Goal: Information Seeking & Learning: Learn about a topic

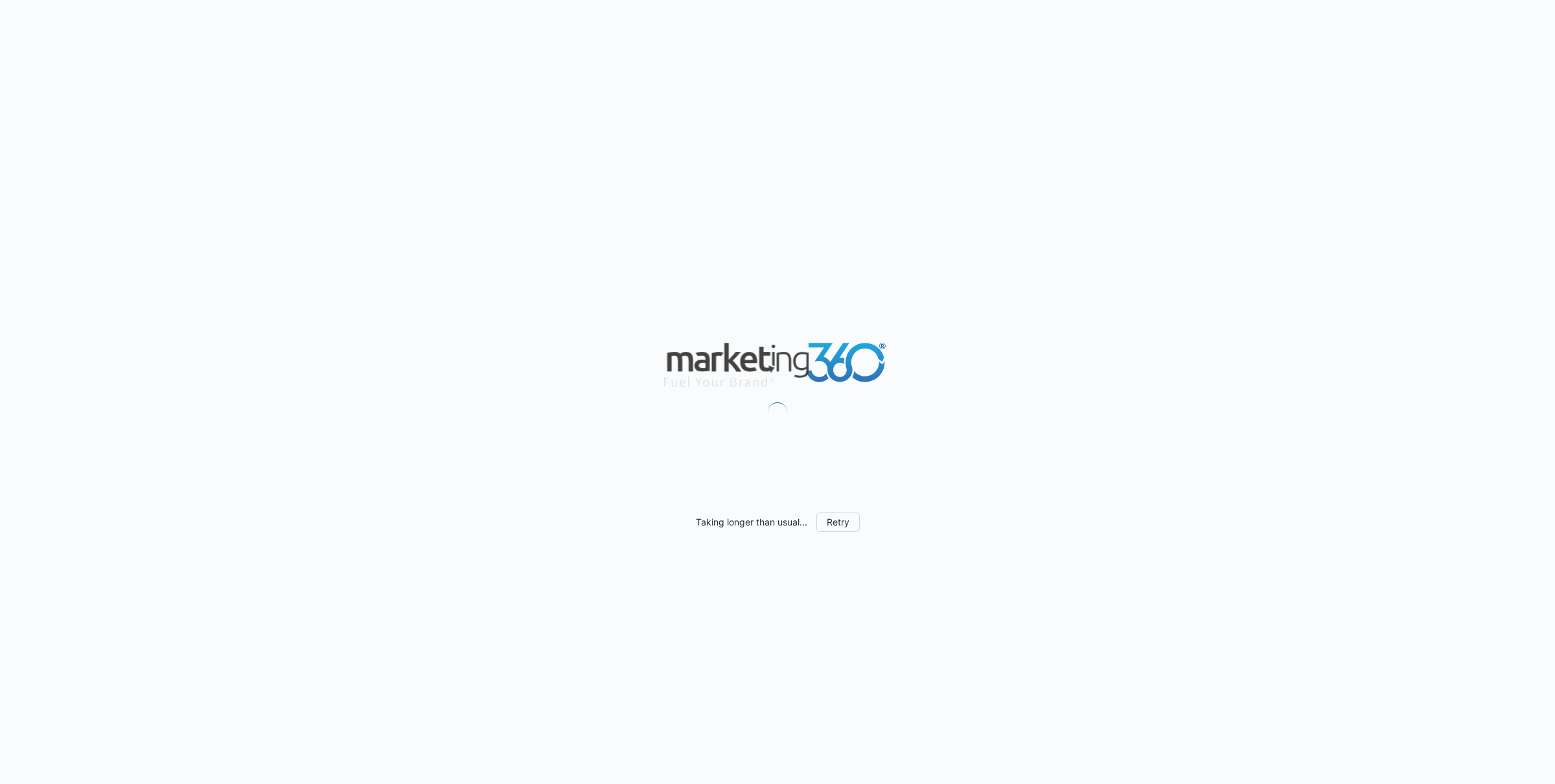
scroll to position [568, 0]
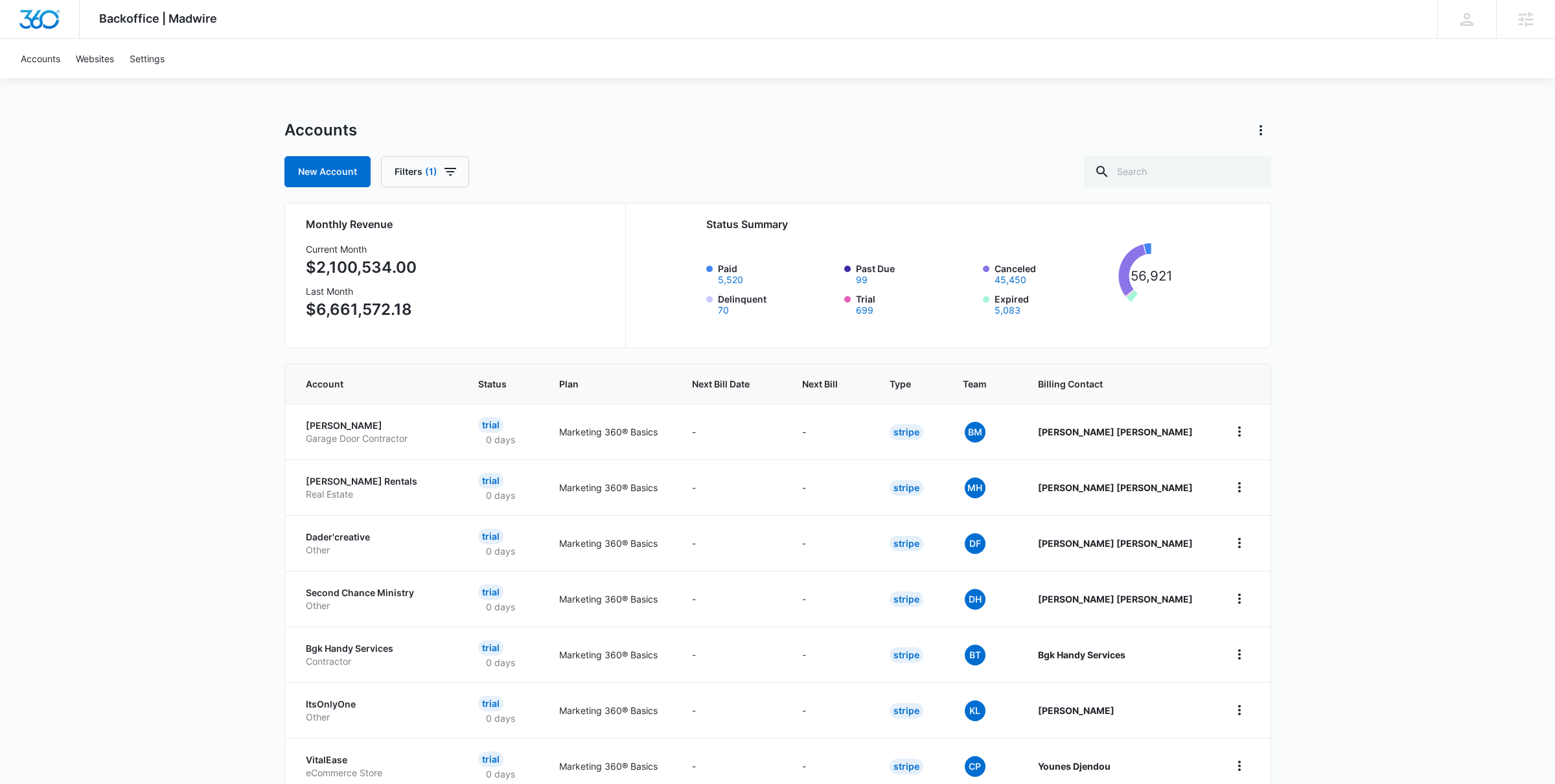
click at [1224, 151] on div "Accounts New Account Filters (1)" at bounding box center [778, 153] width 987 height 68
click at [1210, 167] on input "text" at bounding box center [1178, 171] width 187 height 32
type input "multi-care"
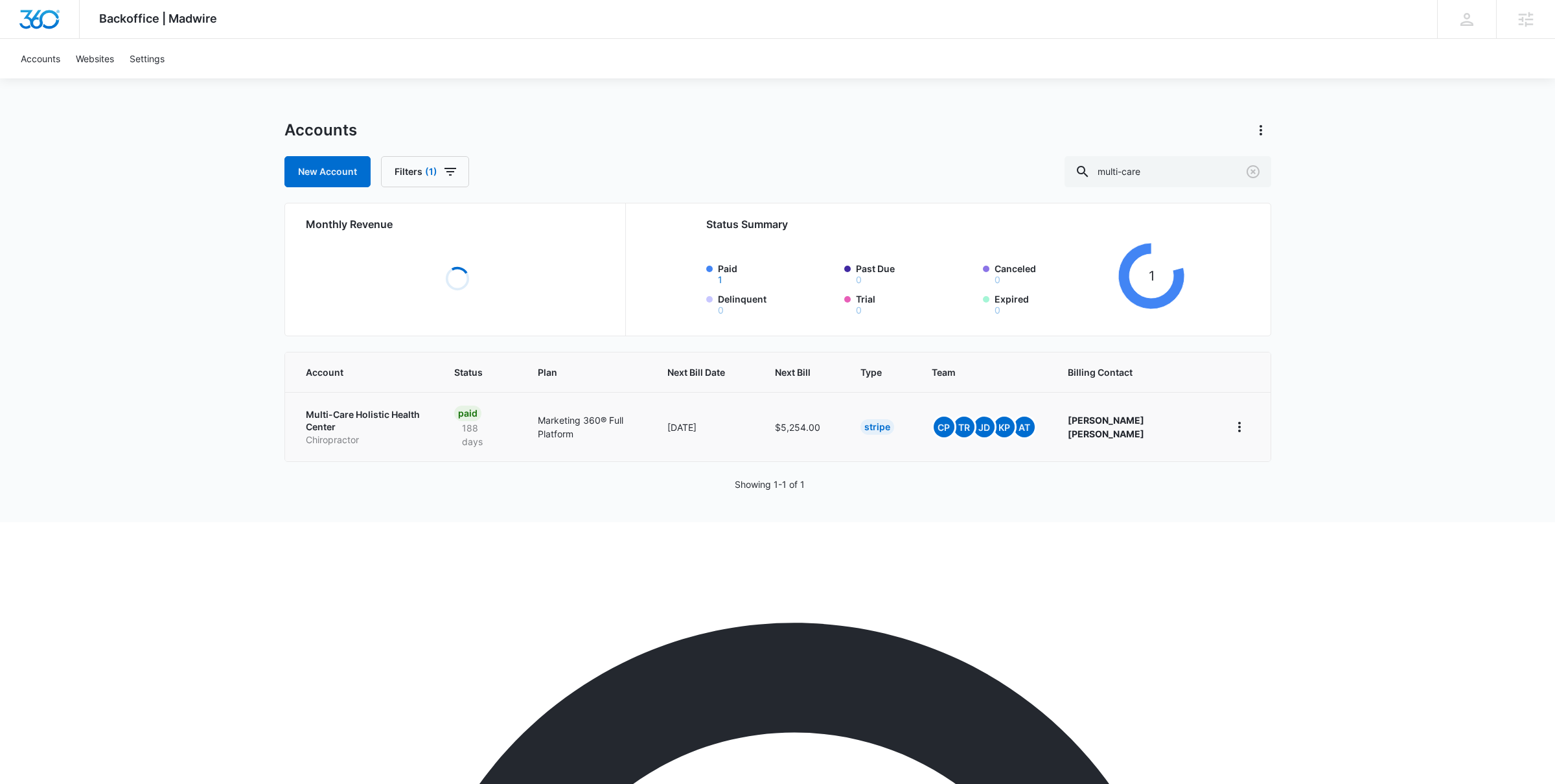
click at [379, 413] on p "Multi-Care Holistic Health Center" at bounding box center [364, 420] width 117 height 25
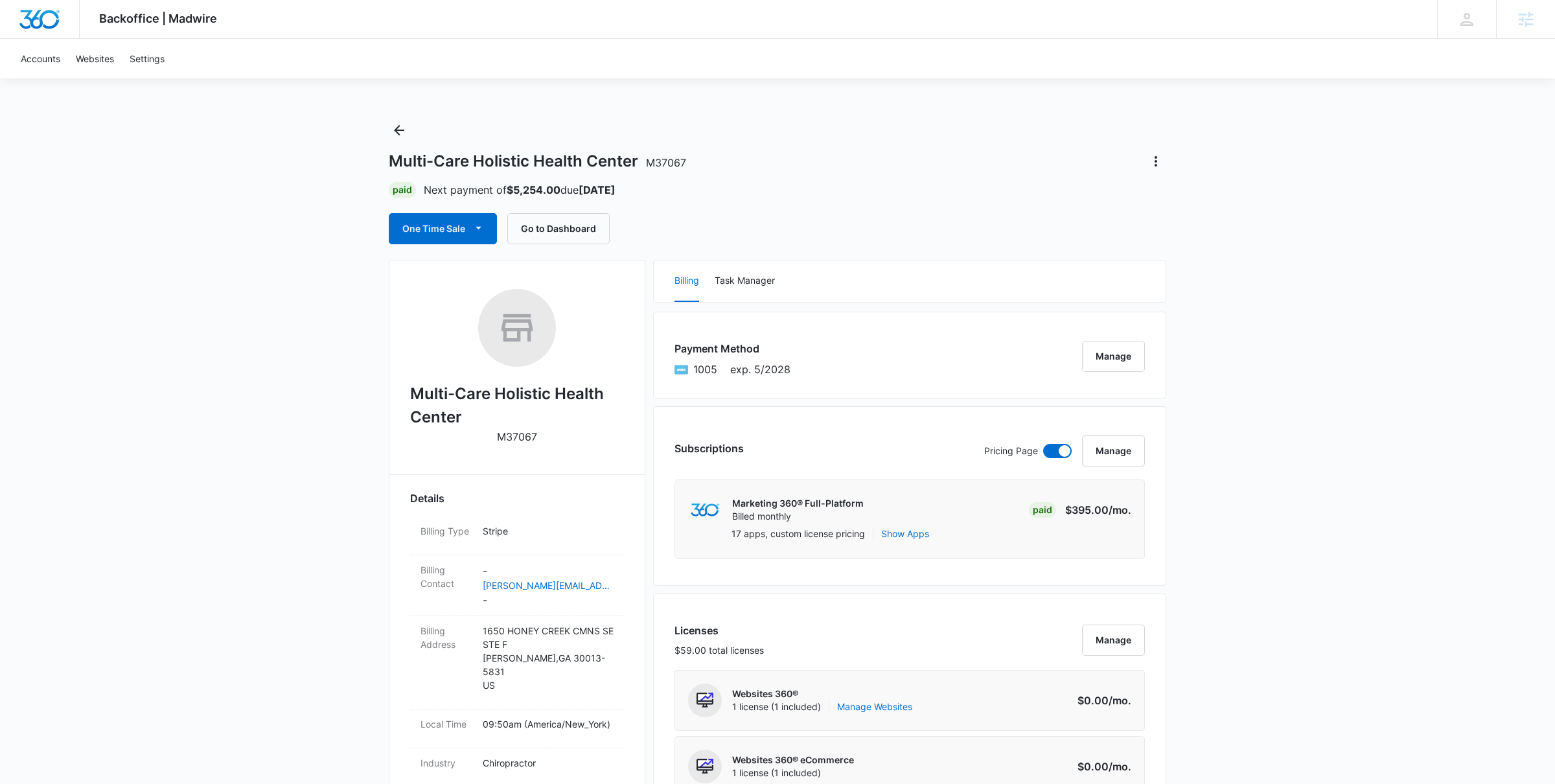
scroll to position [551, 0]
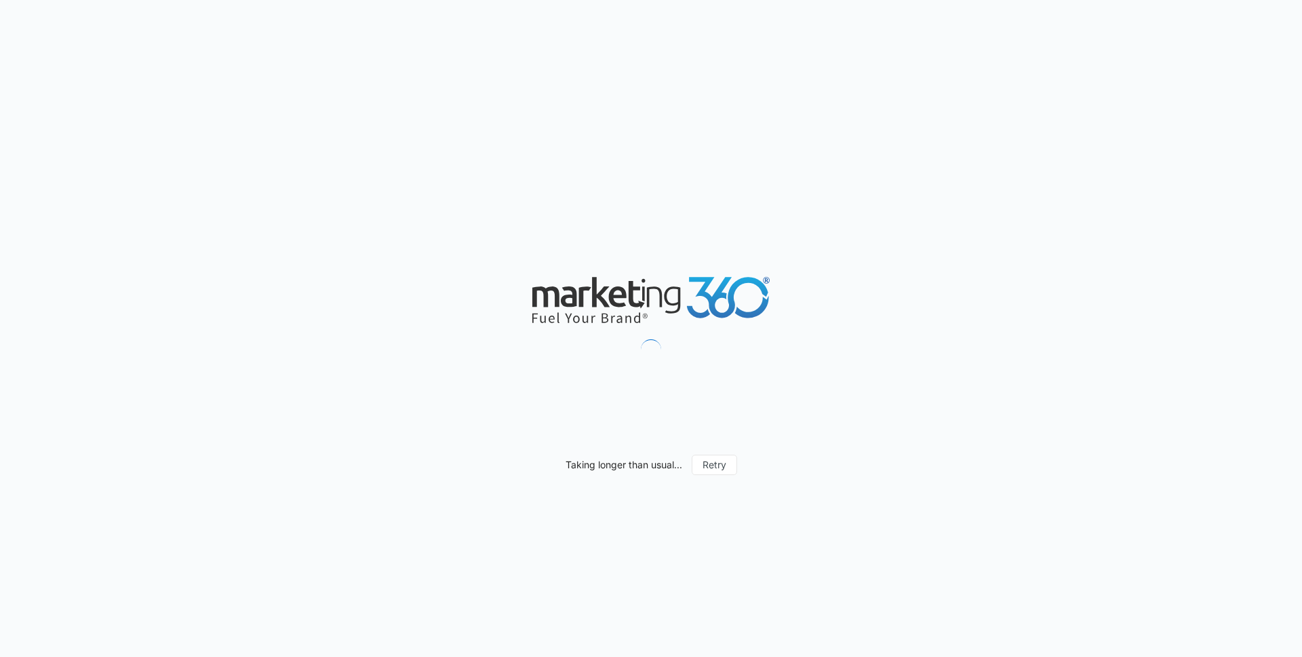
scroll to position [757, 0]
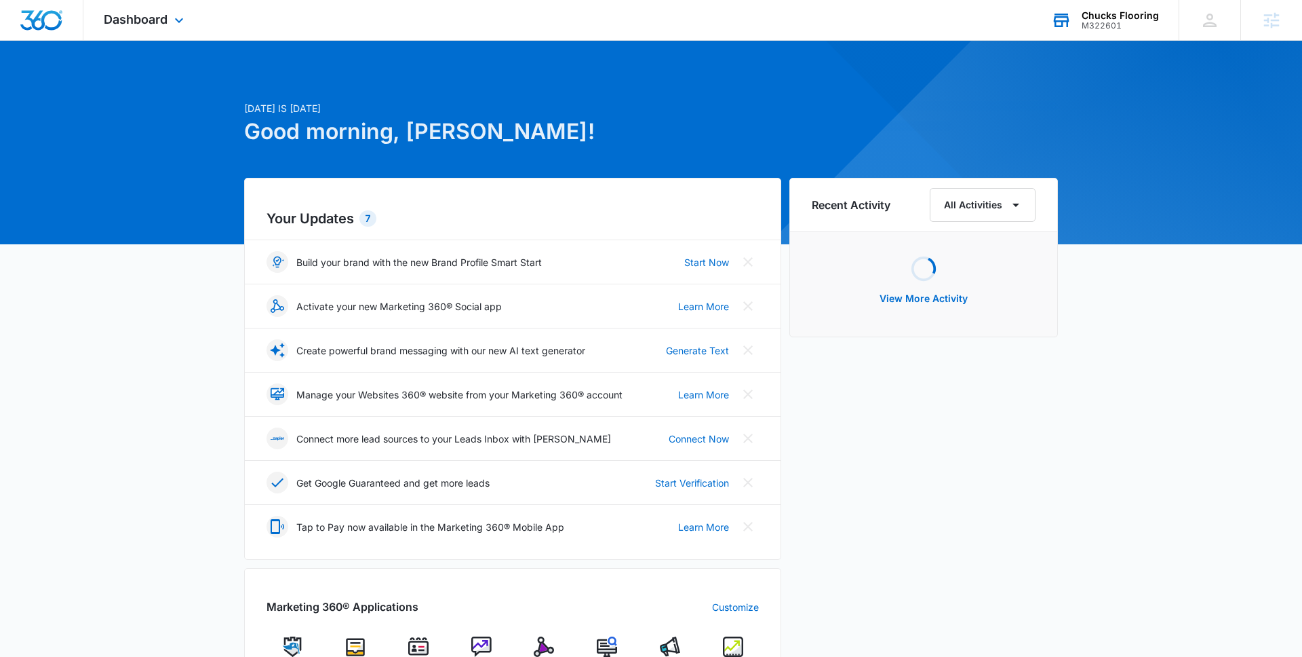
click at [1080, 22] on div "Chucks Flooring M322601 Your Accounts View All" at bounding box center [1105, 20] width 148 height 40
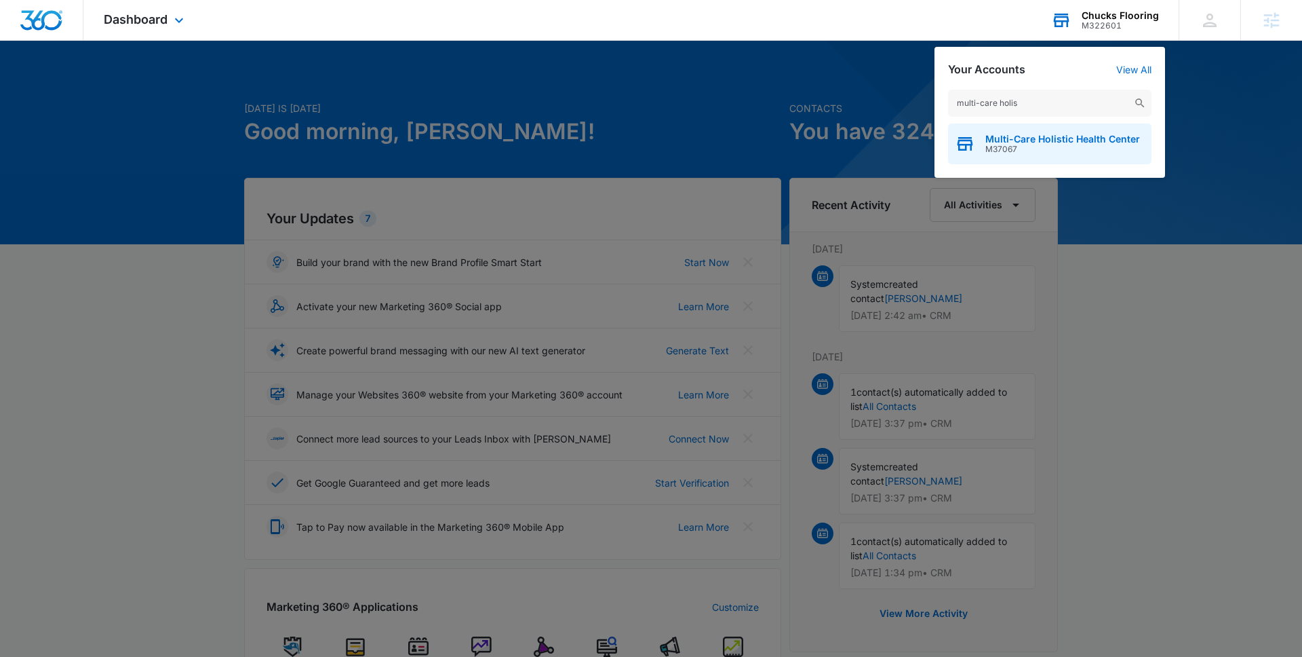
type input "multi-care holis"
click at [1009, 142] on span "Multi-Care Holistic Health Center" at bounding box center [1063, 139] width 155 height 11
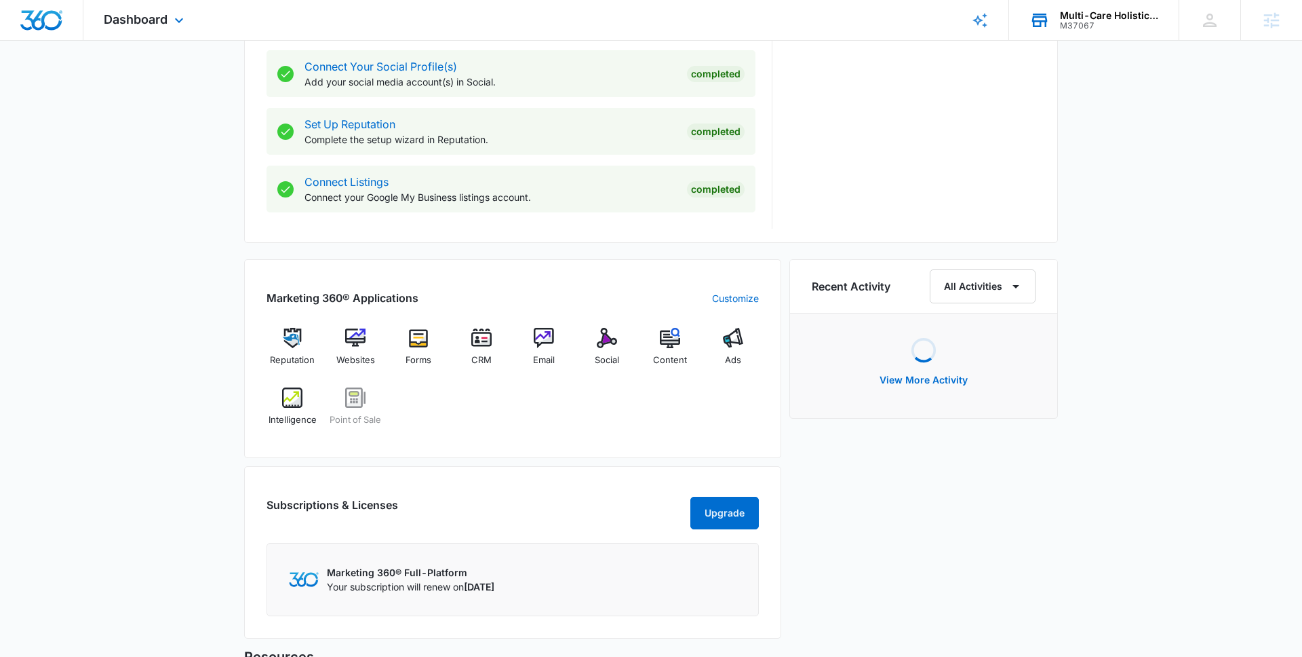
scroll to position [625, 0]
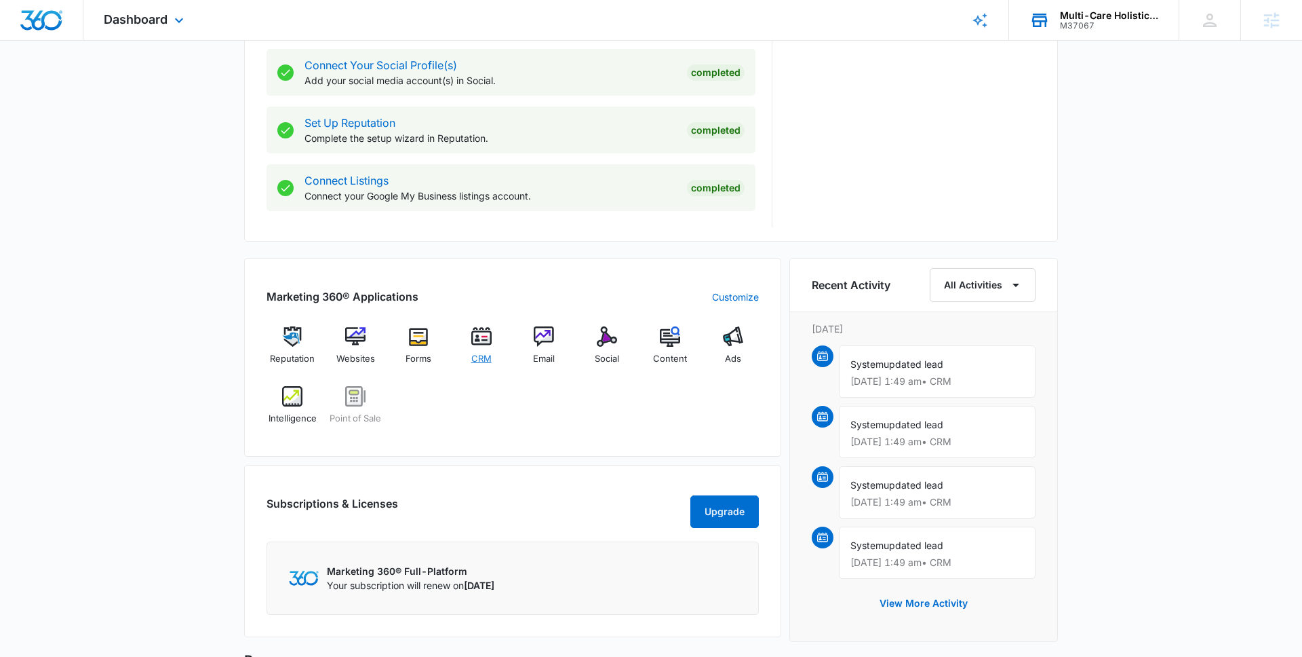
click at [482, 348] on div "CRM" at bounding box center [481, 350] width 52 height 48
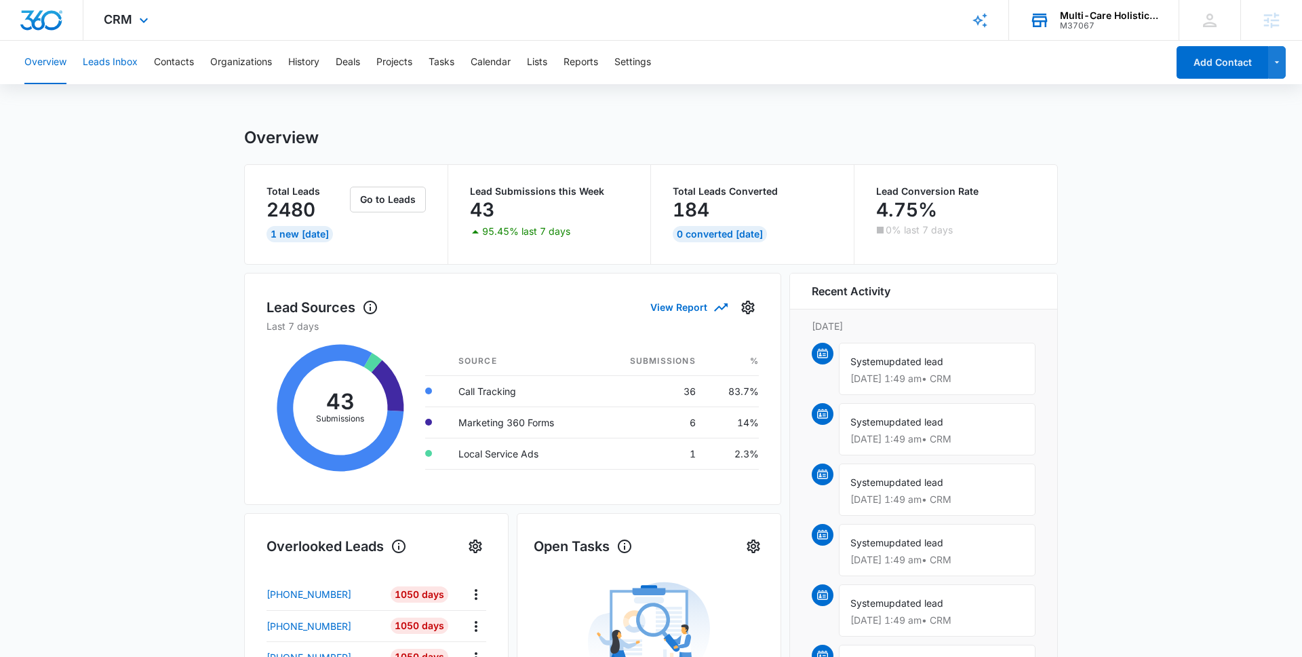
click at [109, 63] on button "Leads Inbox" at bounding box center [110, 62] width 55 height 43
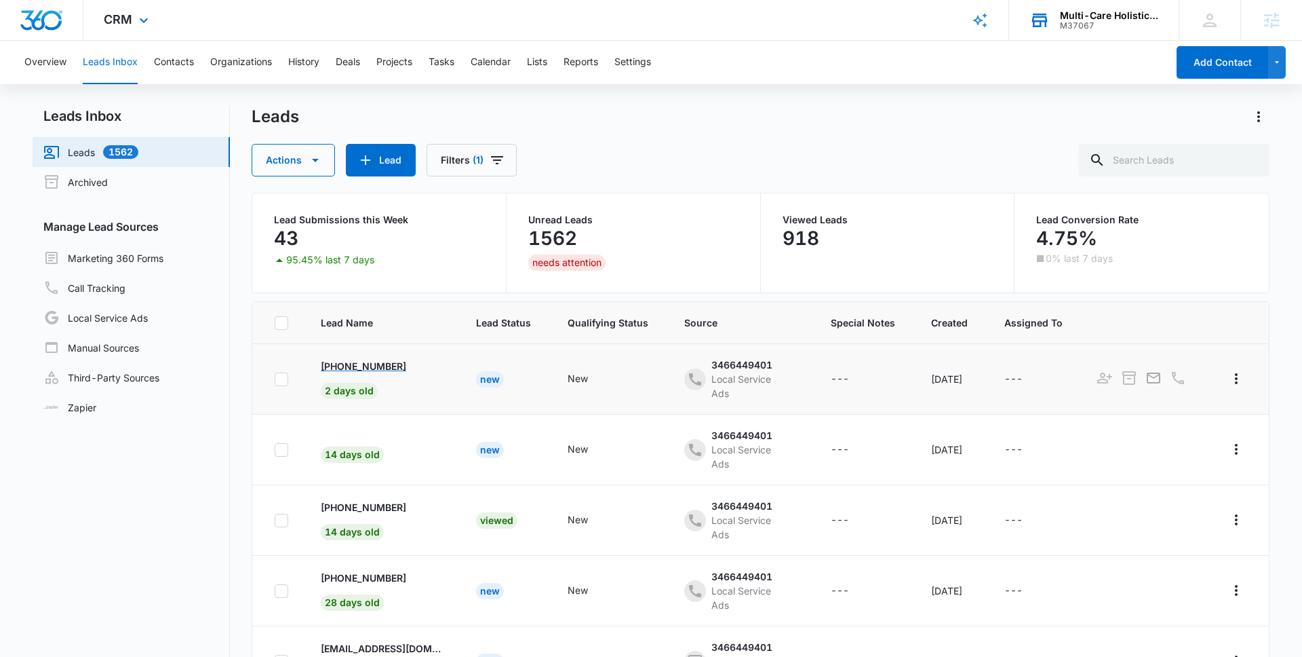
click at [381, 367] on p "+1 (678) 697-3148" at bounding box center [363, 366] width 85 height 14
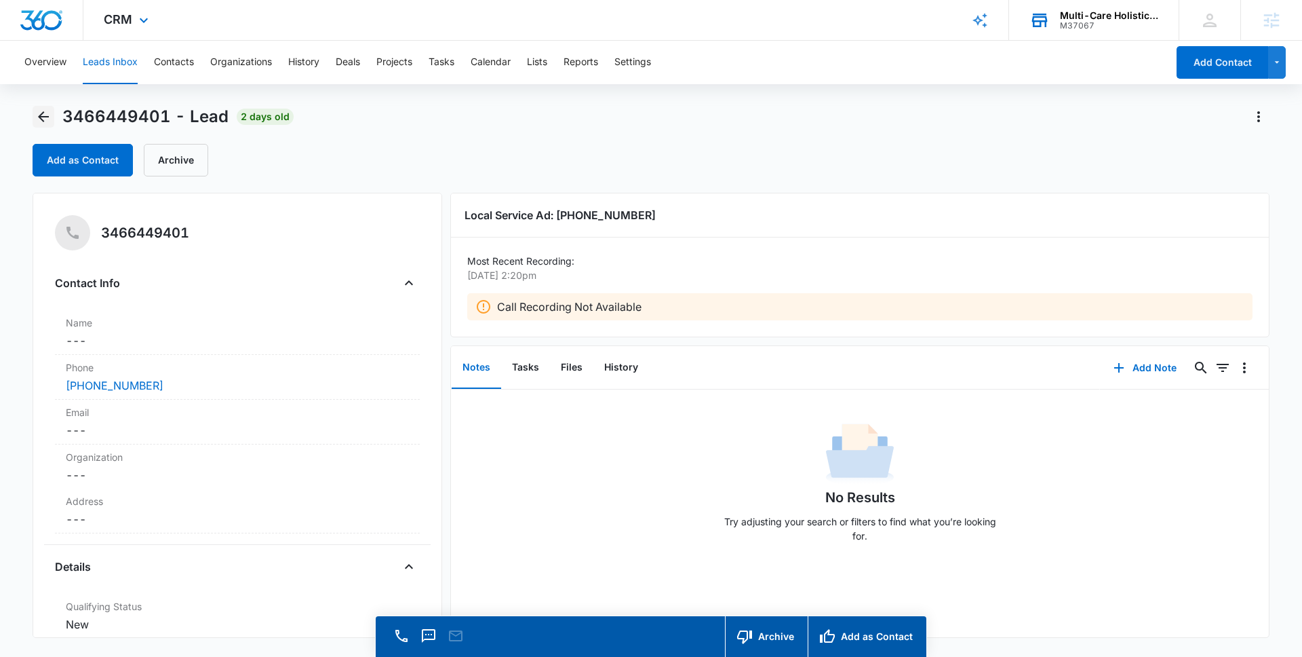
click at [45, 116] on icon "Back" at bounding box center [43, 116] width 11 height 11
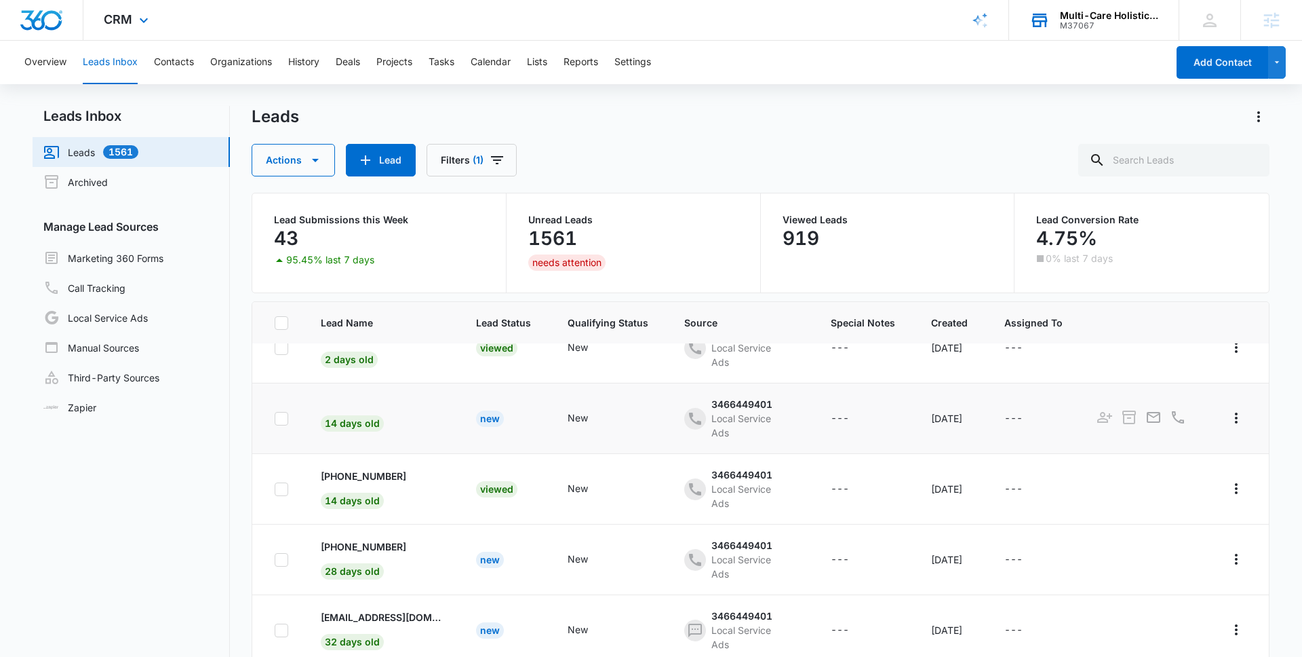
scroll to position [39, 0]
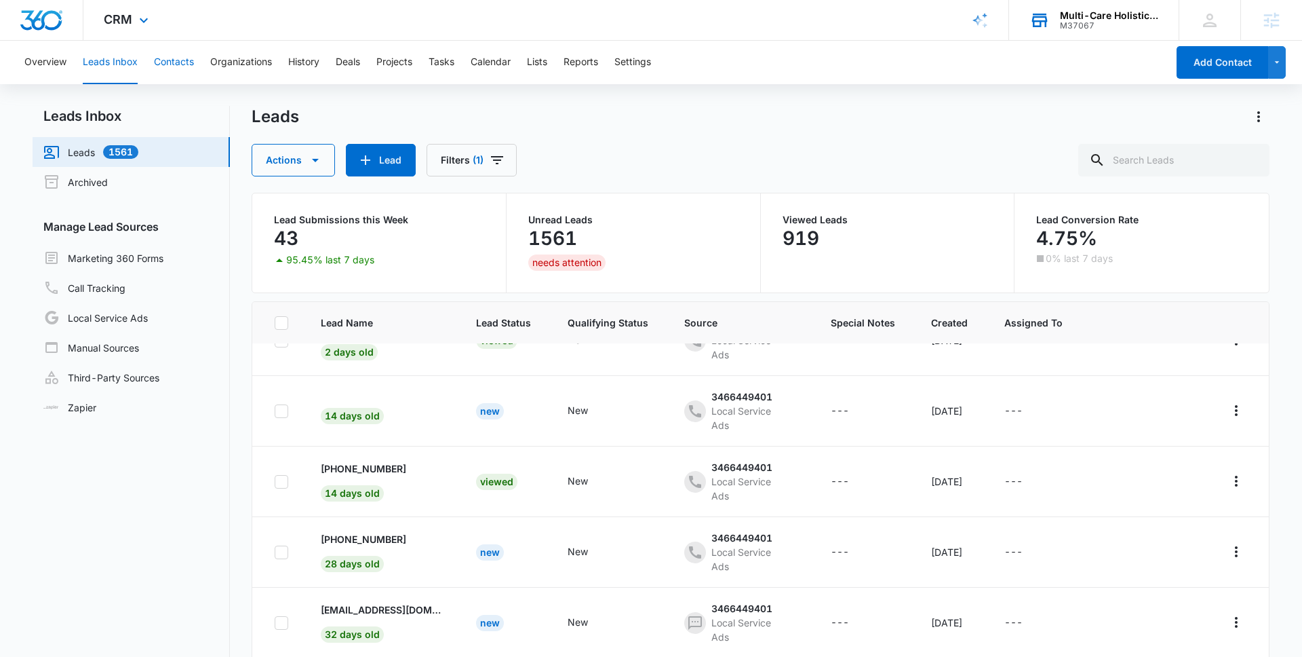
click at [175, 60] on button "Contacts" at bounding box center [174, 62] width 40 height 43
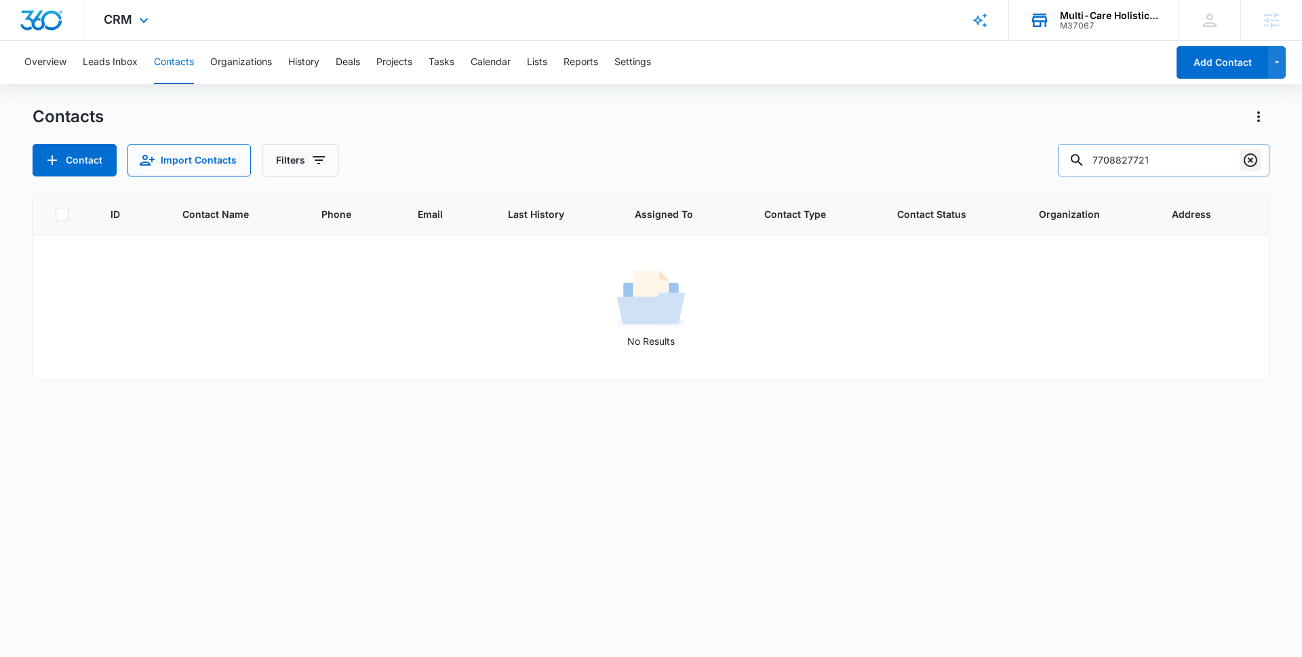
click at [1253, 158] on icon "Clear" at bounding box center [1251, 160] width 16 height 16
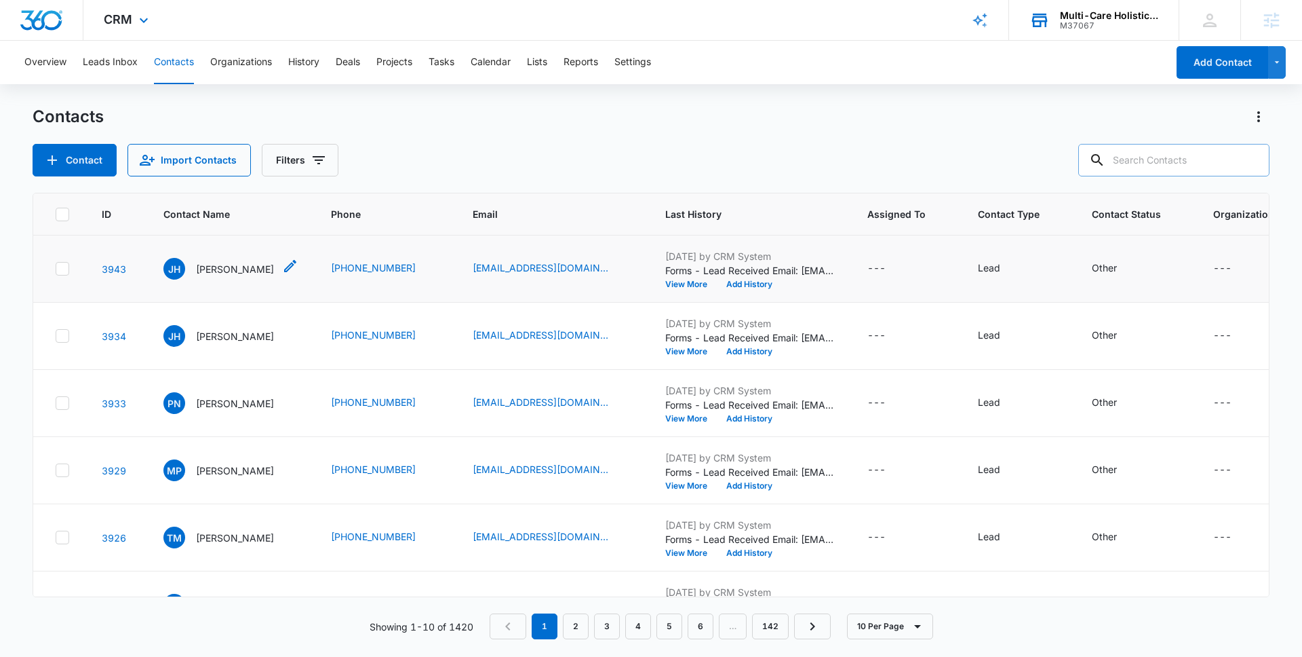
click at [227, 266] on p "Jazmyn Harrison" at bounding box center [235, 269] width 78 height 14
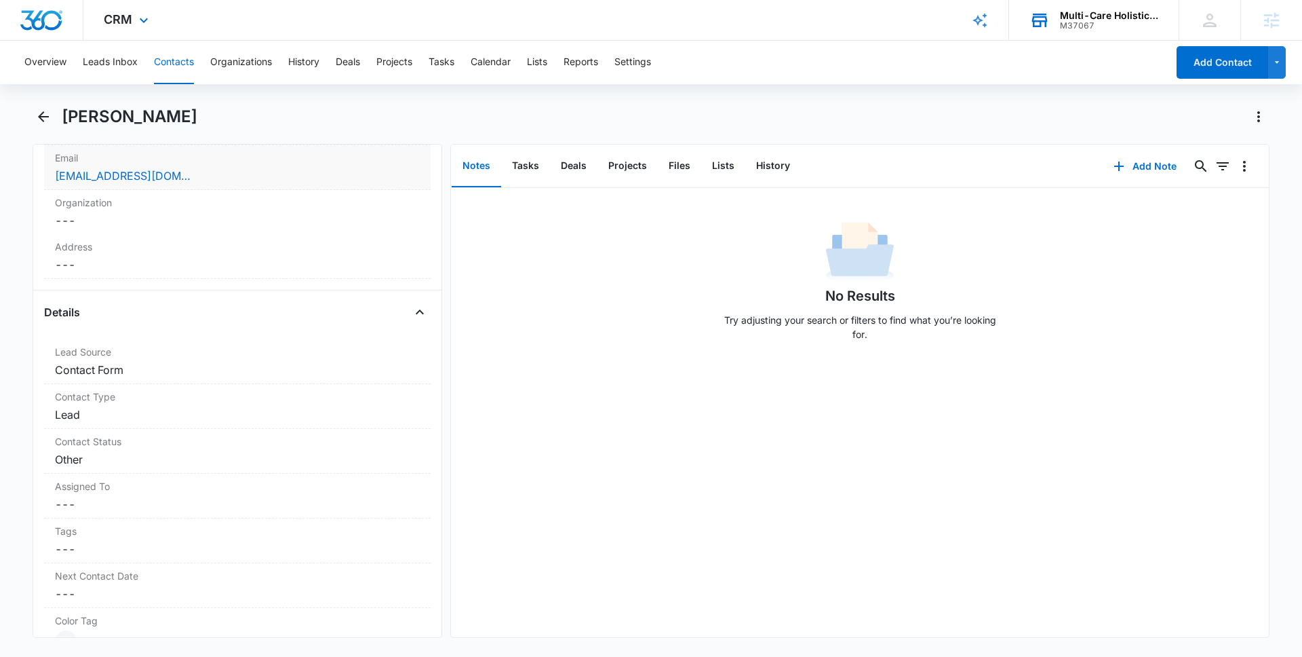
scroll to position [365, 0]
click at [42, 117] on icon "Back" at bounding box center [43, 117] width 16 height 16
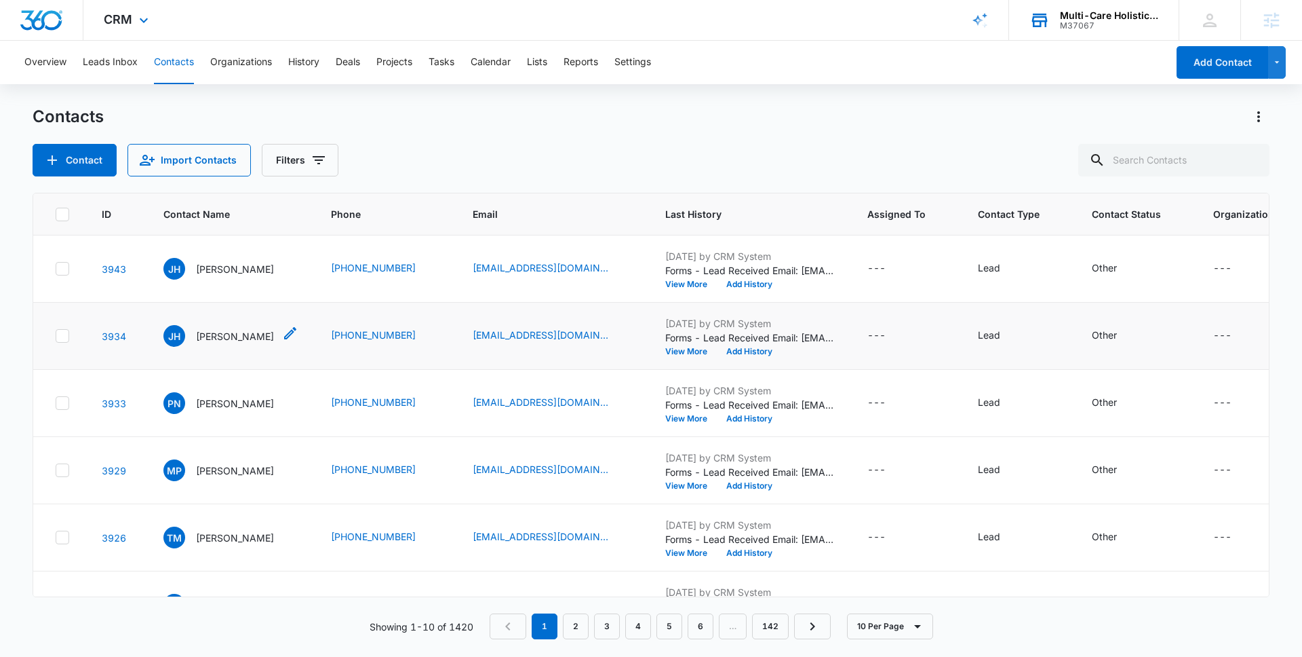
click at [243, 341] on p "Jana Hendrix" at bounding box center [235, 336] width 78 height 14
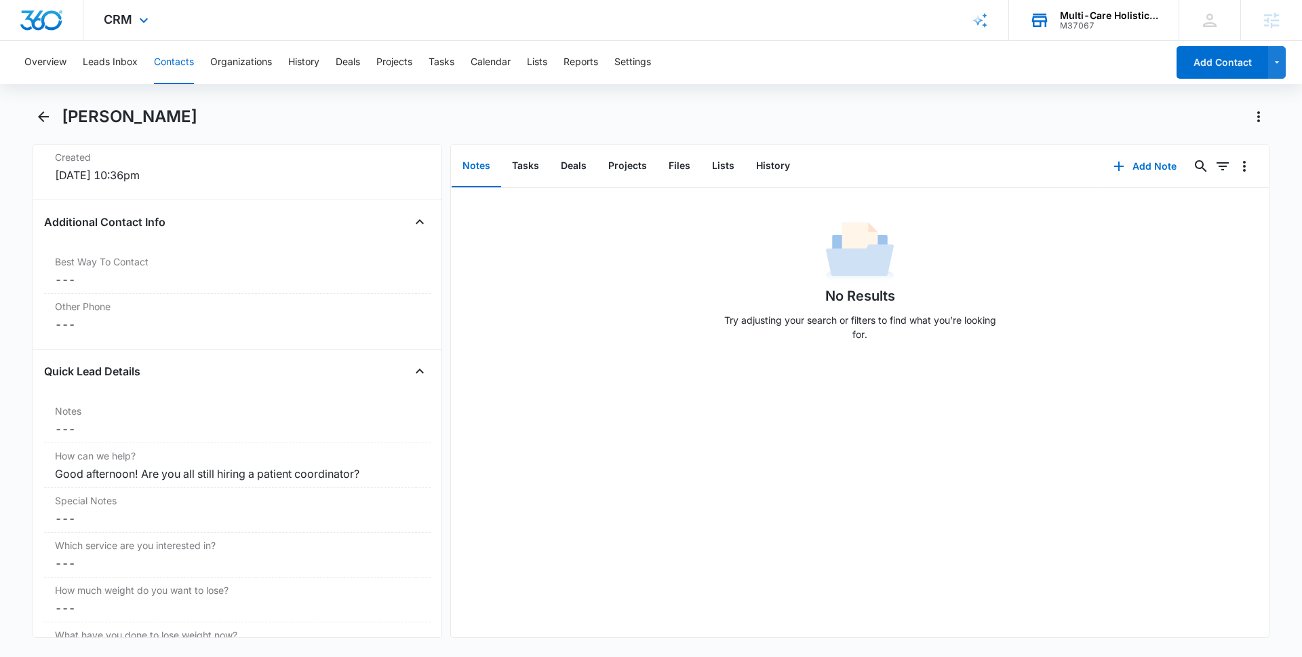
scroll to position [947, 0]
click at [48, 121] on icon "Back" at bounding box center [43, 117] width 16 height 16
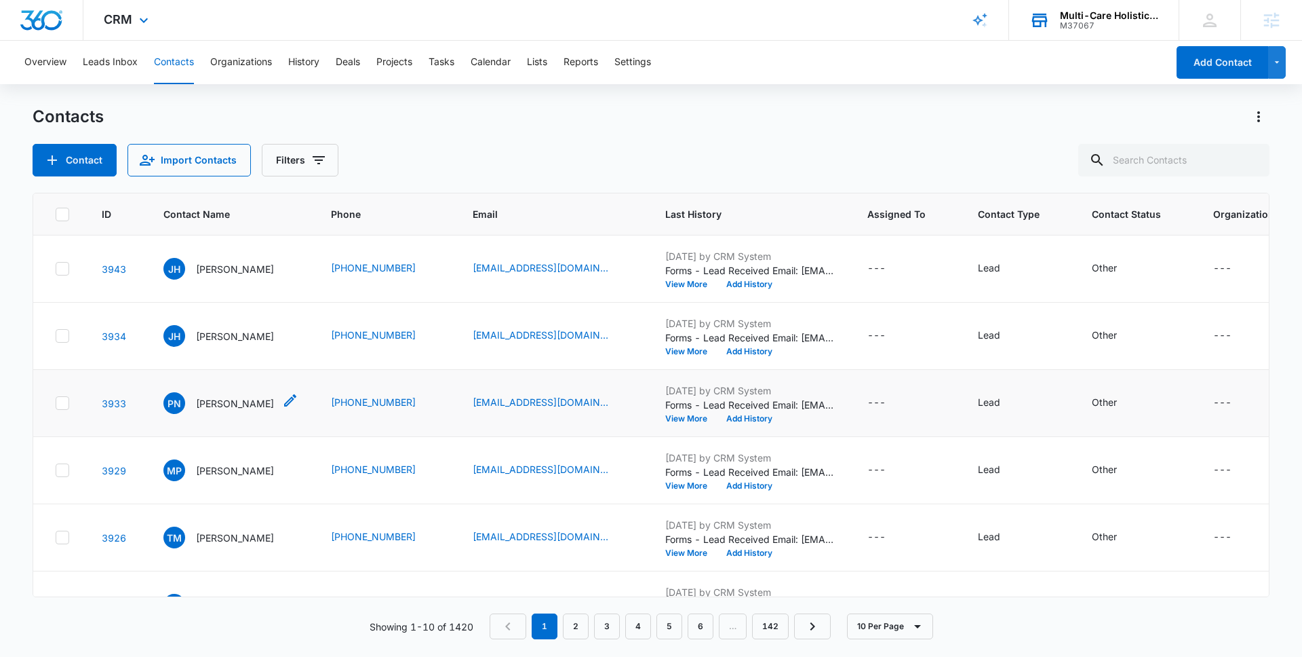
click at [233, 403] on p "Patrick Norris" at bounding box center [235, 403] width 78 height 14
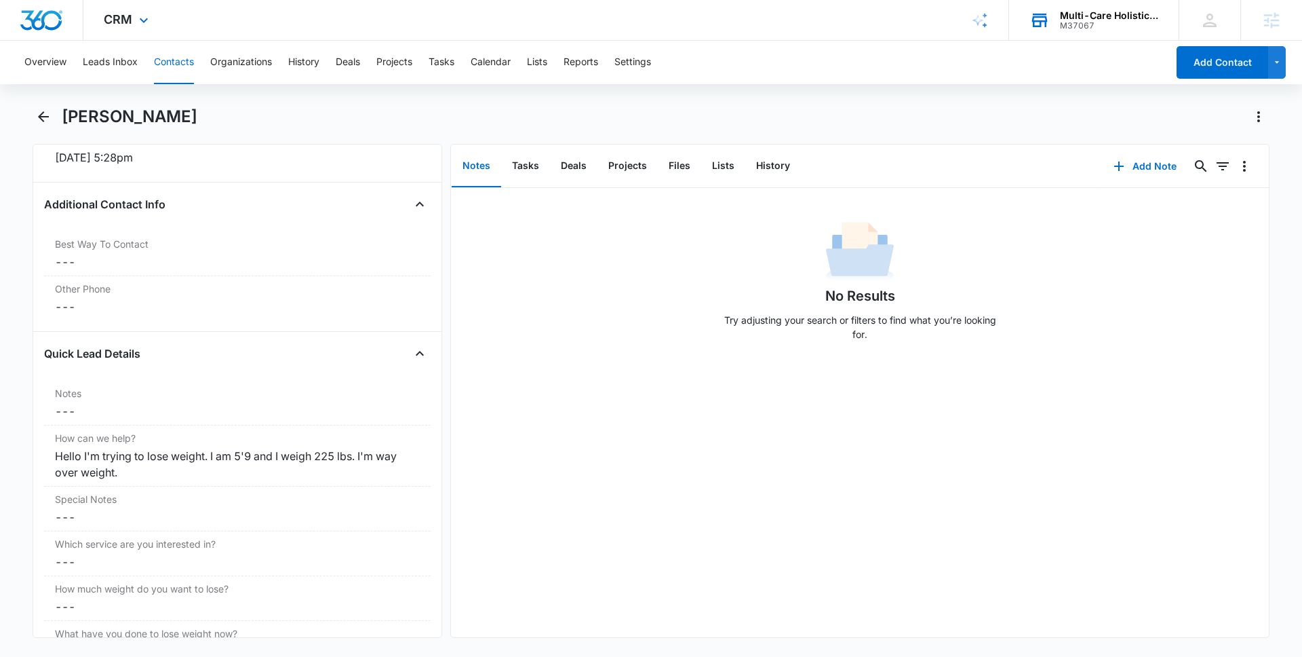
scroll to position [977, 0]
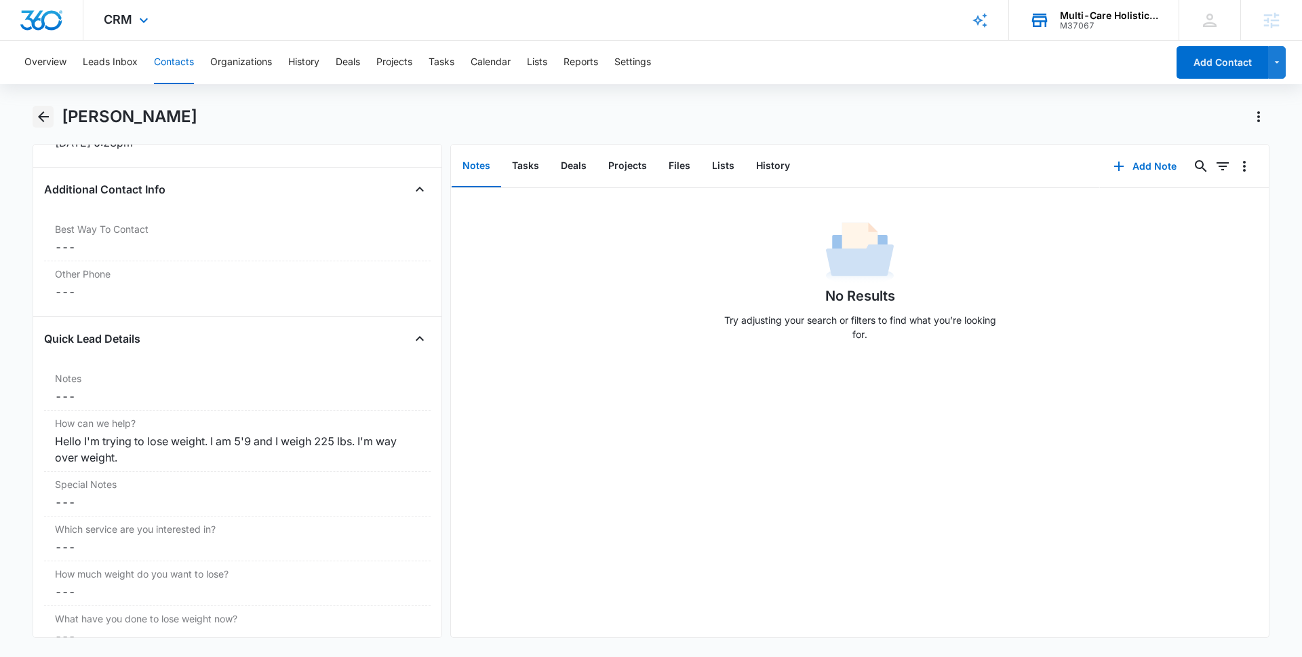
click at [45, 121] on icon "Back" at bounding box center [43, 117] width 16 height 16
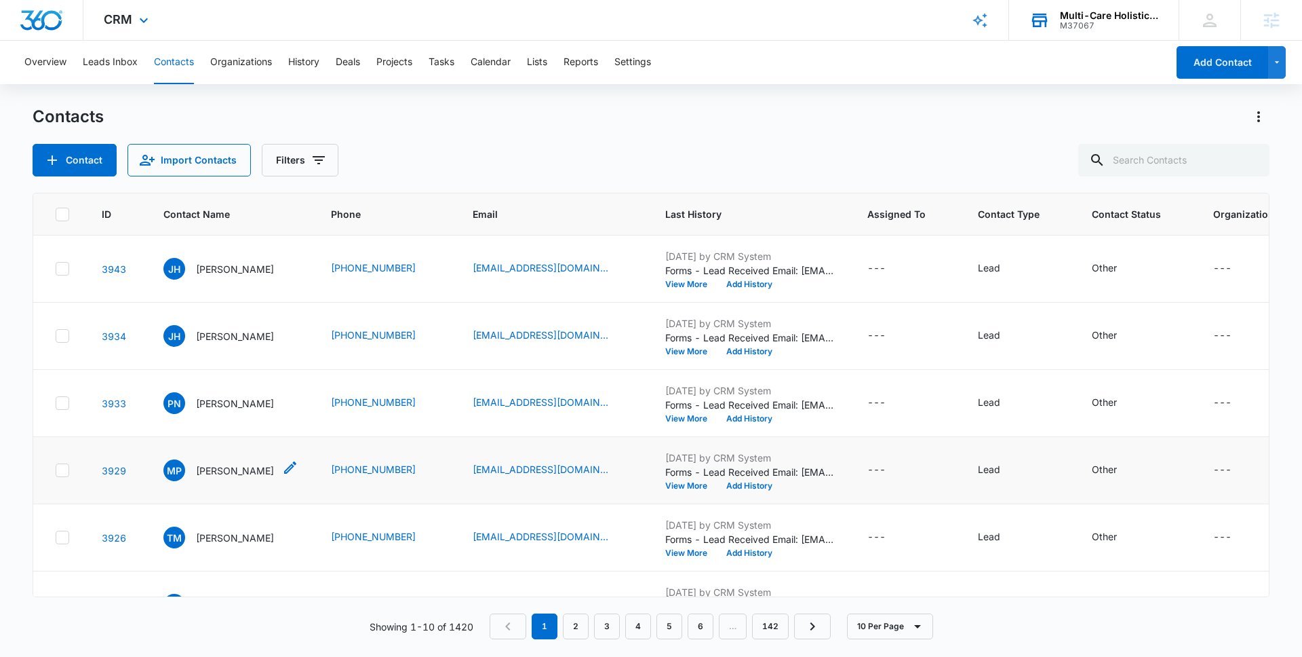
click at [228, 463] on p "Mattie Parker" at bounding box center [235, 470] width 78 height 14
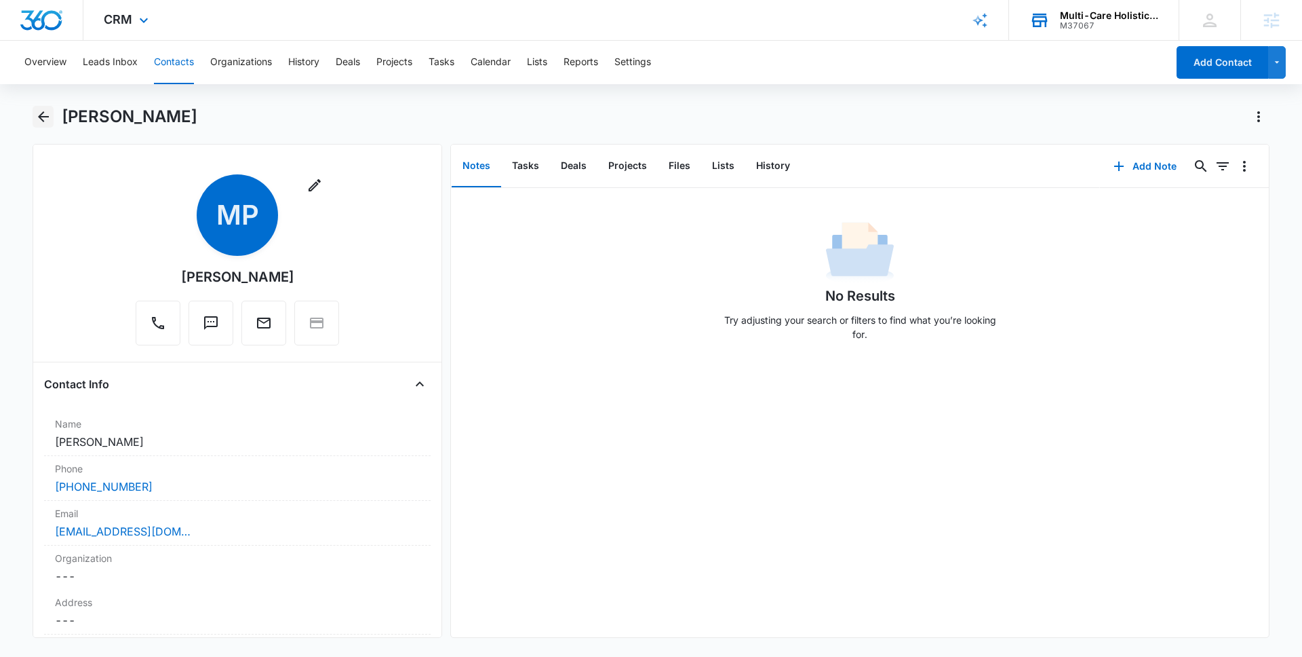
click at [45, 115] on icon "Back" at bounding box center [43, 117] width 16 height 16
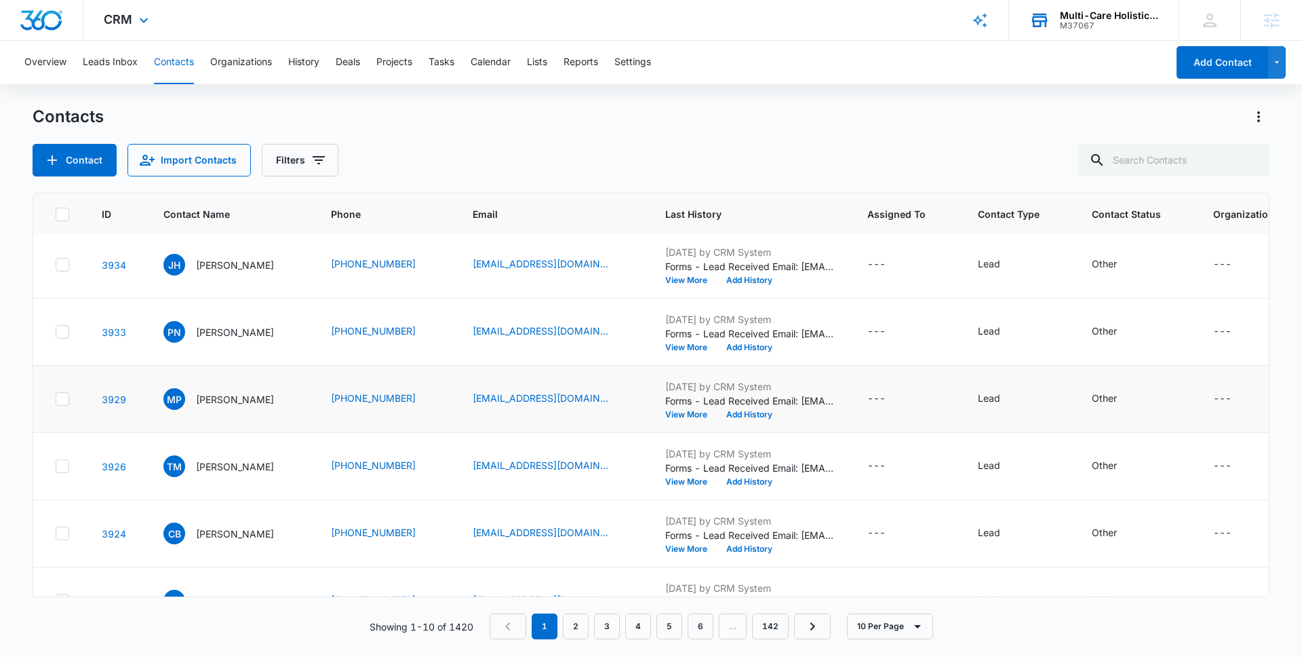
scroll to position [70, 0]
click at [218, 399] on p "Mattie Parker" at bounding box center [235, 400] width 78 height 14
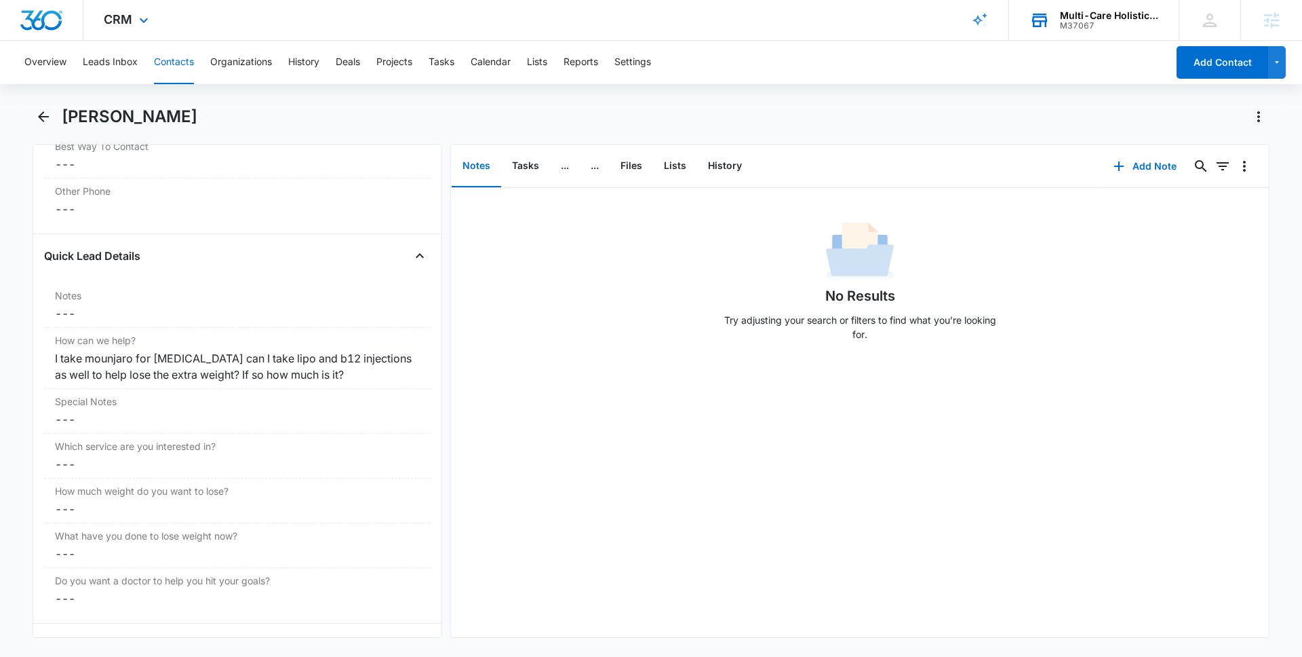
scroll to position [1061, 0]
click at [50, 117] on icon "Back" at bounding box center [43, 117] width 16 height 16
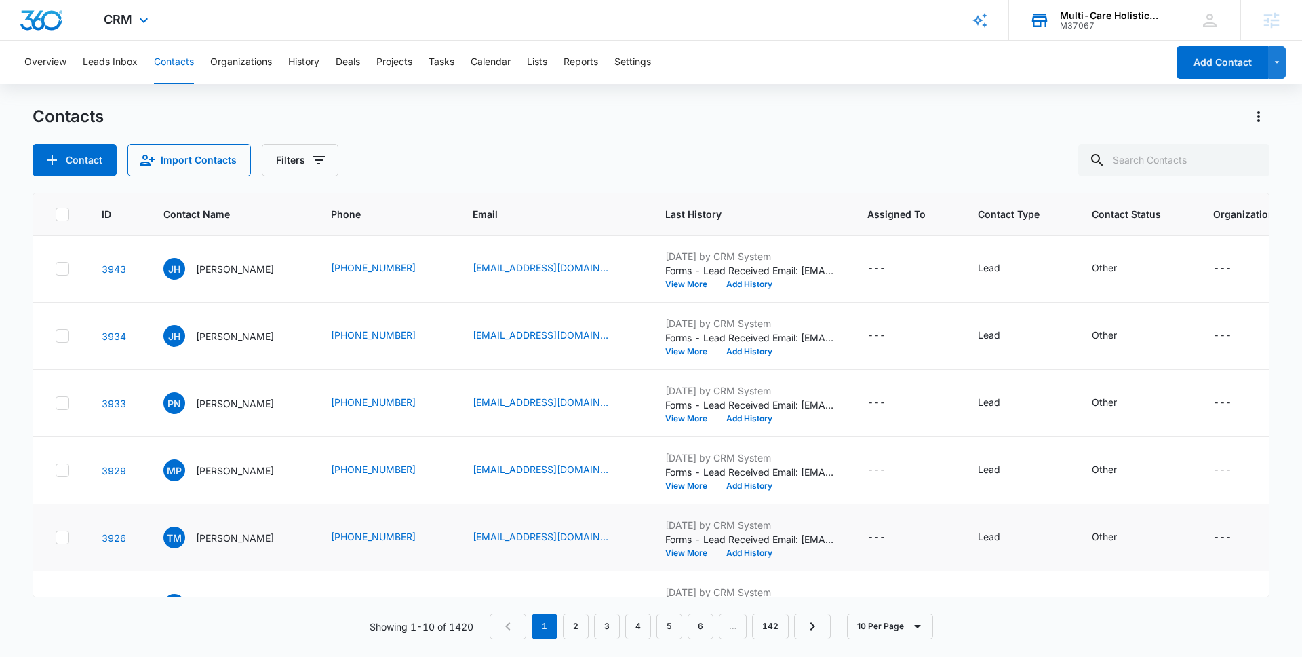
scroll to position [70, 0]
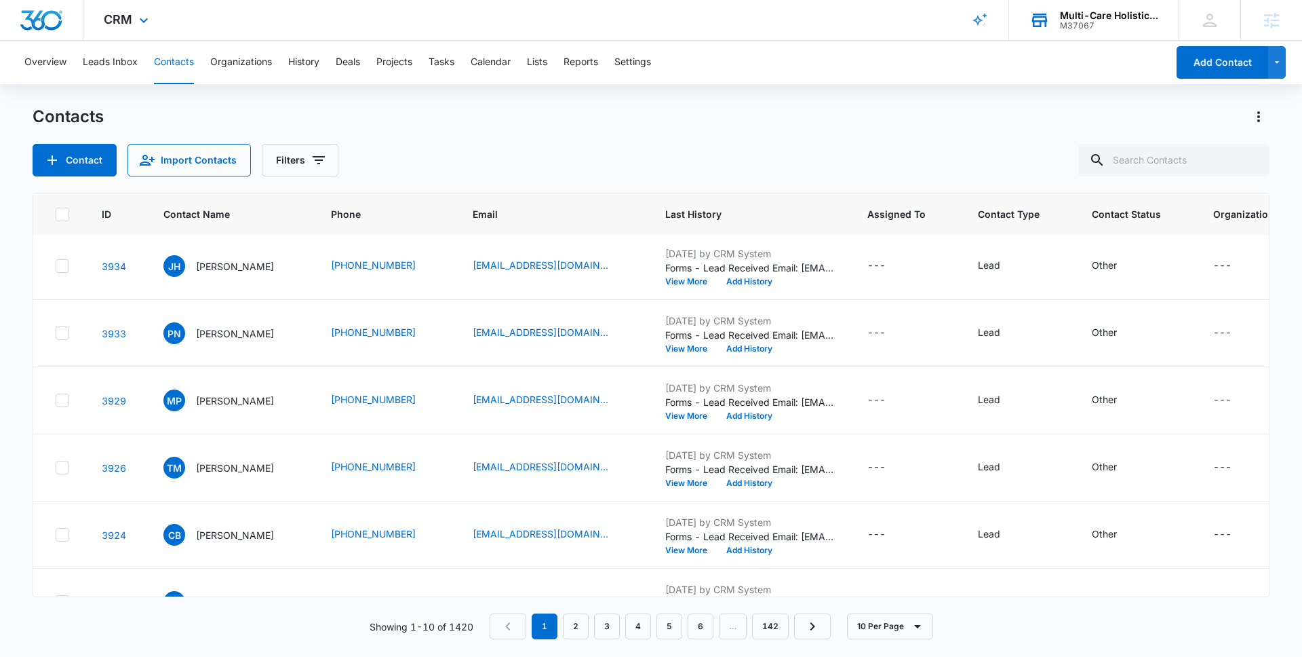
click at [231, 472] on p "Tabitha McCabe" at bounding box center [235, 468] width 78 height 14
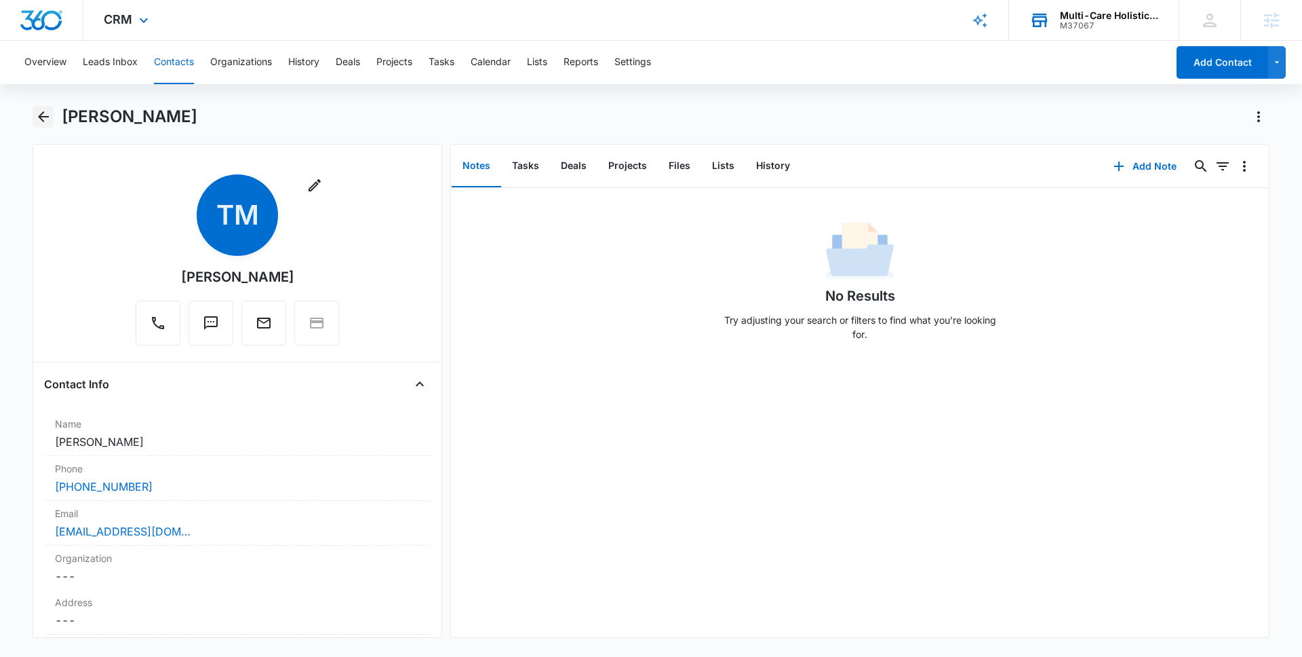
click at [43, 119] on icon "Back" at bounding box center [43, 117] width 16 height 16
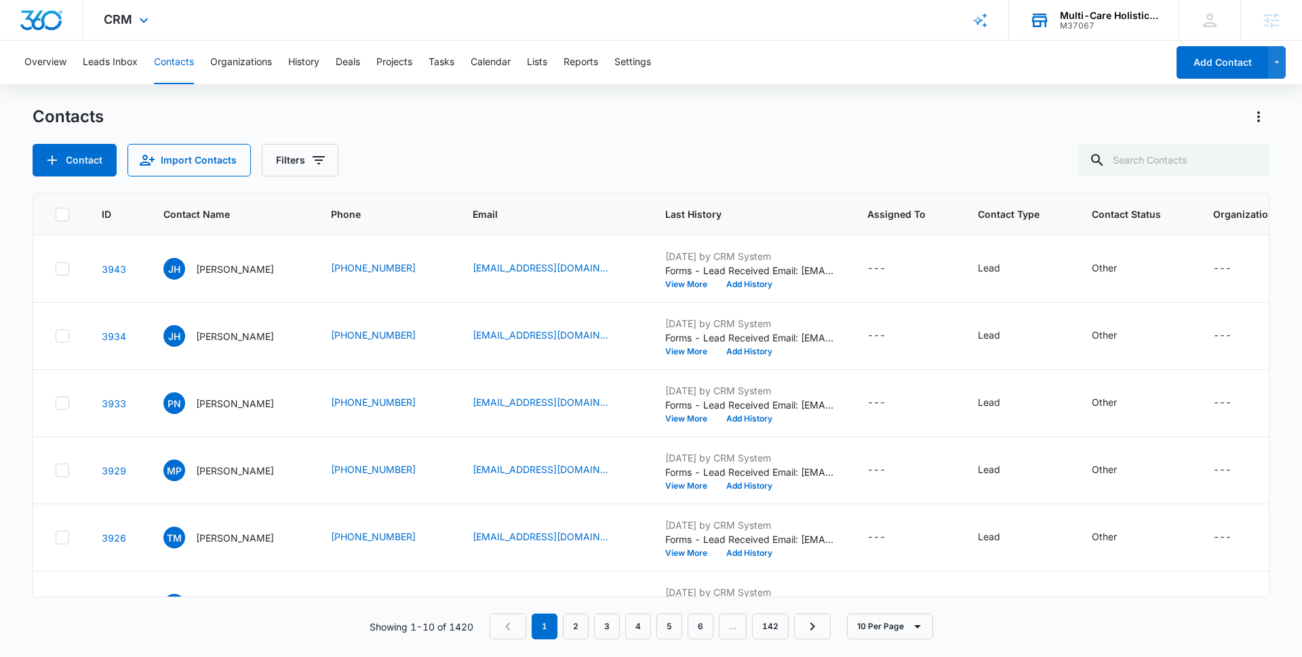
scroll to position [70, 0]
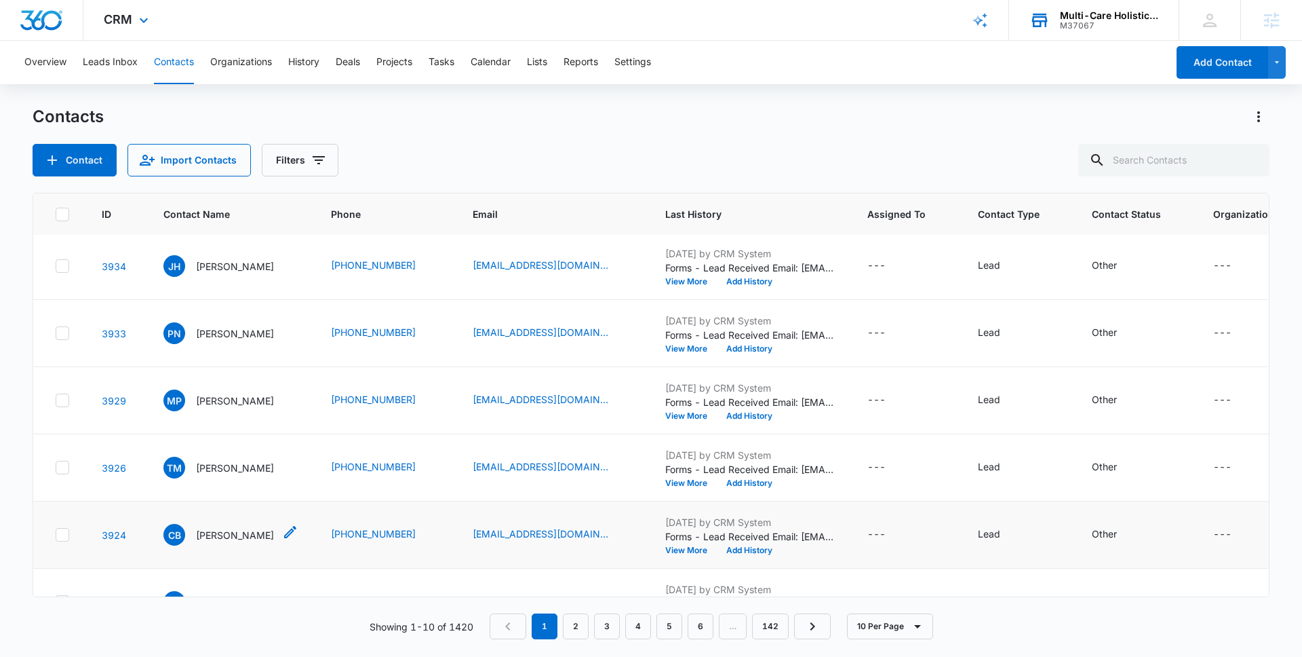
click at [246, 533] on p "Christina Banister" at bounding box center [235, 535] width 78 height 14
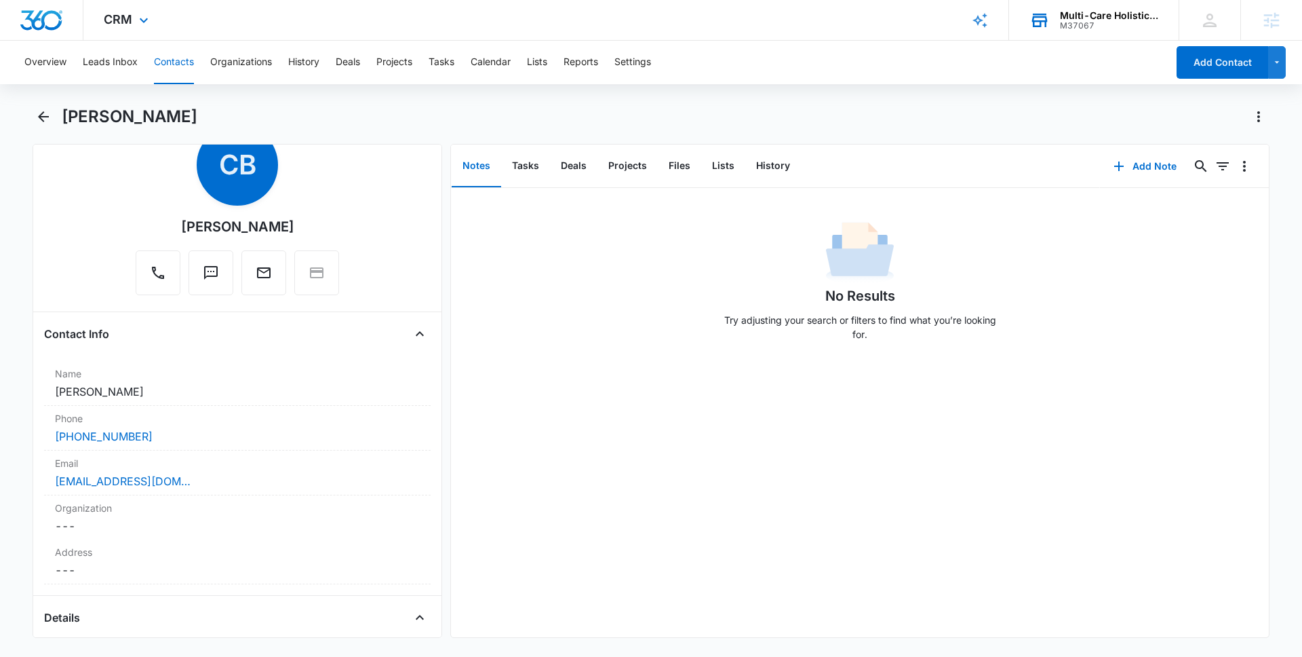
scroll to position [26, 0]
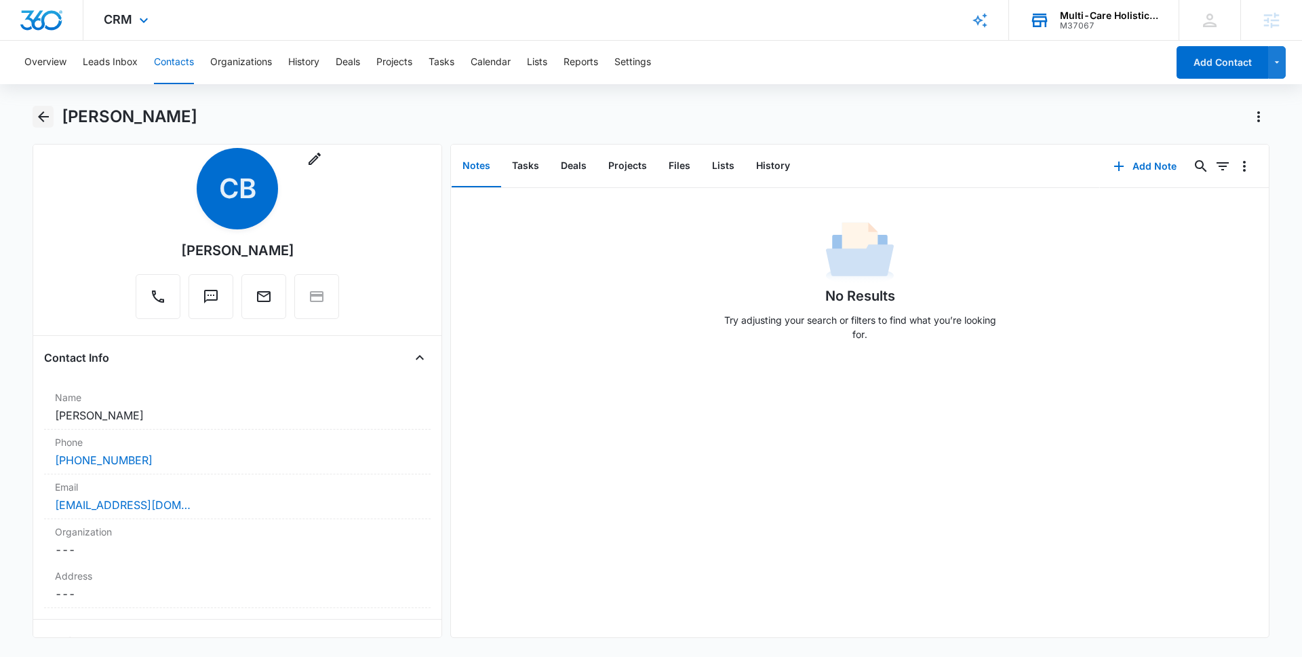
click at [41, 119] on icon "Back" at bounding box center [43, 116] width 11 height 11
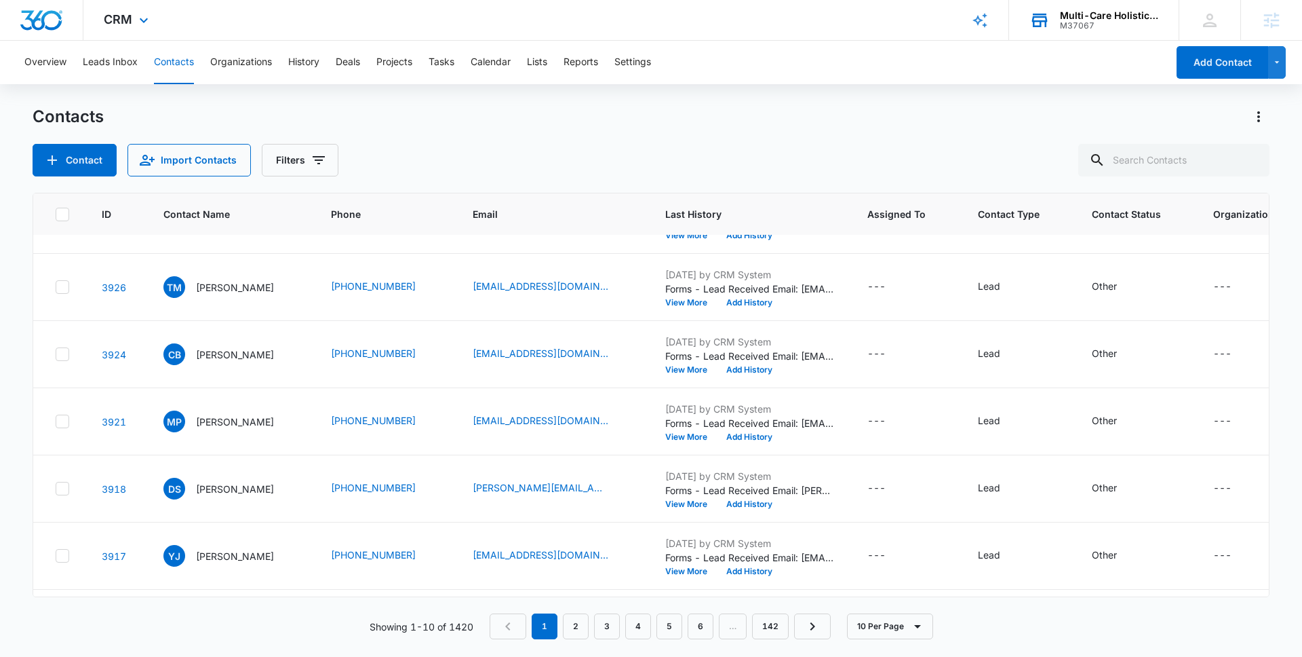
scroll to position [253, 0]
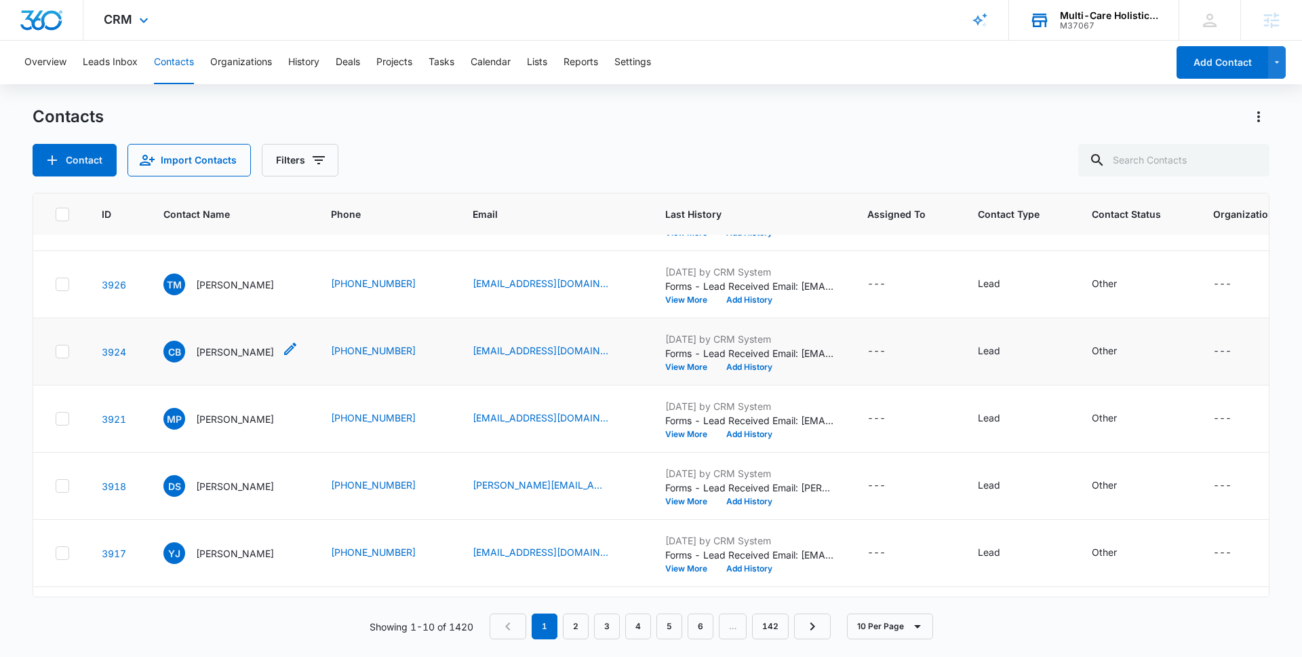
click at [232, 355] on p "Christina Banister" at bounding box center [235, 352] width 78 height 14
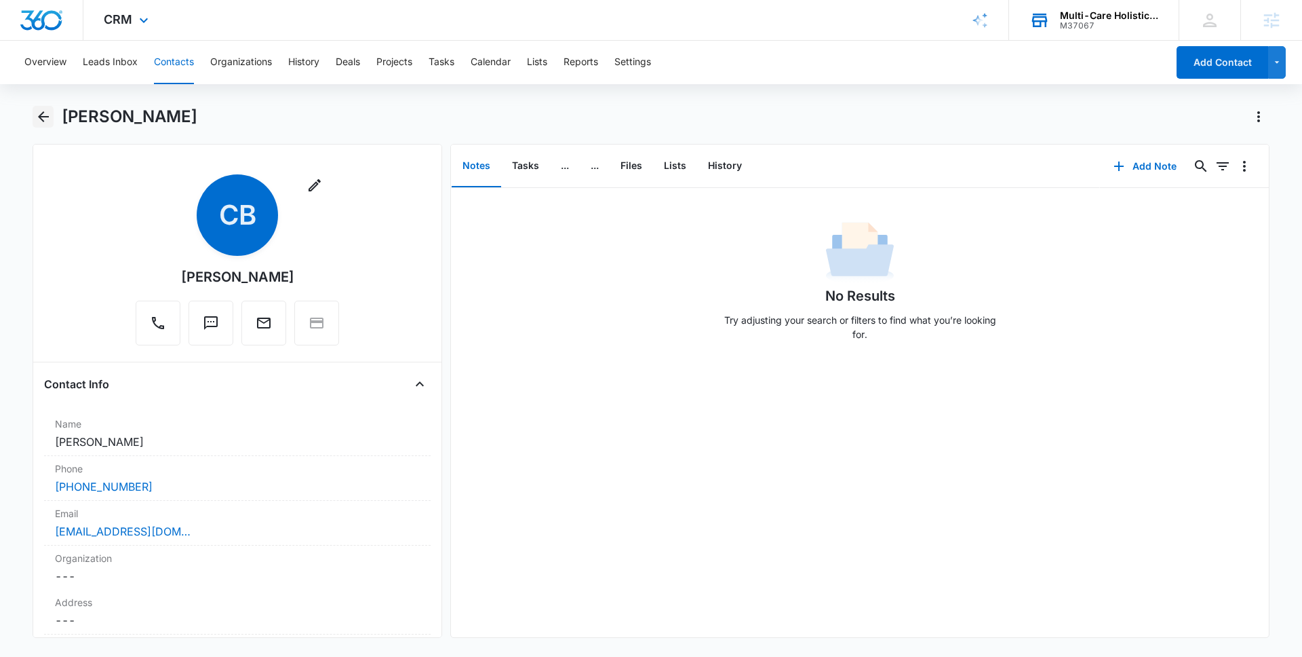
click at [43, 116] on icon "Back" at bounding box center [43, 116] width 11 height 11
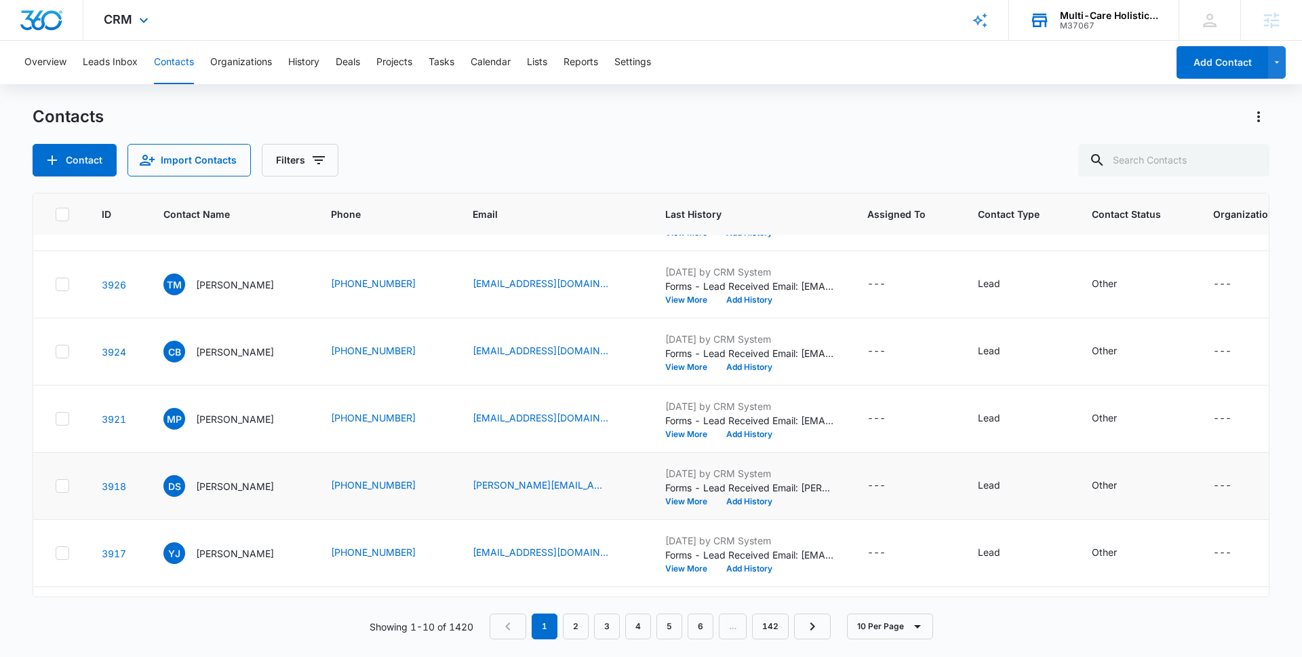
scroll to position [310, 0]
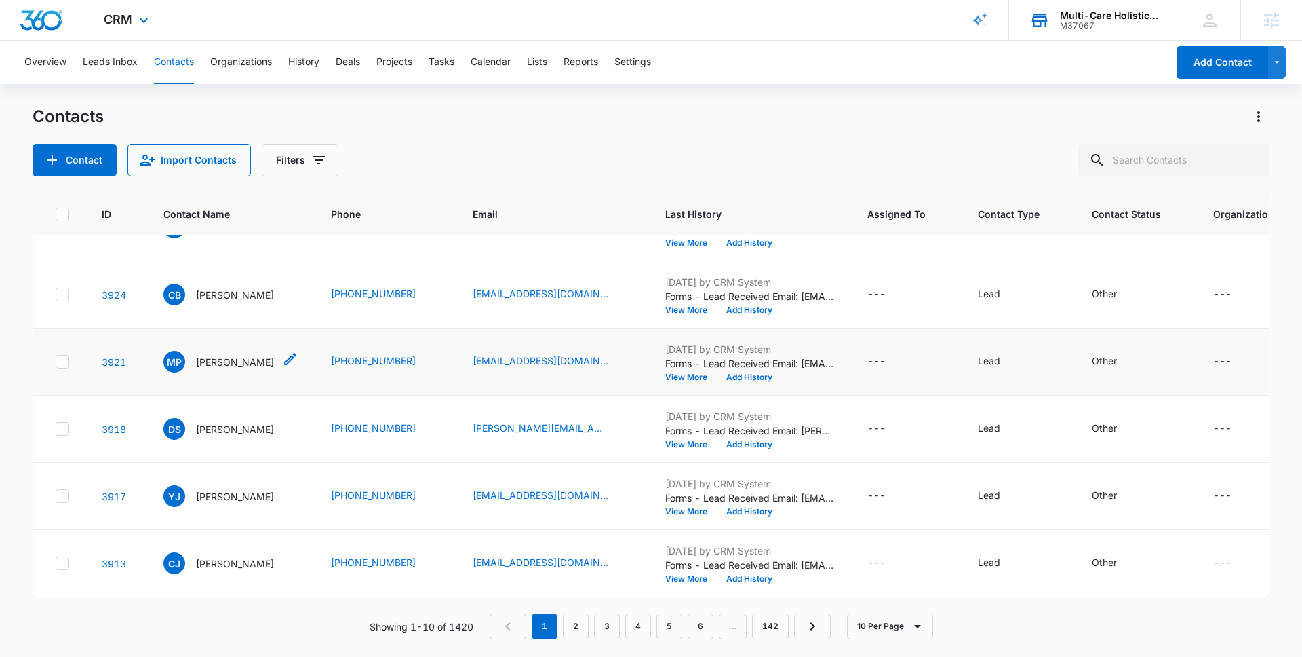
click at [233, 364] on p "Michael Patterson" at bounding box center [235, 362] width 78 height 14
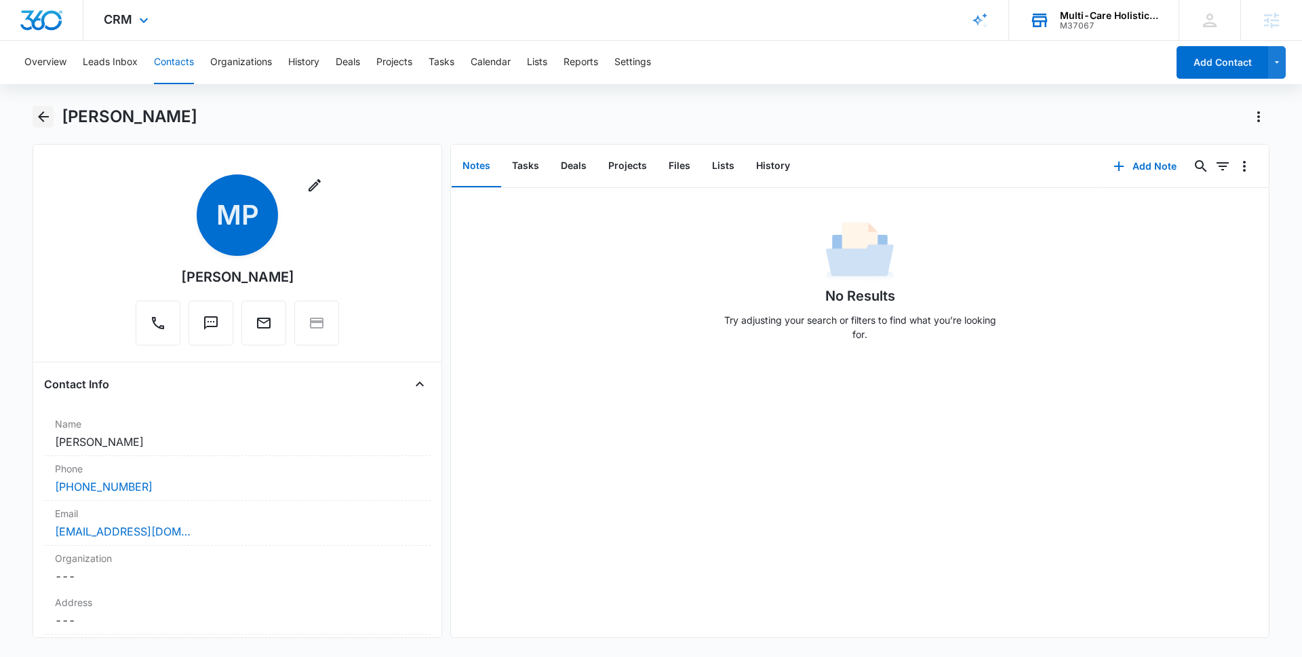
click at [49, 115] on icon "Back" at bounding box center [43, 117] width 16 height 16
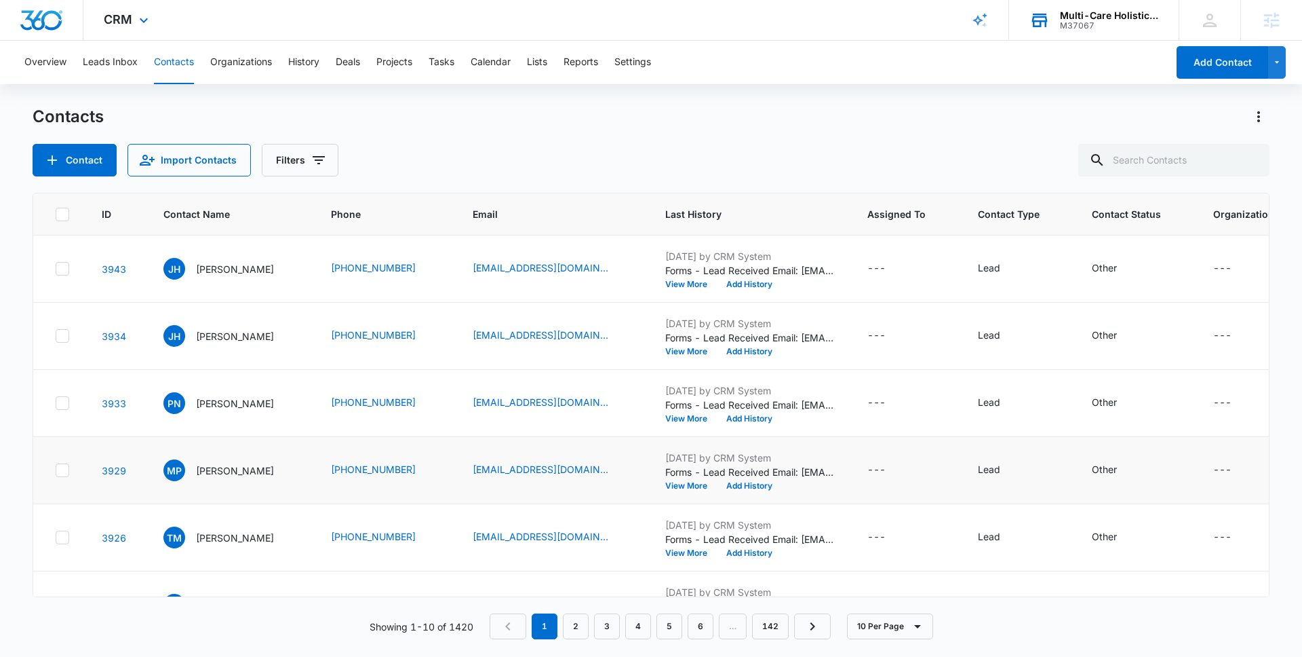
scroll to position [310, 0]
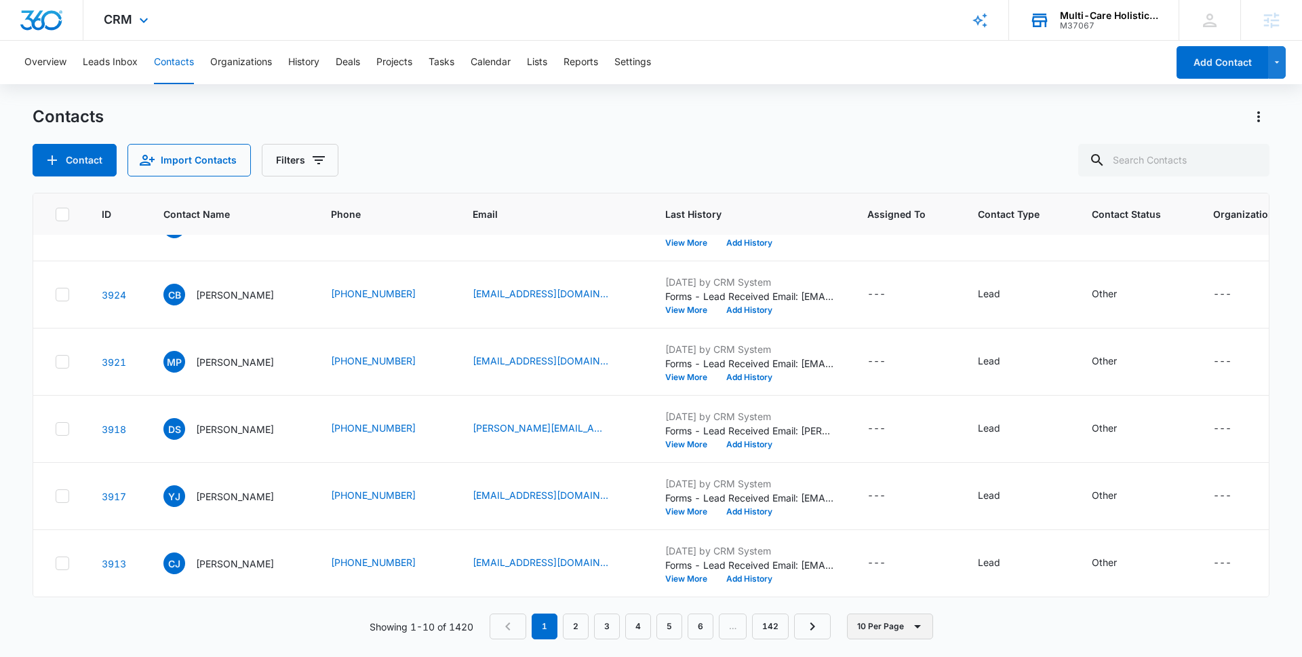
click at [873, 632] on button "10 Per Page" at bounding box center [890, 626] width 86 height 26
click at [884, 566] on div "20 Per Page" at bounding box center [893, 565] width 56 height 9
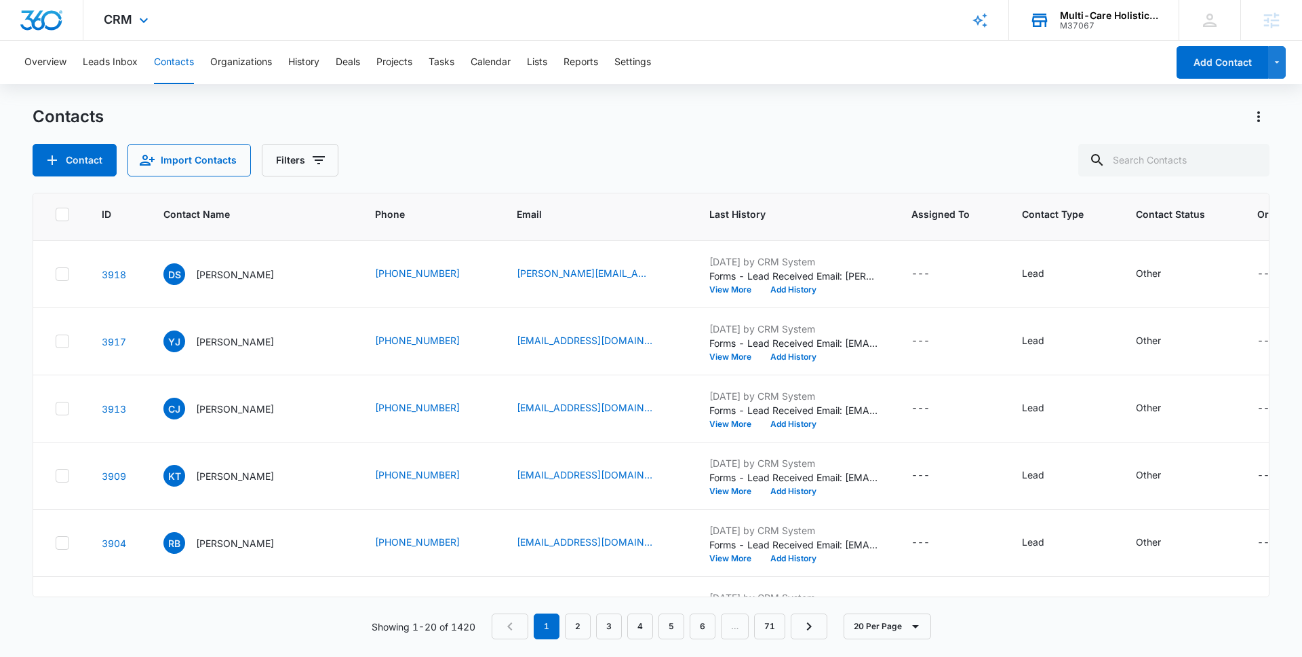
scroll to position [472, 0]
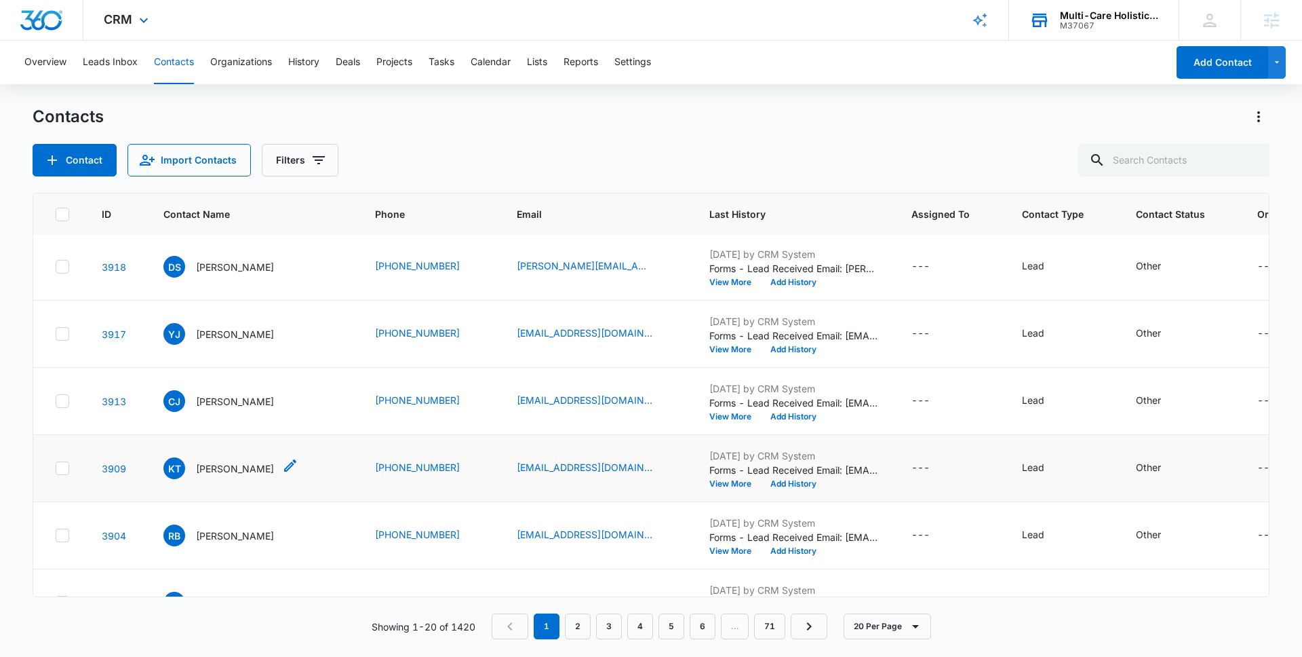
click at [238, 473] on p "Keondra Taylor" at bounding box center [235, 468] width 78 height 14
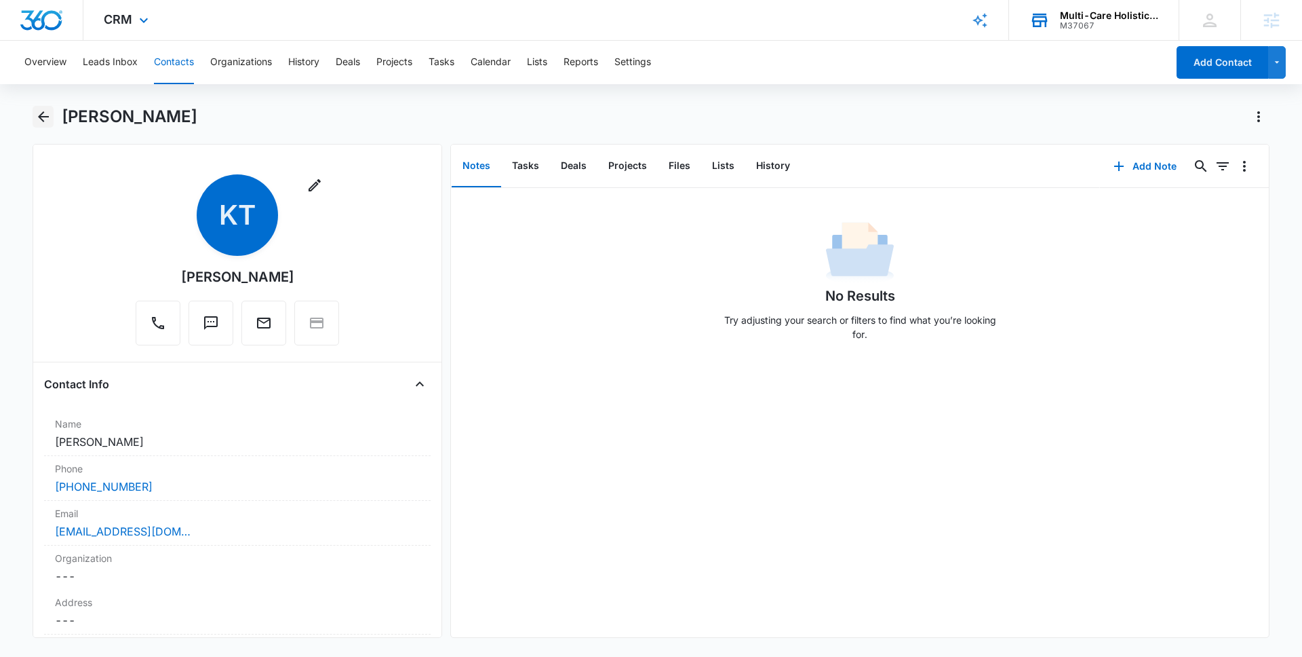
click at [40, 125] on button "Back" at bounding box center [43, 117] width 21 height 22
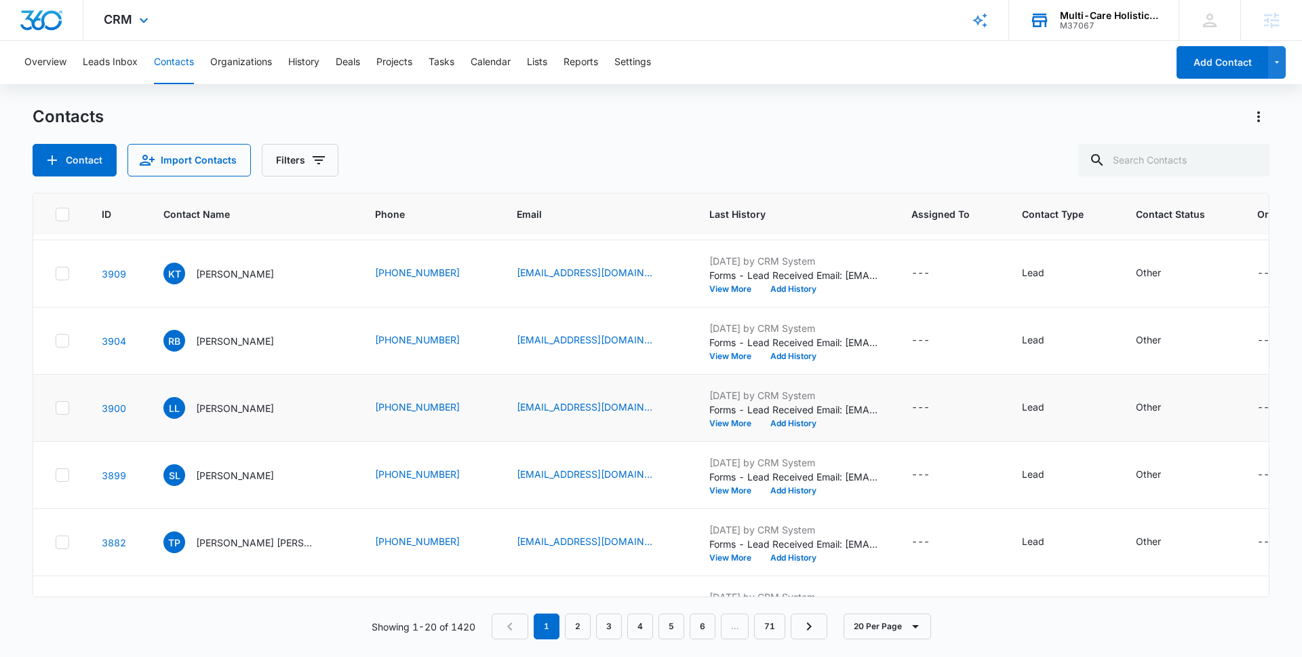
scroll to position [669, 0]
click at [234, 408] on p "Linda Little" at bounding box center [235, 406] width 78 height 14
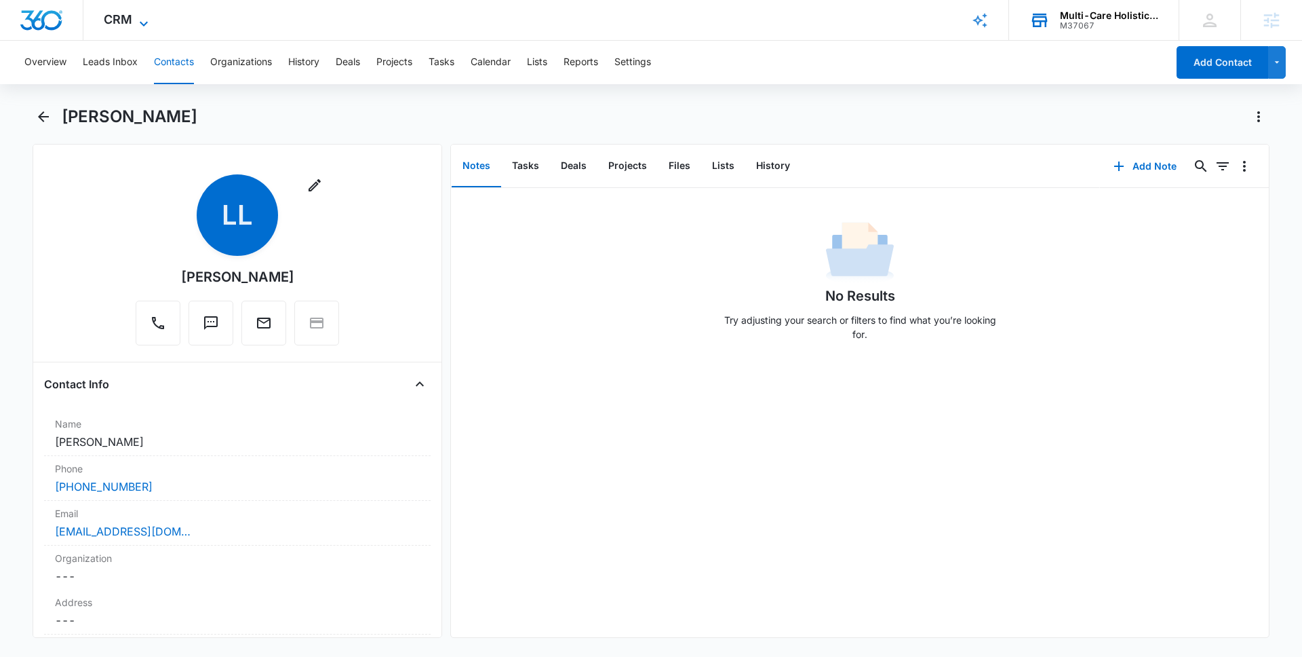
click at [128, 18] on span "CRM" at bounding box center [118, 19] width 28 height 14
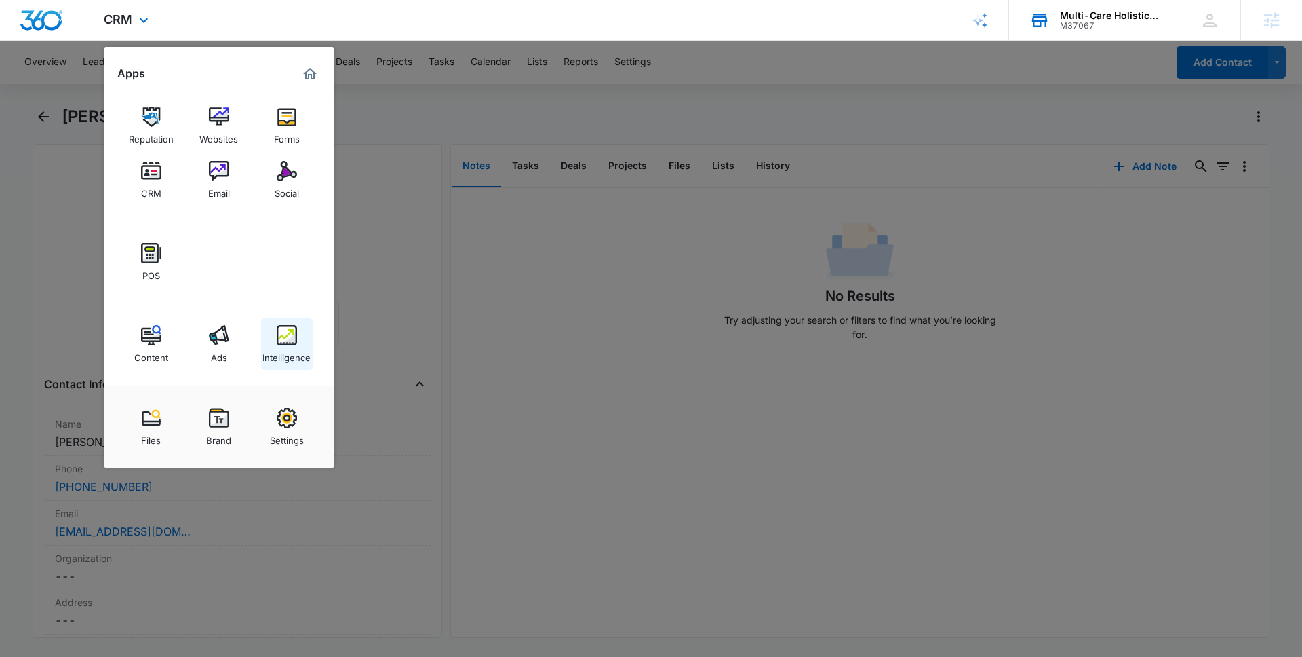
click at [288, 355] on div "Intelligence" at bounding box center [286, 354] width 48 height 18
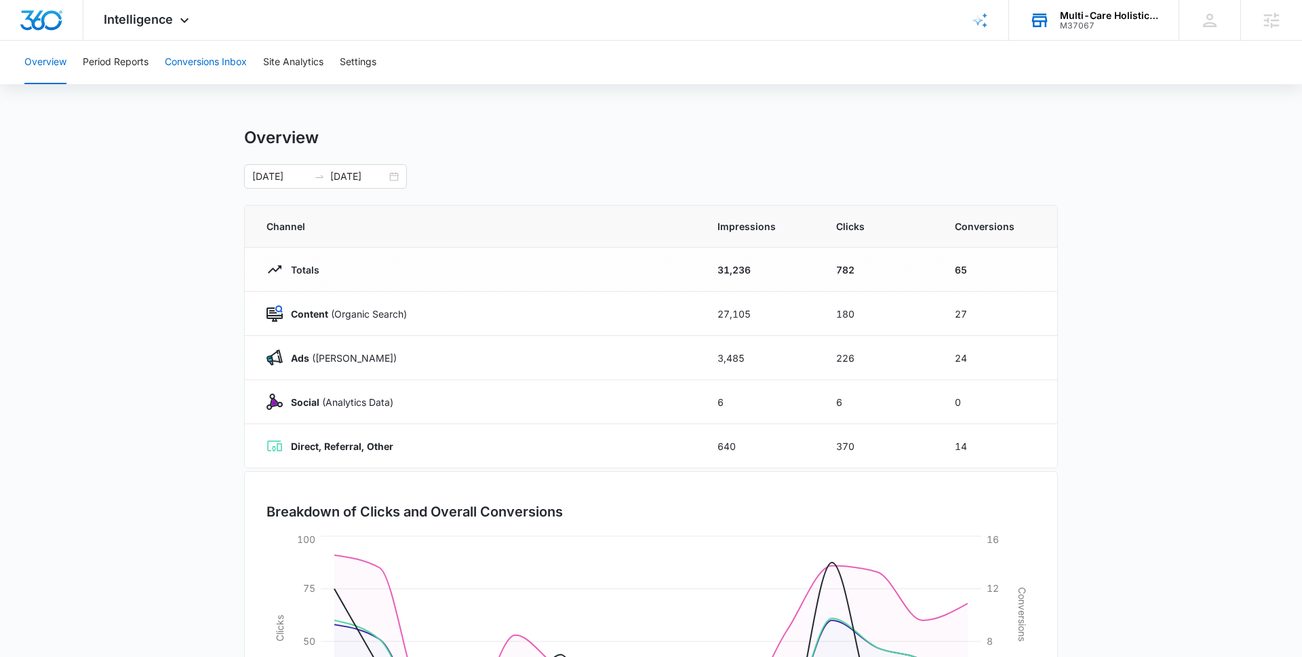
click at [237, 65] on button "Conversions Inbox" at bounding box center [206, 62] width 82 height 43
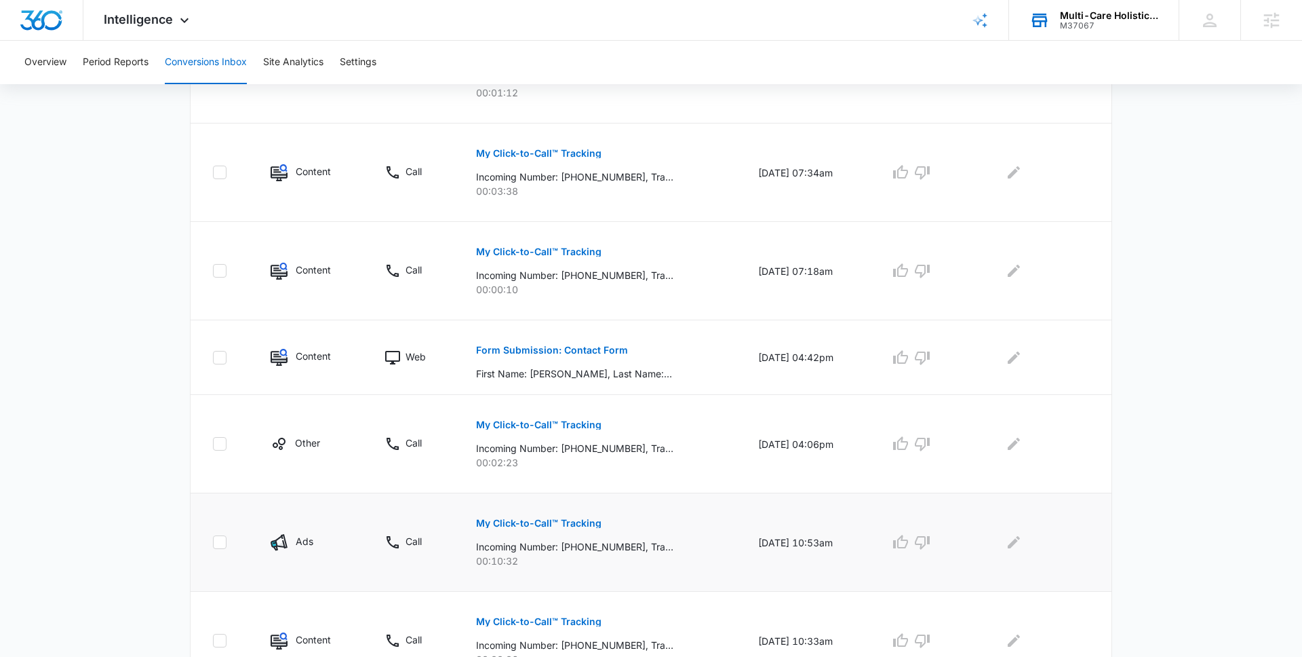
scroll to position [773, 0]
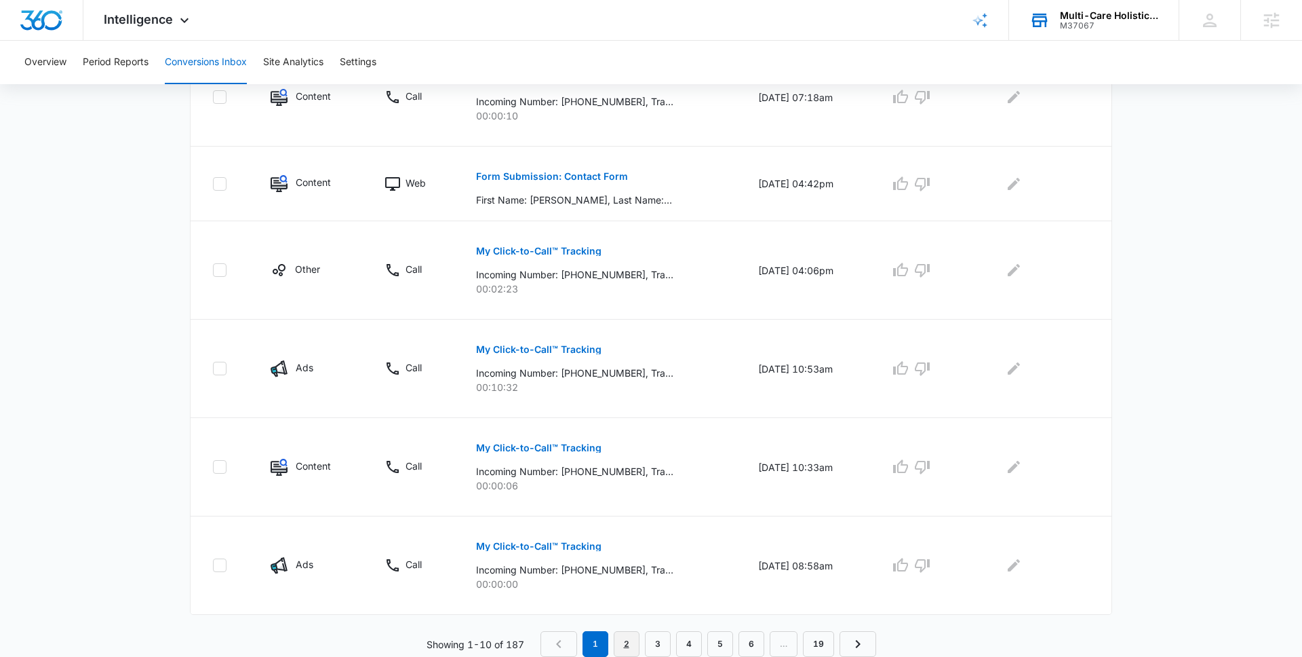
click at [624, 646] on link "2" at bounding box center [627, 644] width 26 height 26
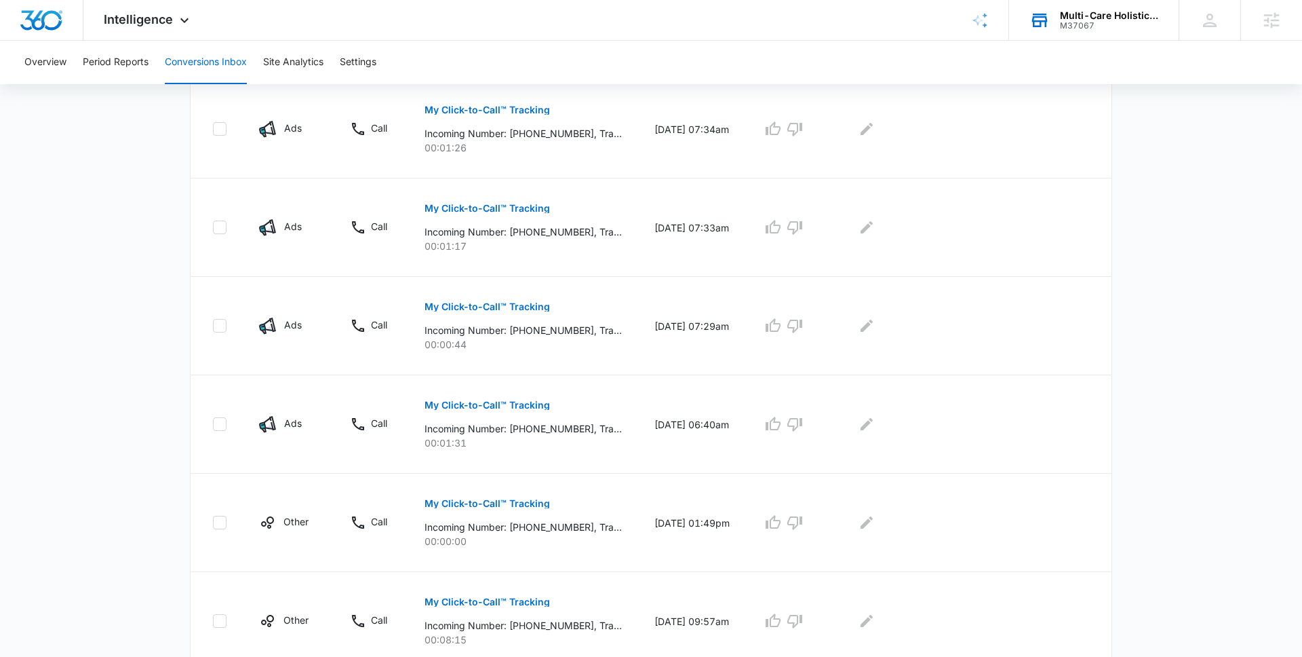
scroll to position [548, 0]
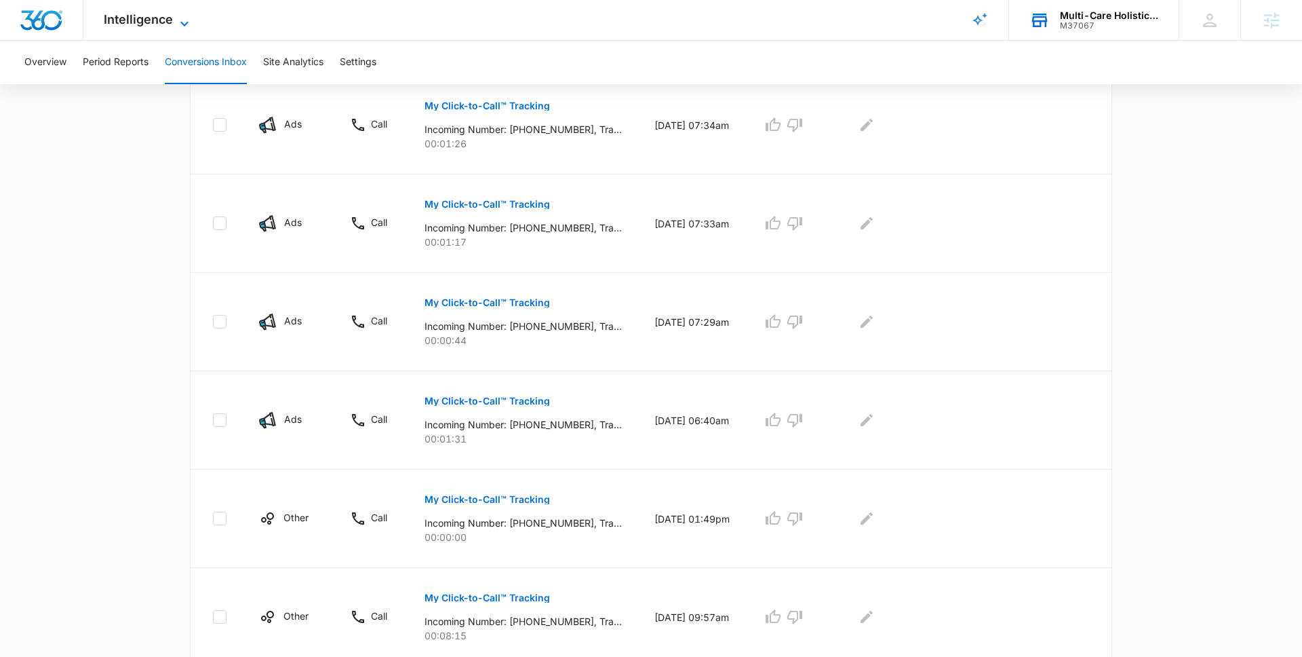
click at [130, 16] on span "Intelligence" at bounding box center [138, 19] width 69 height 14
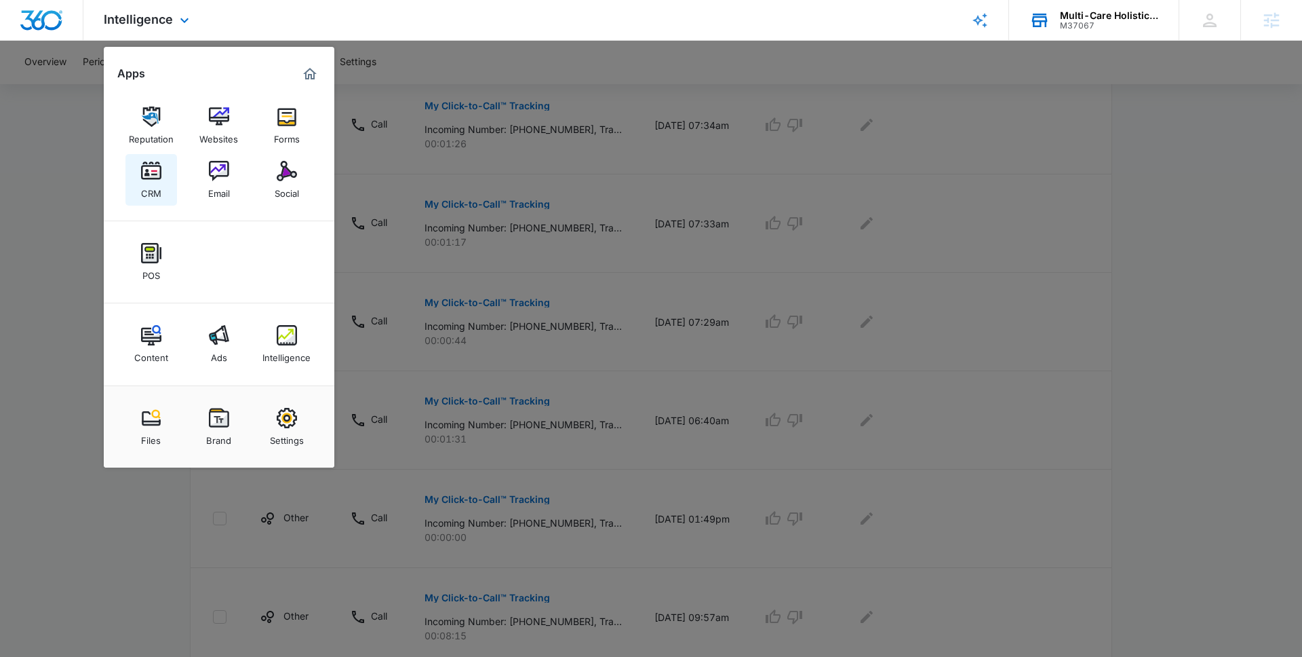
click at [155, 187] on div "CRM" at bounding box center [151, 190] width 20 height 18
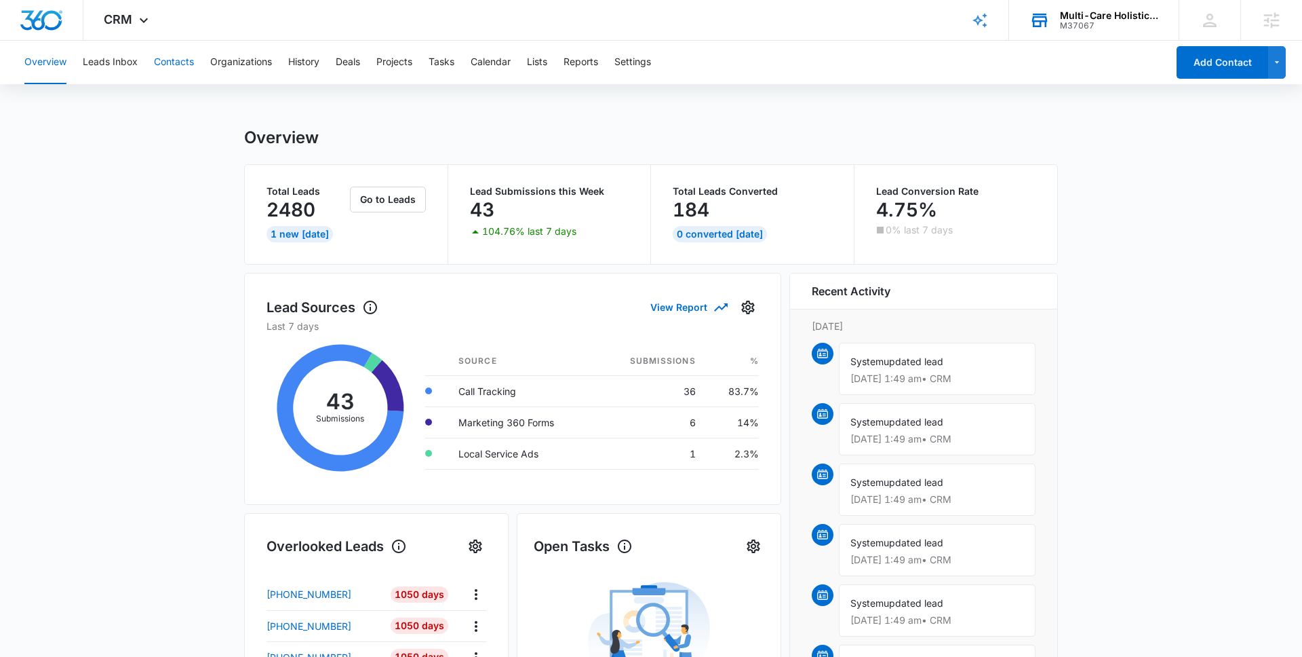
click at [193, 61] on button "Contacts" at bounding box center [174, 62] width 40 height 43
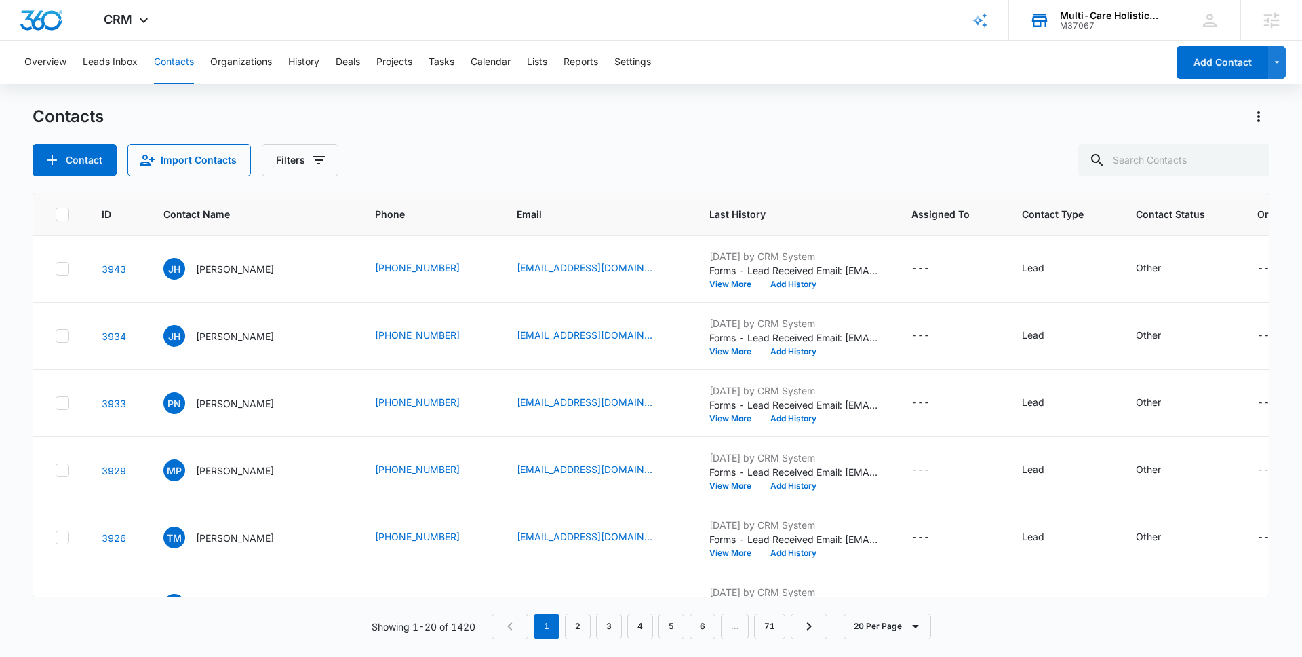
scroll to position [669, 0]
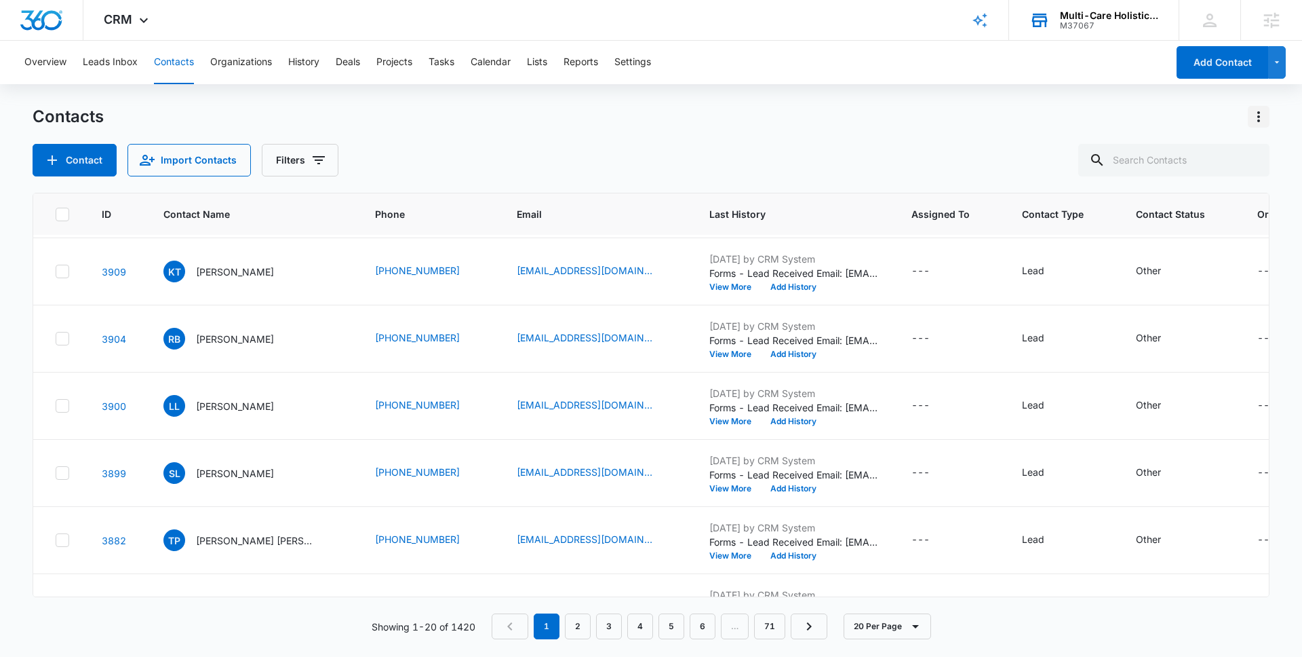
click at [1269, 115] on button "Actions" at bounding box center [1259, 117] width 22 height 22
click at [1184, 194] on div "Export All Contacts" at bounding box center [1192, 195] width 90 height 9
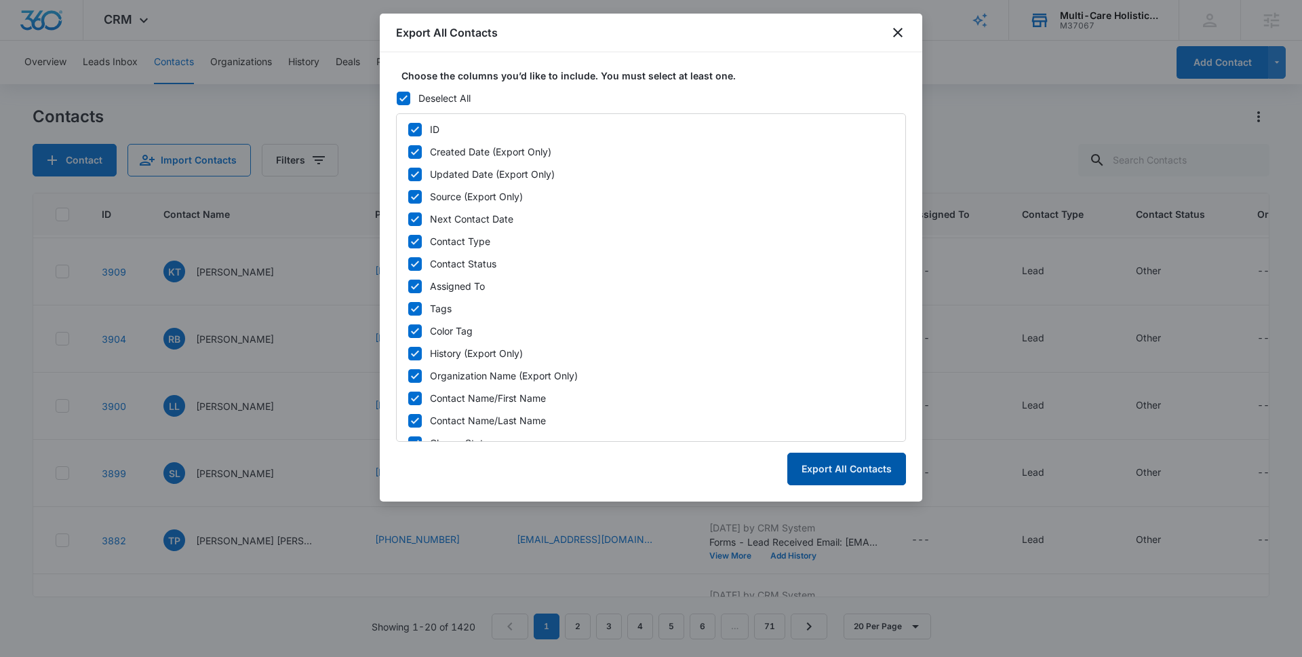
click at [843, 466] on button "Export All Contacts" at bounding box center [846, 468] width 119 height 33
click at [824, 469] on button "Export All Contacts" at bounding box center [846, 468] width 119 height 33
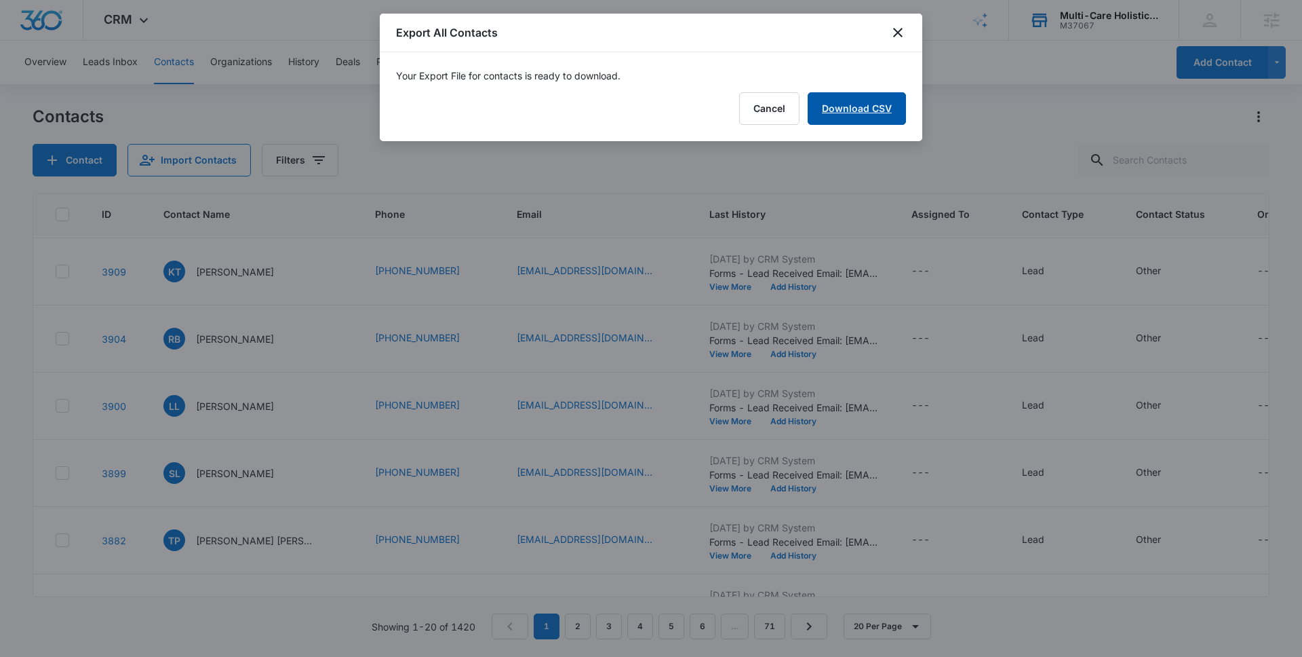
click at [864, 118] on link "Download CSV" at bounding box center [857, 108] width 98 height 33
click at [867, 100] on button "Finish" at bounding box center [877, 108] width 57 height 33
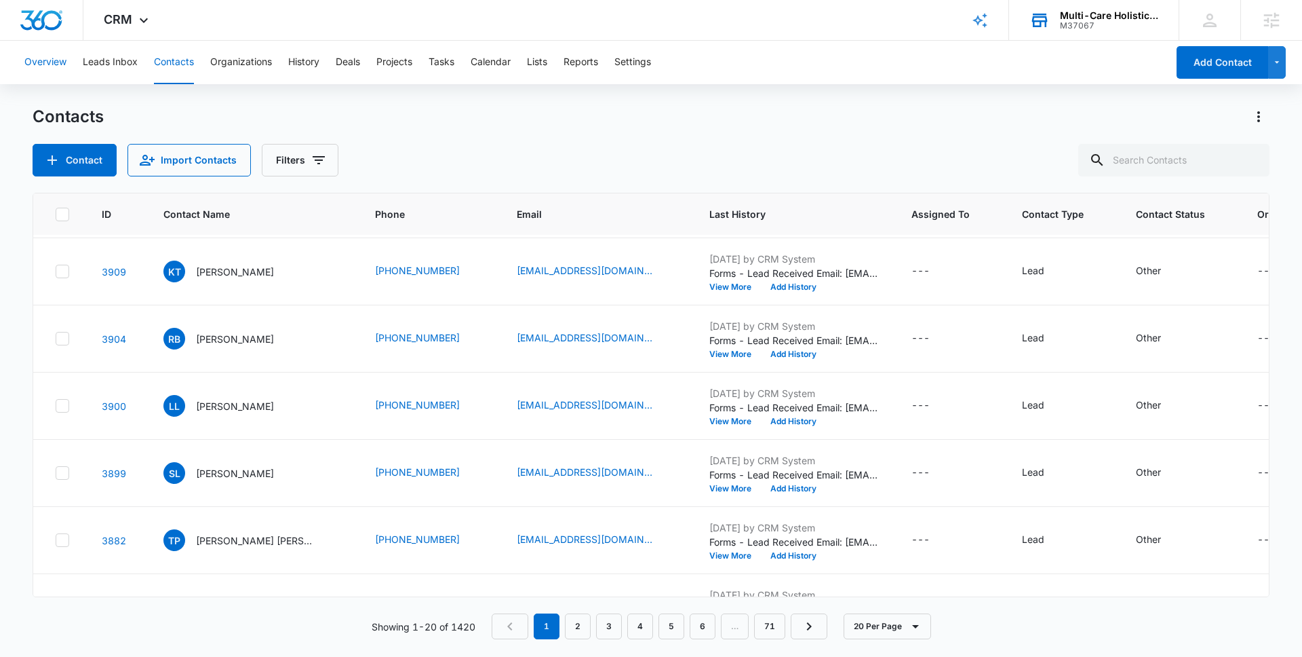
click at [58, 64] on button "Overview" at bounding box center [45, 62] width 42 height 43
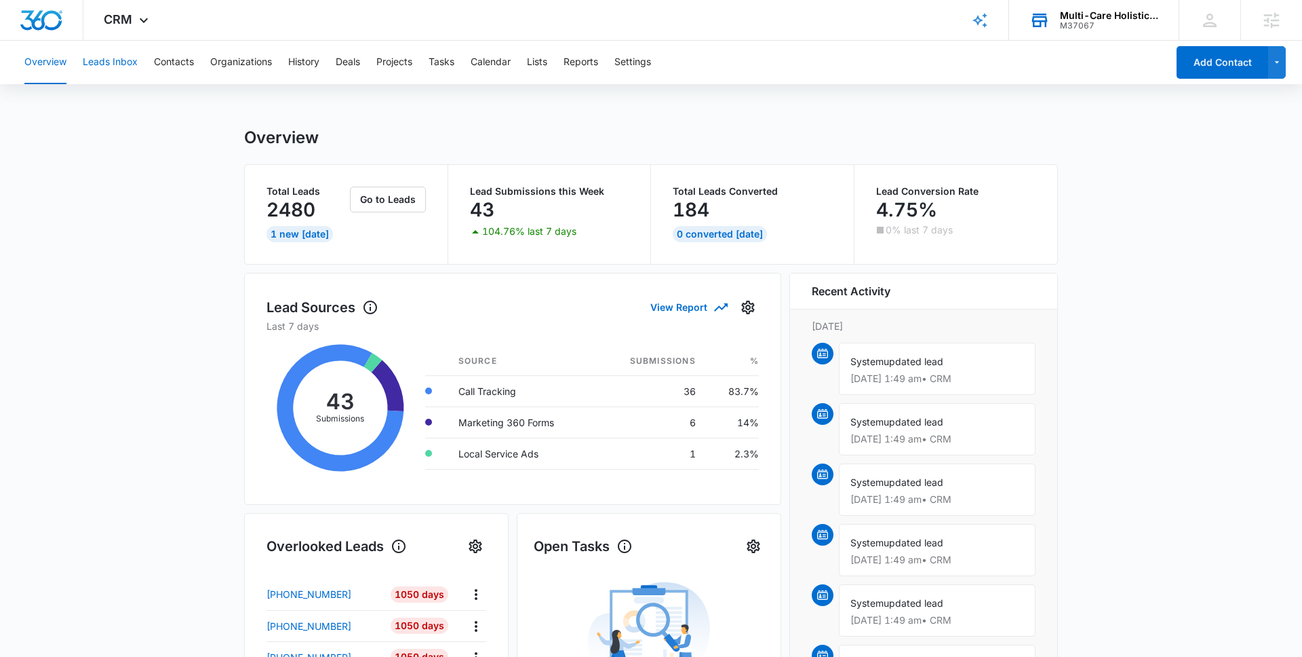
click at [114, 60] on button "Leads Inbox" at bounding box center [110, 62] width 55 height 43
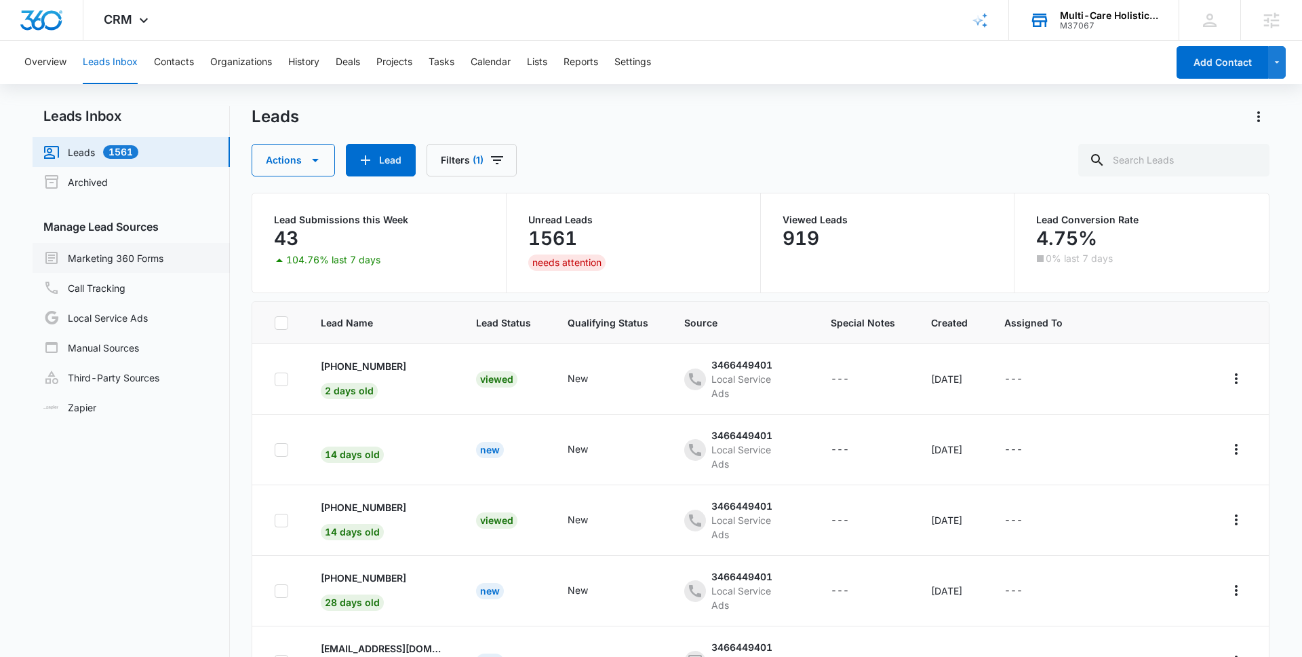
click at [139, 263] on link "Marketing 360 Forms" at bounding box center [103, 258] width 120 height 16
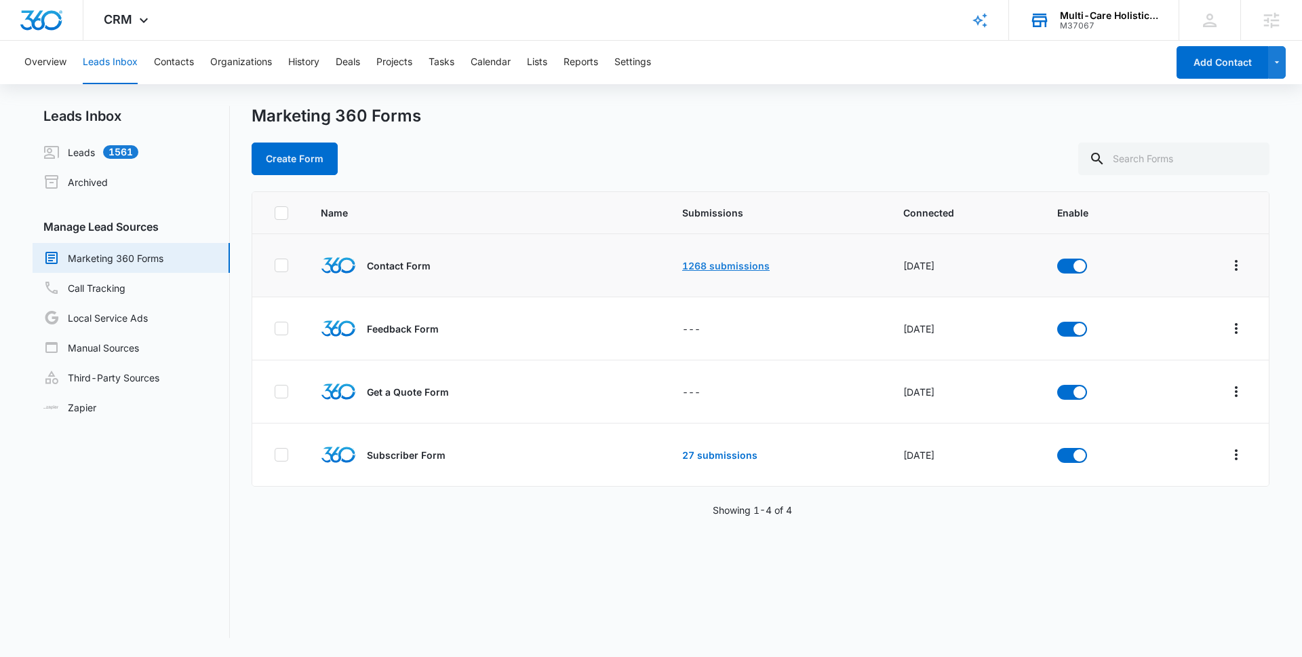
click at [709, 267] on link "1268 submissions" at bounding box center [725, 266] width 87 height 12
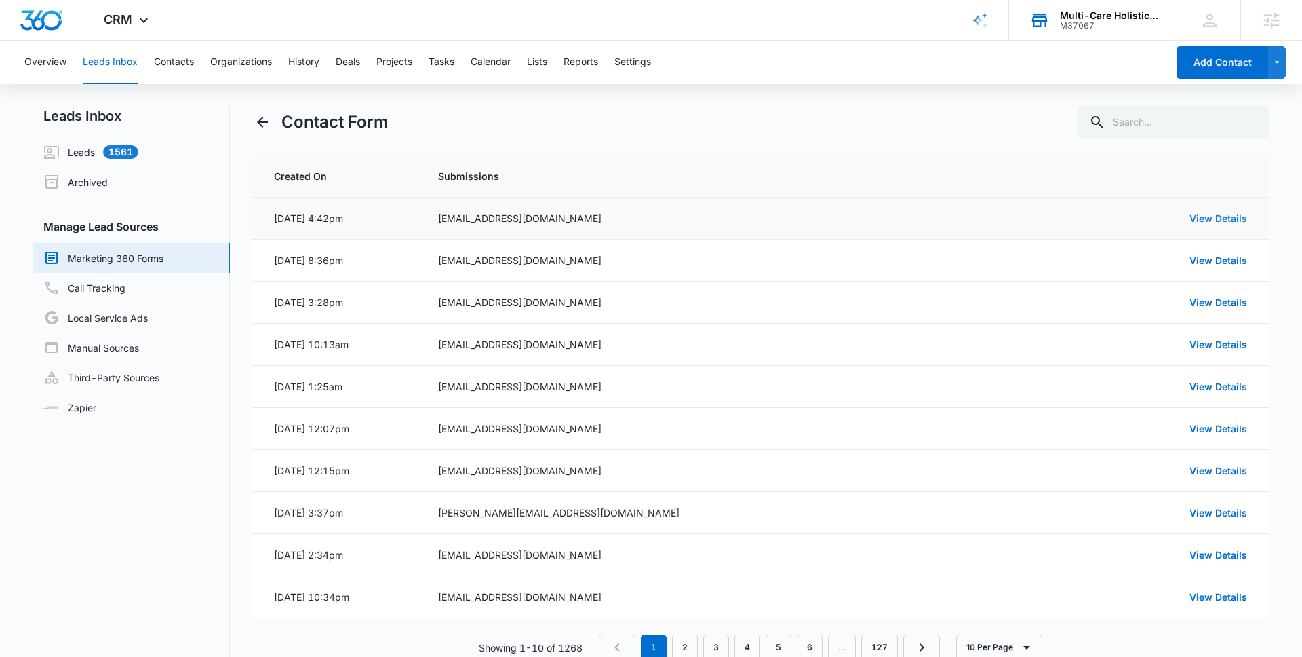
click at [1223, 218] on link "View Details" at bounding box center [1219, 218] width 58 height 12
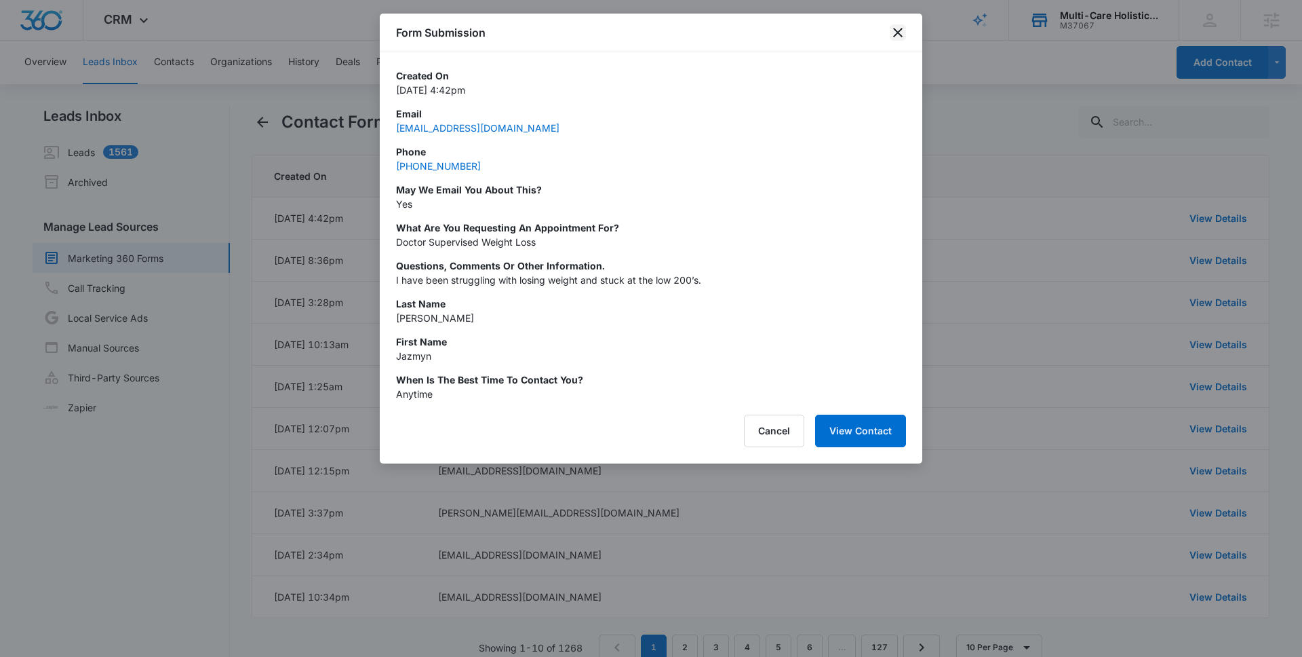
click at [897, 35] on icon "close" at bounding box center [898, 32] width 16 height 16
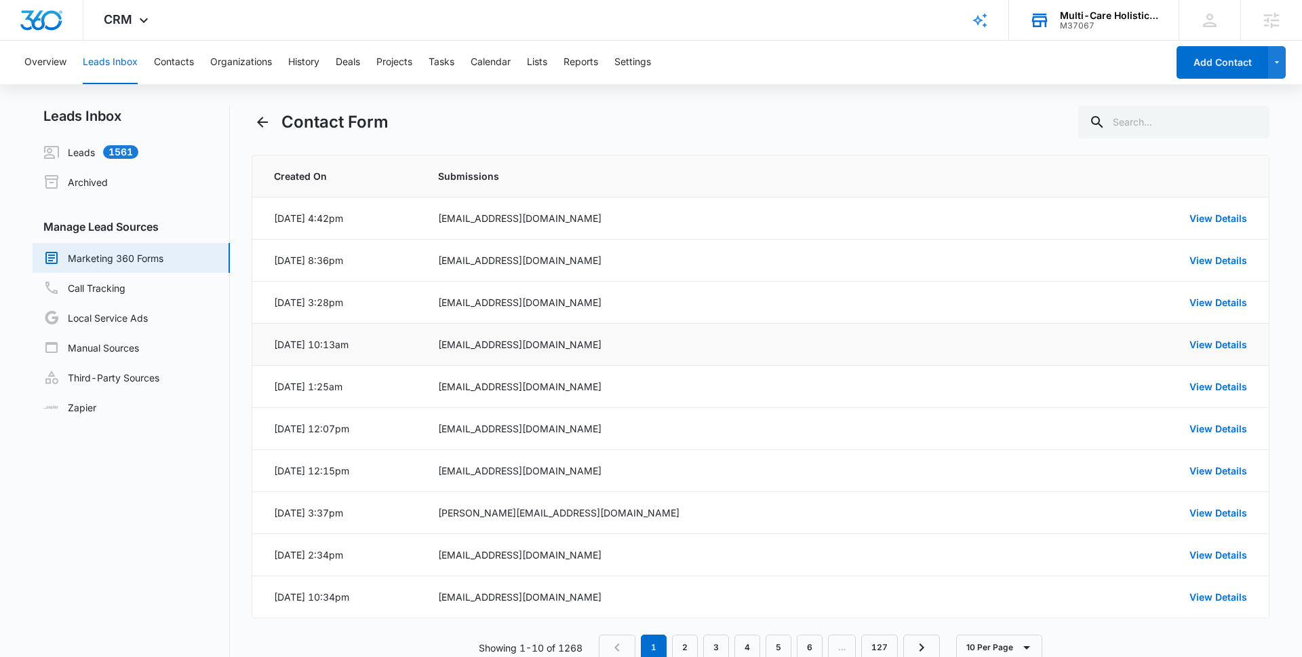
scroll to position [36, 0]
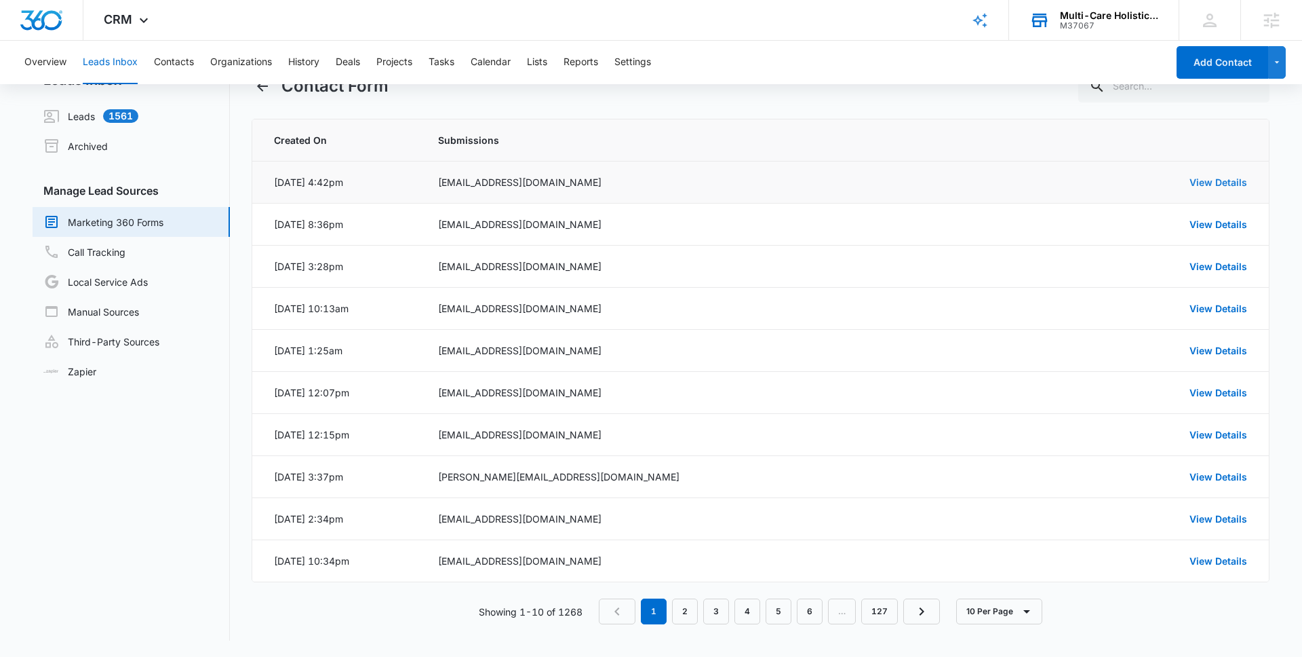
click at [1238, 184] on link "View Details" at bounding box center [1219, 182] width 58 height 12
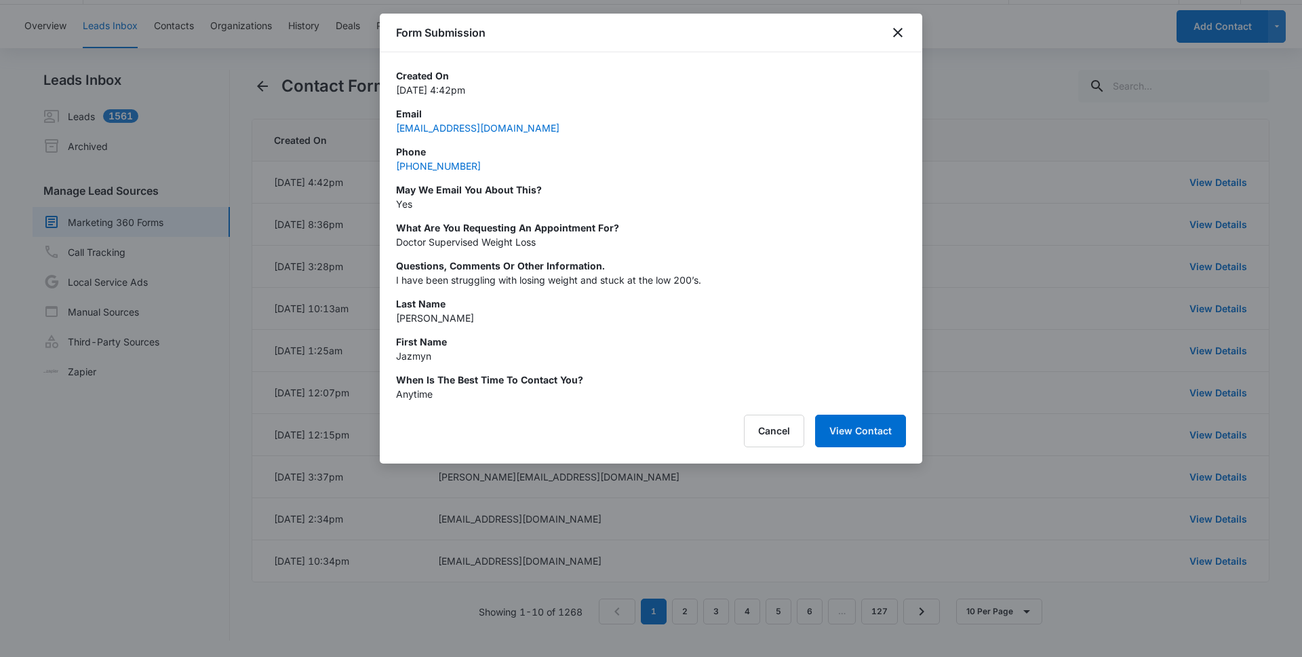
scroll to position [0, 0]
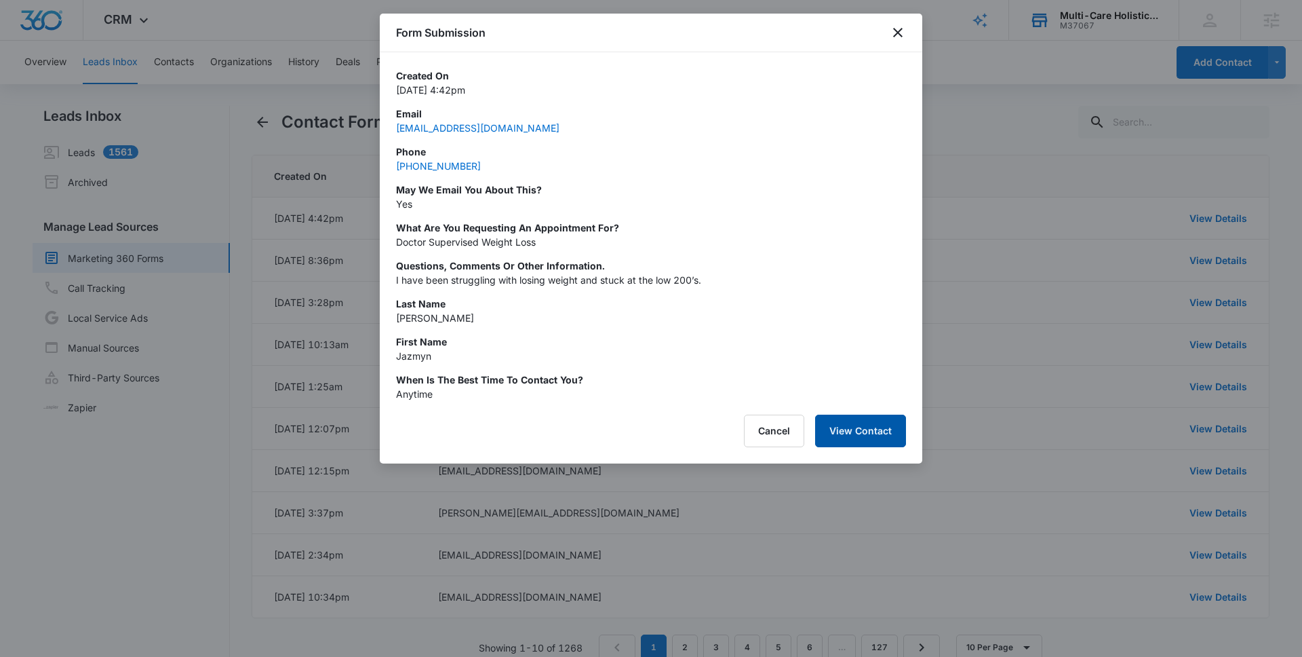
click at [875, 442] on button "View Contact" at bounding box center [860, 430] width 91 height 33
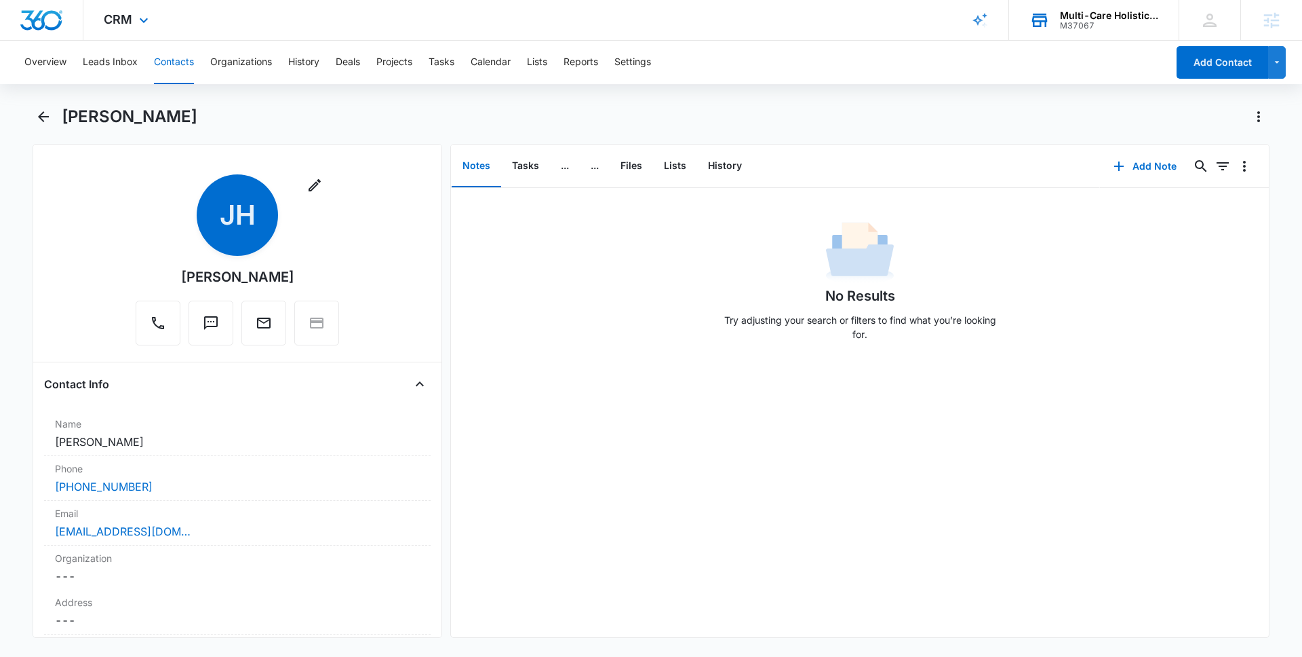
click at [123, 10] on div "CRM Apps Reputation Websites Forms CRM Email Social POS Content Ads Intelligenc…" at bounding box center [127, 20] width 89 height 40
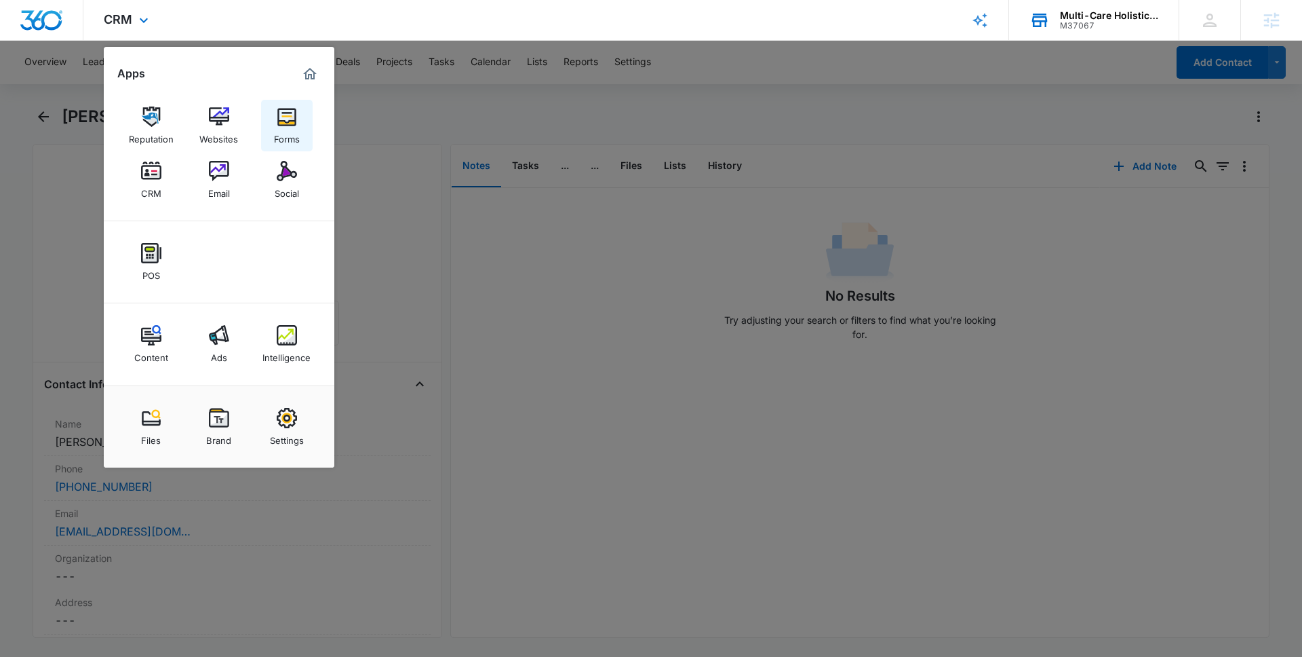
click at [296, 127] on div "Forms" at bounding box center [287, 136] width 26 height 18
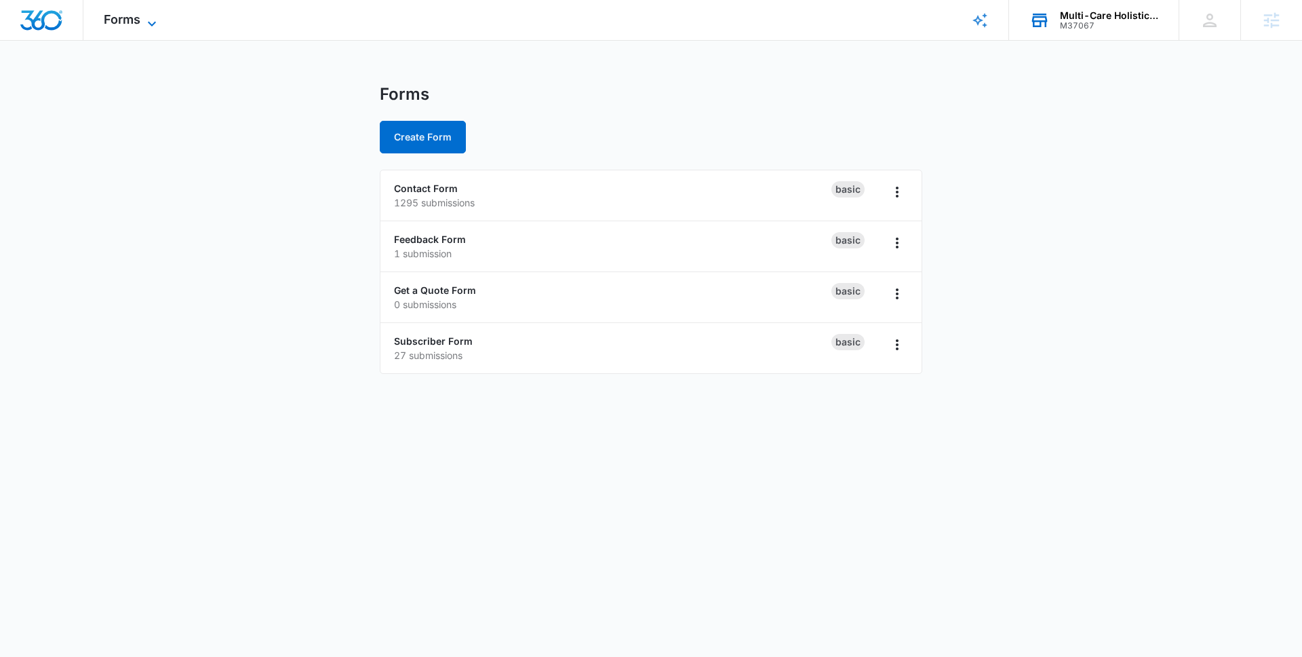
click at [128, 16] on span "Forms" at bounding box center [122, 19] width 37 height 14
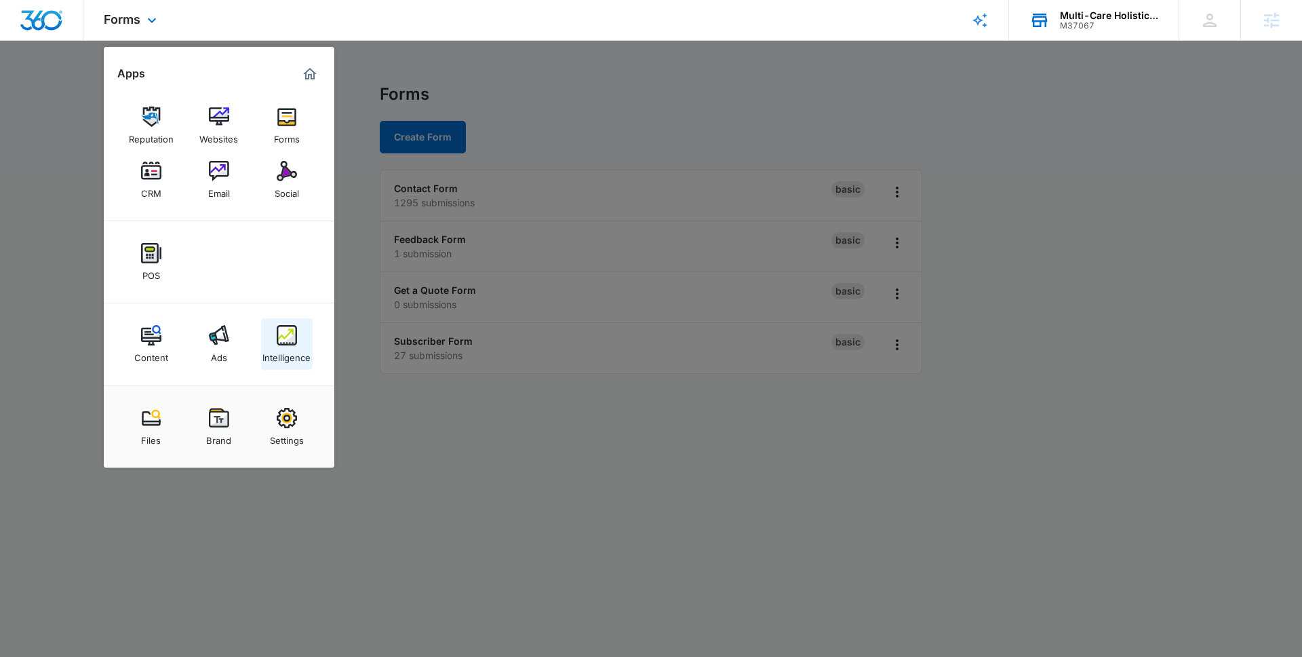
click at [277, 334] on img at bounding box center [287, 335] width 20 height 20
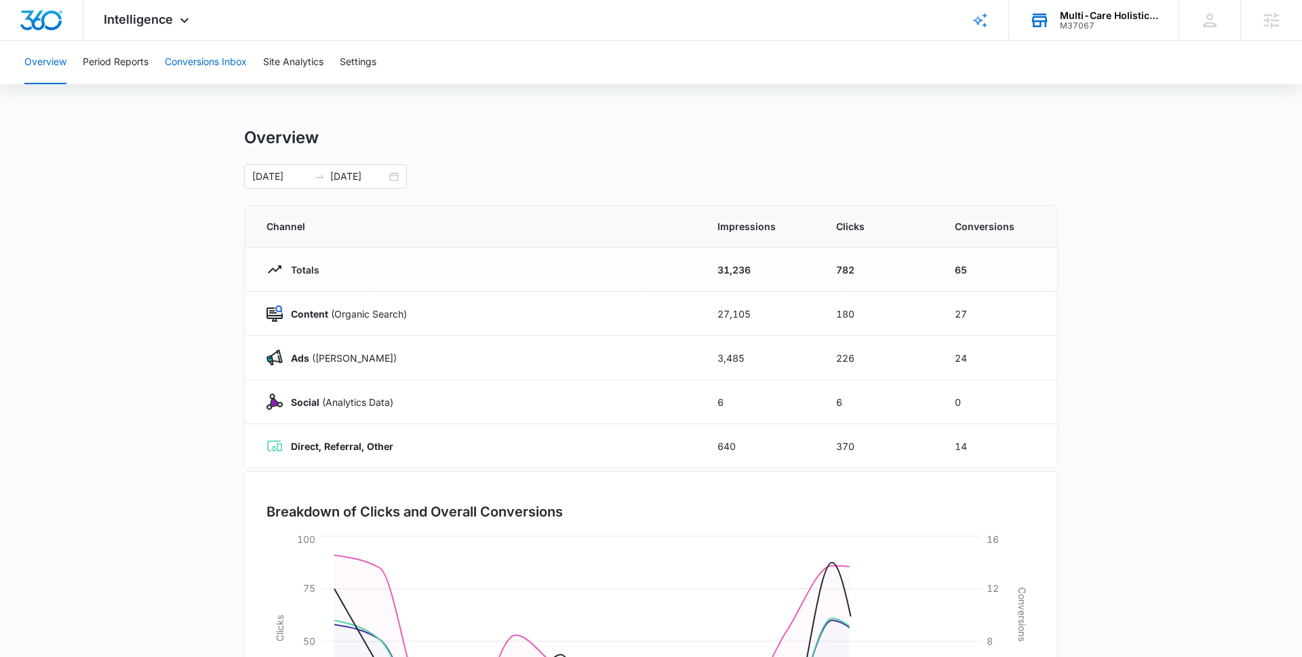
click at [193, 71] on button "Conversions Inbox" at bounding box center [206, 62] width 82 height 43
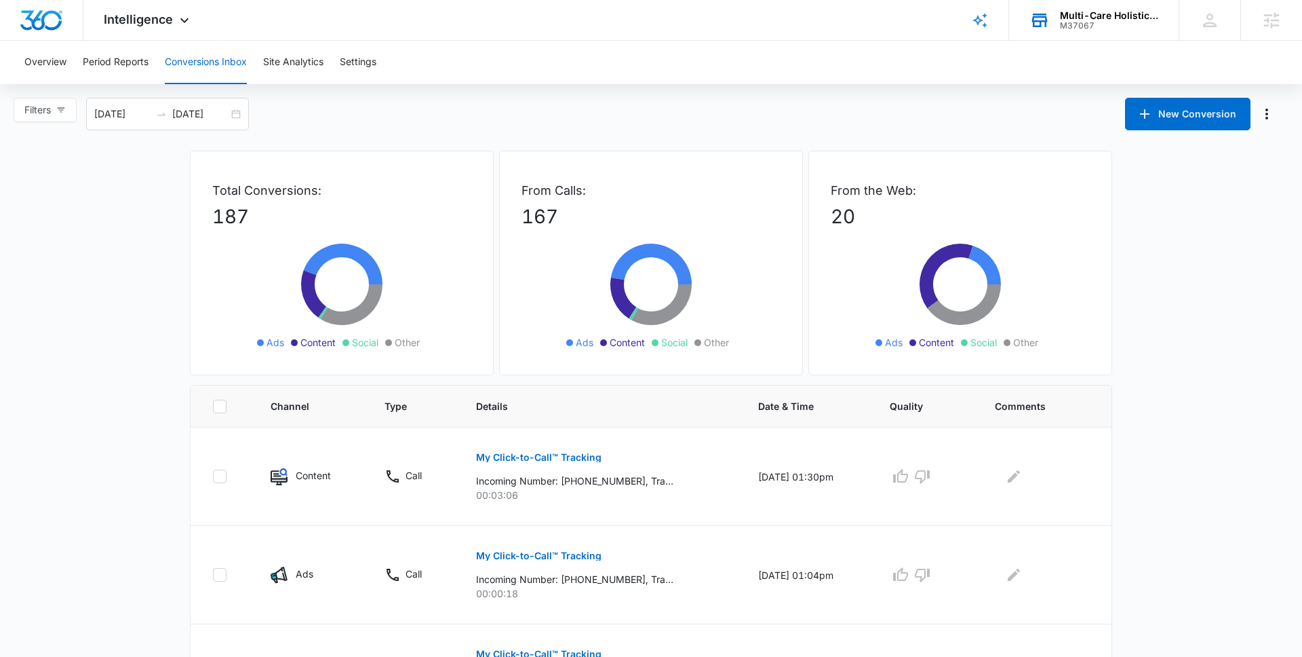
scroll to position [1, 0]
click at [51, 106] on span "Filters" at bounding box center [37, 108] width 26 height 15
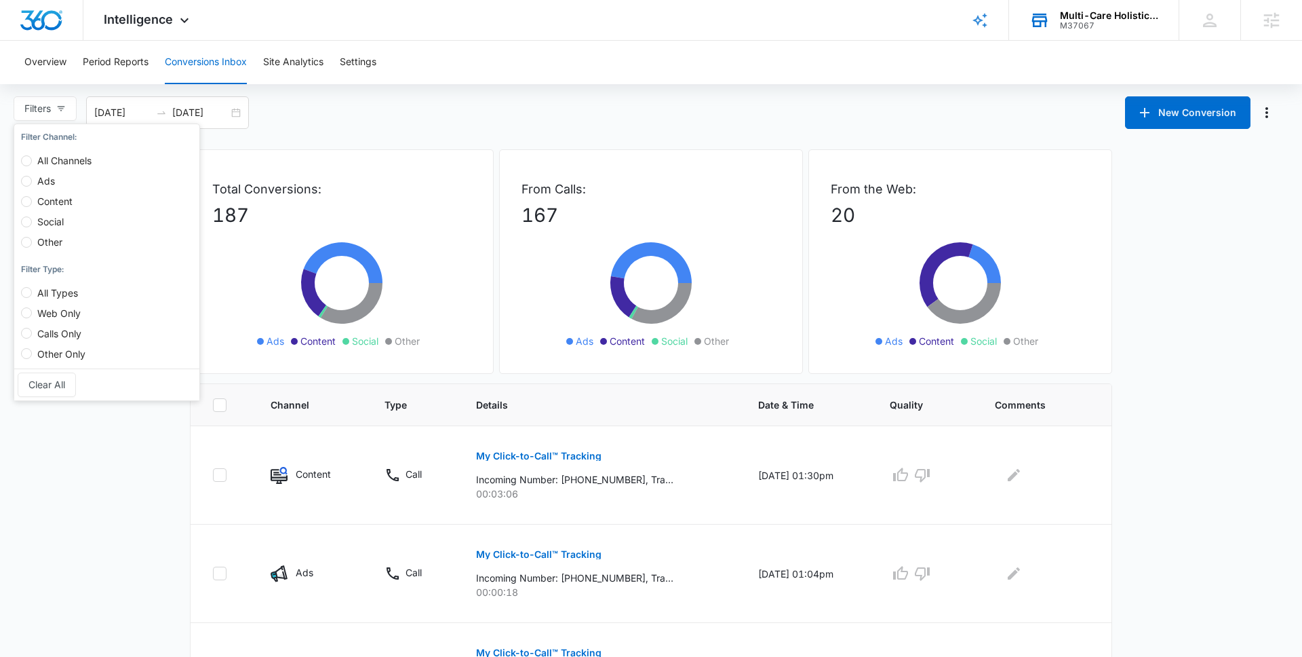
click at [58, 311] on span "Web Only" at bounding box center [59, 313] width 54 height 12
click at [32, 311] on input "Web Only" at bounding box center [26, 312] width 11 height 11
radio input "true"
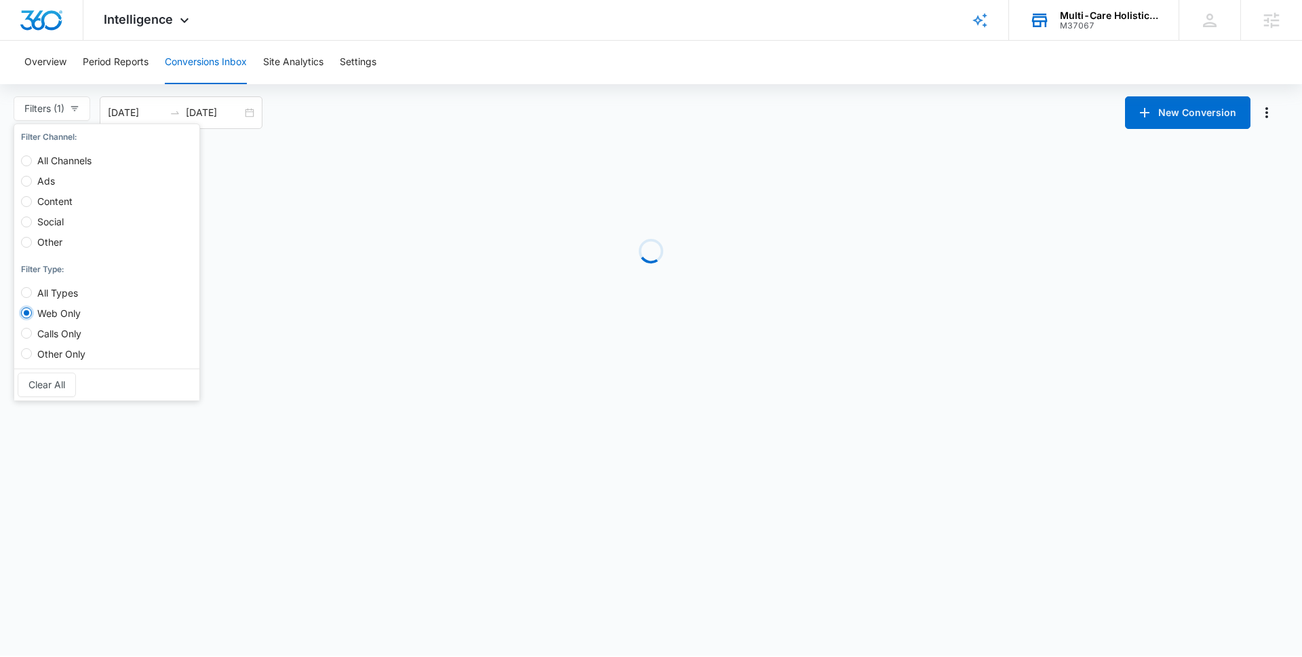
scroll to position [0, 0]
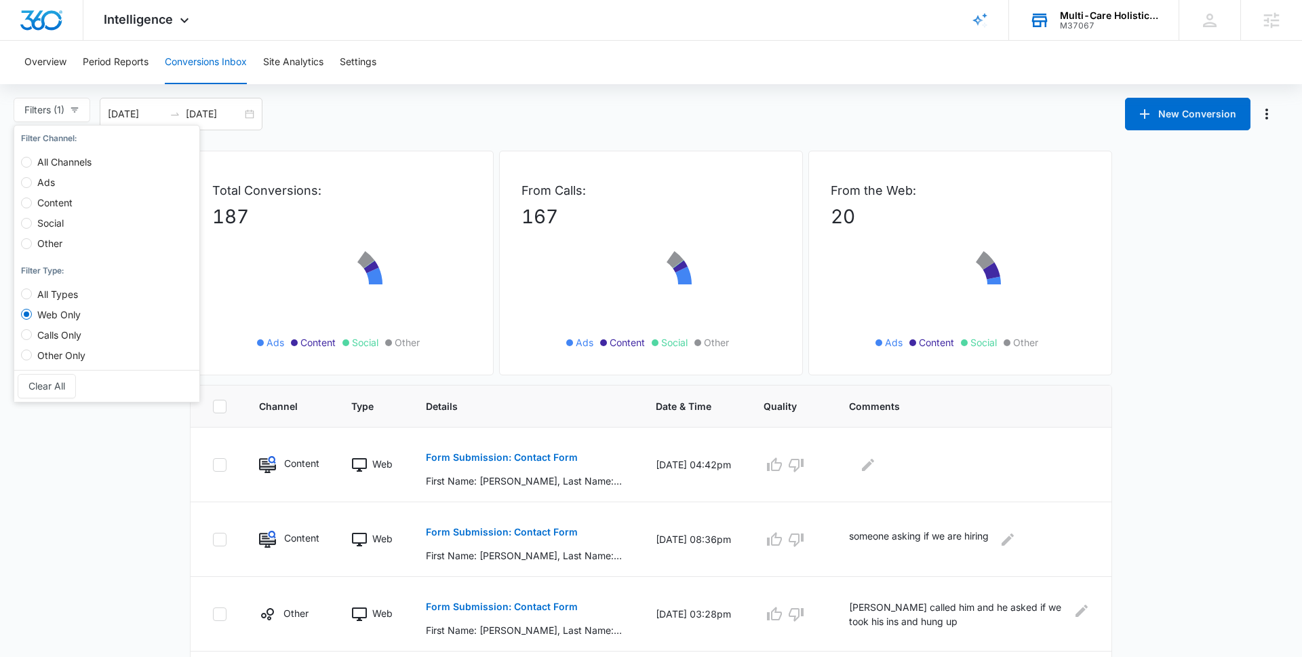
click at [136, 553] on main "Filters (1) Filter Channel : All Channels Ads Content Social Other Filter Type …" at bounding box center [651, 657] width 1302 height 1118
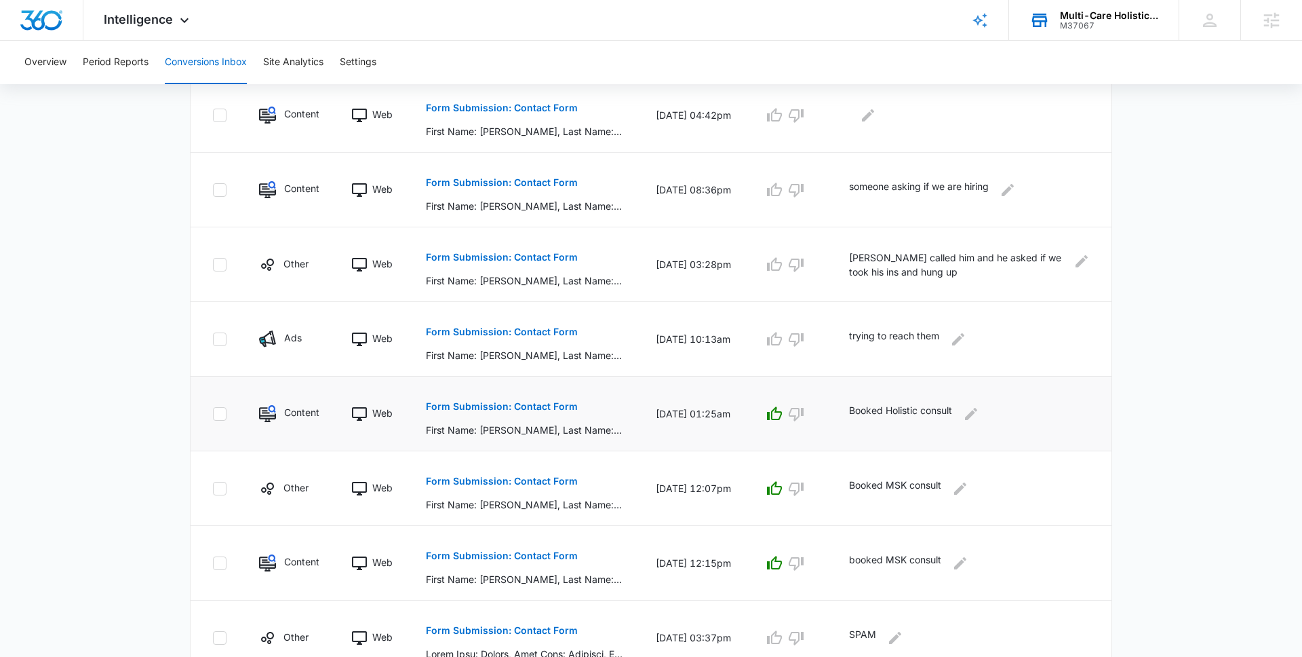
scroll to position [363, 0]
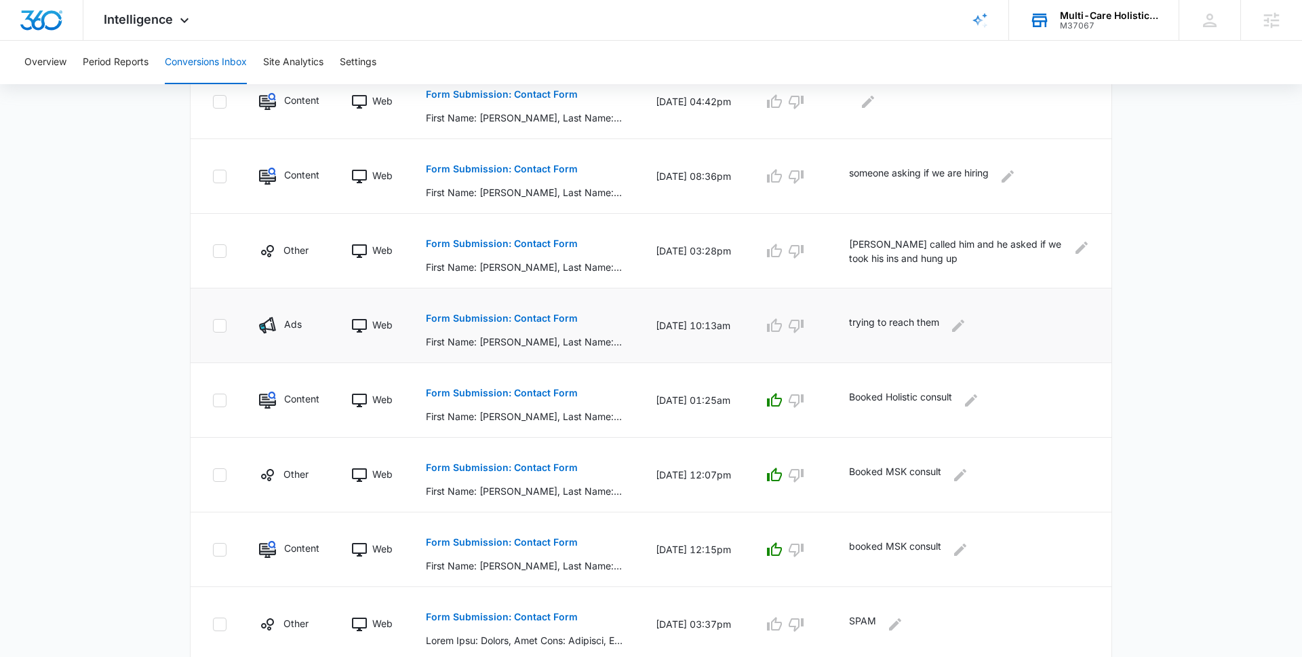
click at [470, 324] on button "Form Submission: Contact Form" at bounding box center [502, 318] width 152 height 33
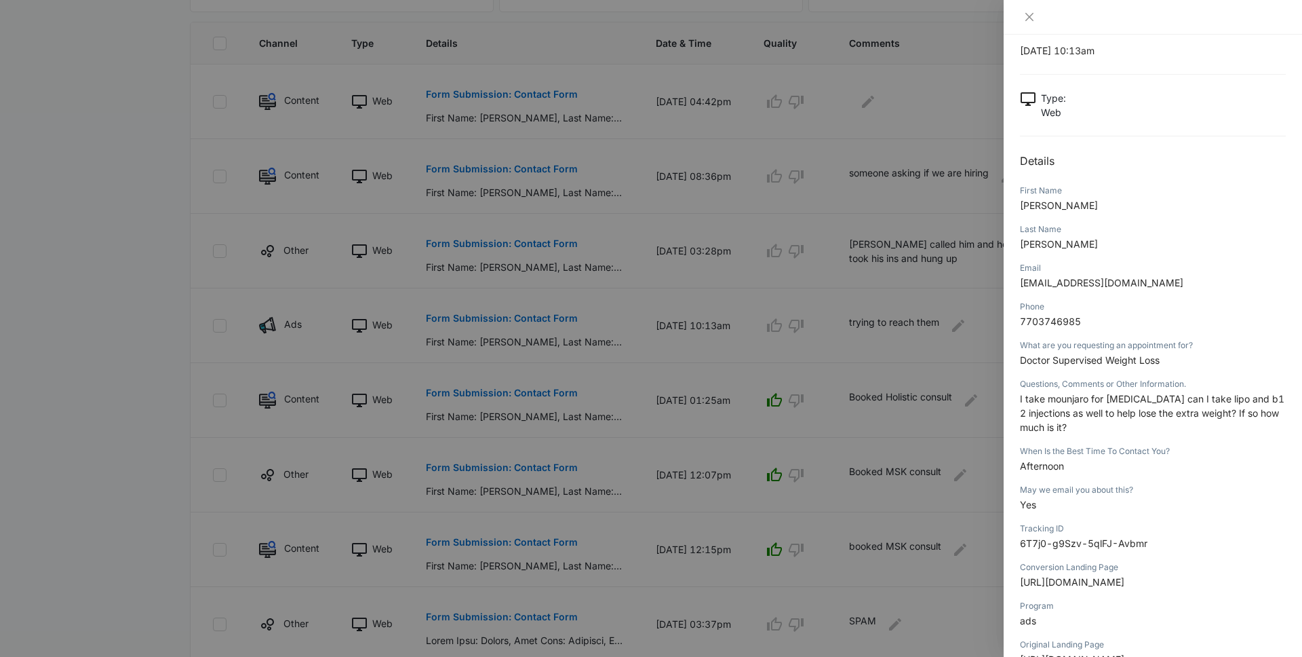
scroll to position [43, 0]
click at [800, 430] on div at bounding box center [651, 328] width 1302 height 657
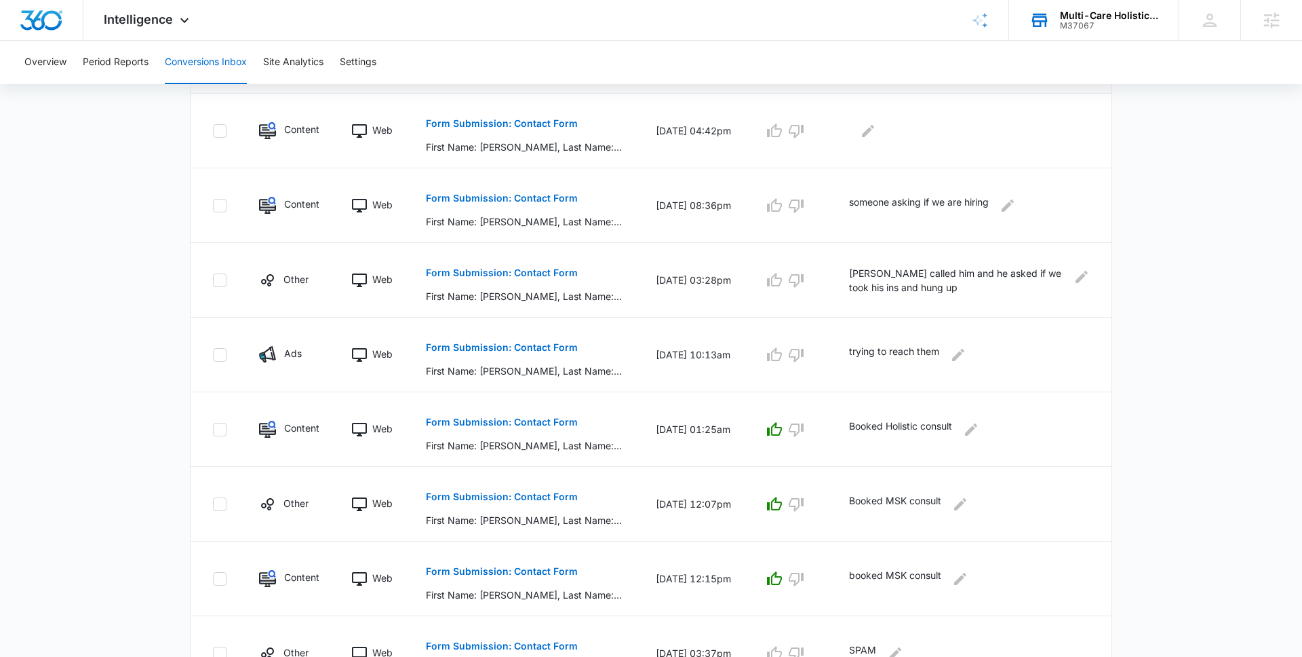
scroll to position [0, 0]
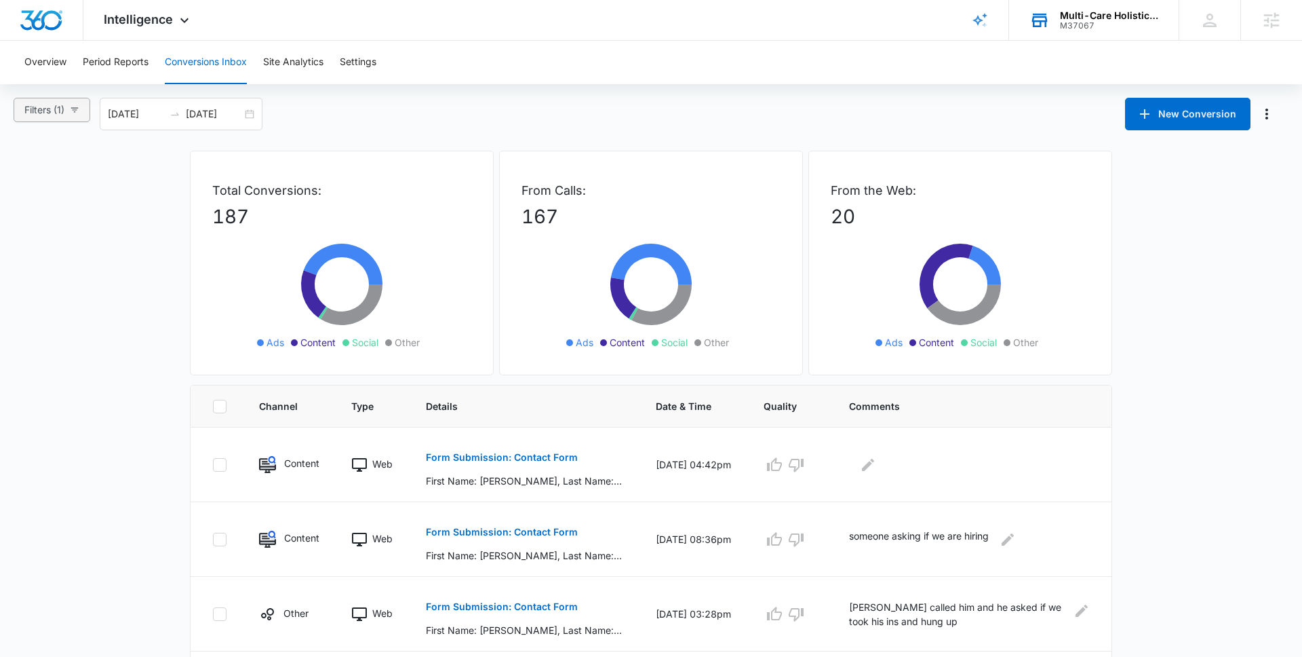
click at [70, 119] on button "Filters (1)" at bounding box center [52, 110] width 77 height 24
click at [27, 160] on input "All Channels" at bounding box center [26, 162] width 11 height 11
radio input "true"
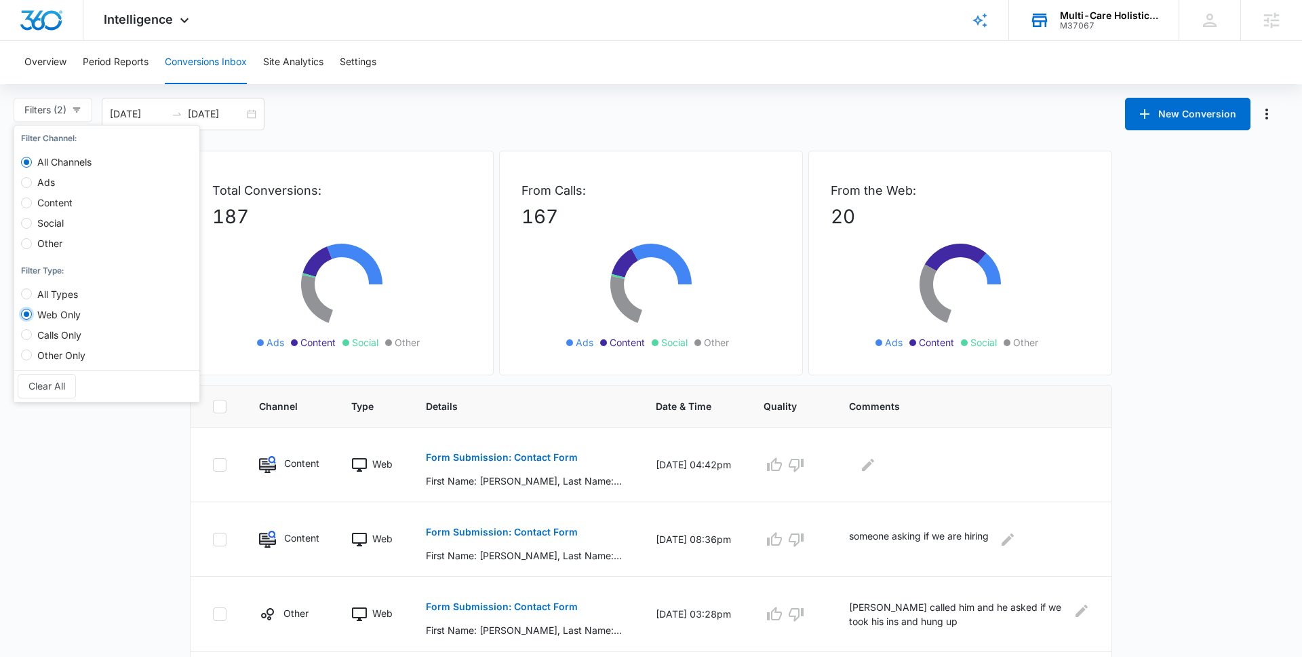
click at [29, 313] on input "Web Only" at bounding box center [26, 314] width 11 height 11
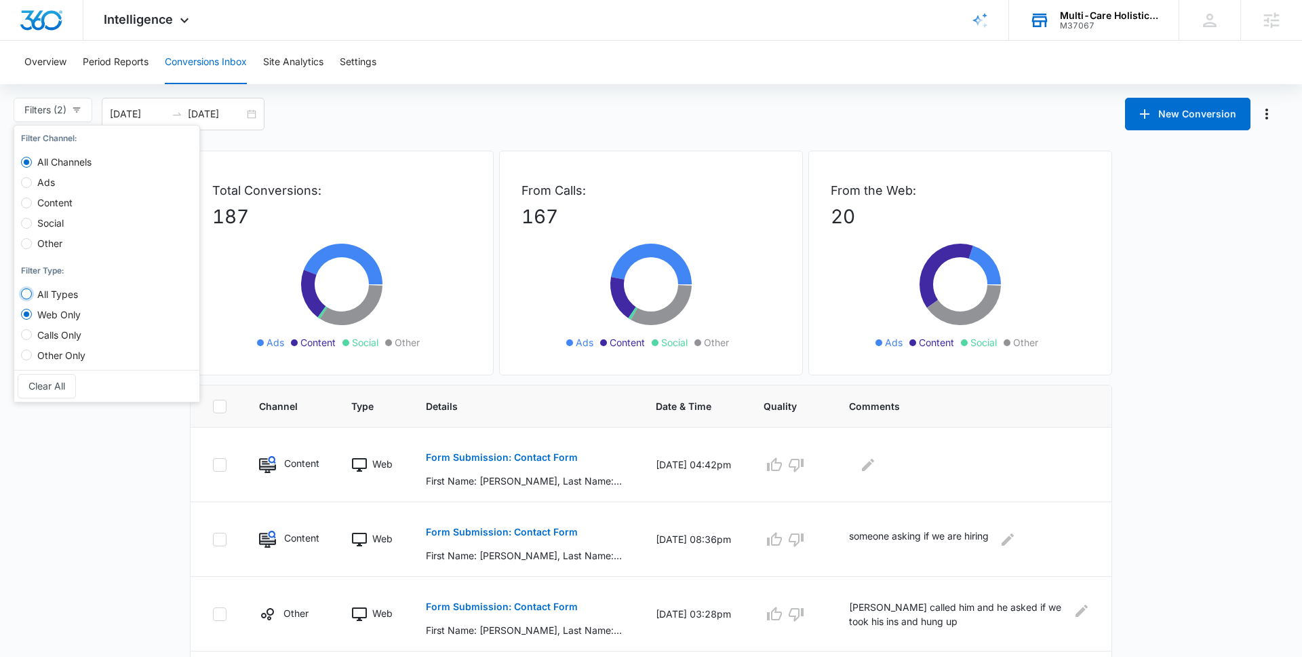
click at [28, 298] on input "All Types" at bounding box center [26, 293] width 11 height 11
radio input "true"
radio input "false"
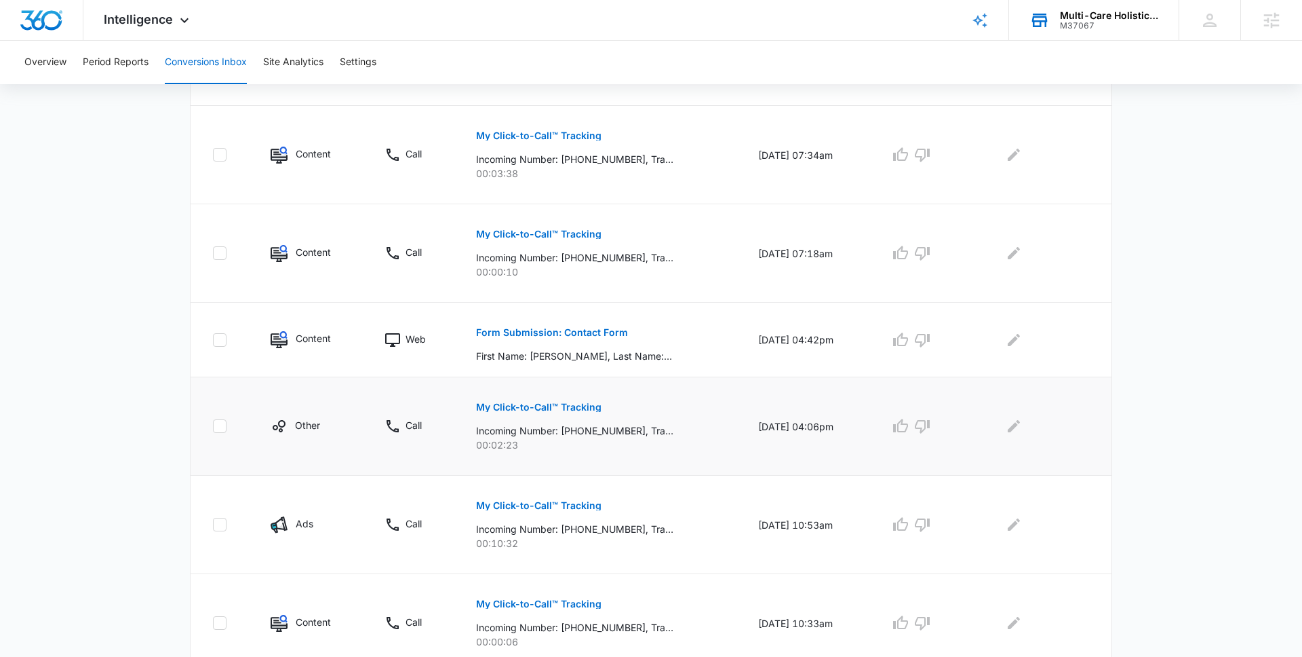
scroll to position [619, 0]
click at [511, 499] on p "My Click-to-Call™ Tracking" at bounding box center [538, 503] width 125 height 9
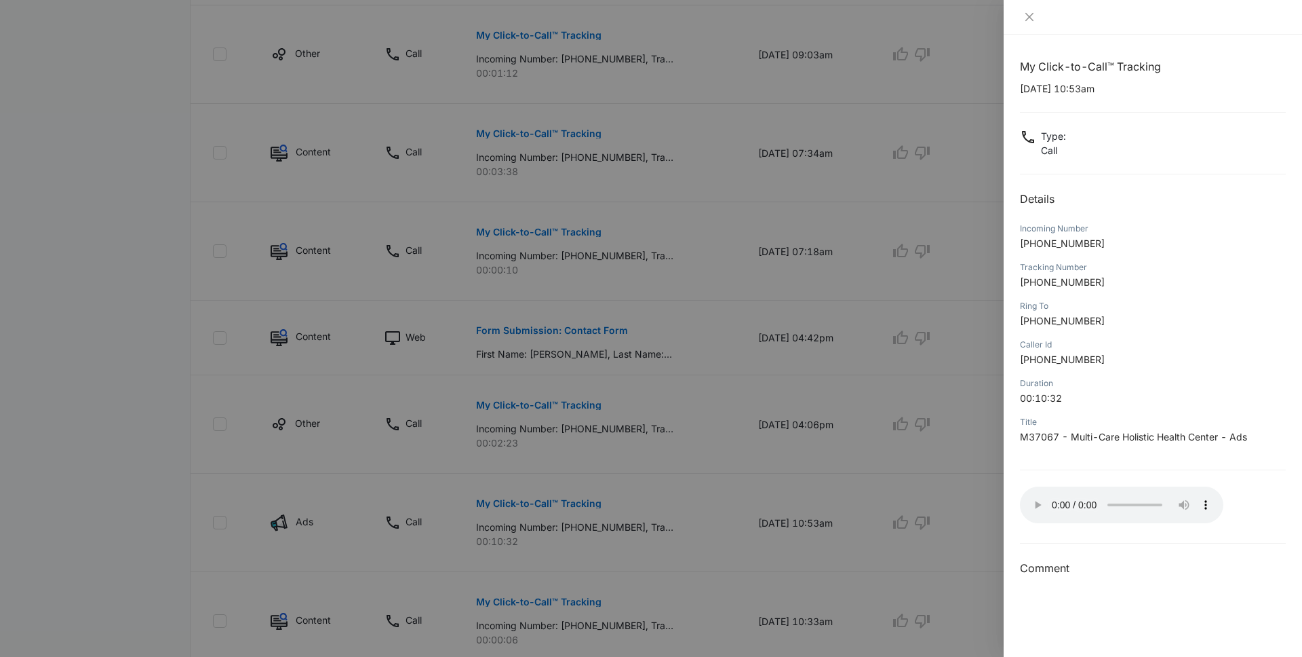
click at [716, 474] on div at bounding box center [651, 328] width 1302 height 657
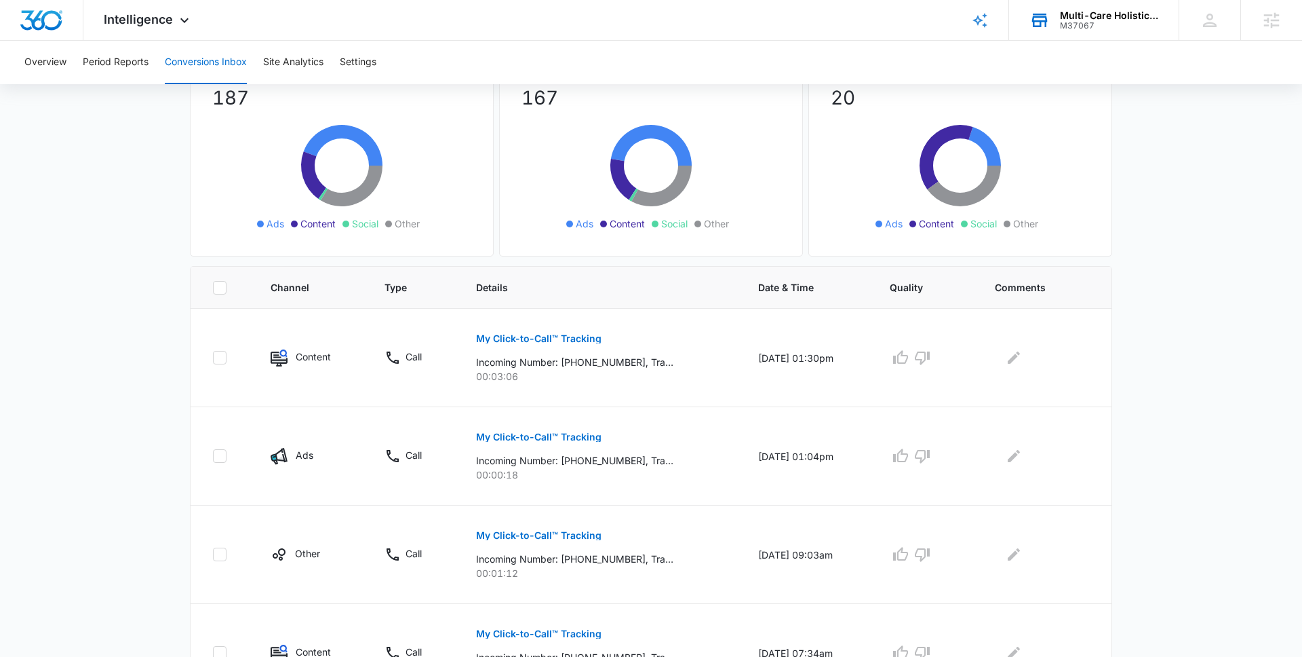
scroll to position [0, 0]
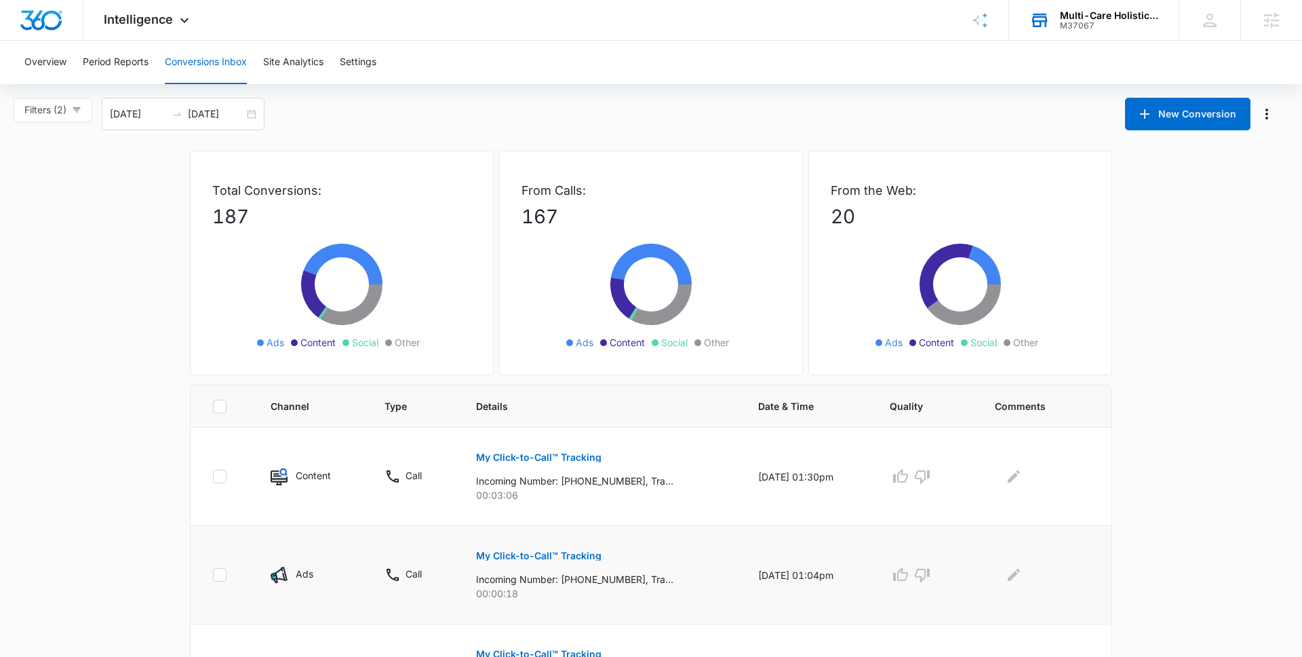
click at [515, 558] on p "My Click-to-Call™ Tracking" at bounding box center [538, 555] width 125 height 9
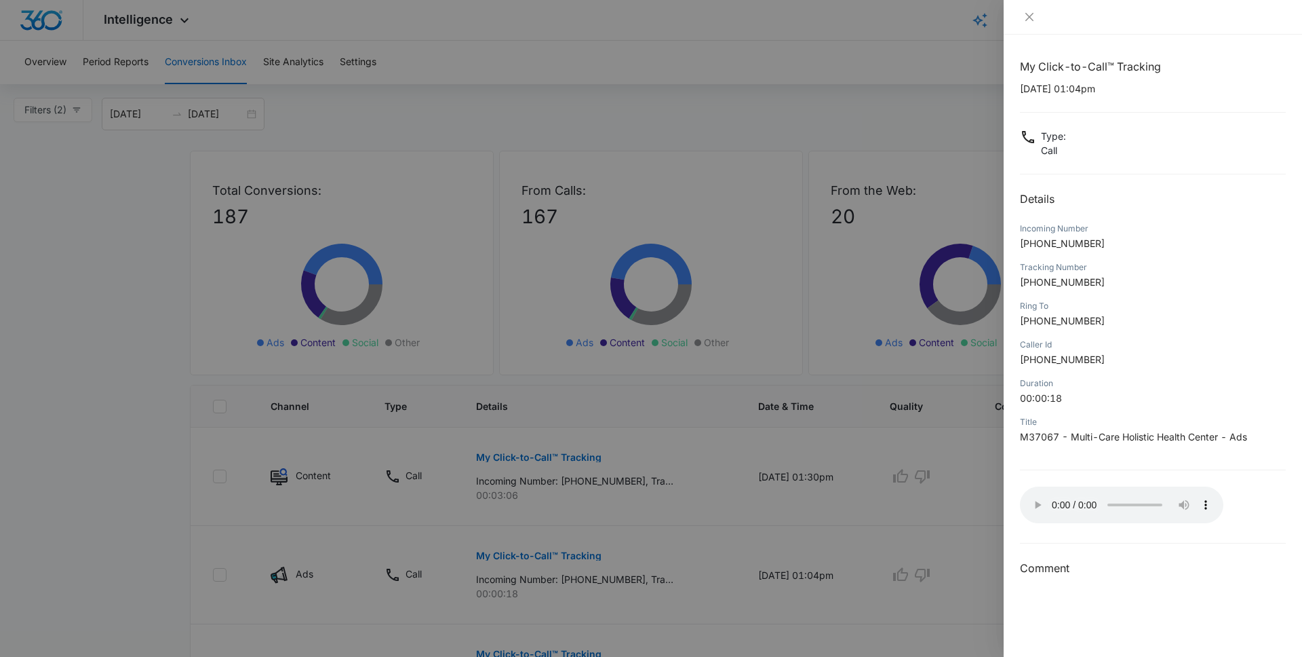
click at [764, 480] on div at bounding box center [651, 328] width 1302 height 657
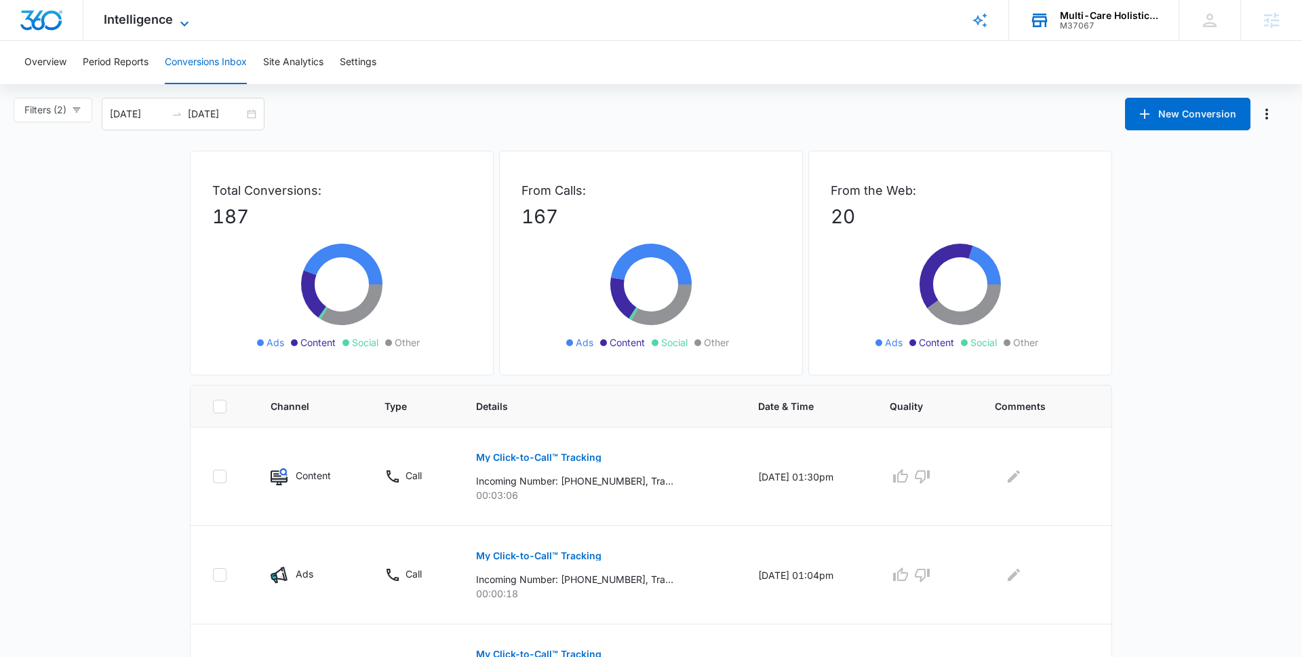
click at [151, 23] on span "Intelligence" at bounding box center [138, 19] width 69 height 14
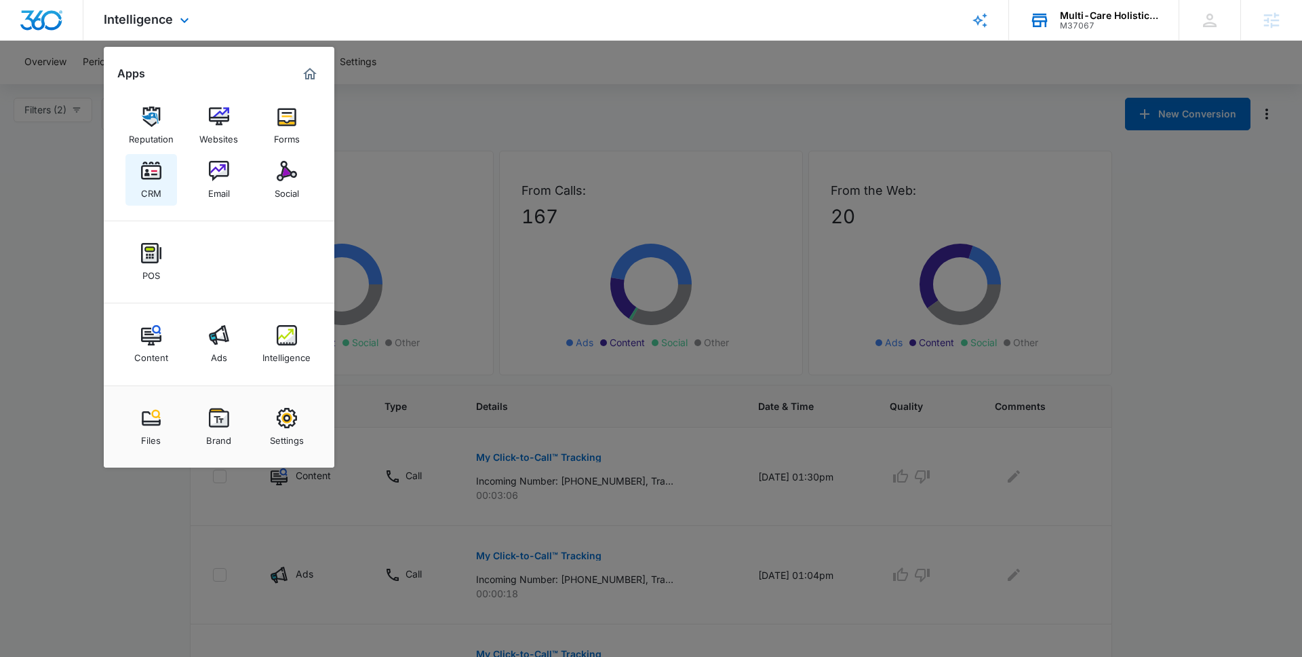
click at [163, 174] on link "CRM" at bounding box center [151, 180] width 52 height 52
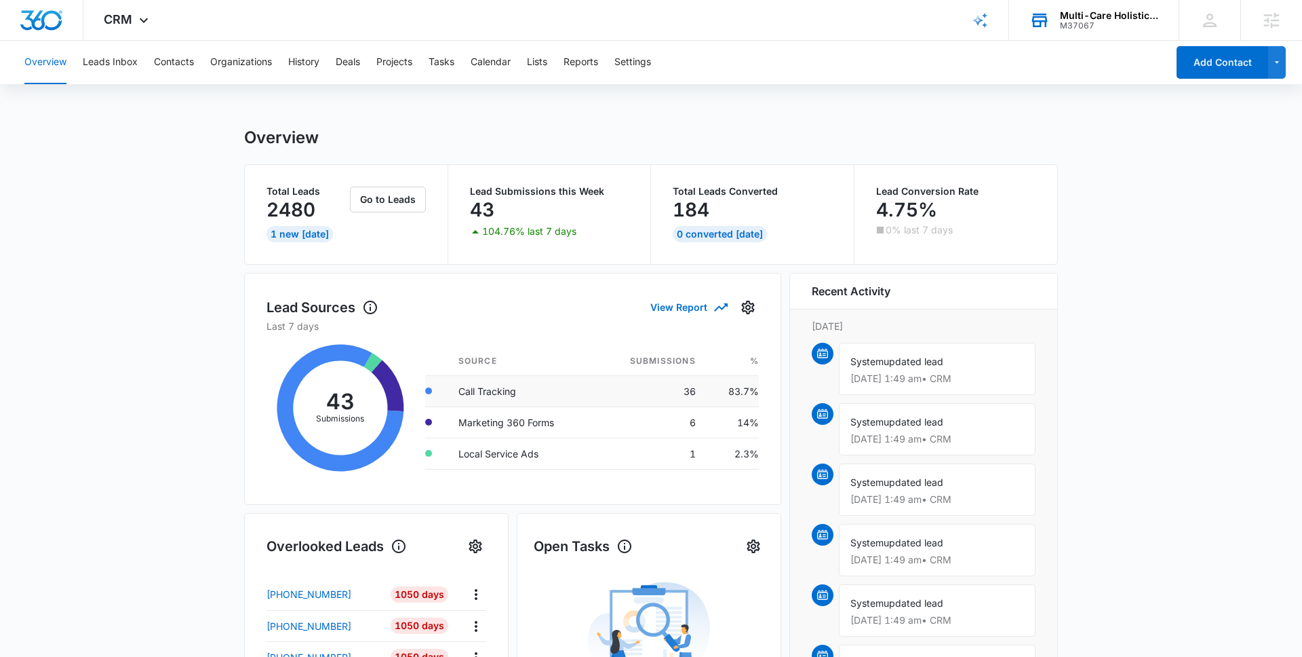
scroll to position [71, 0]
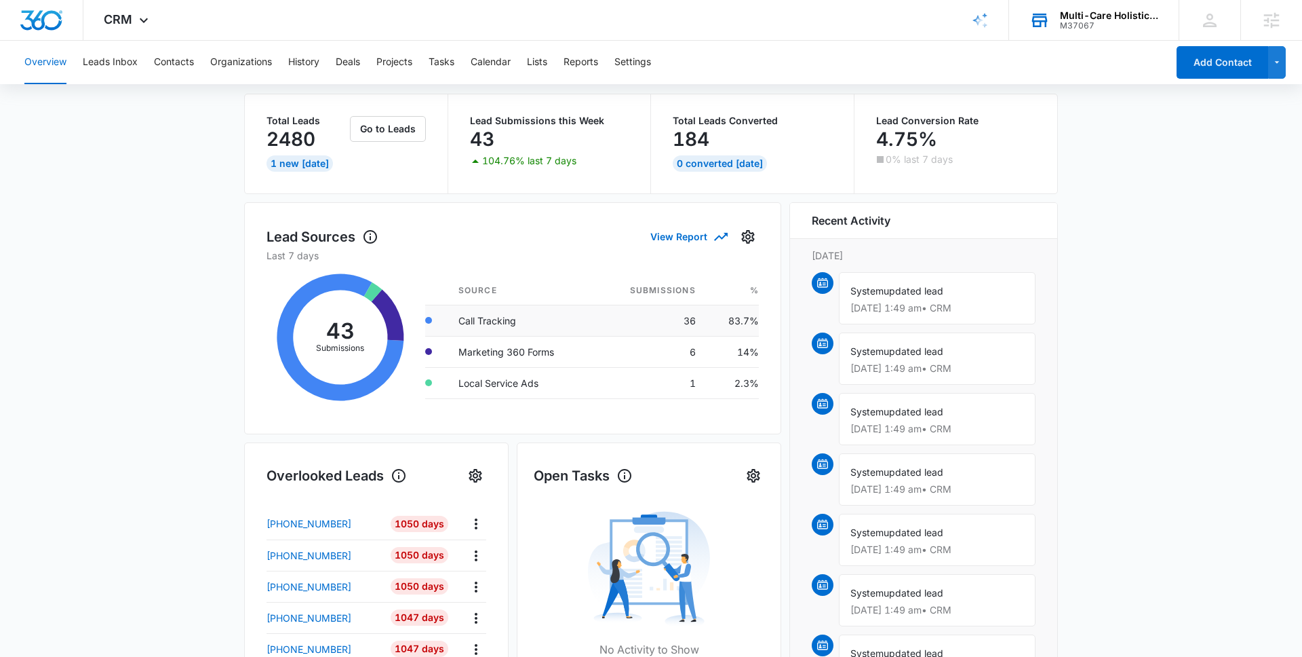
click at [476, 321] on td "Call Tracking" at bounding box center [522, 320] width 149 height 31
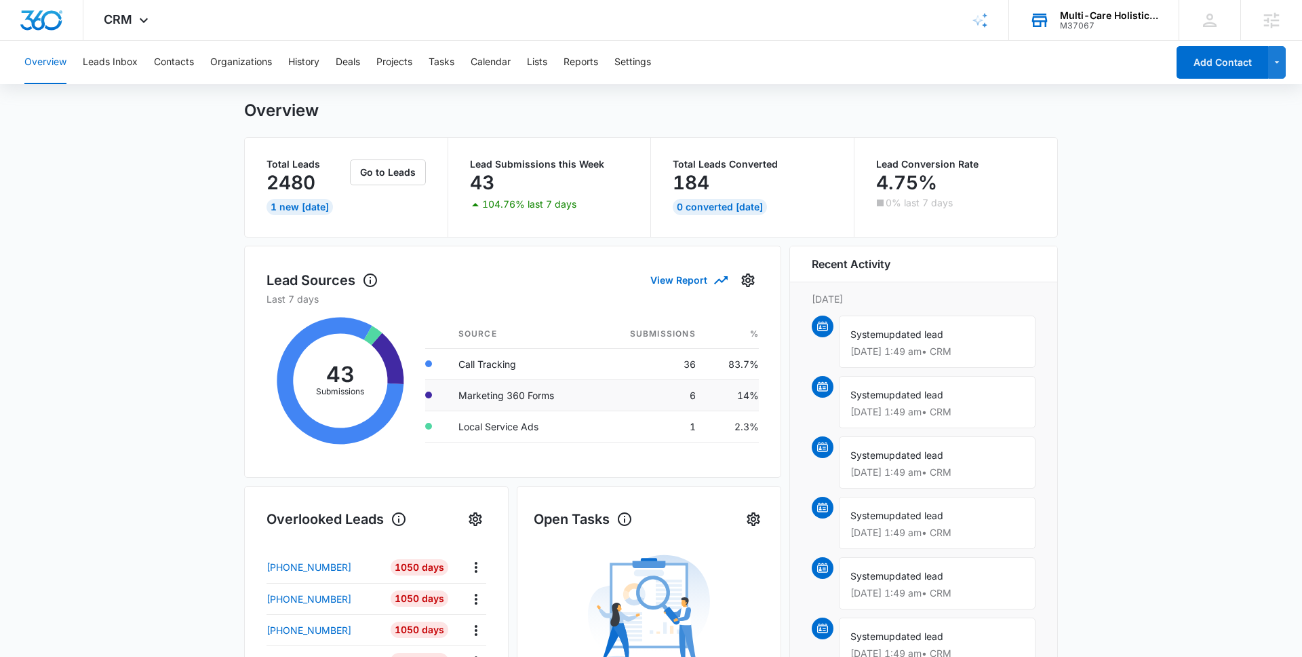
scroll to position [0, 0]
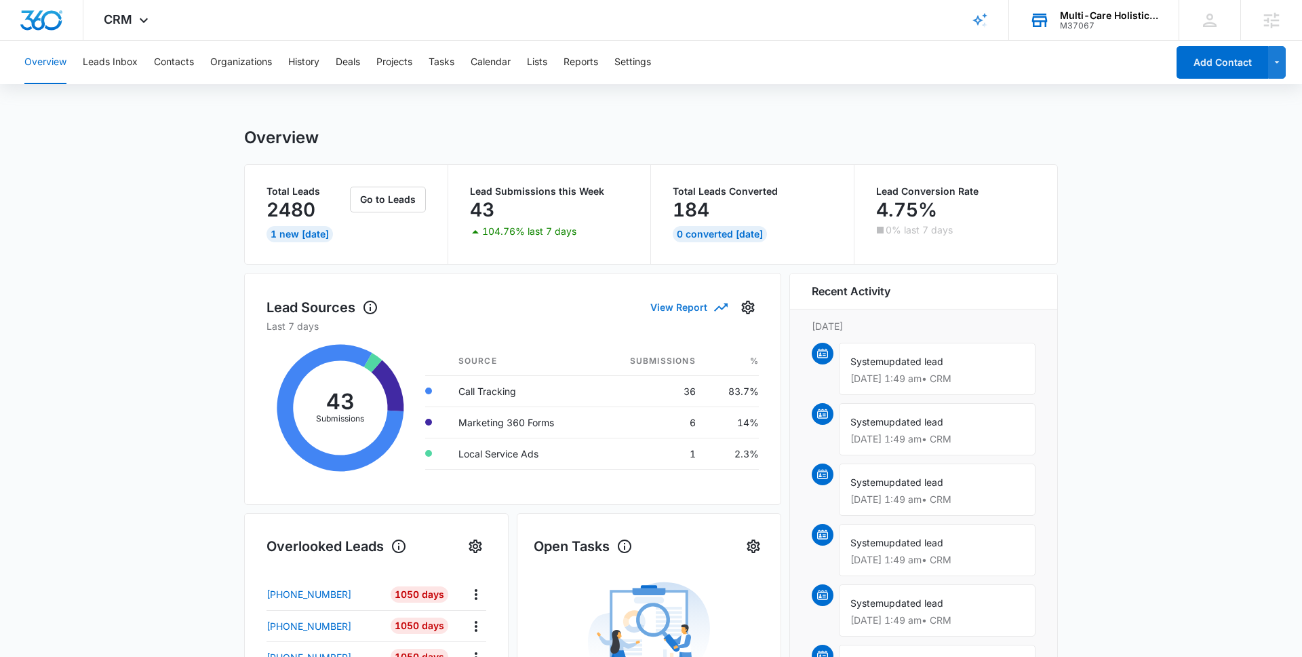
click at [687, 307] on button "View Report" at bounding box center [688, 307] width 76 height 24
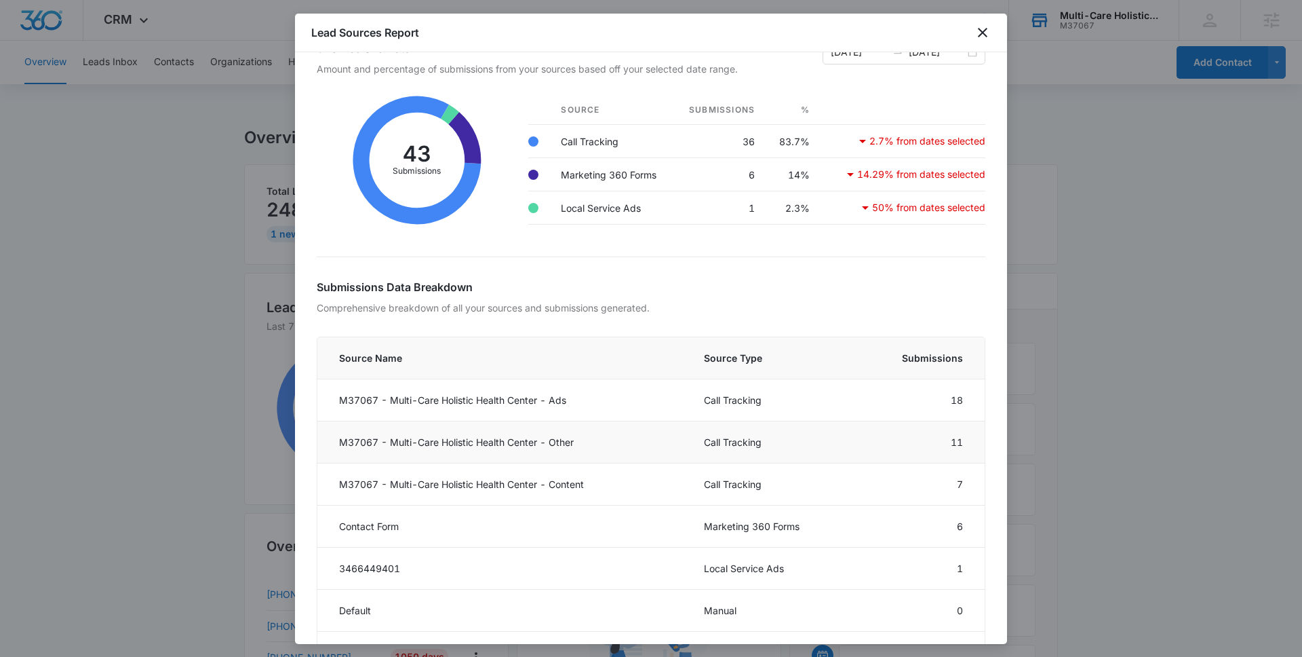
scroll to position [37, 0]
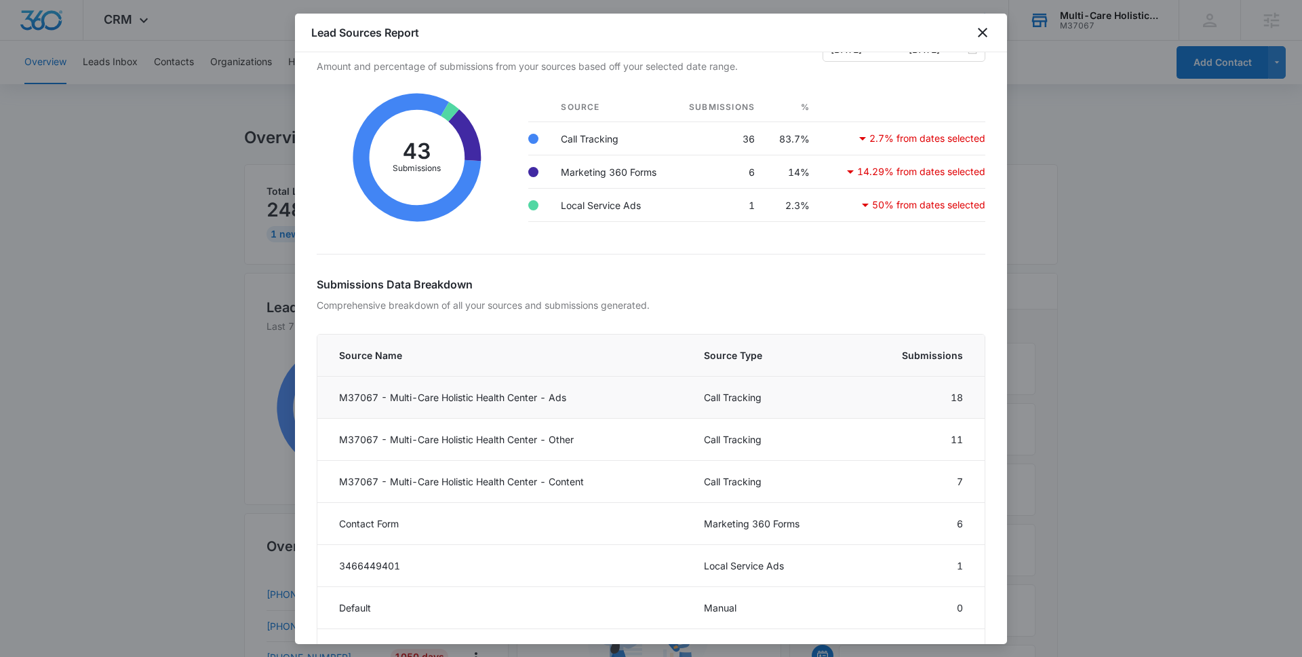
click at [748, 404] on td "Call Tracking" at bounding box center [772, 397] width 168 height 42
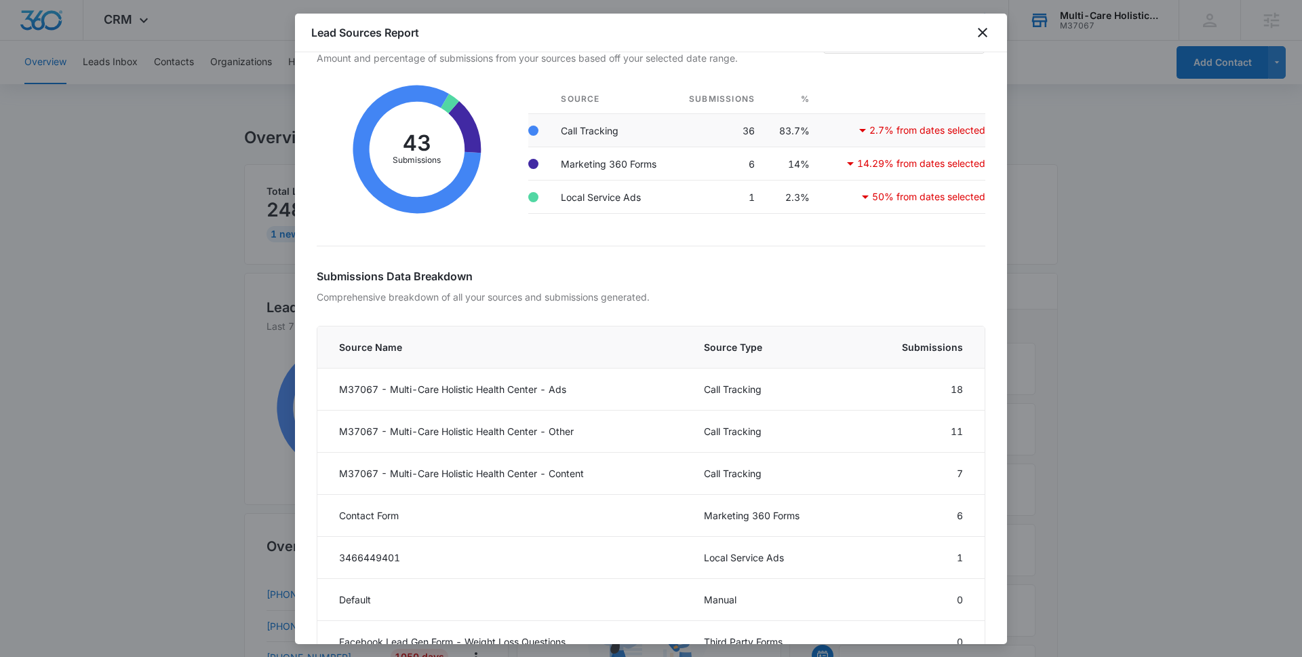
scroll to position [41, 0]
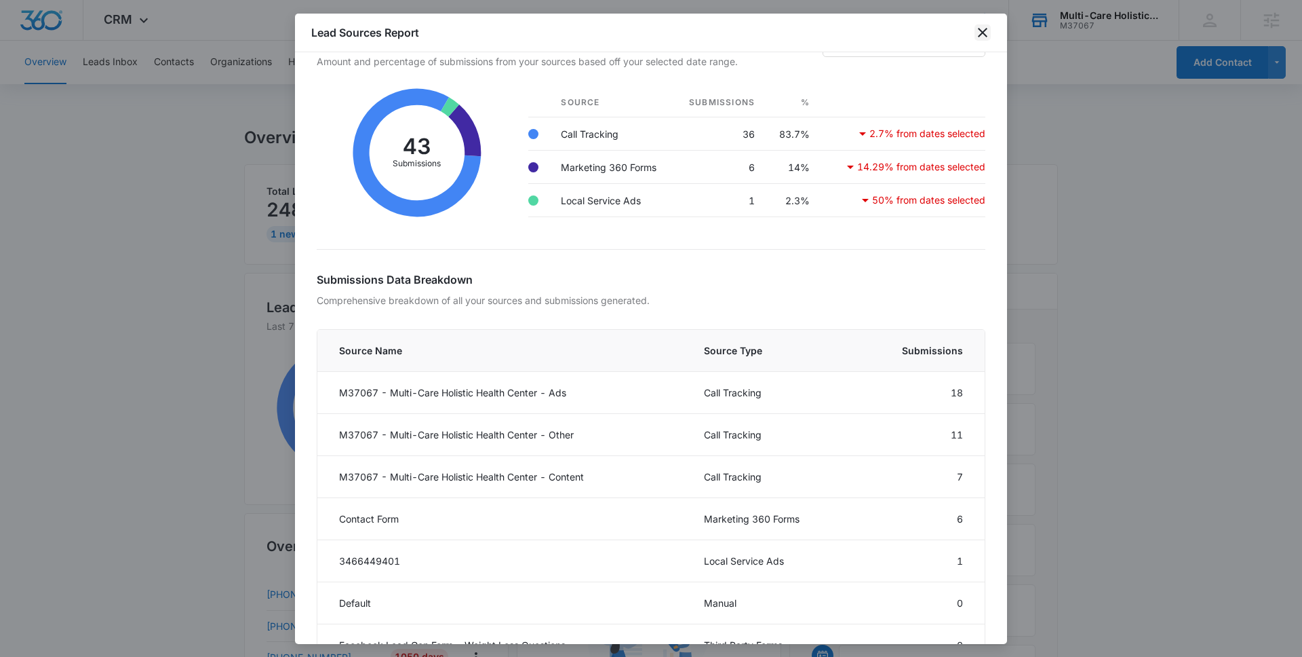
click at [986, 37] on icon "close" at bounding box center [983, 32] width 16 height 16
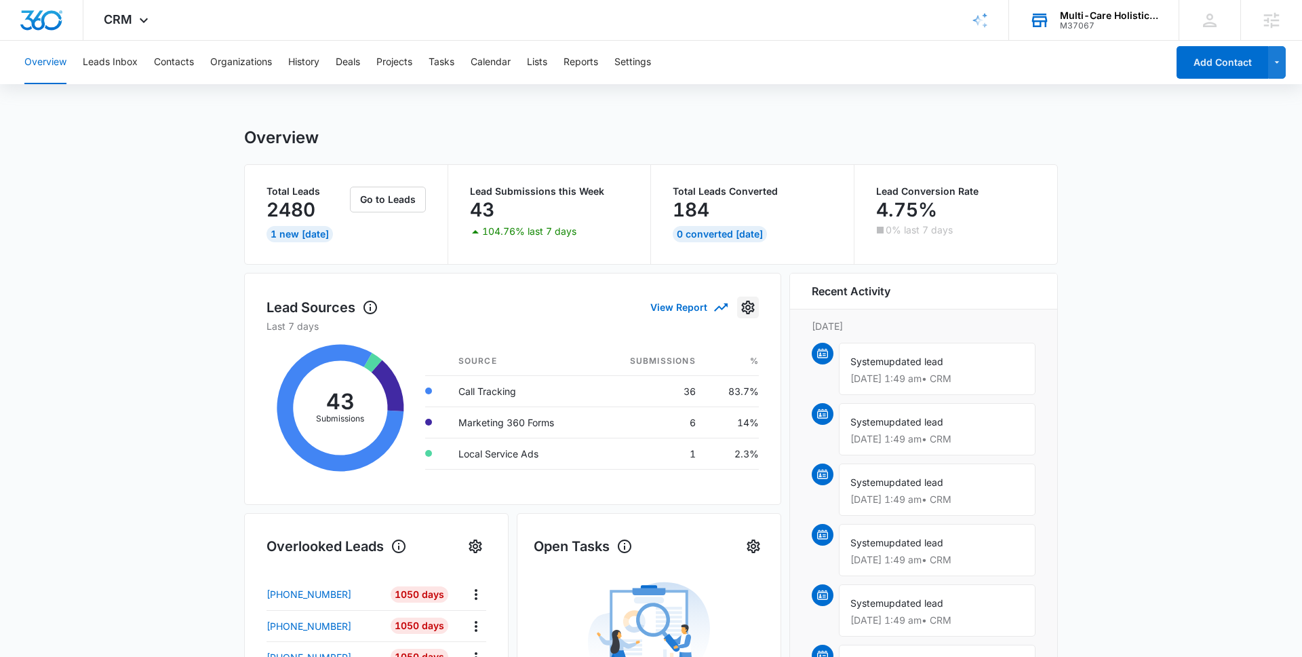
click at [745, 310] on icon "Settings" at bounding box center [747, 307] width 13 height 14
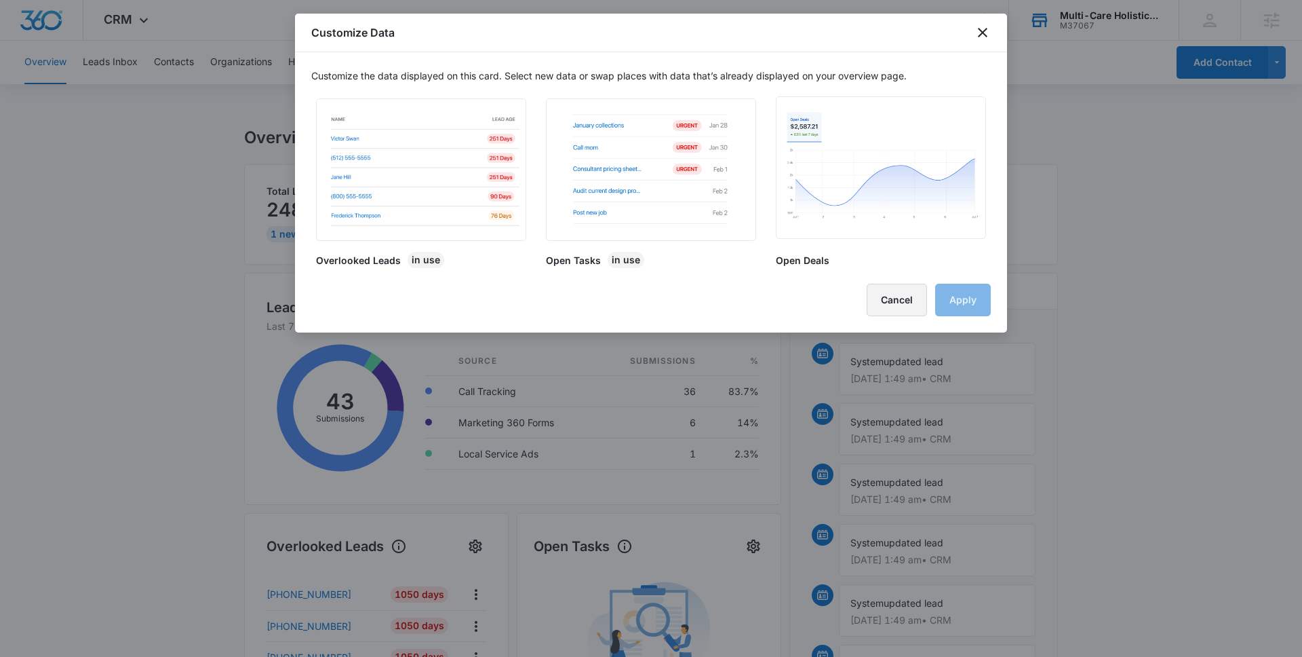
click at [920, 290] on button "Cancel" at bounding box center [897, 300] width 60 height 33
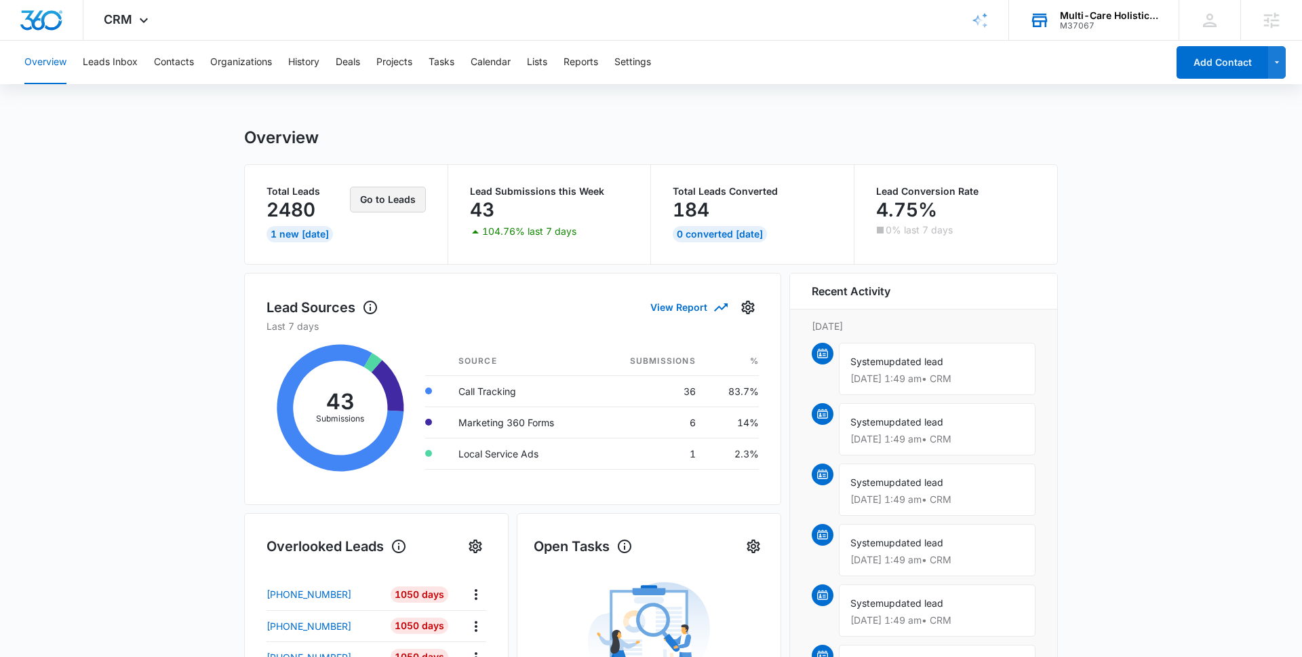
click at [390, 191] on button "Go to Leads" at bounding box center [388, 200] width 76 height 26
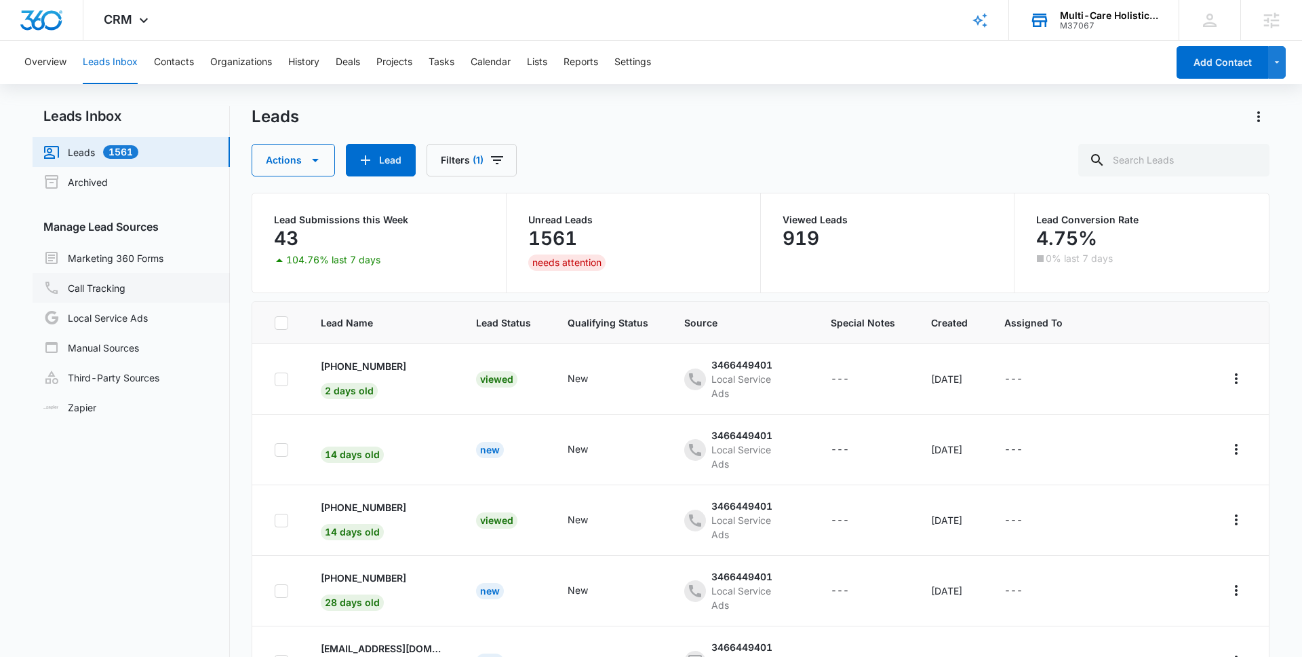
click at [113, 287] on link "Call Tracking" at bounding box center [84, 287] width 82 height 16
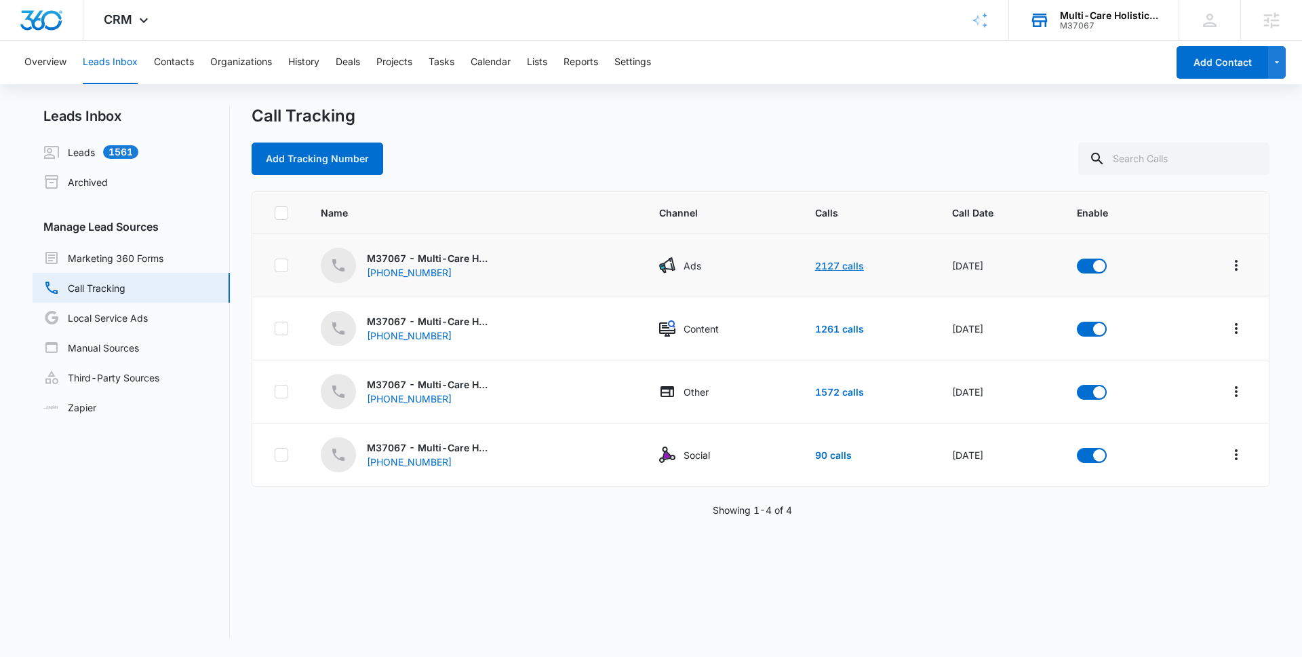
click at [827, 265] on link "2127 calls" at bounding box center [839, 266] width 49 height 12
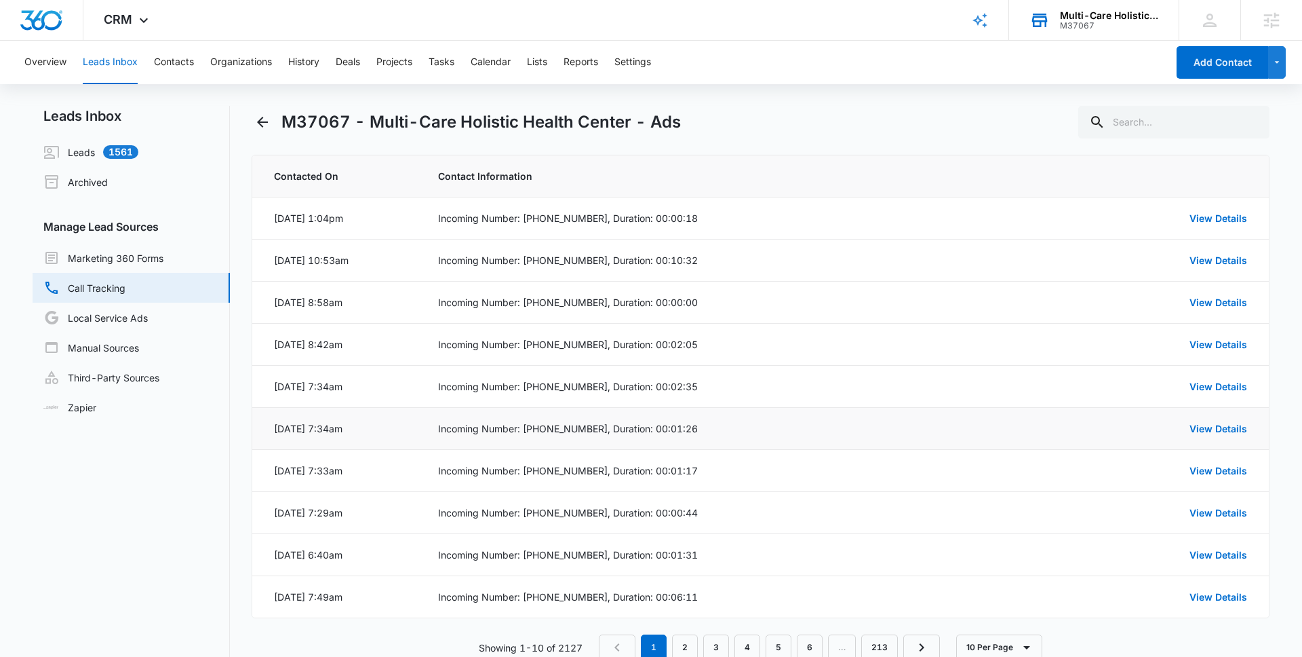
scroll to position [36, 0]
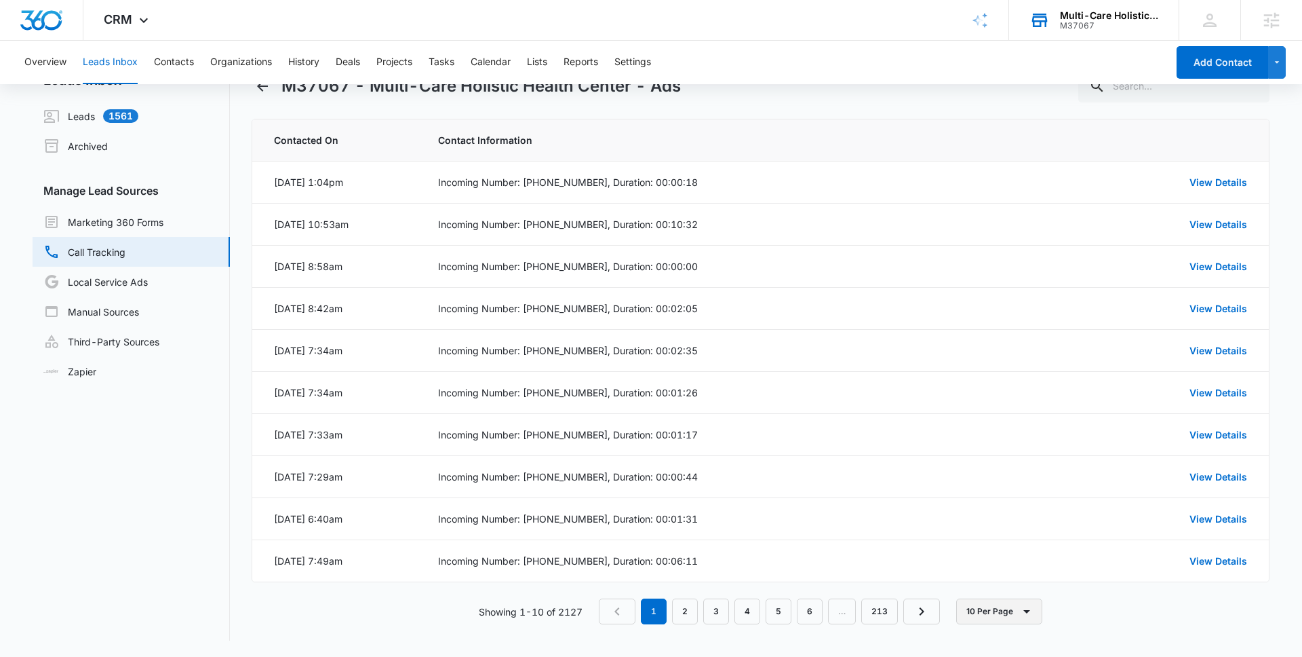
click at [1000, 612] on button "10 Per Page" at bounding box center [999, 611] width 86 height 26
click at [998, 530] on div "20 Per Page" at bounding box center [1004, 530] width 60 height 9
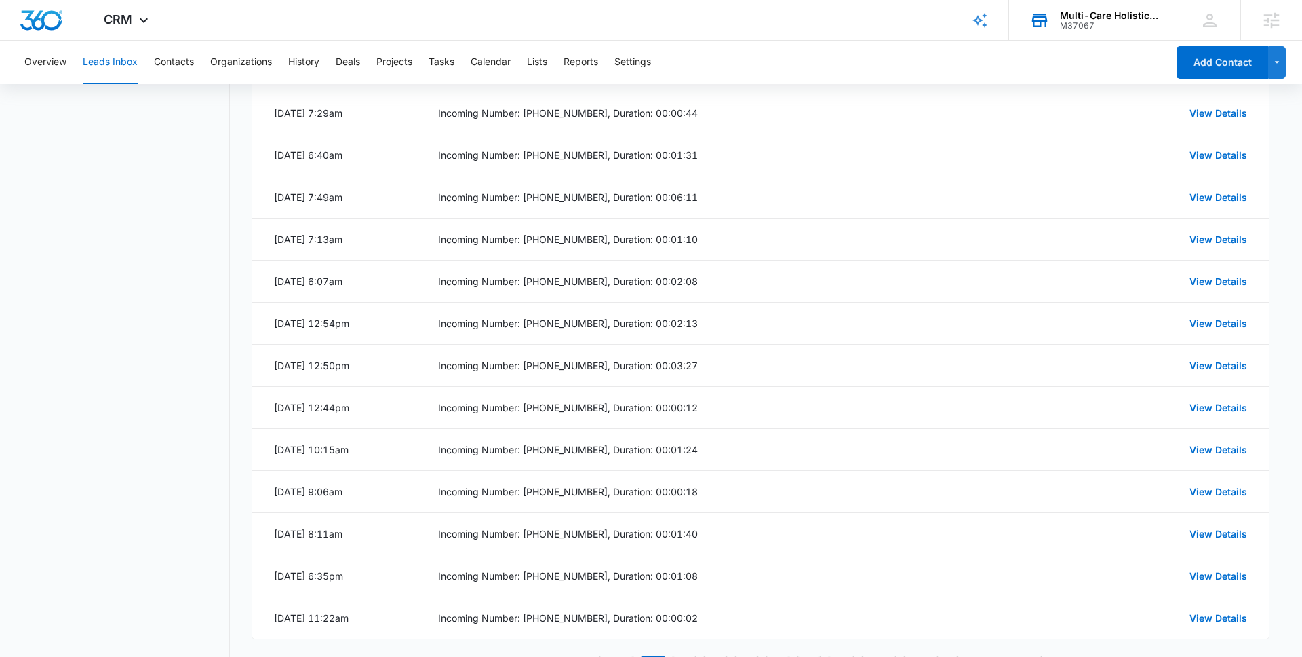
scroll to position [456, 0]
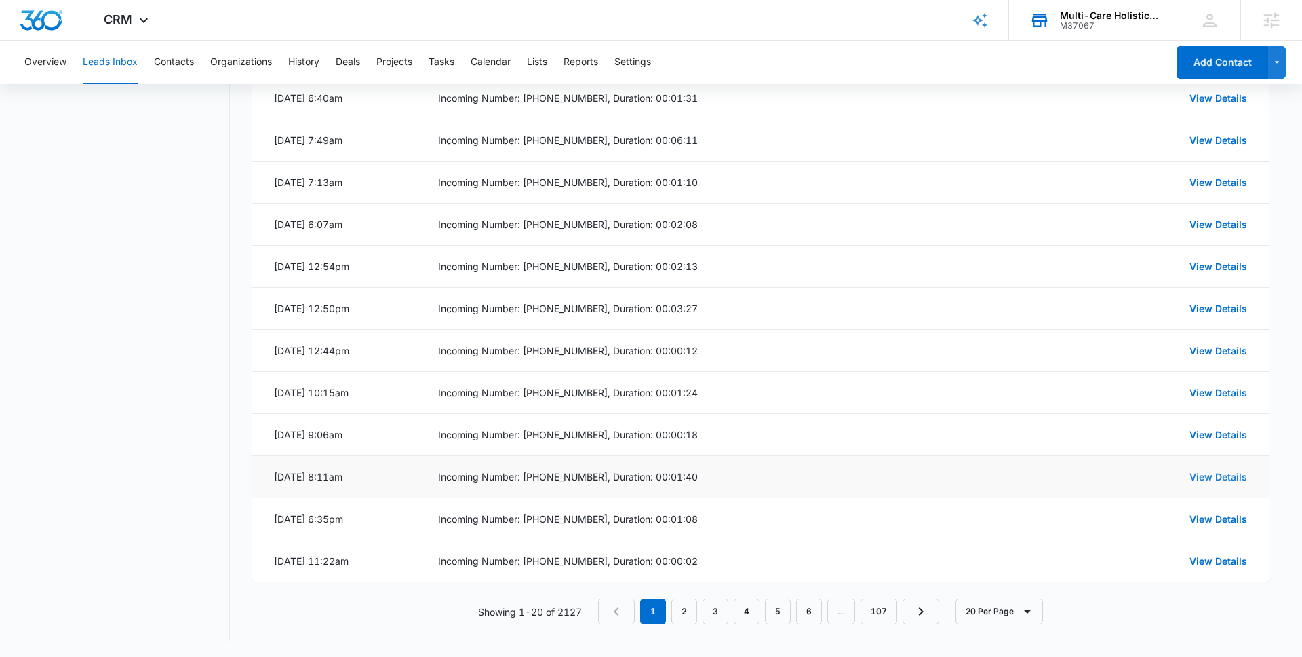
click at [1208, 479] on link "View Details" at bounding box center [1219, 477] width 58 height 12
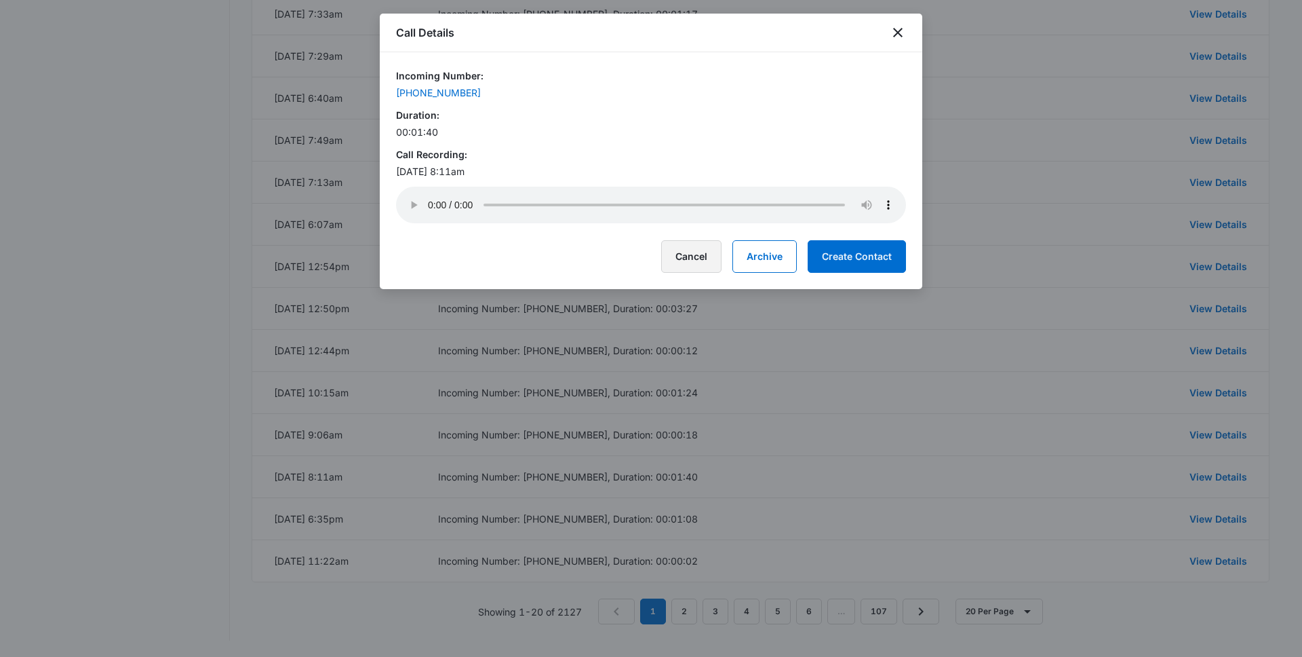
click at [695, 252] on button "Cancel" at bounding box center [691, 256] width 60 height 33
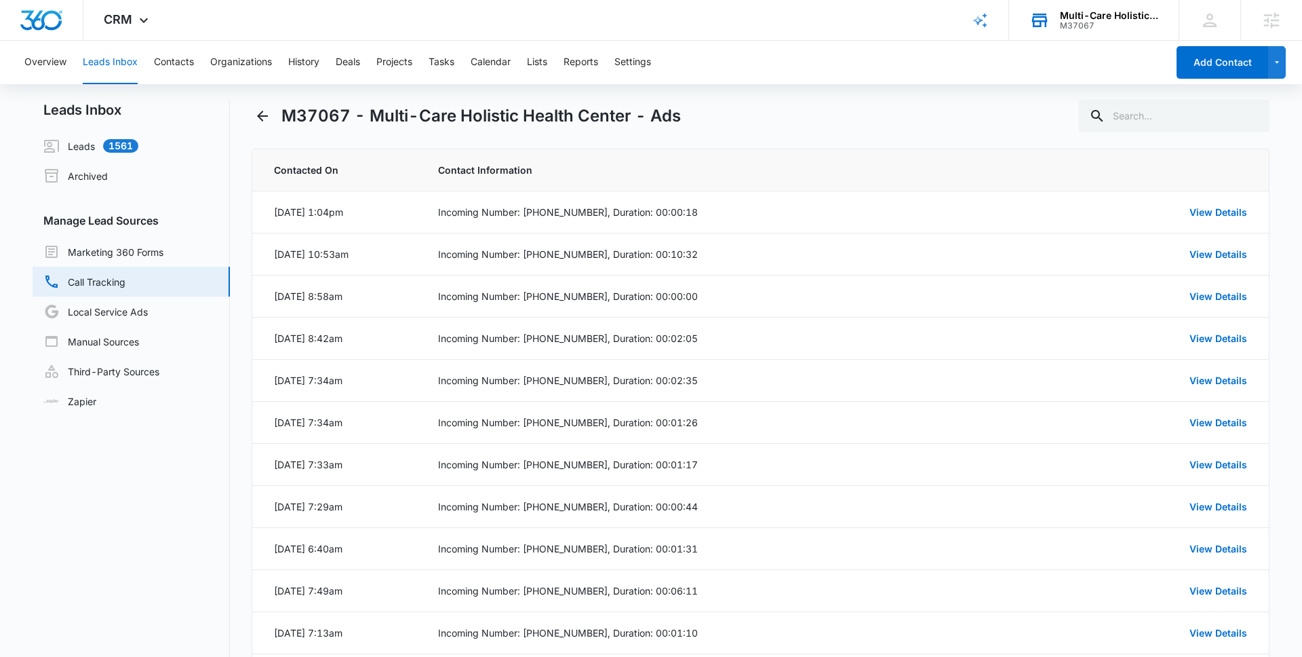
scroll to position [0, 0]
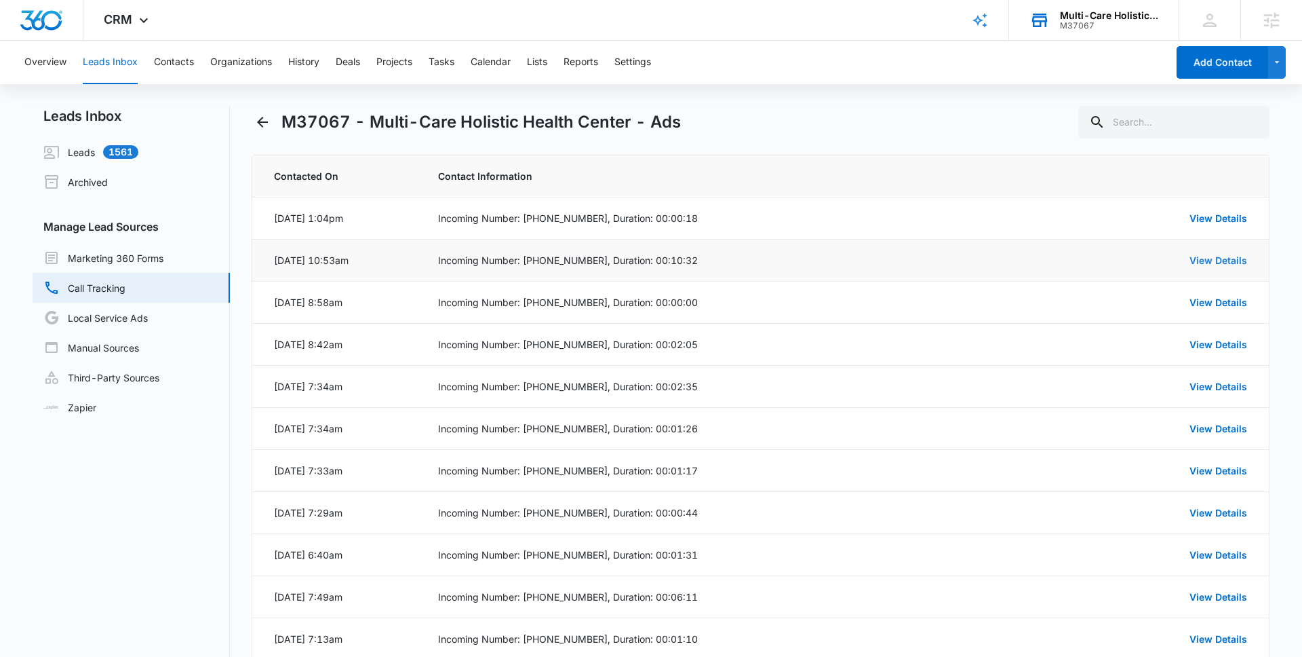
click at [1226, 258] on link "View Details" at bounding box center [1219, 260] width 58 height 12
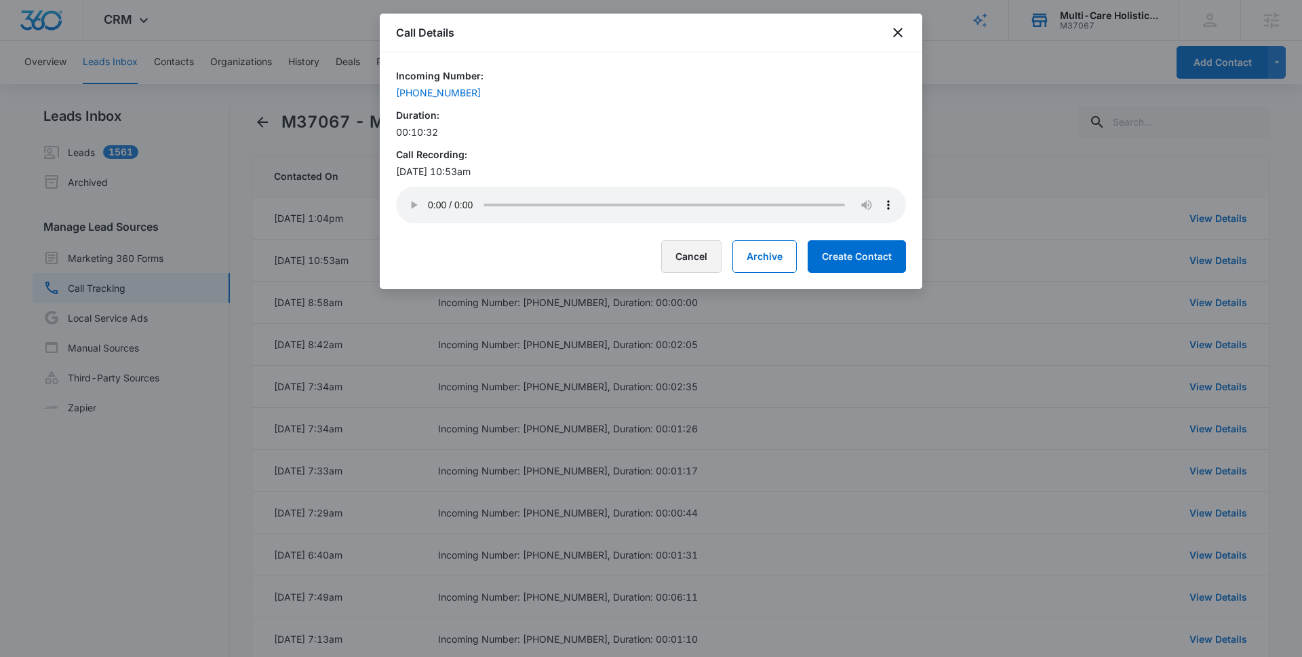
click at [701, 260] on button "Cancel" at bounding box center [691, 256] width 60 height 33
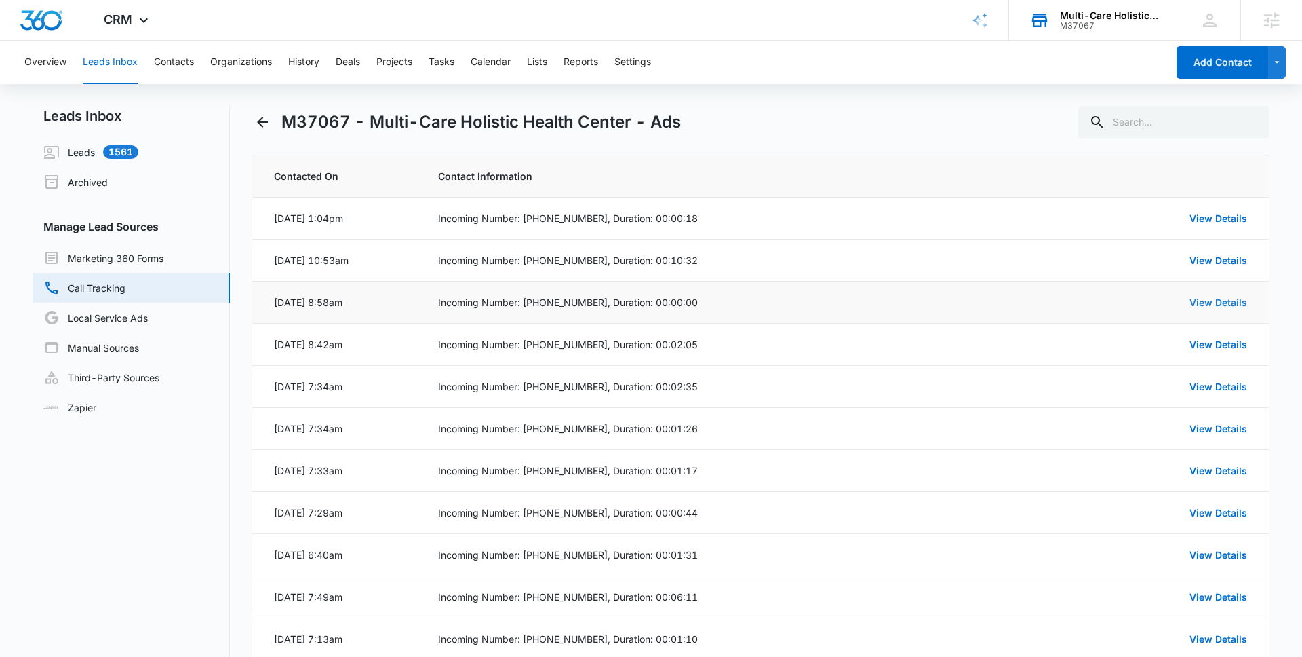
click at [1226, 302] on link "View Details" at bounding box center [1219, 302] width 58 height 12
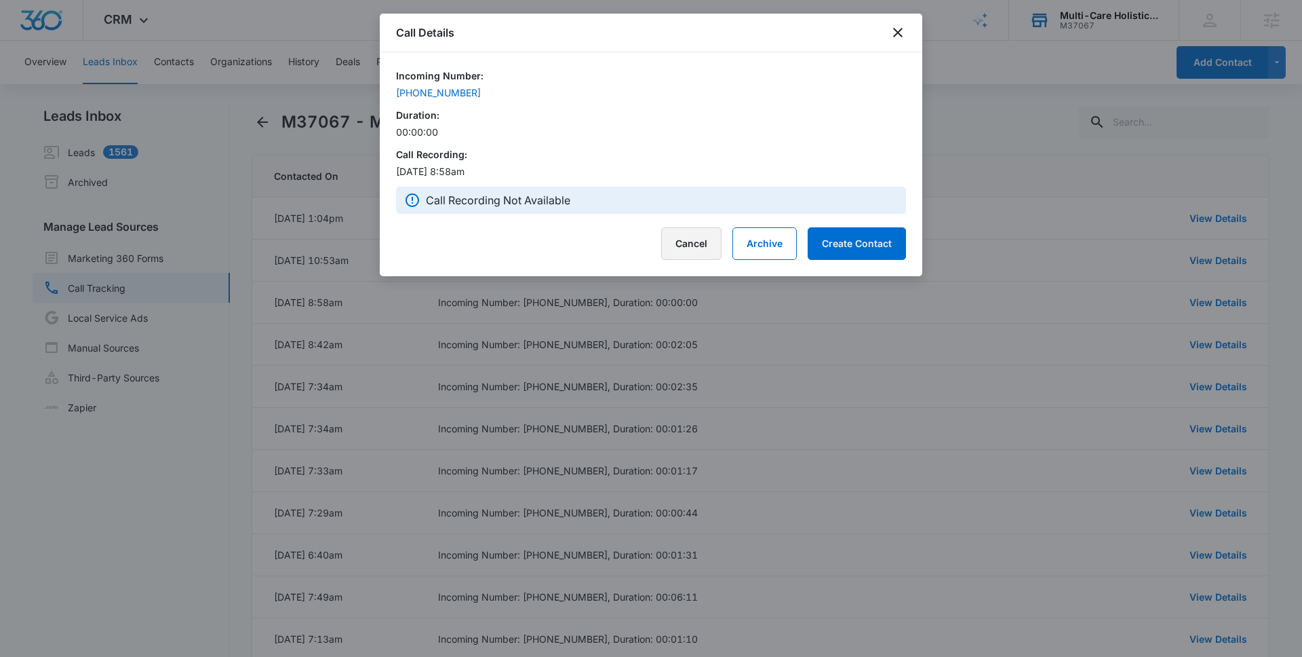
click at [690, 237] on button "Cancel" at bounding box center [691, 243] width 60 height 33
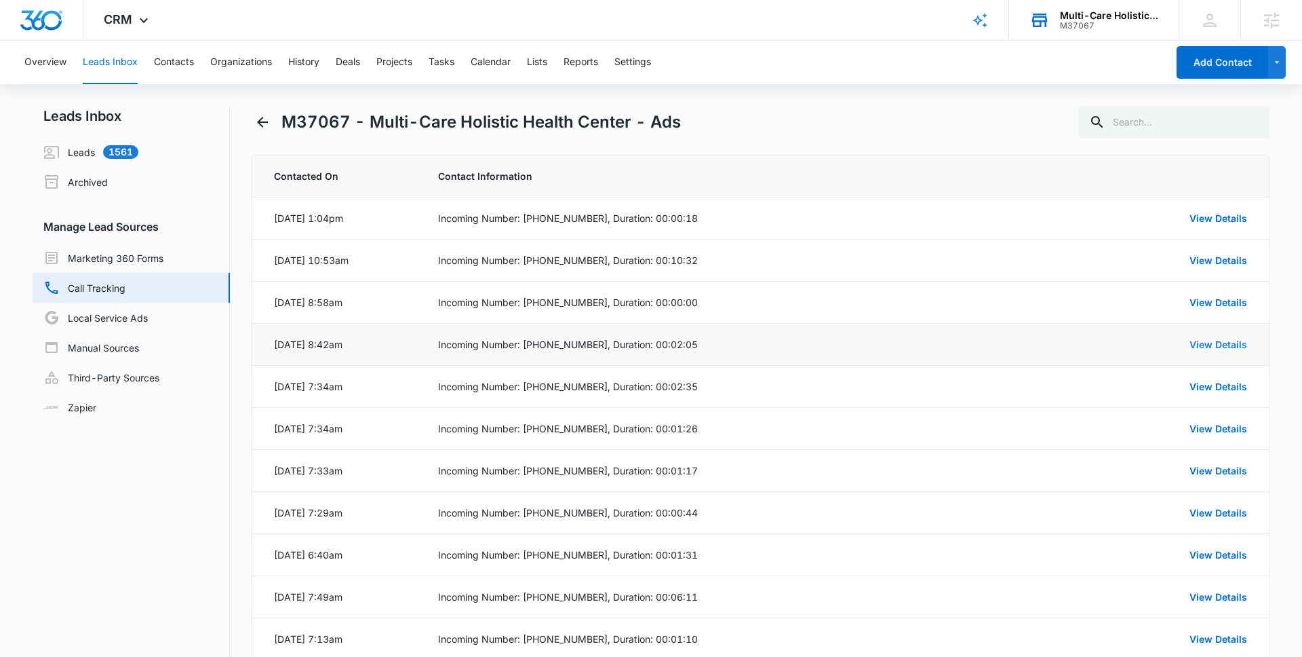
click at [1220, 347] on link "View Details" at bounding box center [1219, 344] width 58 height 12
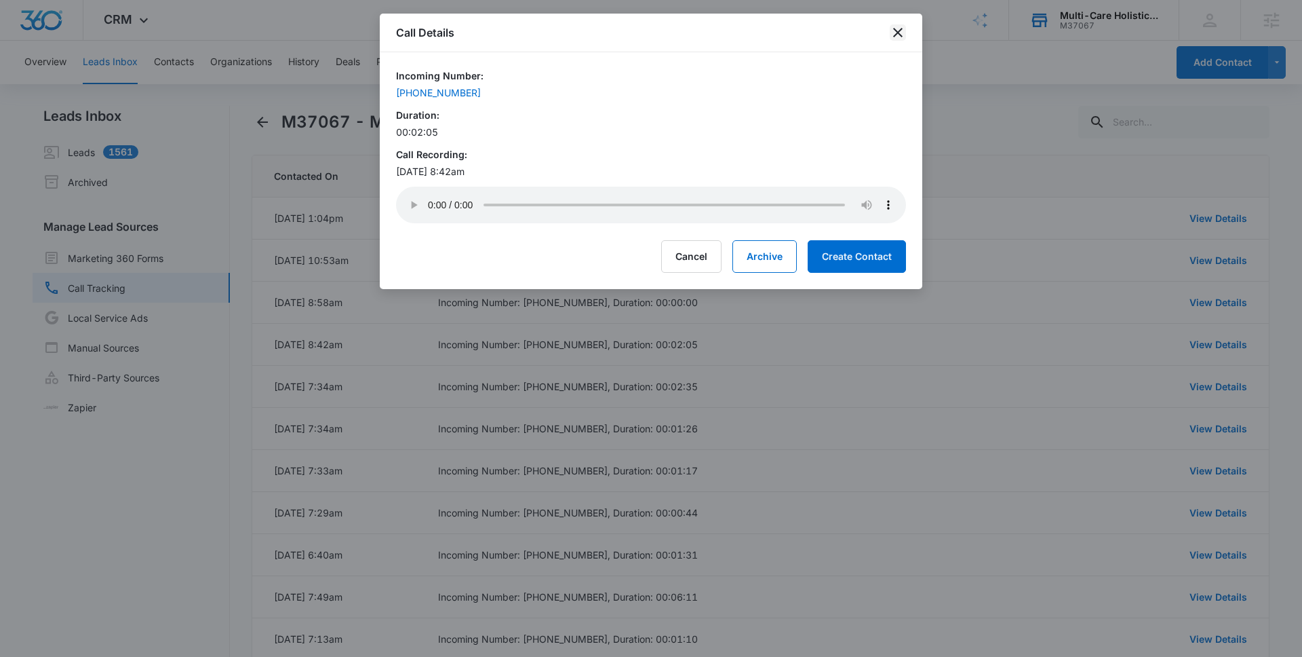
click at [896, 37] on icon "close" at bounding box center [898, 32] width 16 height 16
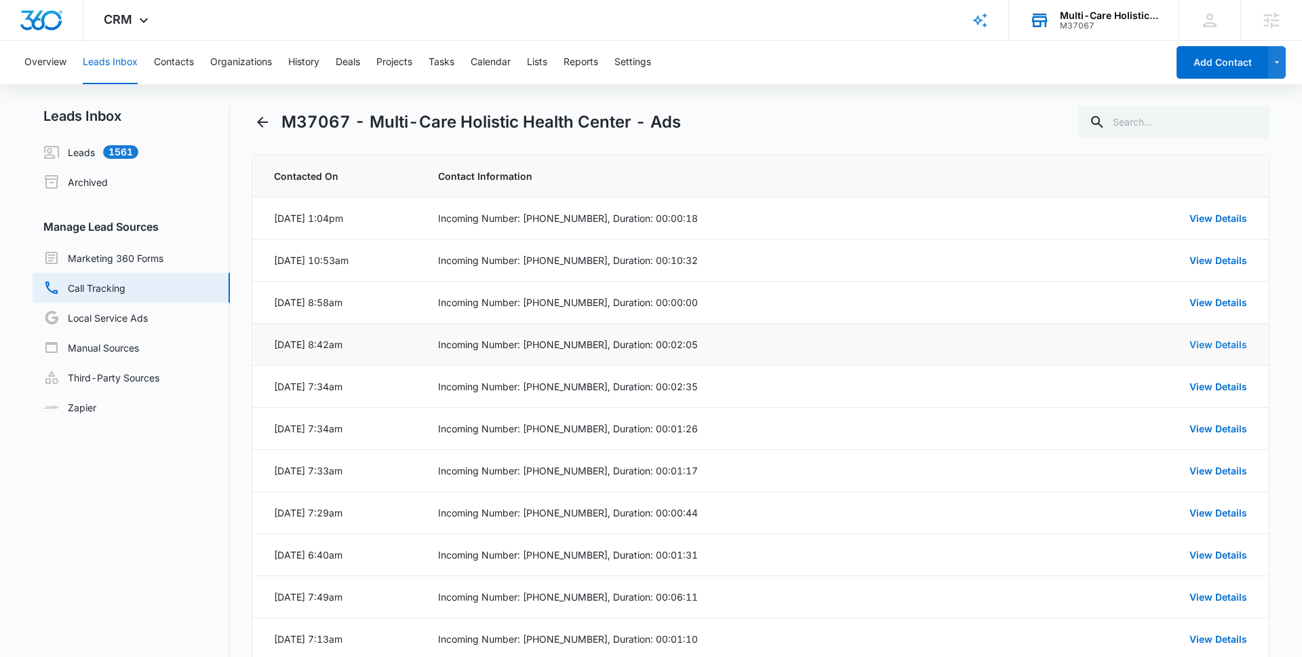
click at [1207, 348] on link "View Details" at bounding box center [1219, 344] width 58 height 12
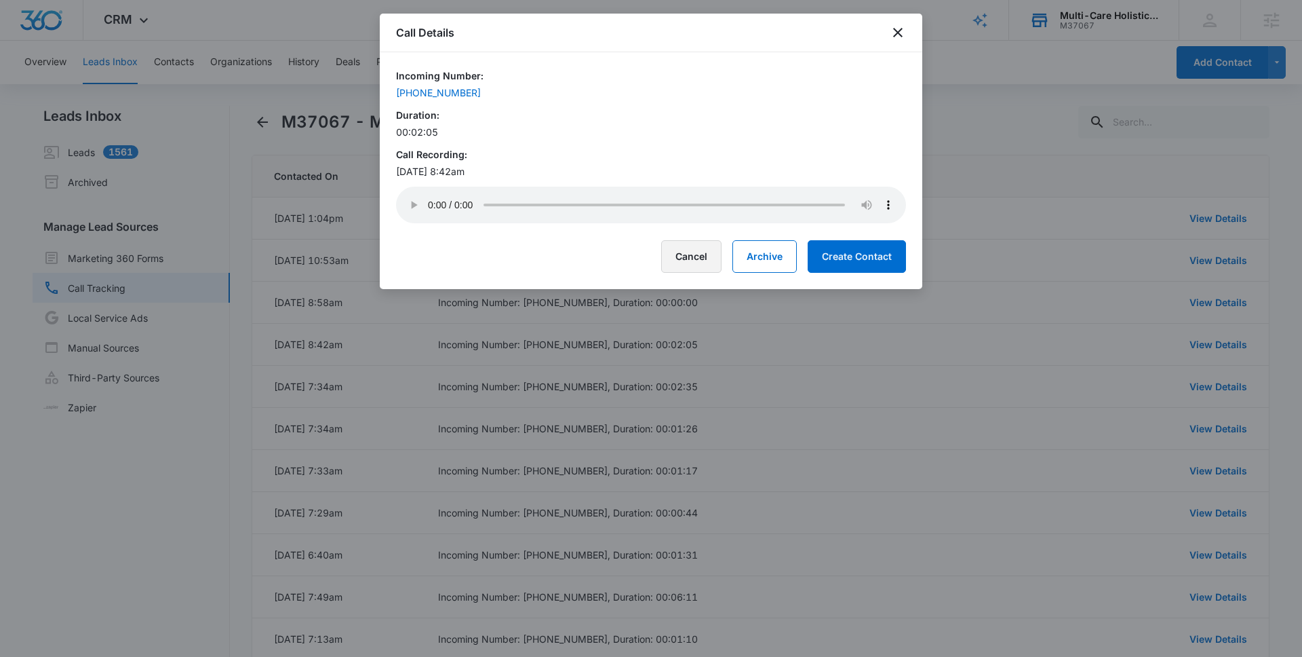
click at [697, 262] on button "Cancel" at bounding box center [691, 256] width 60 height 33
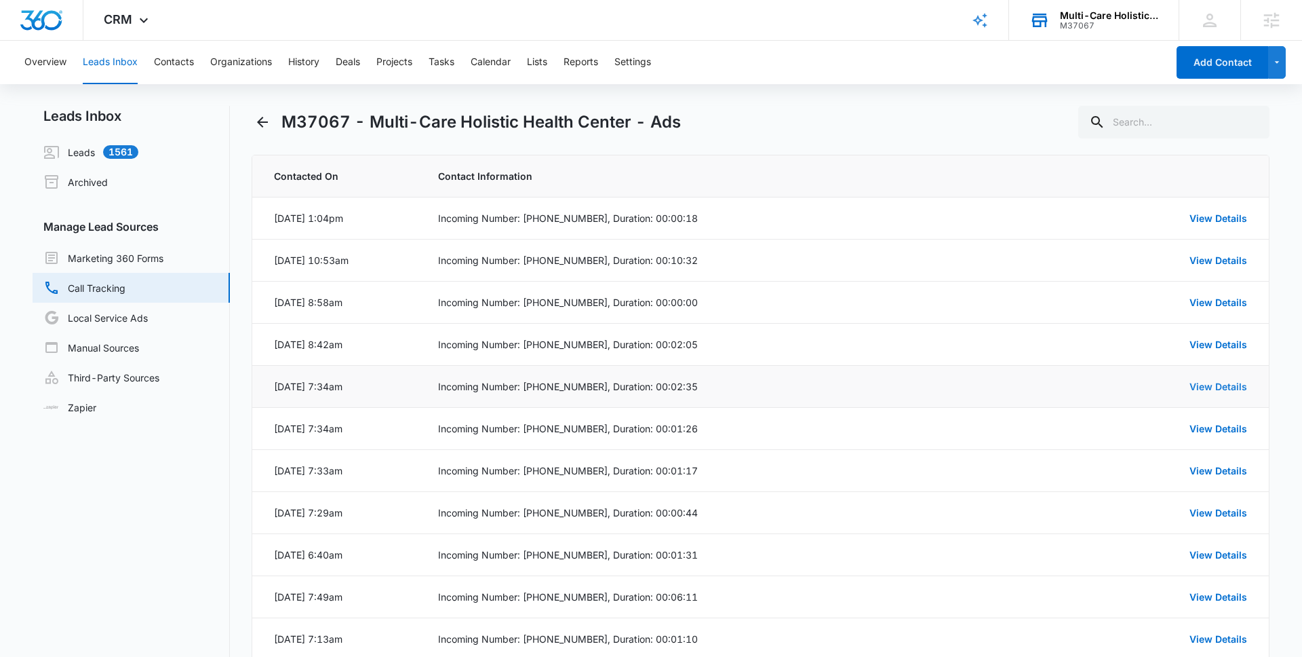
click at [1210, 389] on link "View Details" at bounding box center [1219, 387] width 58 height 12
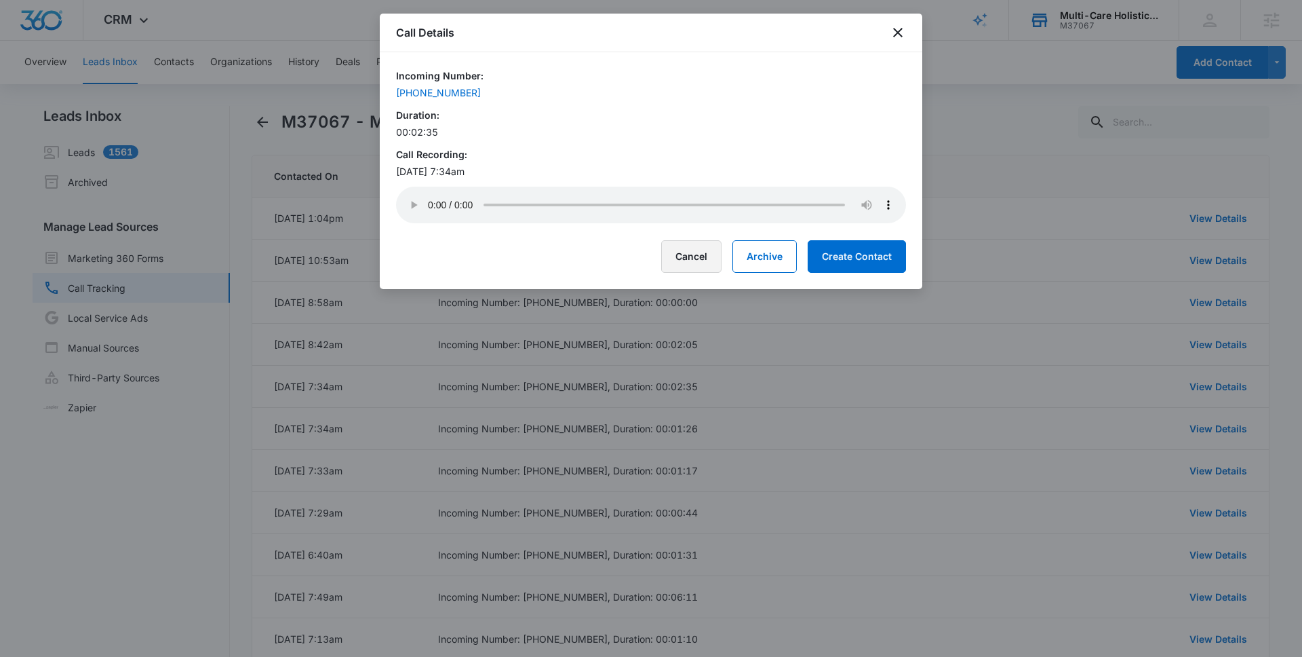
click at [687, 255] on button "Cancel" at bounding box center [691, 256] width 60 height 33
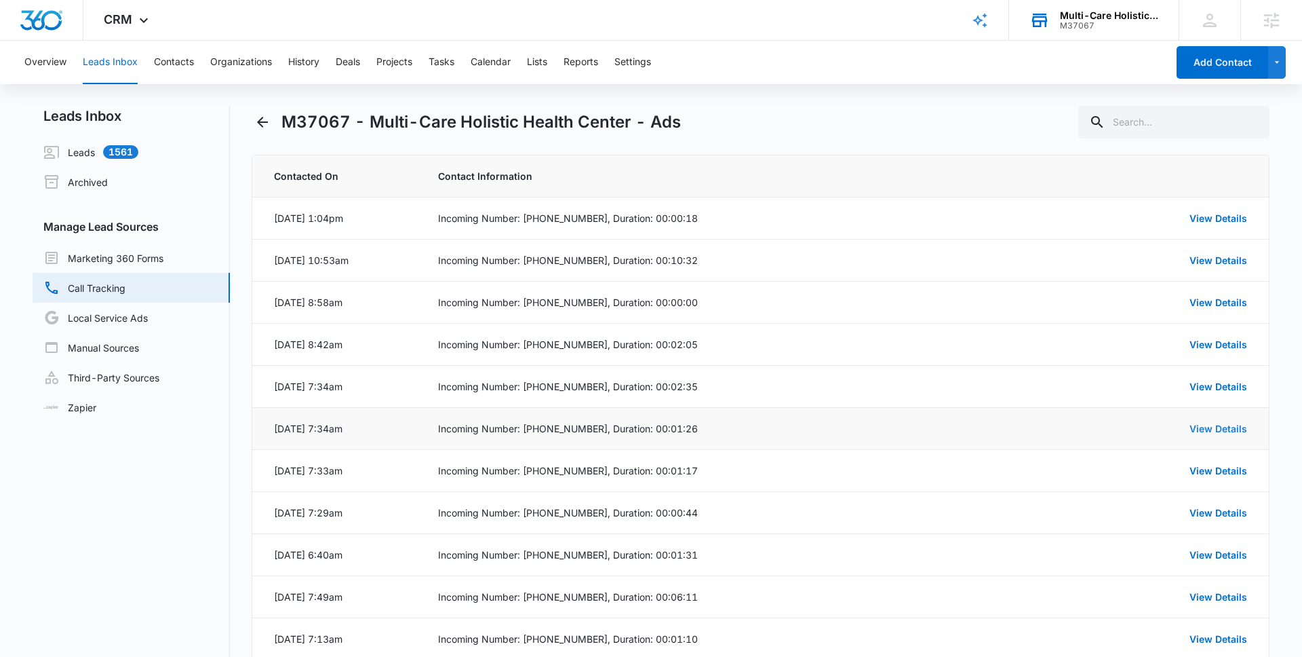
click at [1211, 431] on link "View Details" at bounding box center [1219, 429] width 58 height 12
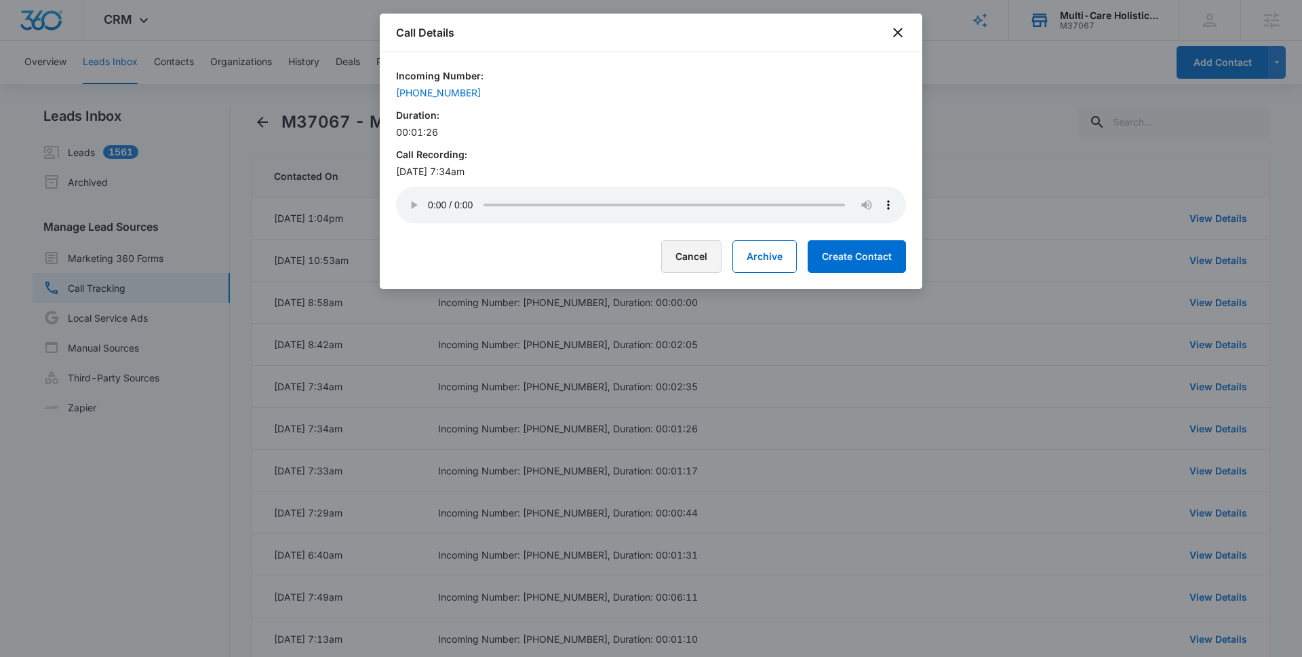
click at [703, 265] on button "Cancel" at bounding box center [691, 256] width 60 height 33
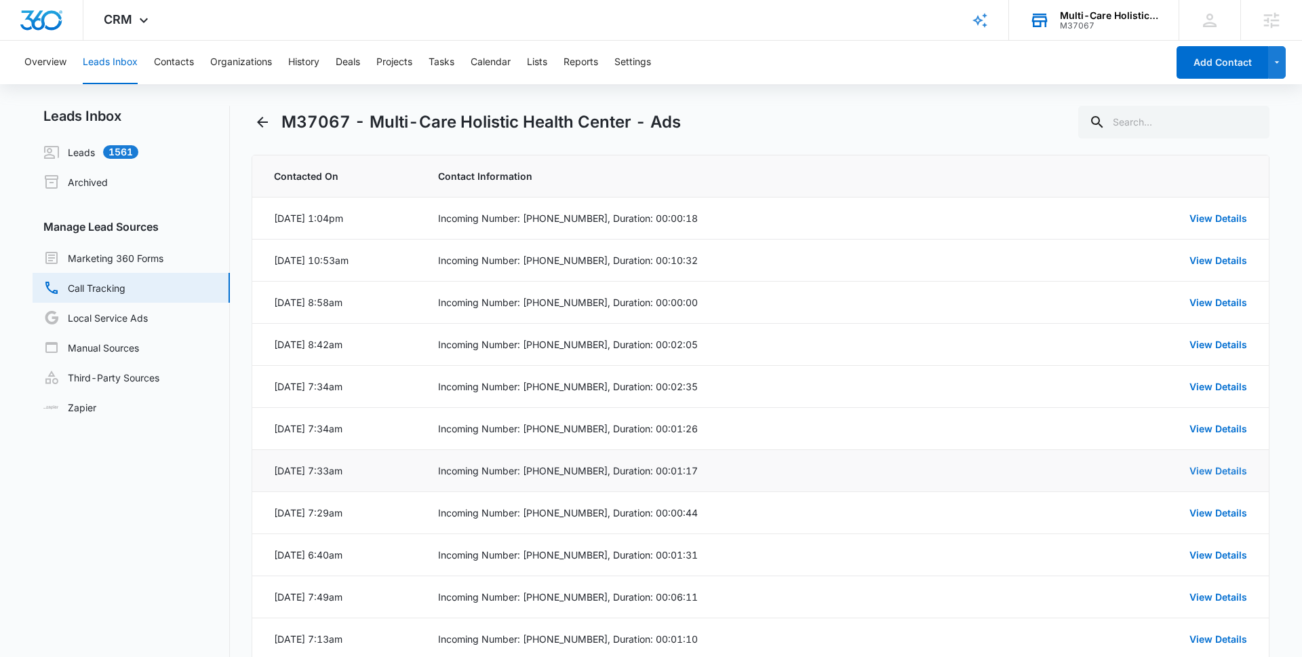
click at [1201, 470] on link "View Details" at bounding box center [1219, 471] width 58 height 12
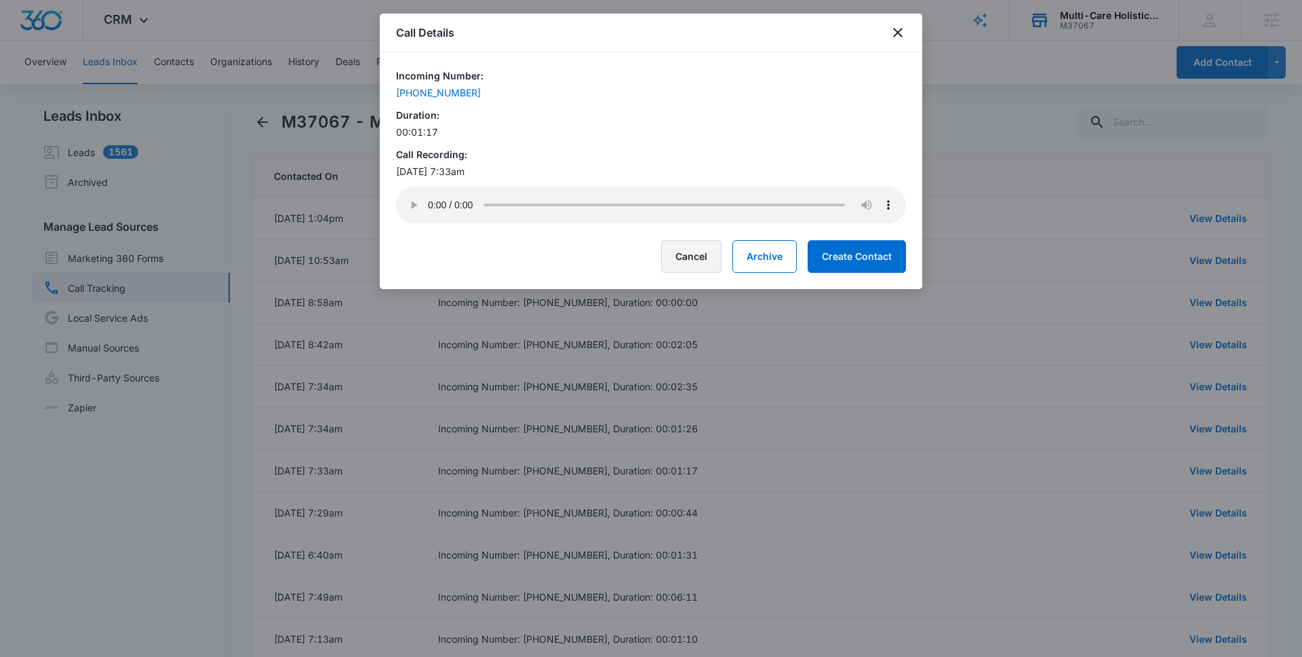
click at [680, 252] on button "Cancel" at bounding box center [691, 256] width 60 height 33
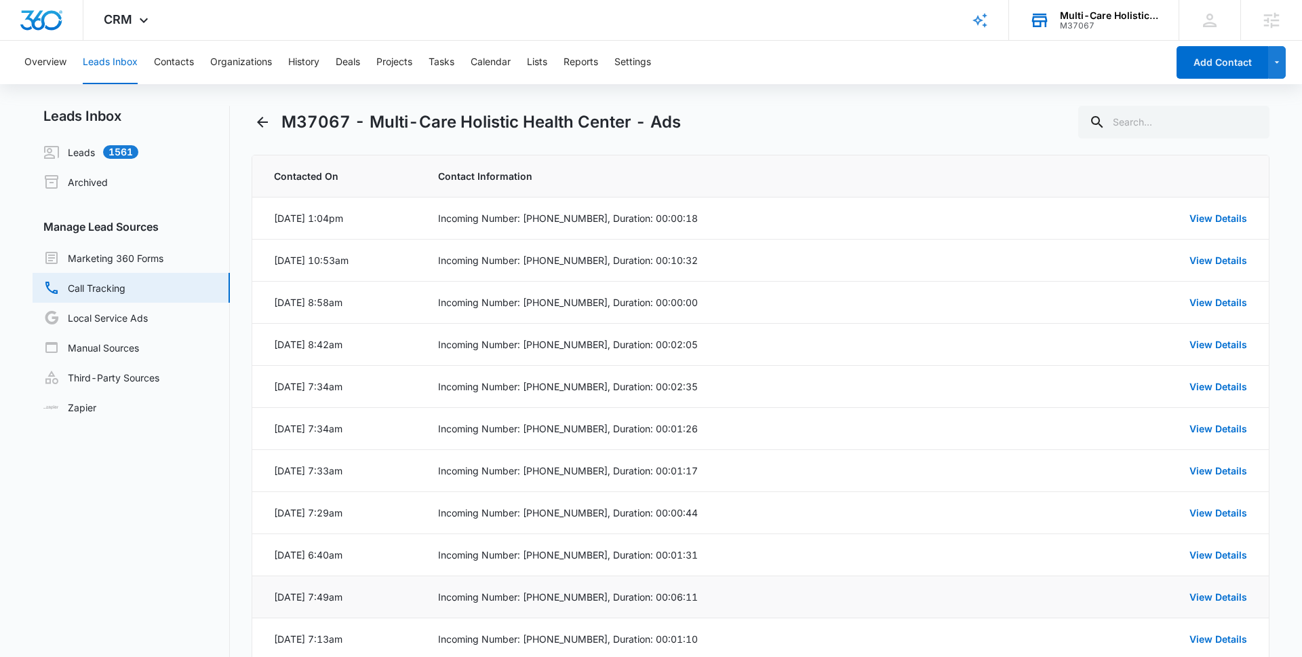
scroll to position [64, 0]
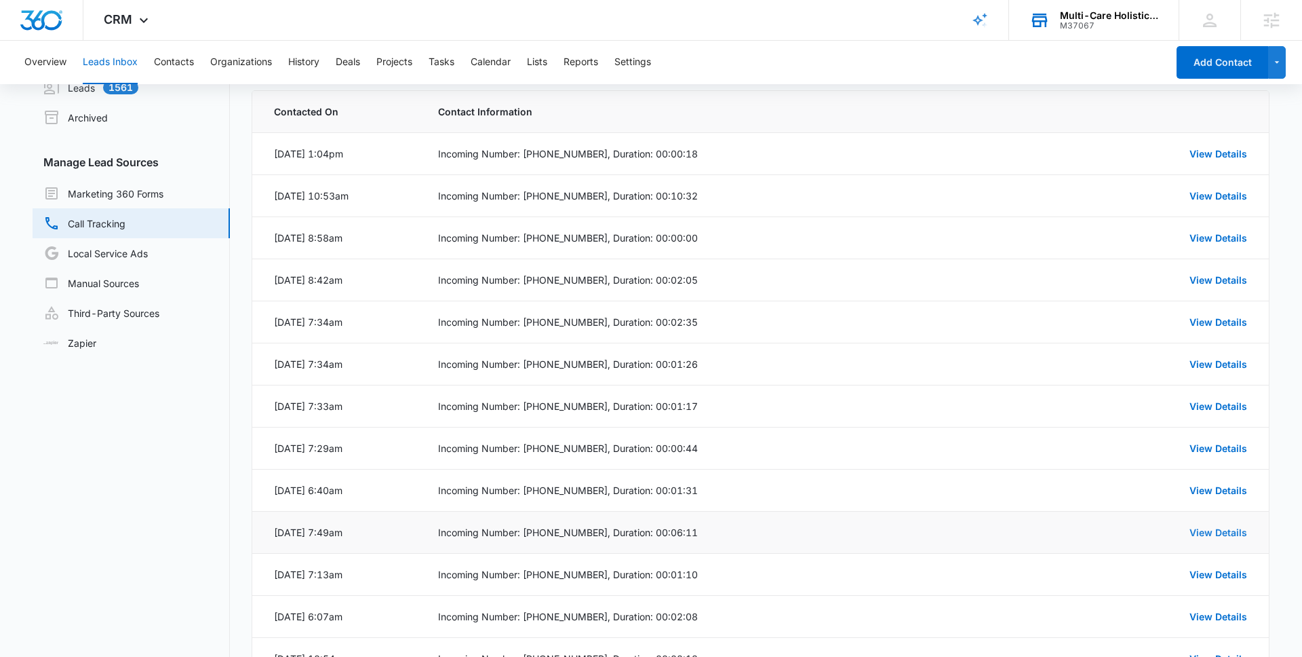
click at [1215, 530] on link "View Details" at bounding box center [1219, 532] width 58 height 12
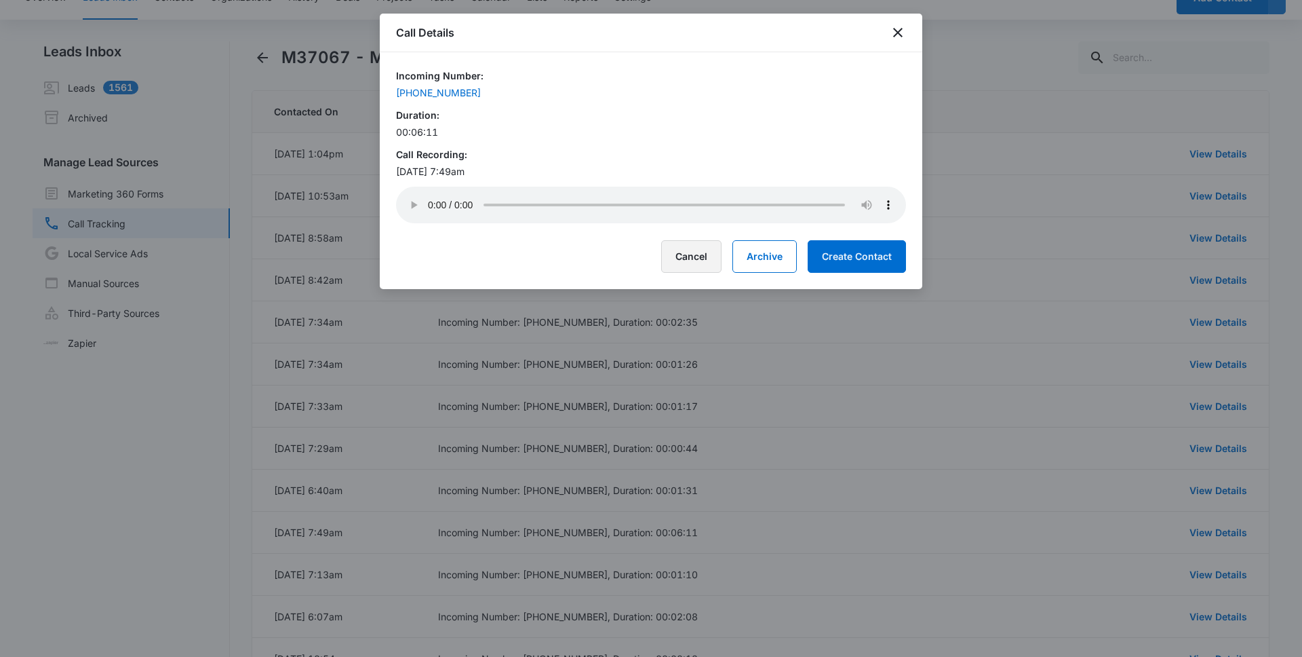
click at [684, 264] on button "Cancel" at bounding box center [691, 256] width 60 height 33
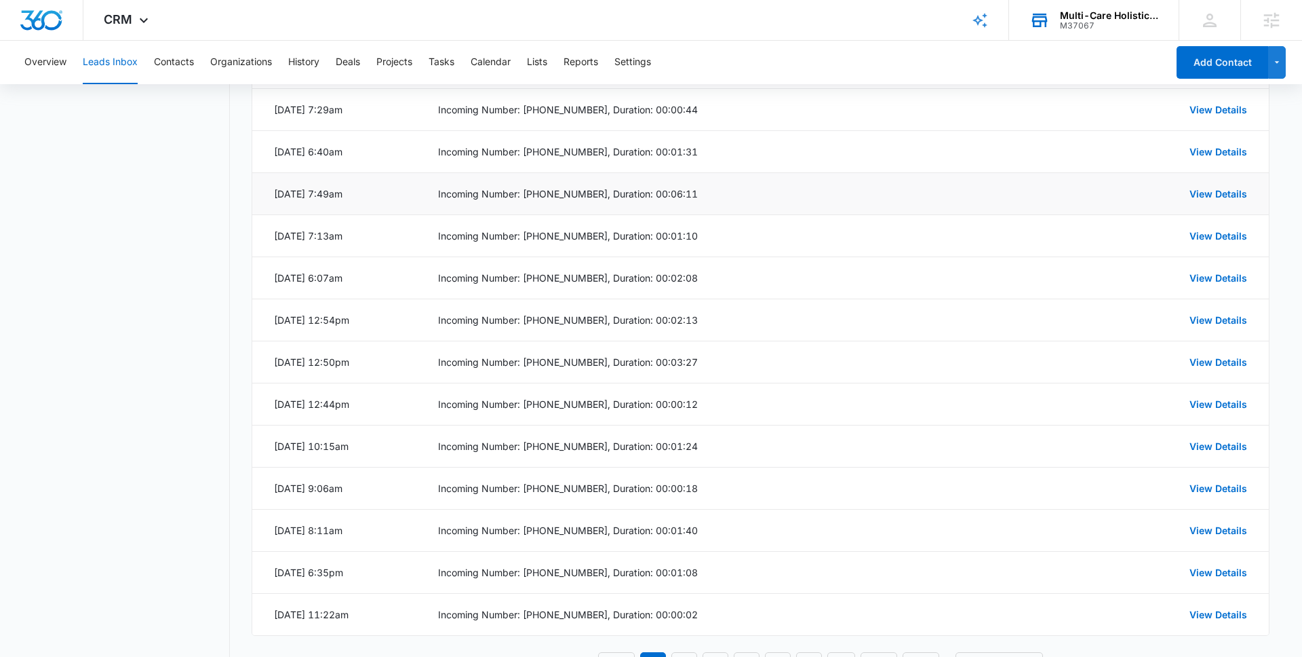
scroll to position [456, 0]
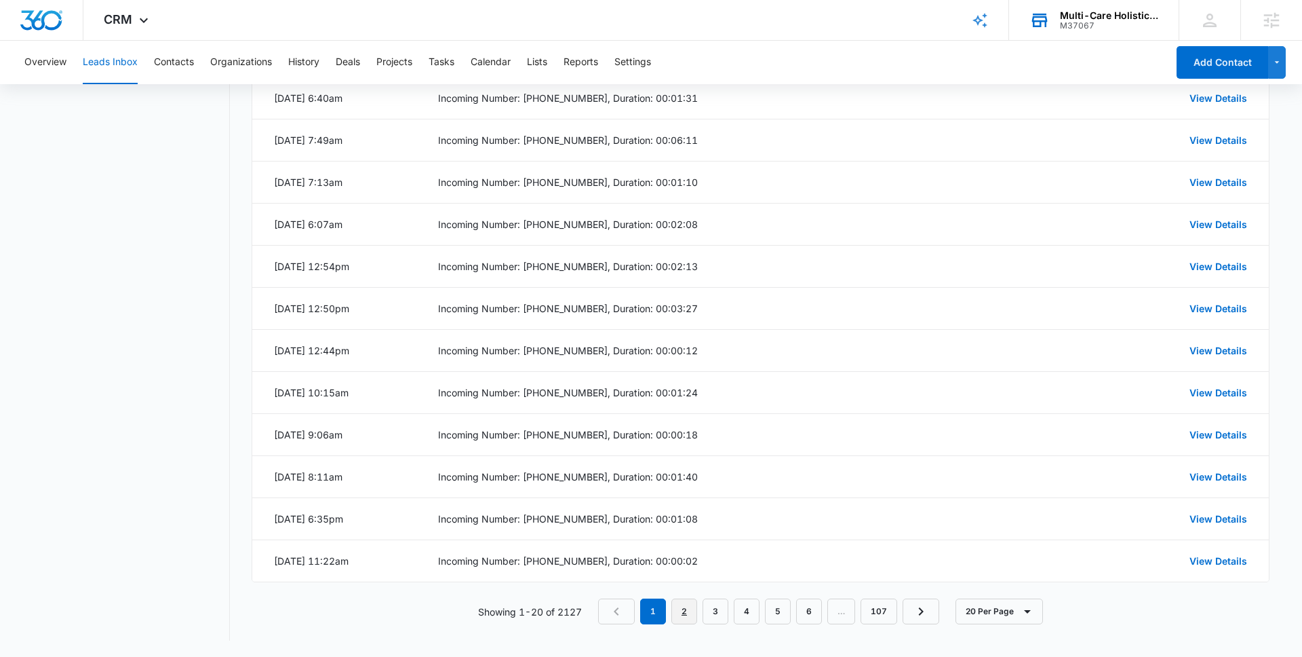
click at [687, 604] on link "2" at bounding box center [684, 611] width 26 height 26
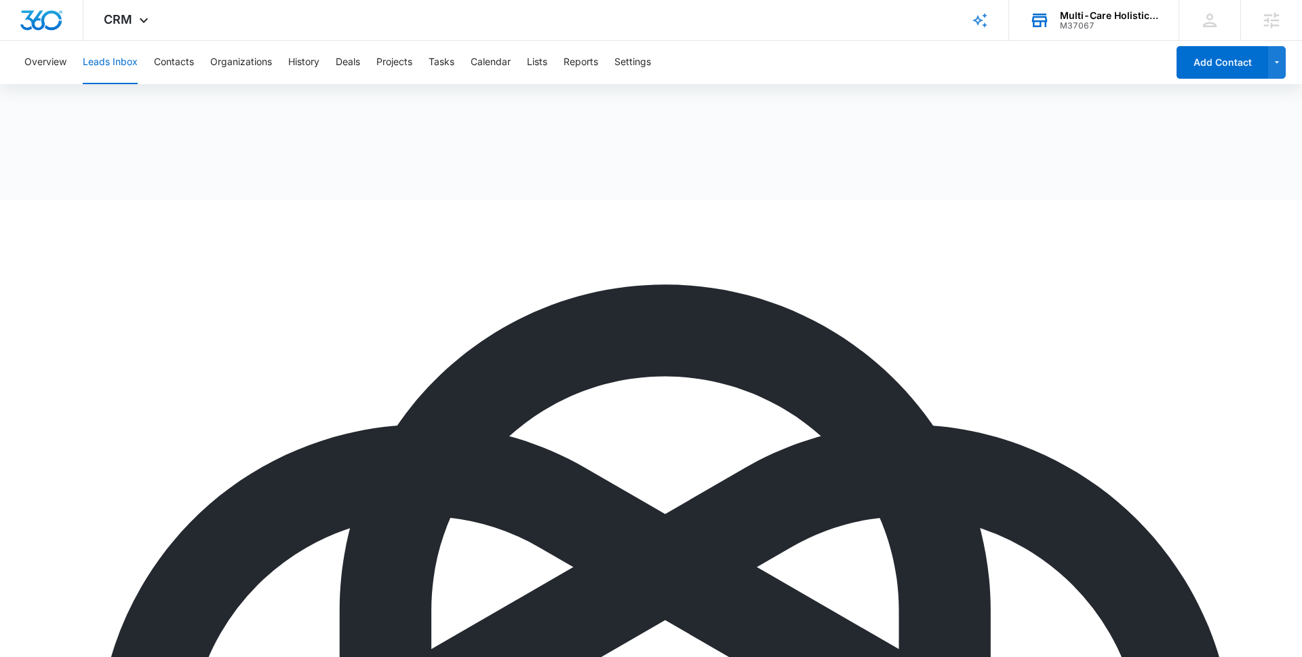
scroll to position [0, 0]
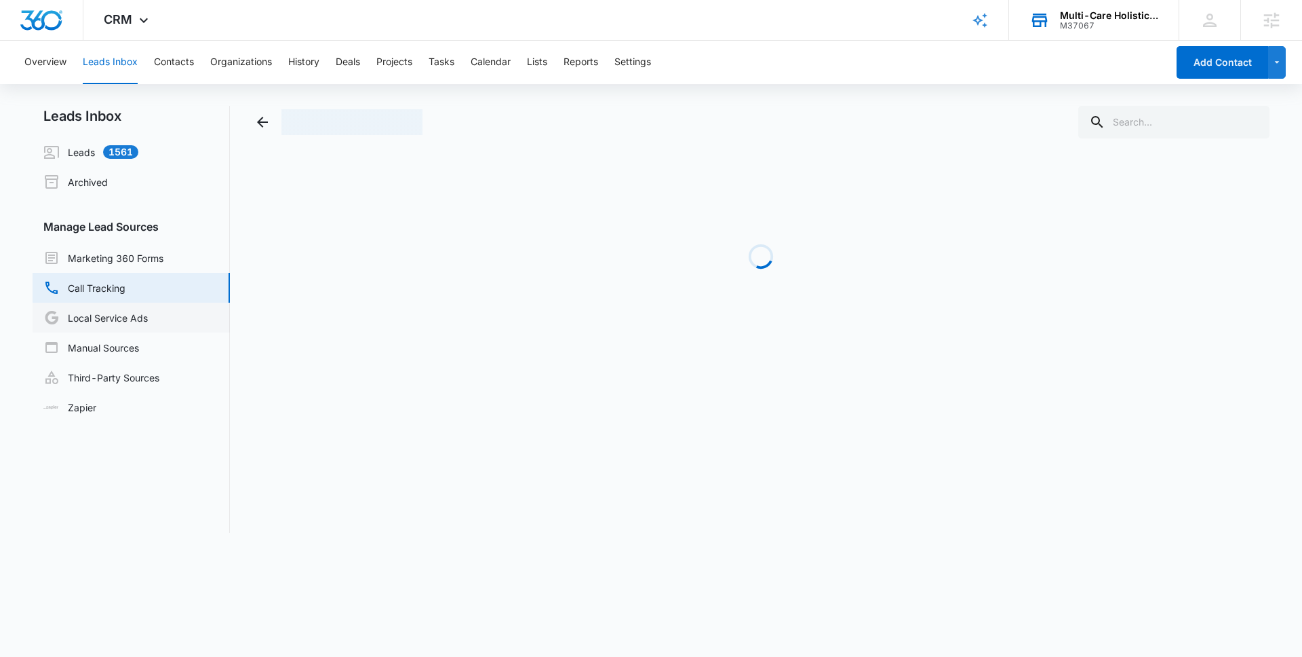
click at [135, 311] on link "Local Service Ads" at bounding box center [95, 317] width 104 height 16
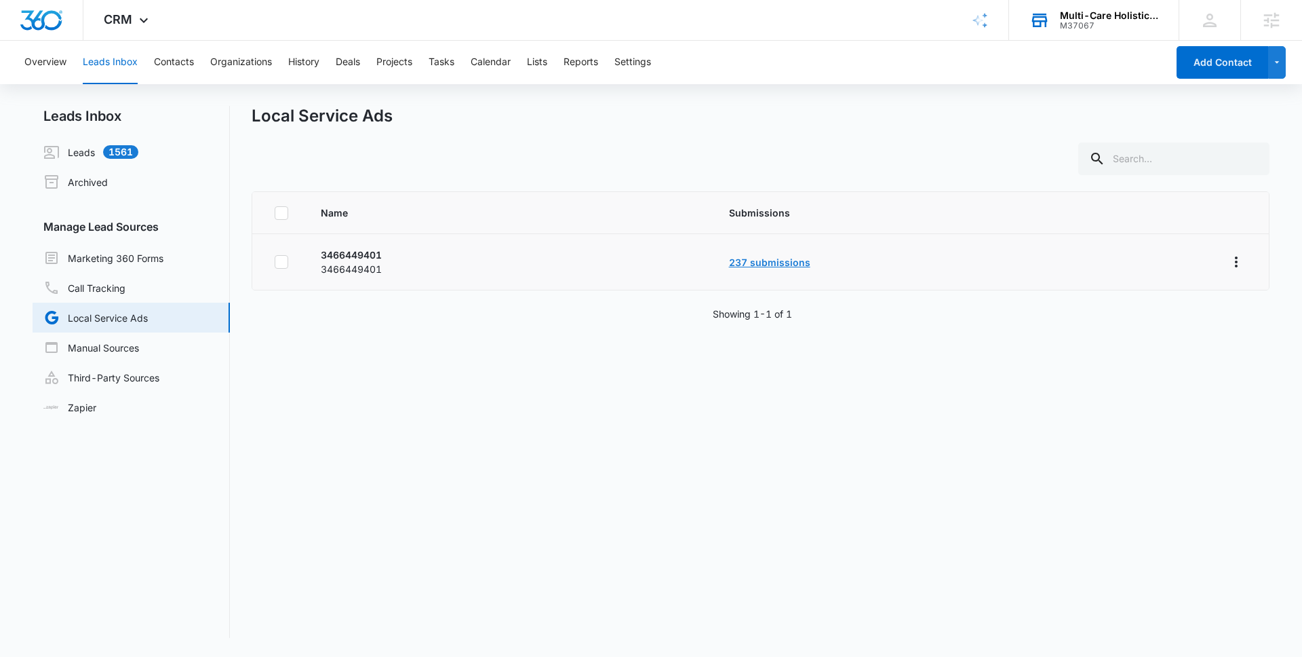
click at [773, 261] on link "237 submissions" at bounding box center [769, 262] width 81 height 12
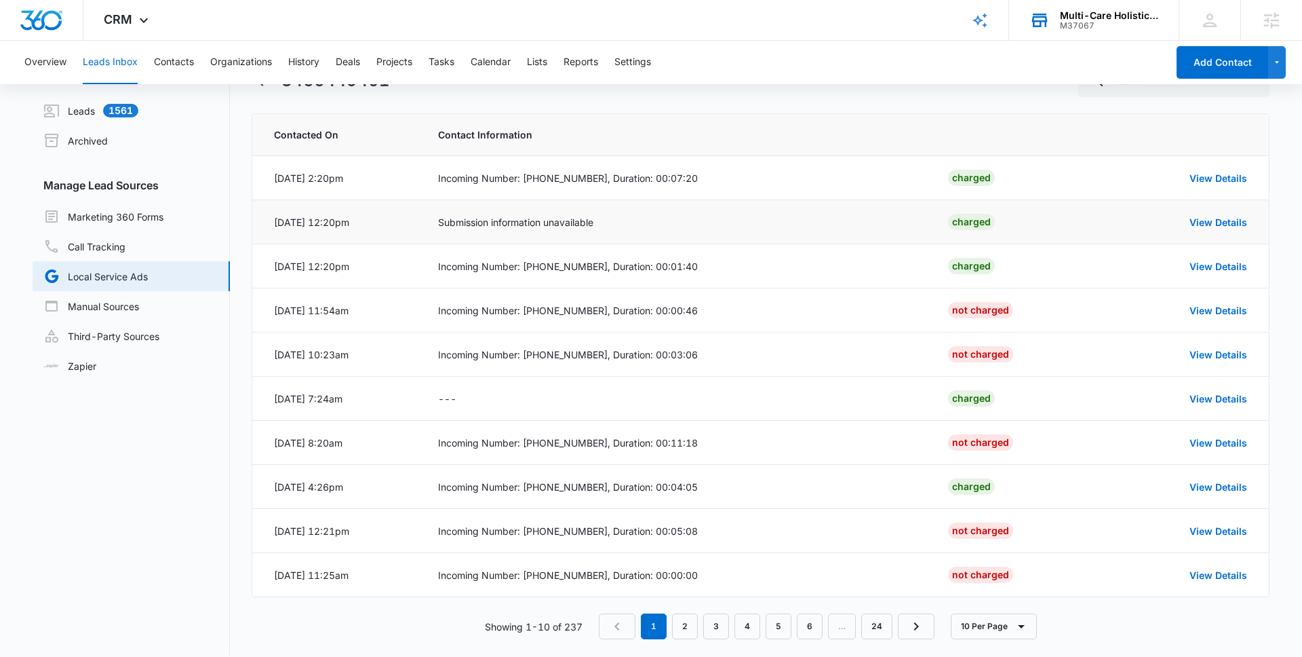
scroll to position [43, 0]
click at [1023, 623] on icon "button" at bounding box center [1021, 625] width 16 height 16
click at [994, 547] on div "20 Per Page" at bounding box center [999, 543] width 60 height 9
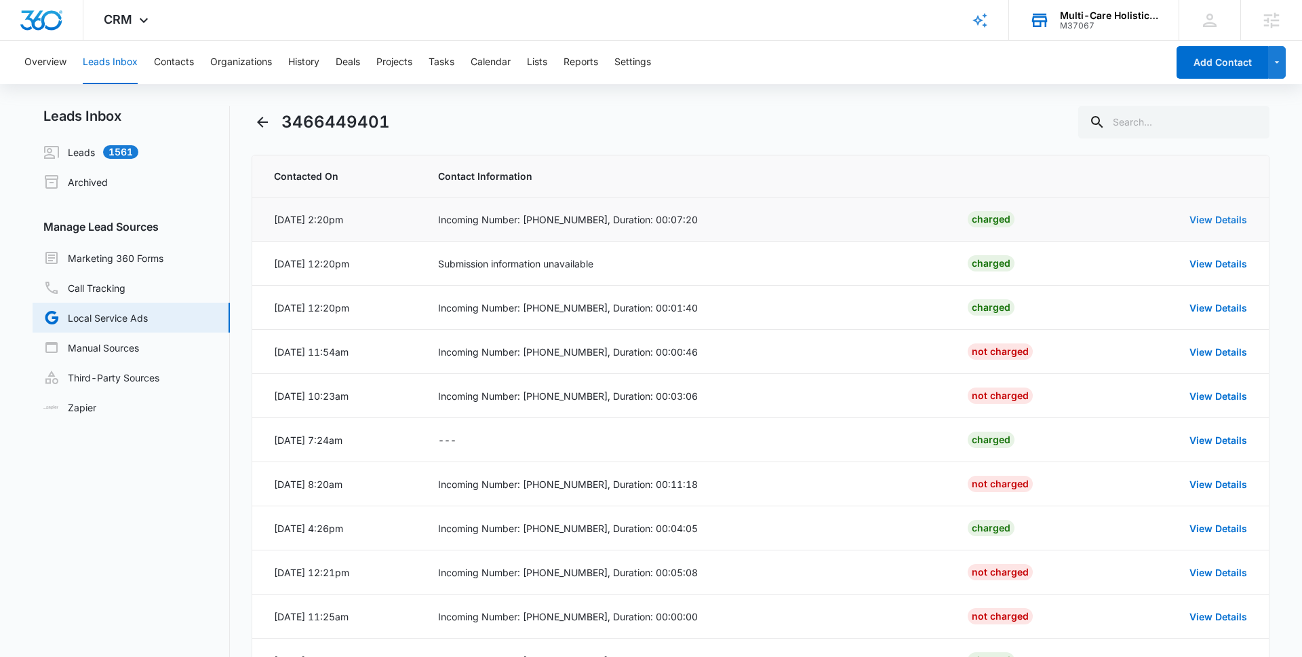
click at [1207, 216] on link "View Details" at bounding box center [1219, 220] width 58 height 12
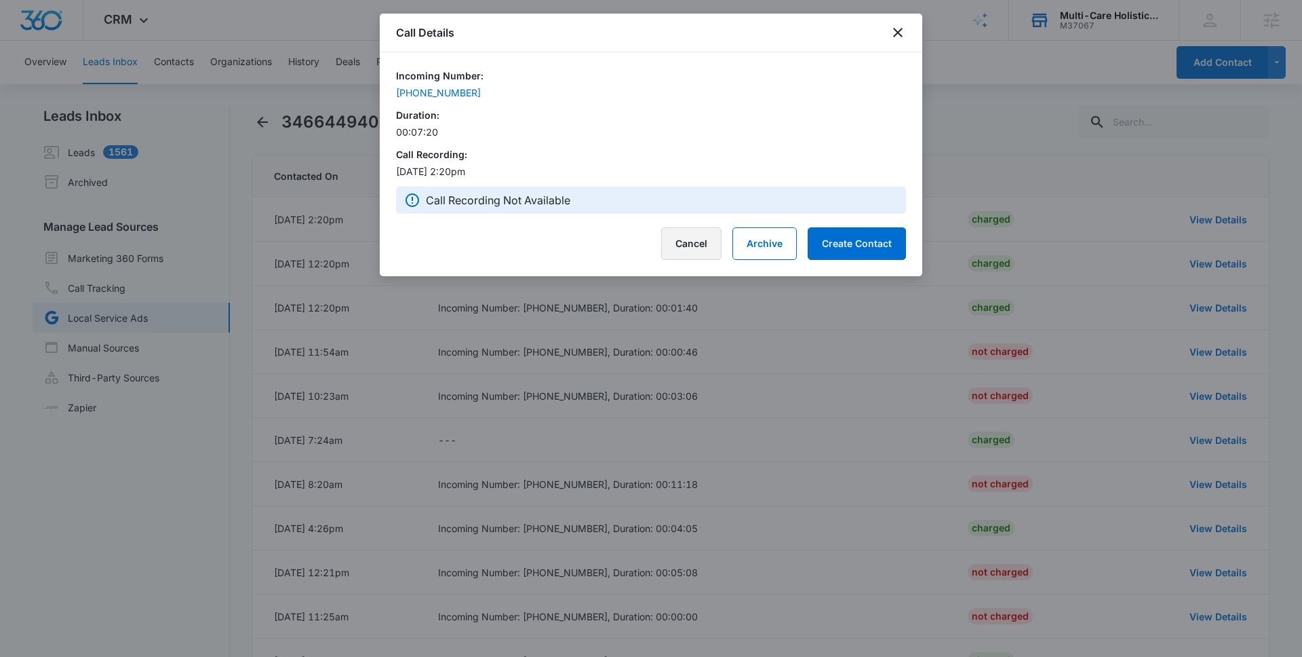
click at [707, 242] on button "Cancel" at bounding box center [691, 243] width 60 height 33
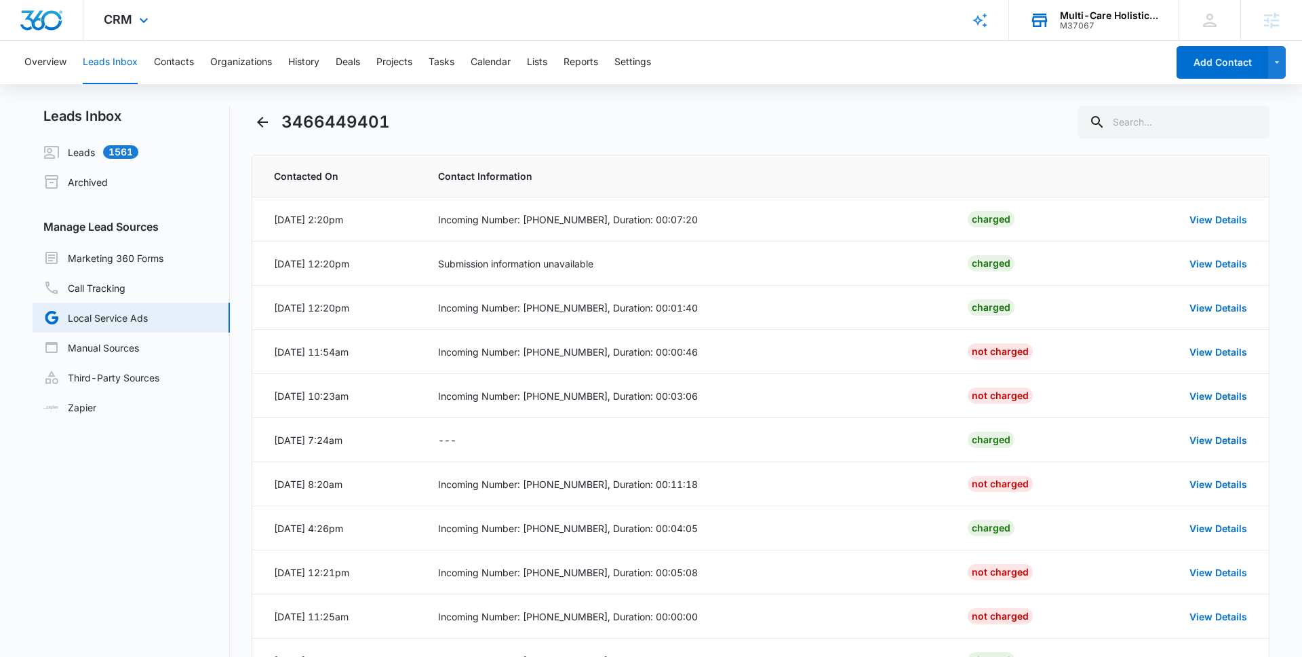
scroll to position [744, 0]
click at [1213, 223] on link "View Details" at bounding box center [1219, 220] width 58 height 12
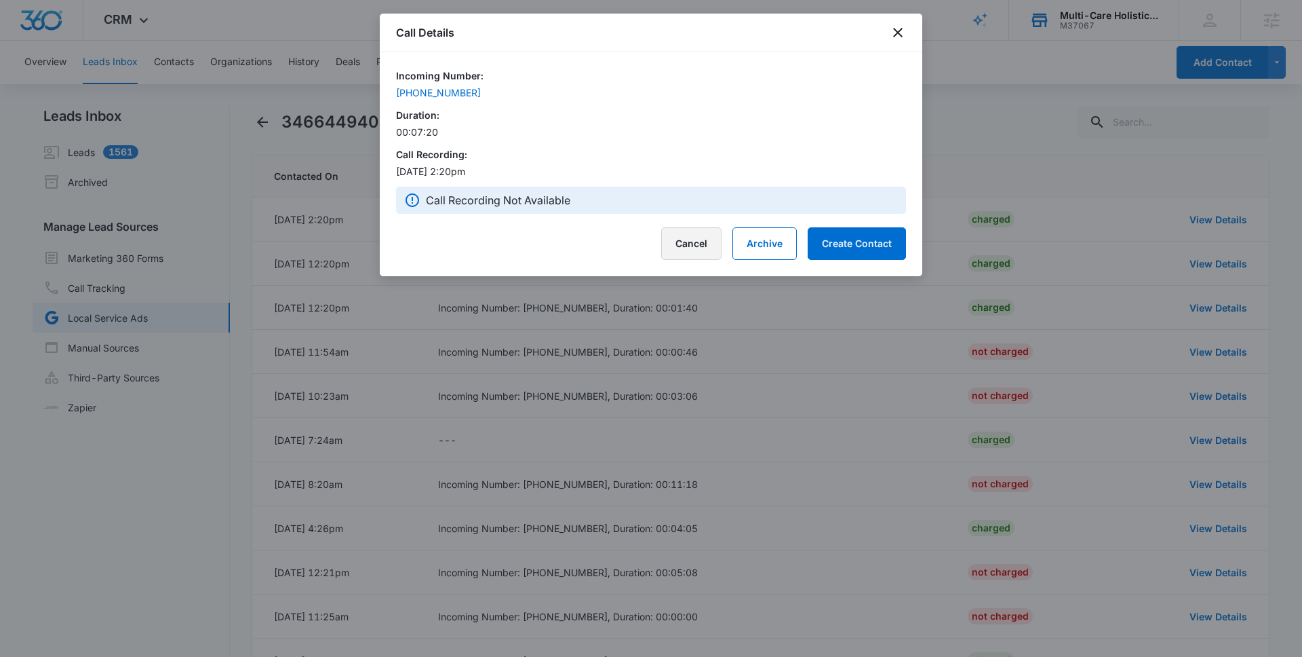
click at [686, 235] on button "Cancel" at bounding box center [691, 243] width 60 height 33
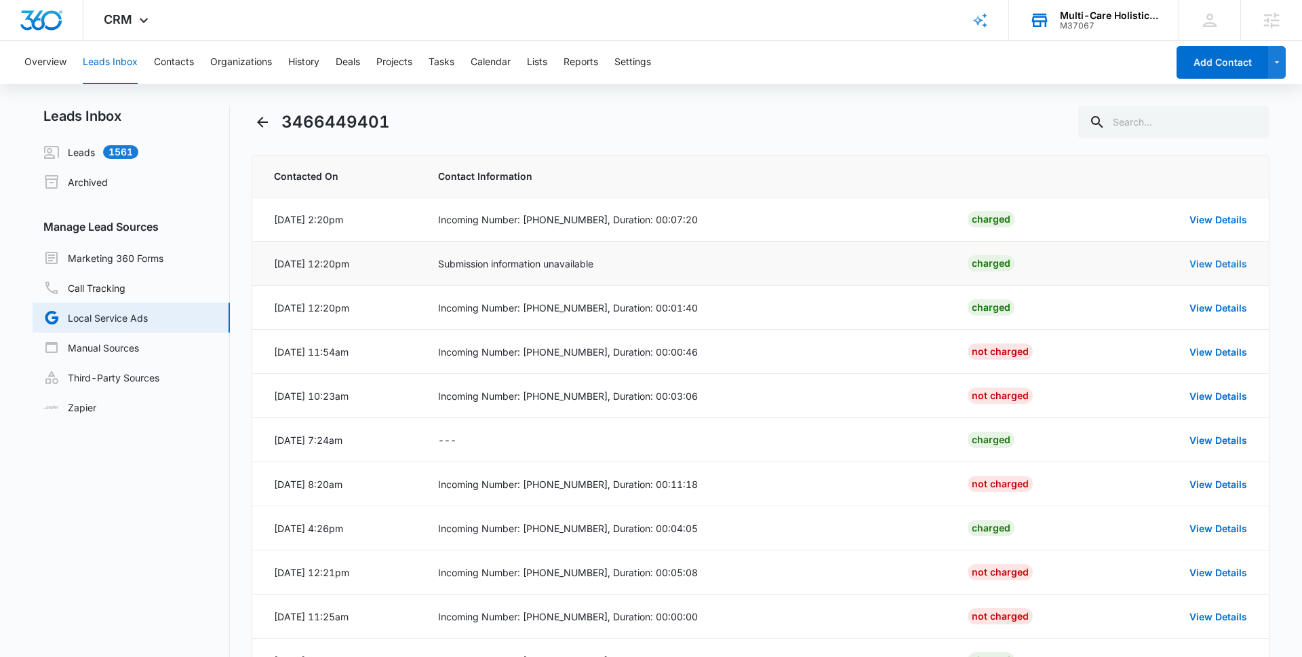
click at [1200, 264] on link "View Details" at bounding box center [1219, 264] width 58 height 12
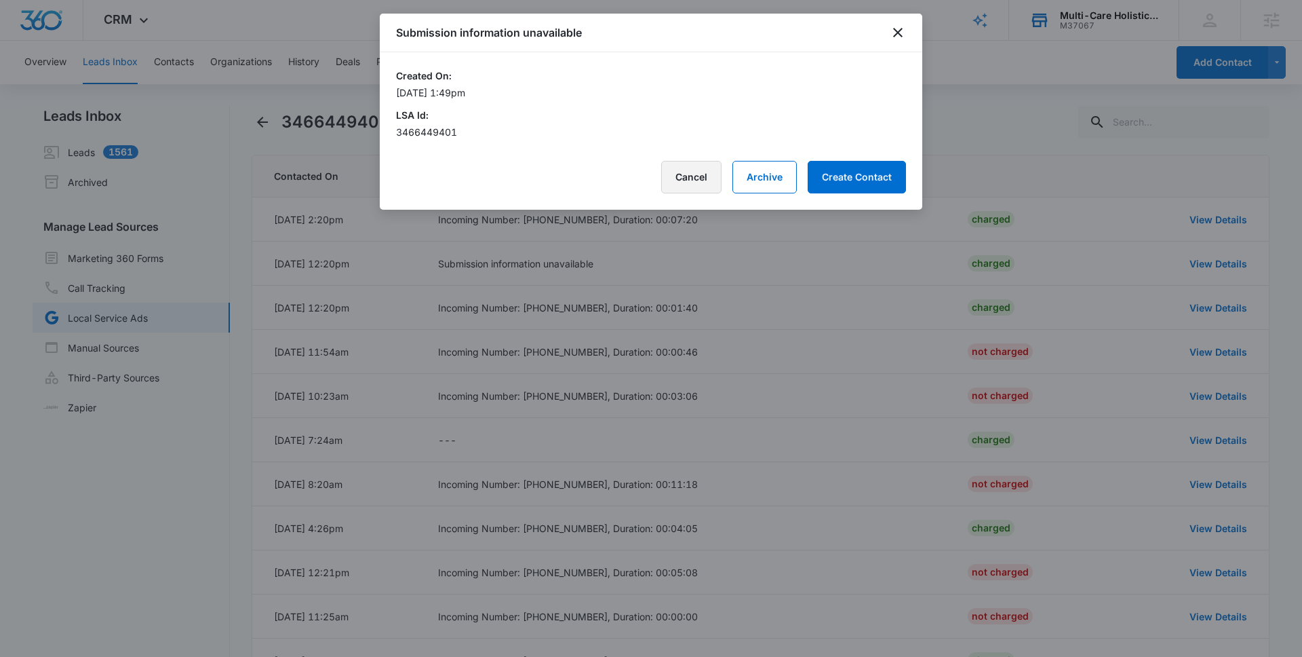
click at [694, 174] on button "Cancel" at bounding box center [691, 177] width 60 height 33
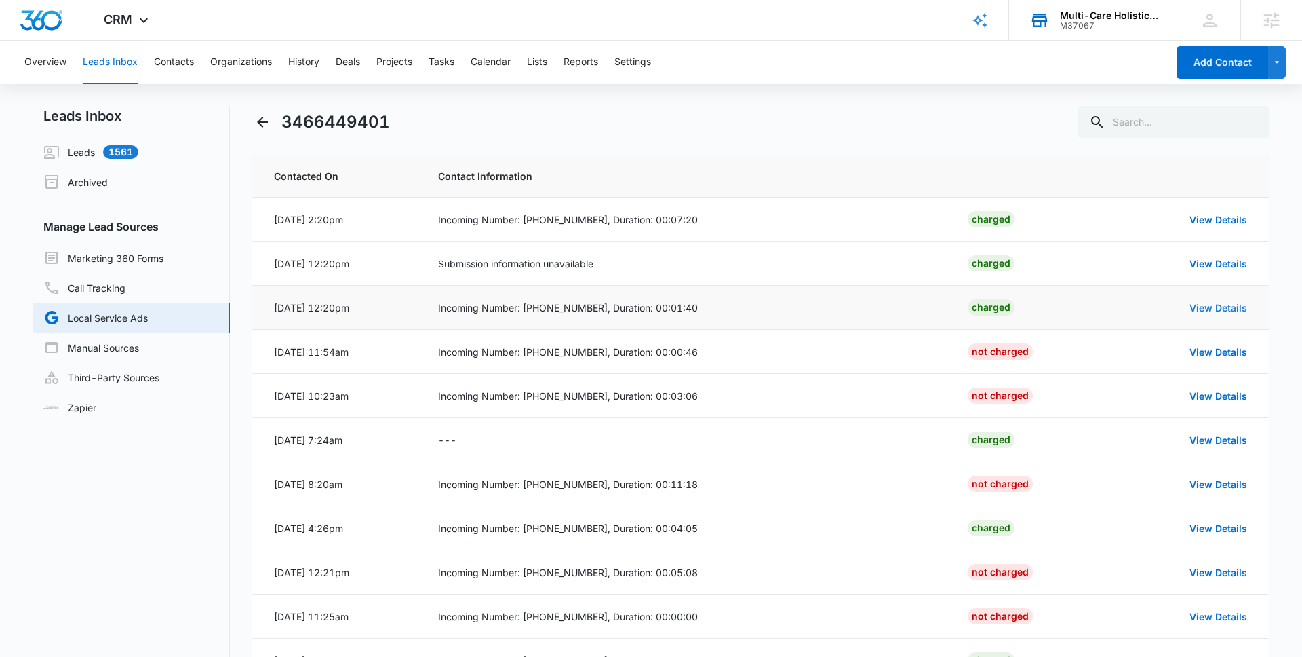
click at [1201, 313] on link "View Details" at bounding box center [1219, 308] width 58 height 12
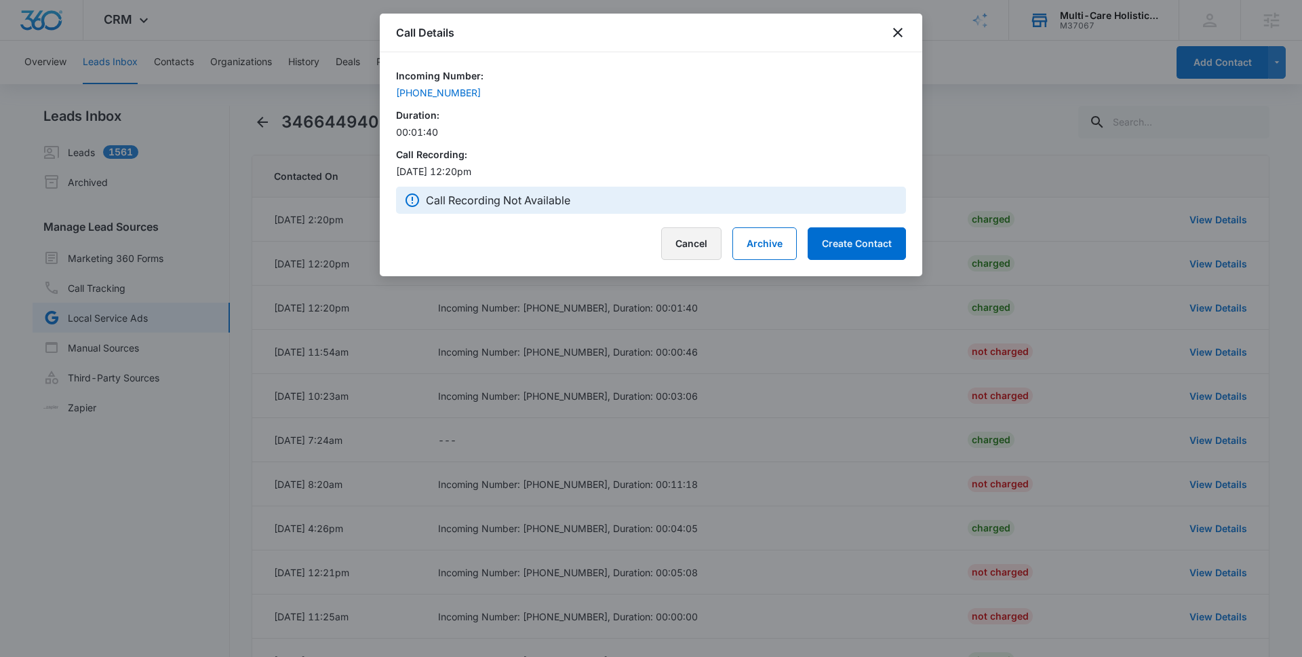
click at [676, 246] on button "Cancel" at bounding box center [691, 243] width 60 height 33
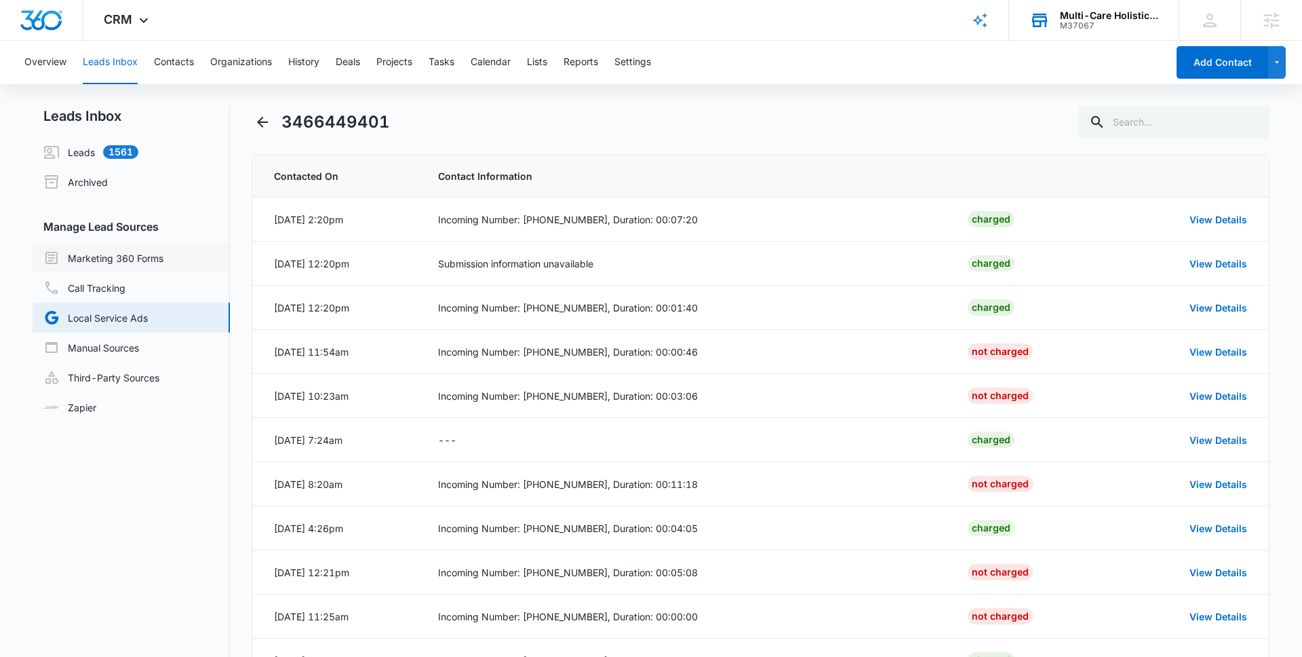
click at [142, 266] on link "Marketing 360 Forms" at bounding box center [103, 258] width 120 height 16
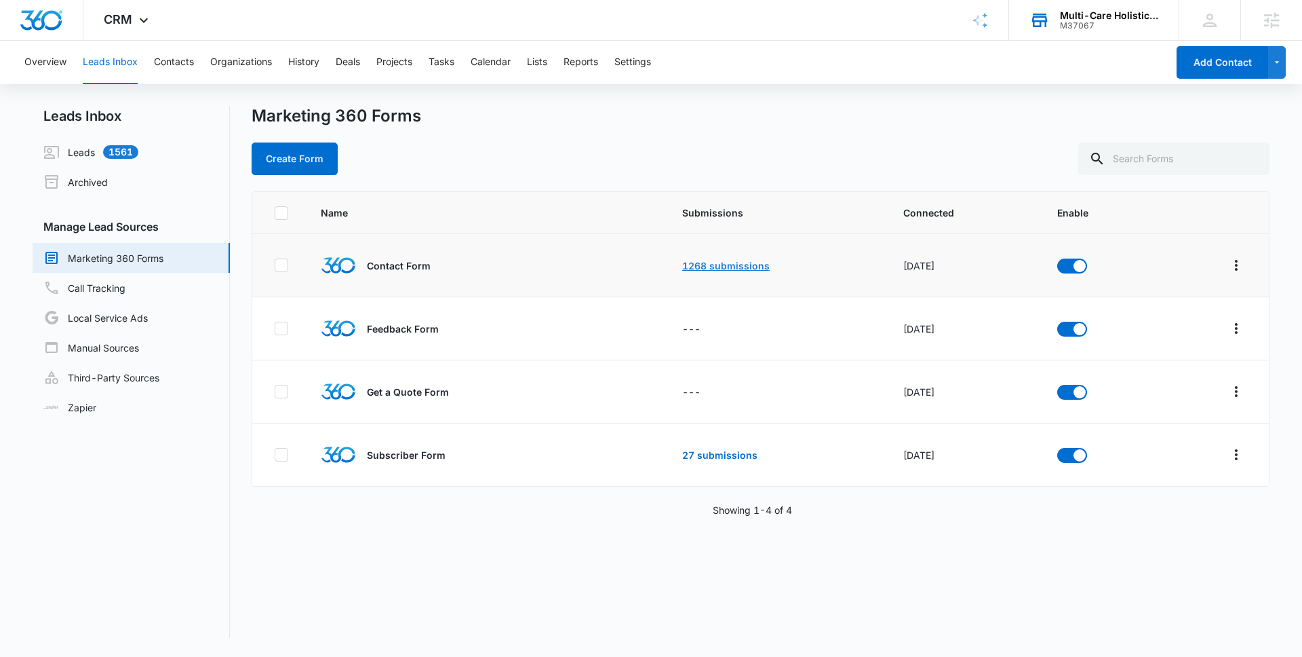
click at [735, 266] on link "1268 submissions" at bounding box center [725, 266] width 87 height 12
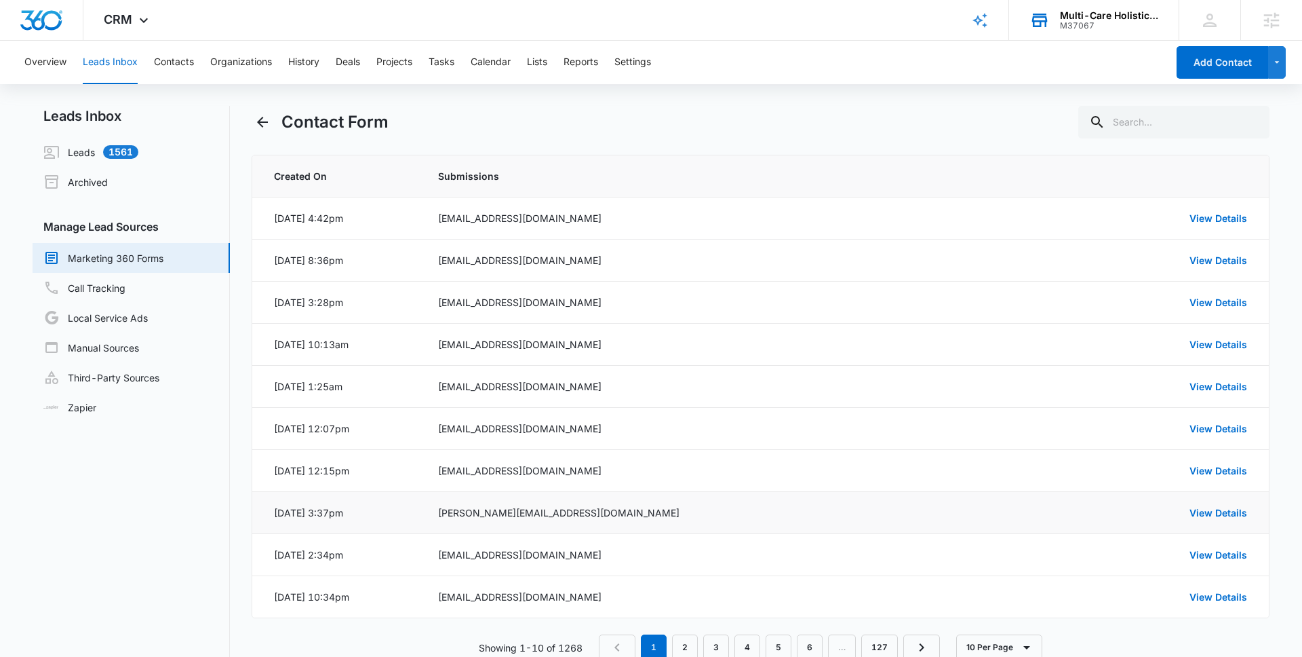
scroll to position [36, 0]
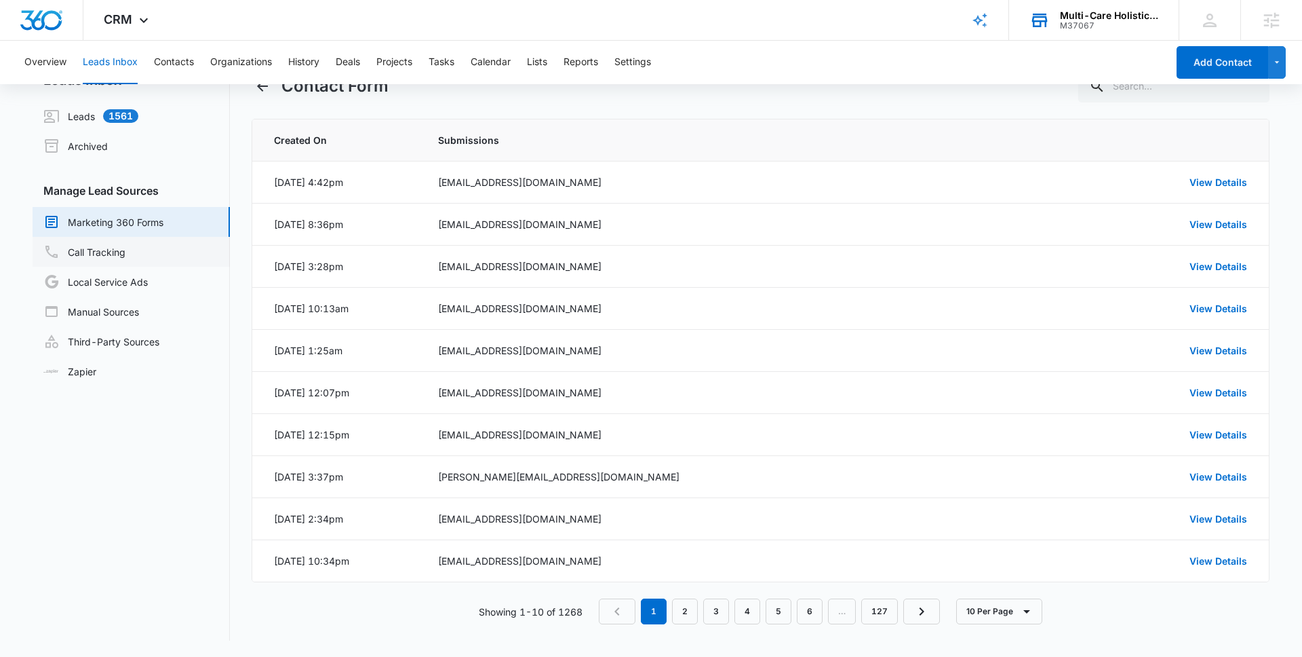
click at [110, 248] on link "Call Tracking" at bounding box center [84, 251] width 82 height 16
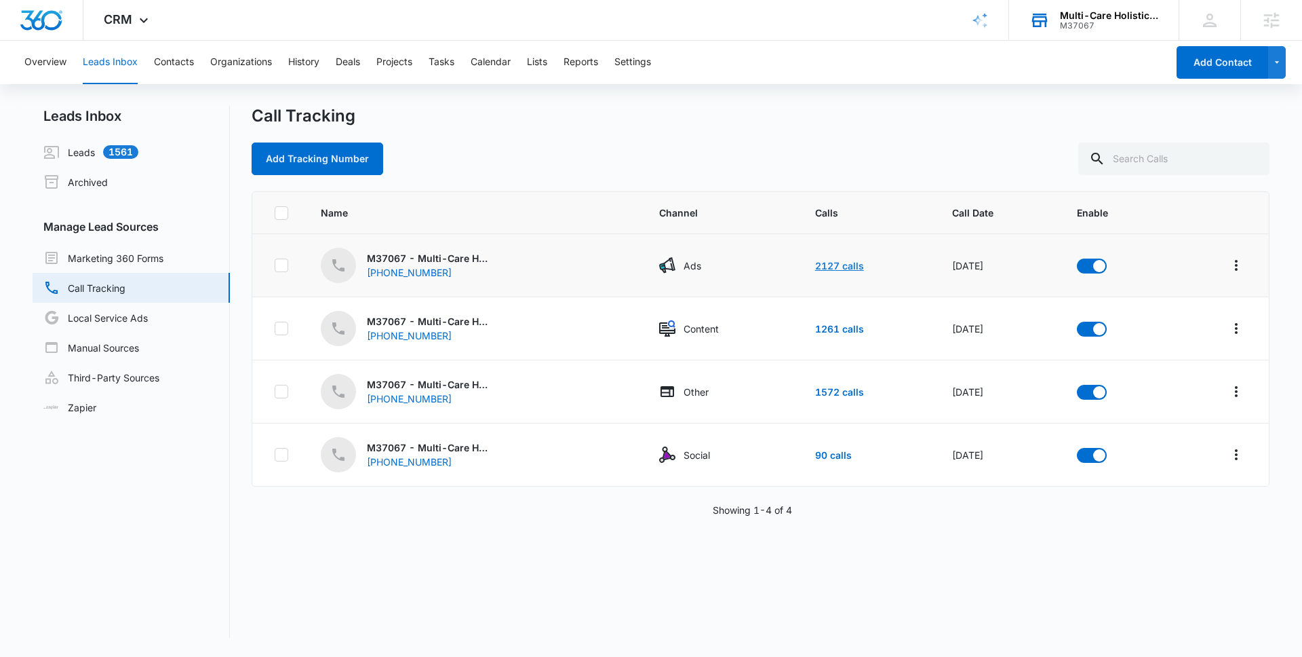
click at [830, 268] on link "2127 calls" at bounding box center [839, 266] width 49 height 12
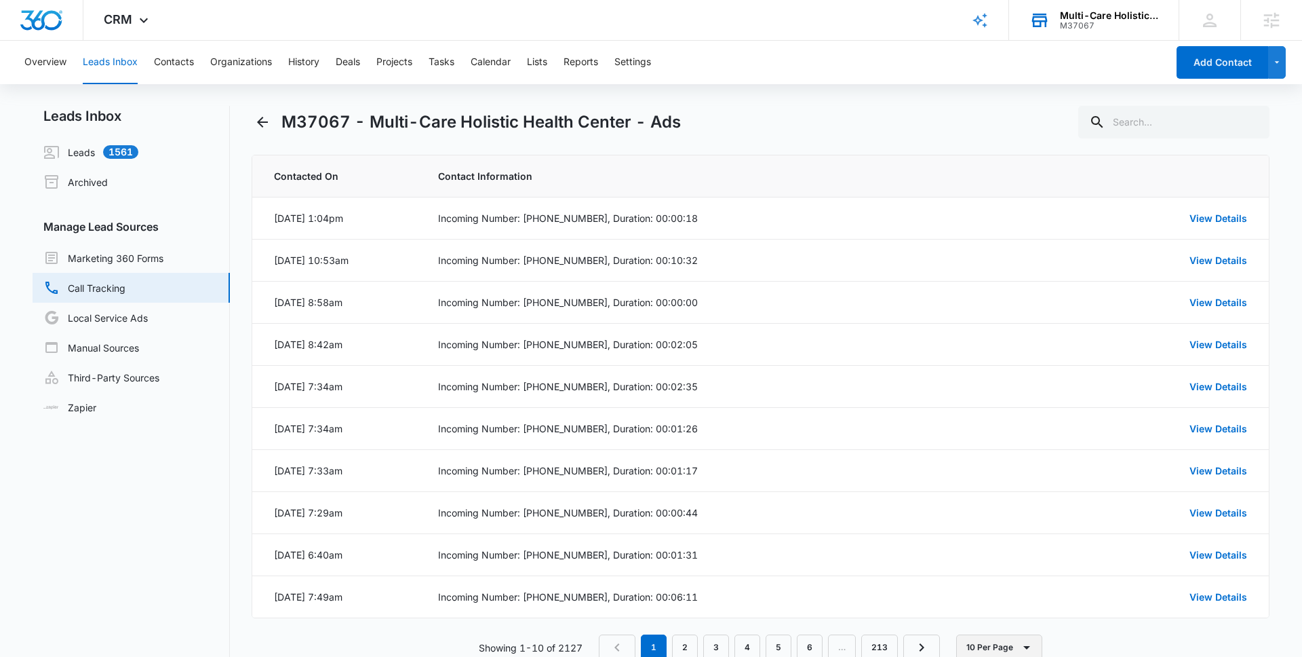
click at [993, 644] on button "10 Per Page" at bounding box center [999, 647] width 86 height 26
click at [983, 582] on div "50 Per Page" at bounding box center [1004, 586] width 60 height 9
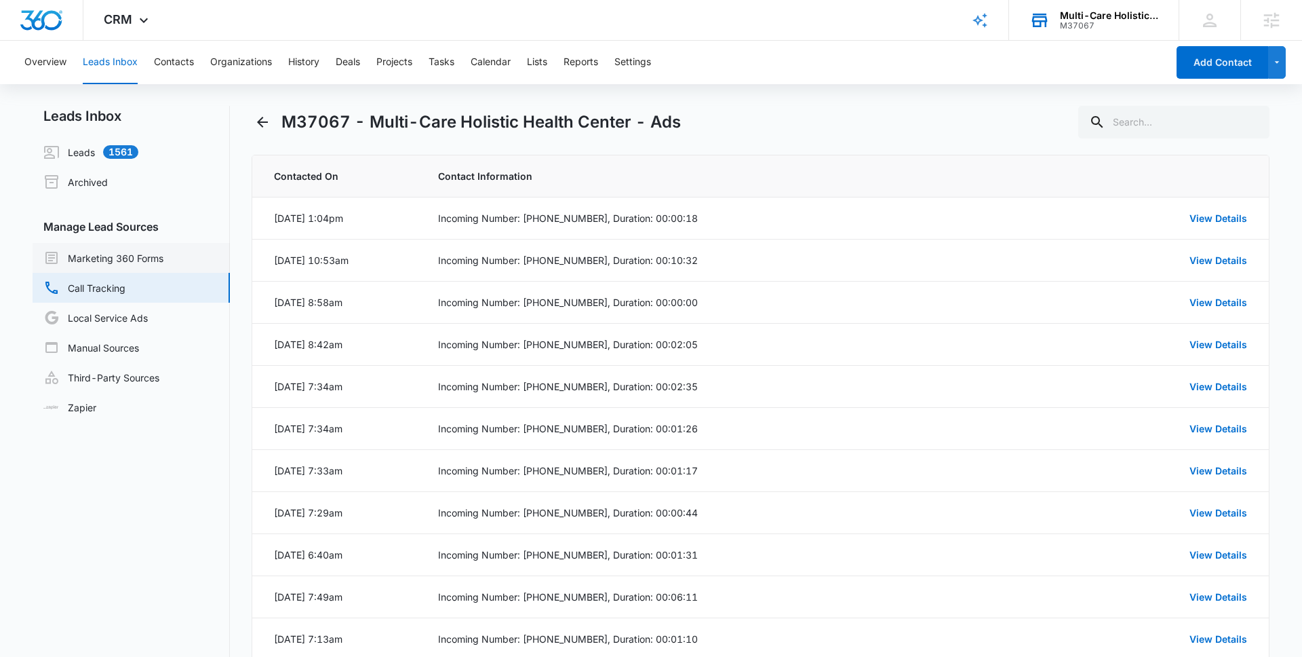
click at [144, 258] on link "Marketing 360 Forms" at bounding box center [103, 258] width 120 height 16
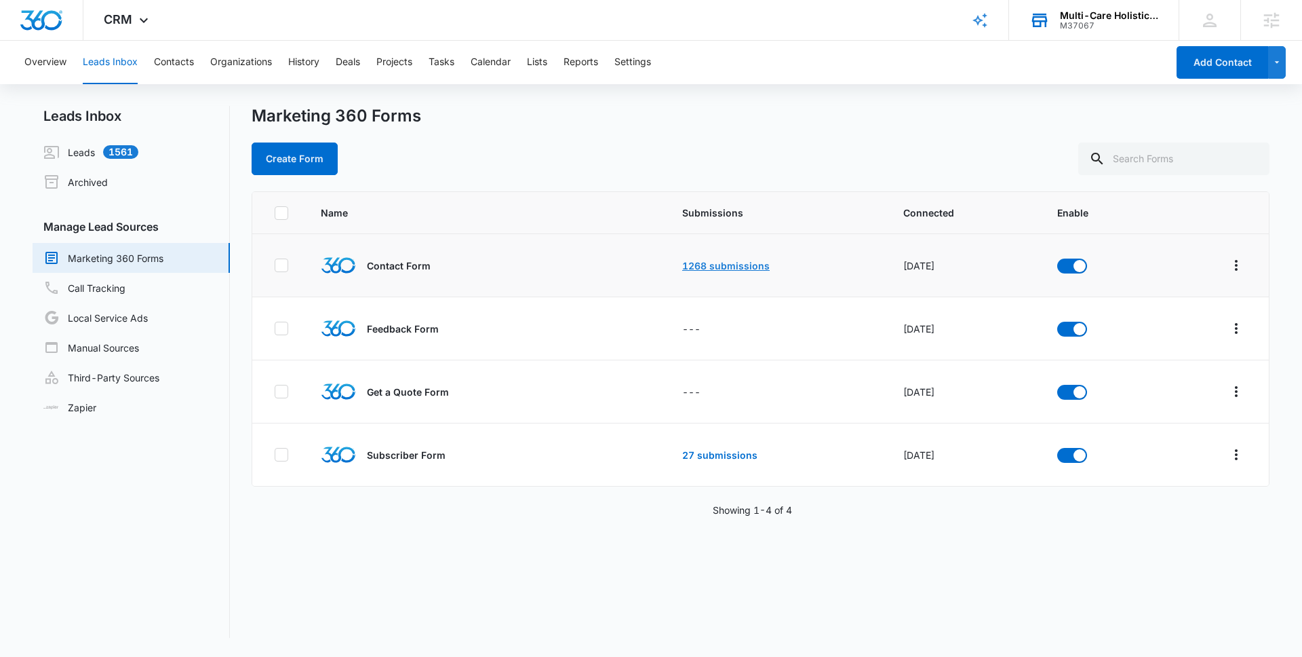
click at [703, 268] on link "1268 submissions" at bounding box center [725, 266] width 87 height 12
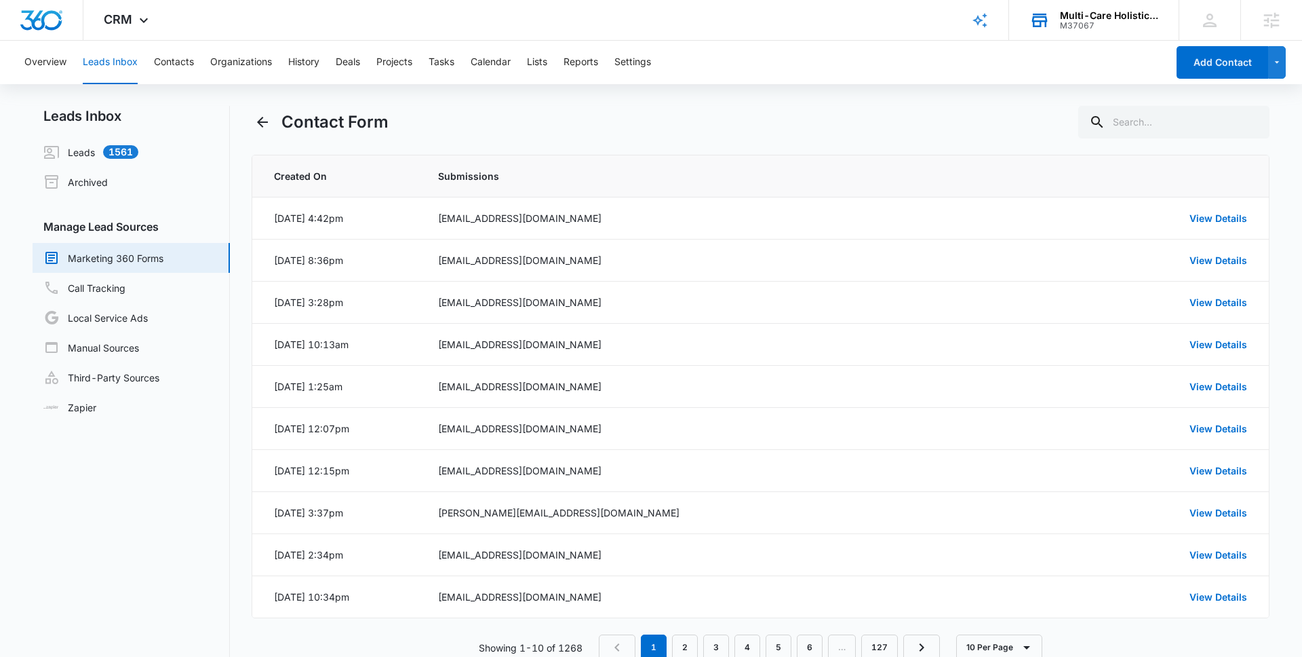
click at [1049, 20] on icon at bounding box center [1040, 20] width 20 height 20
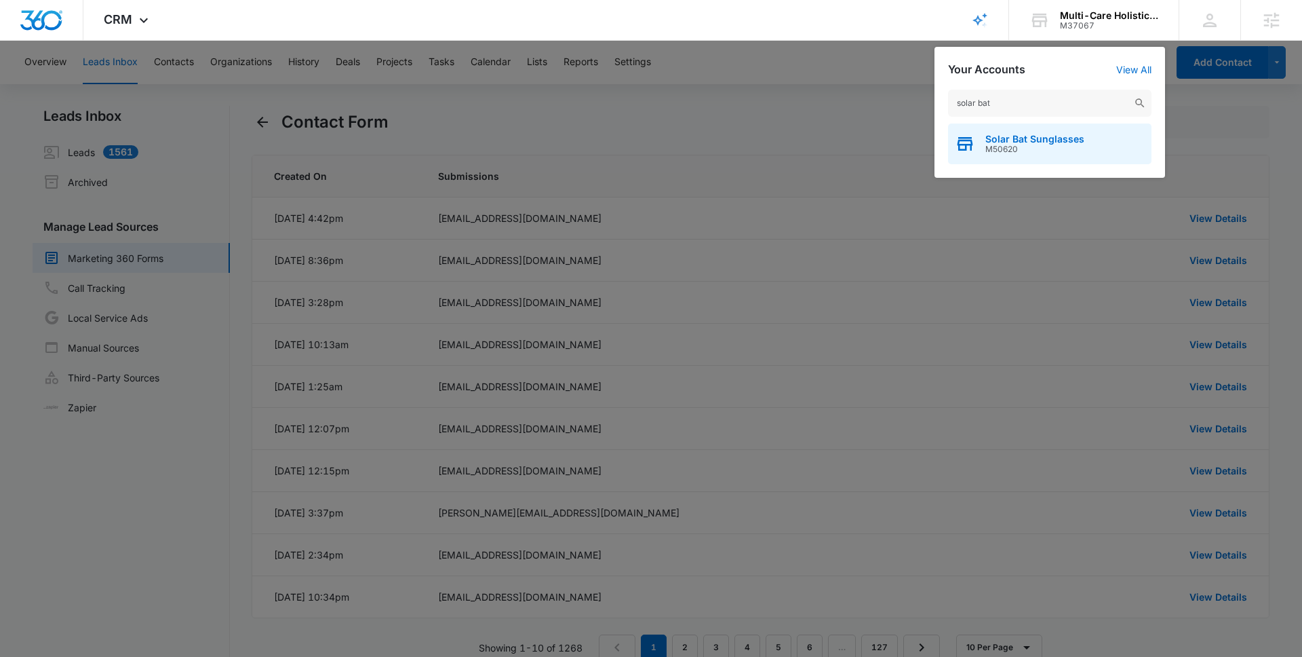
type input "solar bat"
click at [1002, 139] on span "Solar Bat Sunglasses" at bounding box center [1035, 139] width 99 height 11
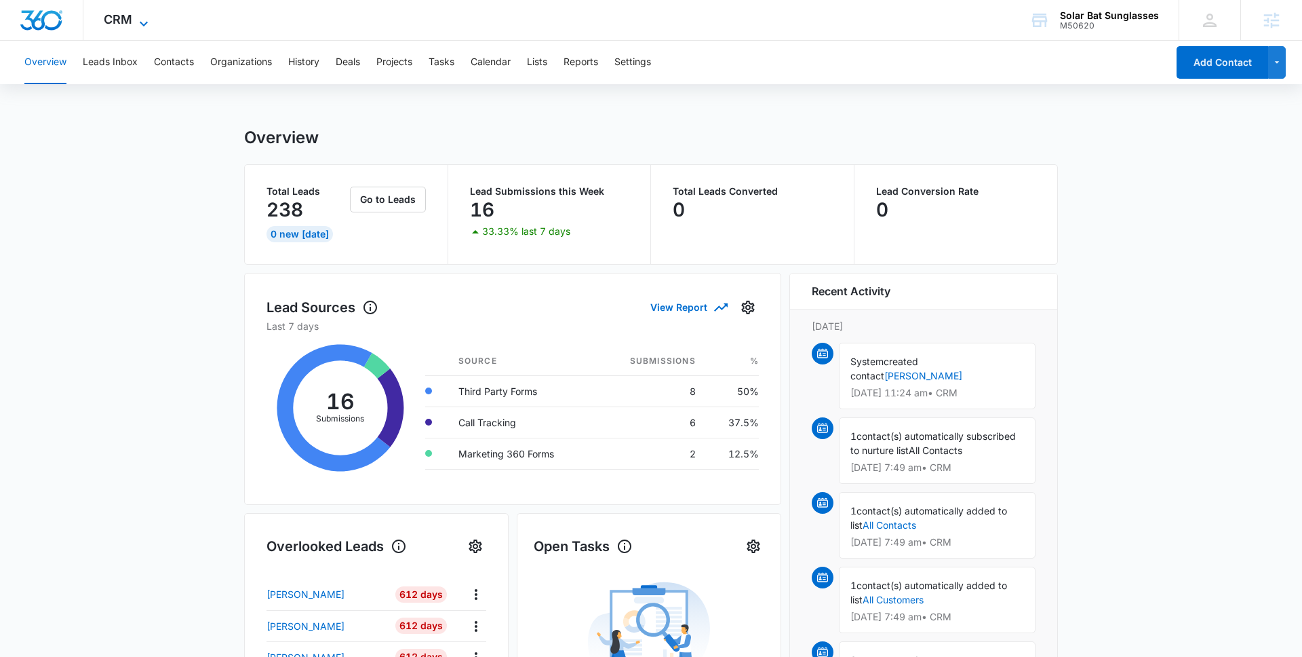
click at [128, 20] on span "CRM" at bounding box center [118, 19] width 28 height 14
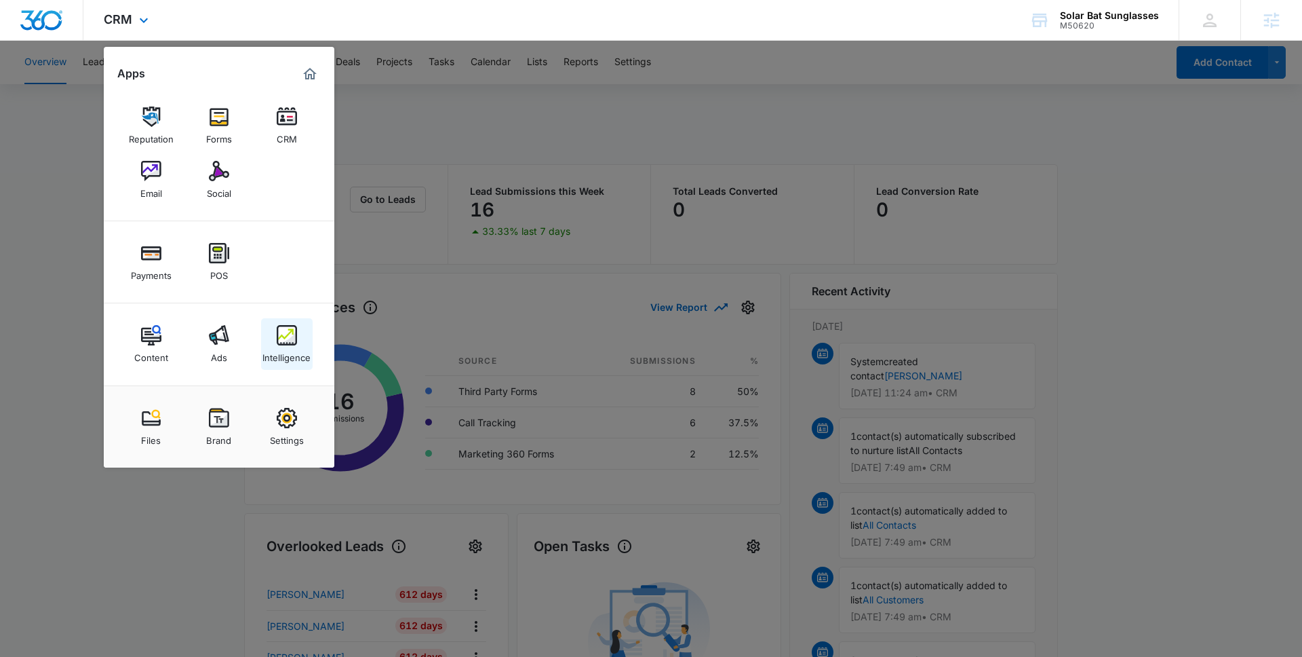
click at [288, 338] on img at bounding box center [287, 335] width 20 height 20
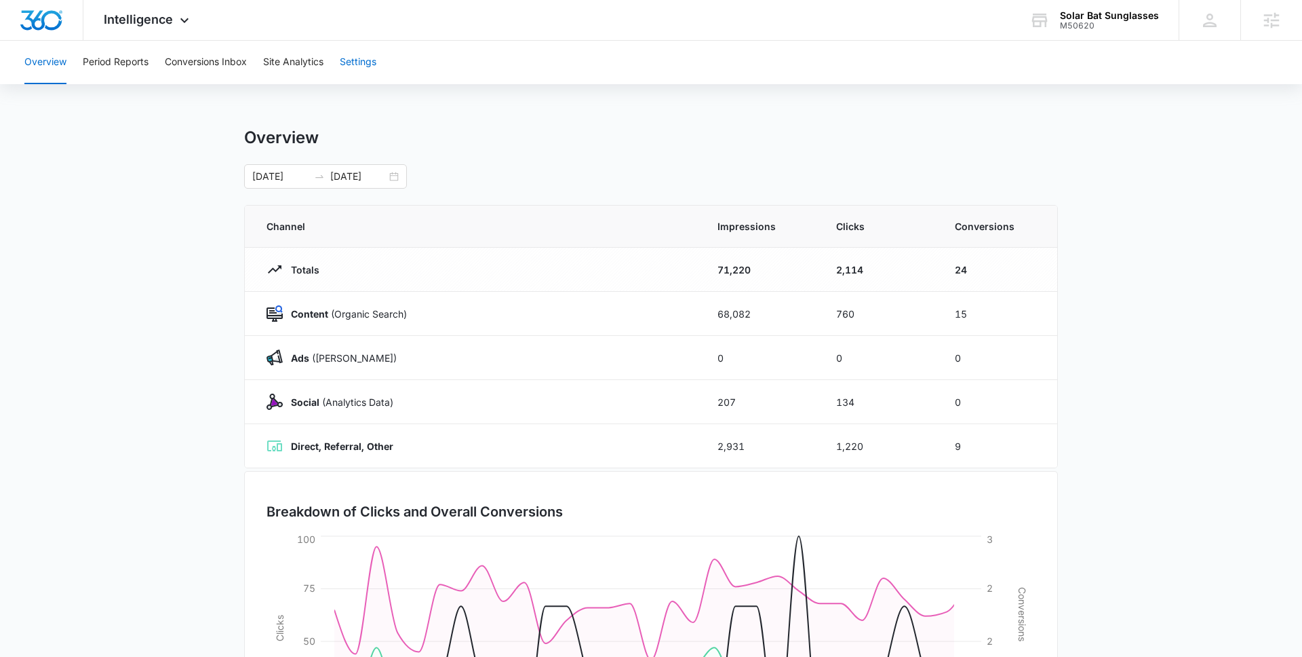
click at [368, 60] on button "Settings" at bounding box center [358, 62] width 37 height 43
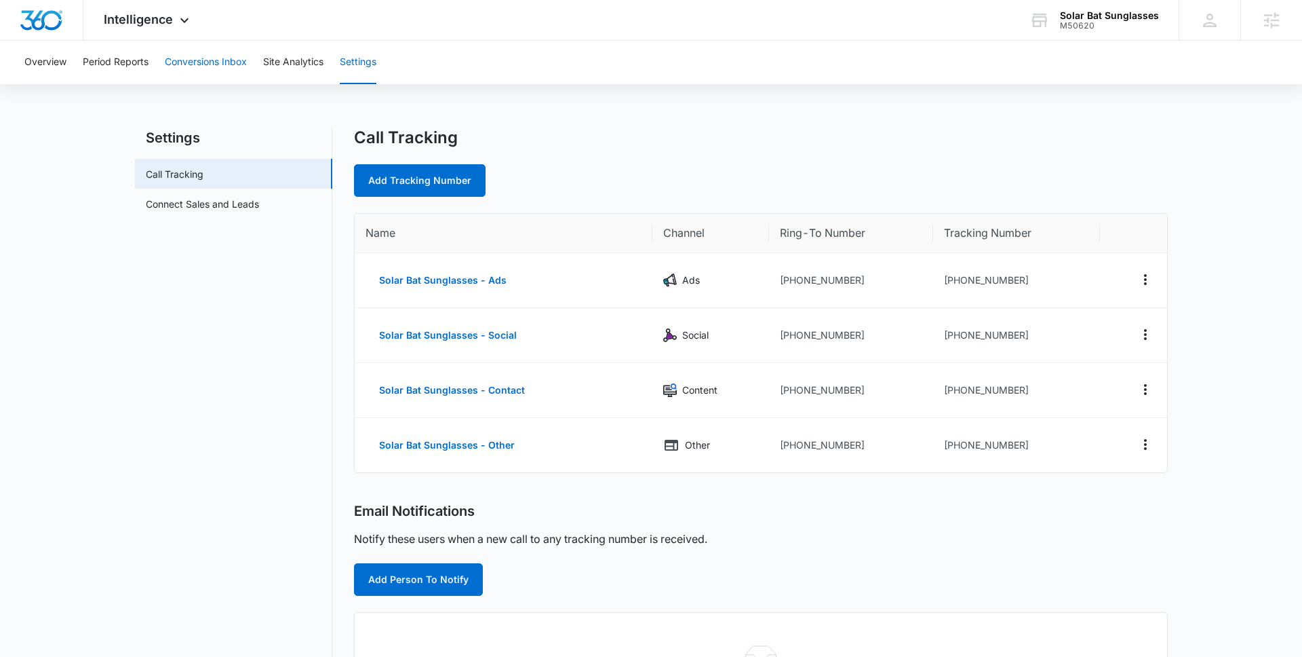
click at [173, 52] on button "Conversions Inbox" at bounding box center [206, 62] width 82 height 43
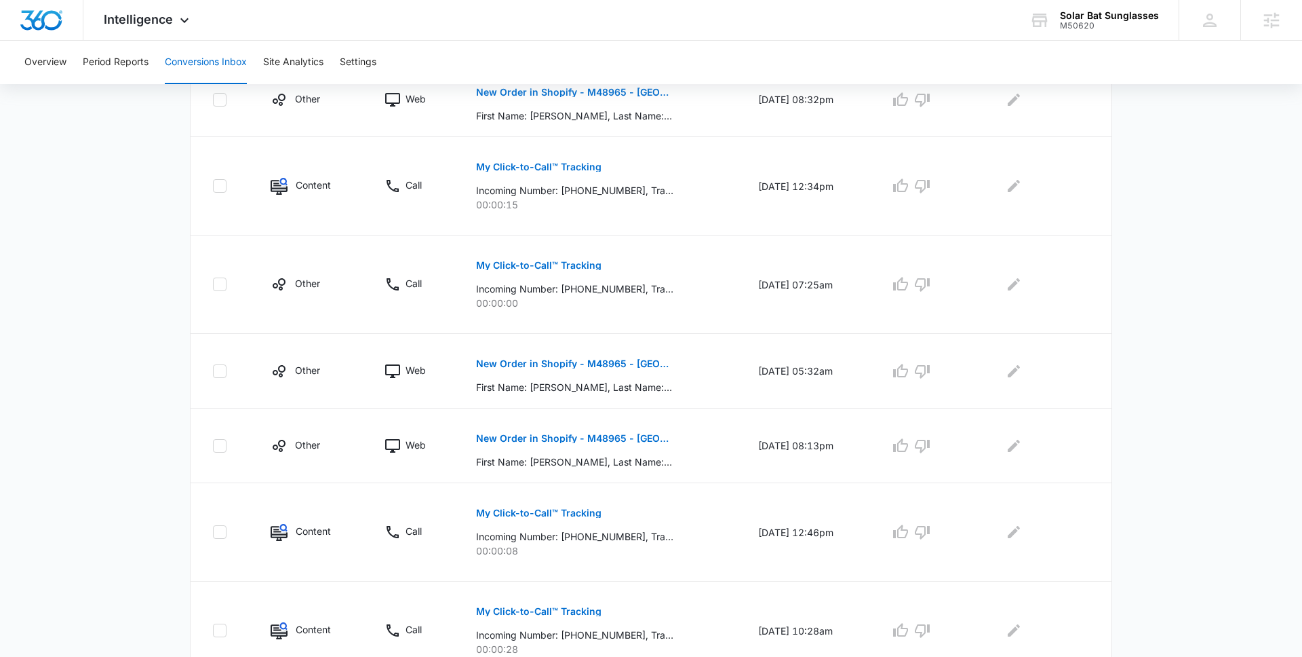
scroll to position [678, 0]
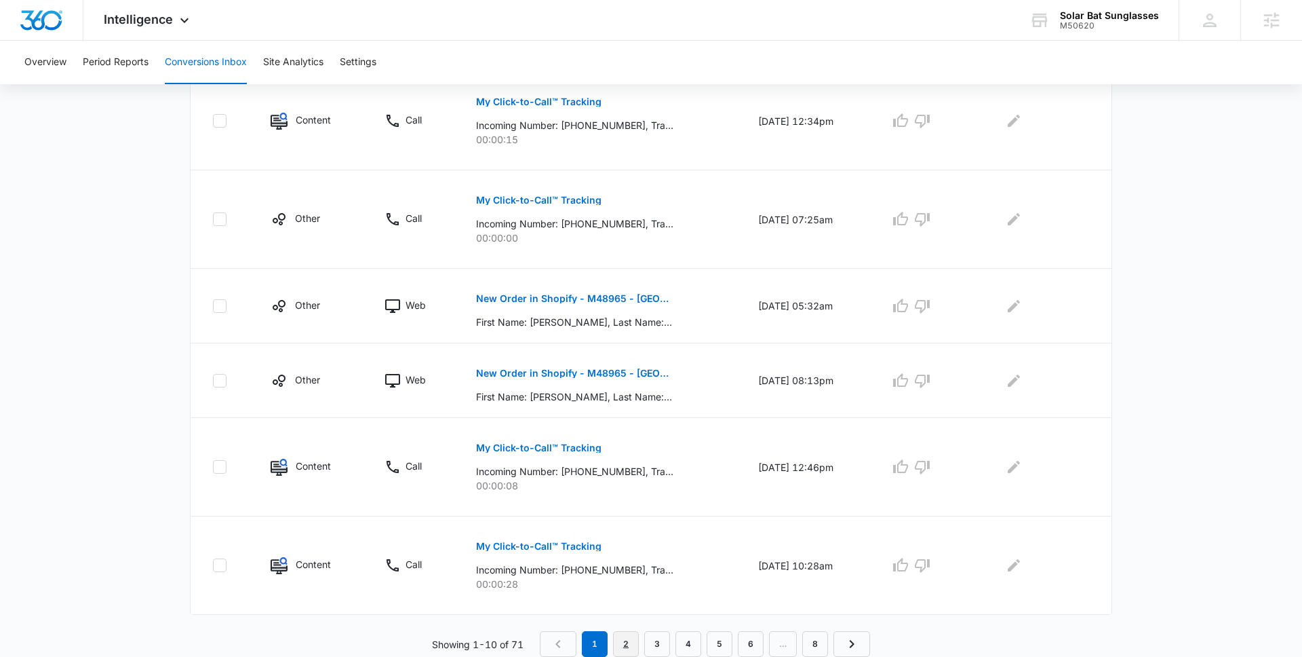
click at [631, 638] on link "2" at bounding box center [626, 644] width 26 height 26
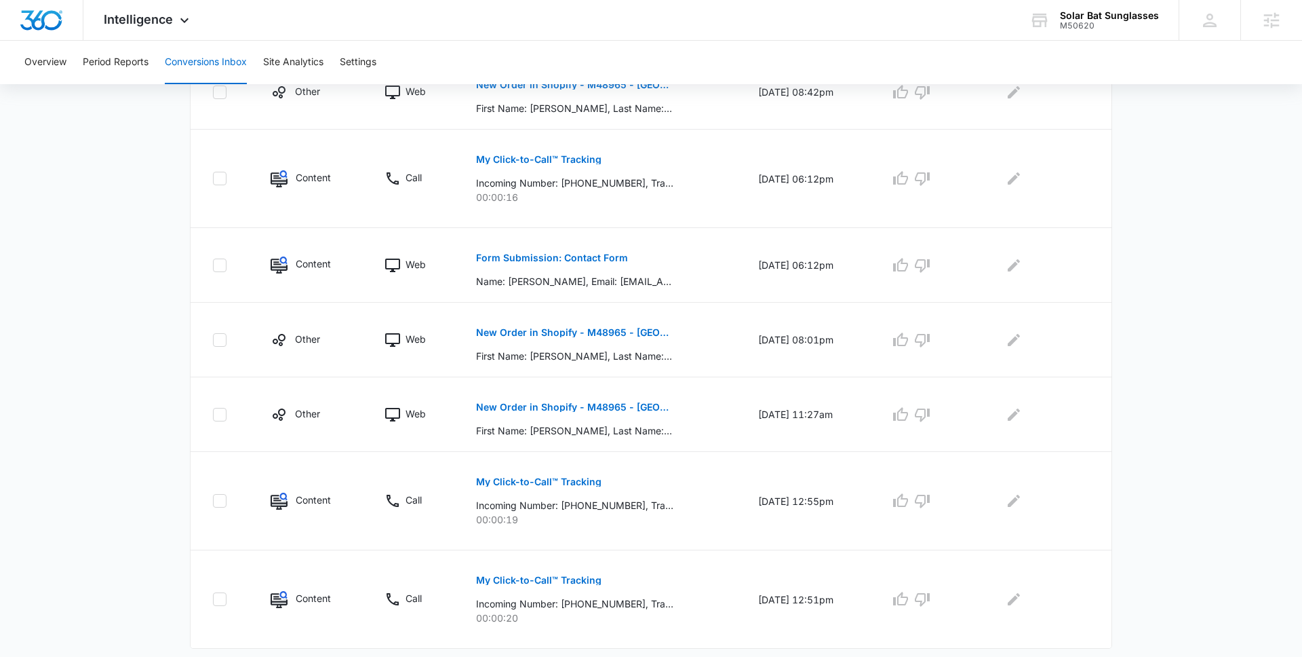
scroll to position [630, 0]
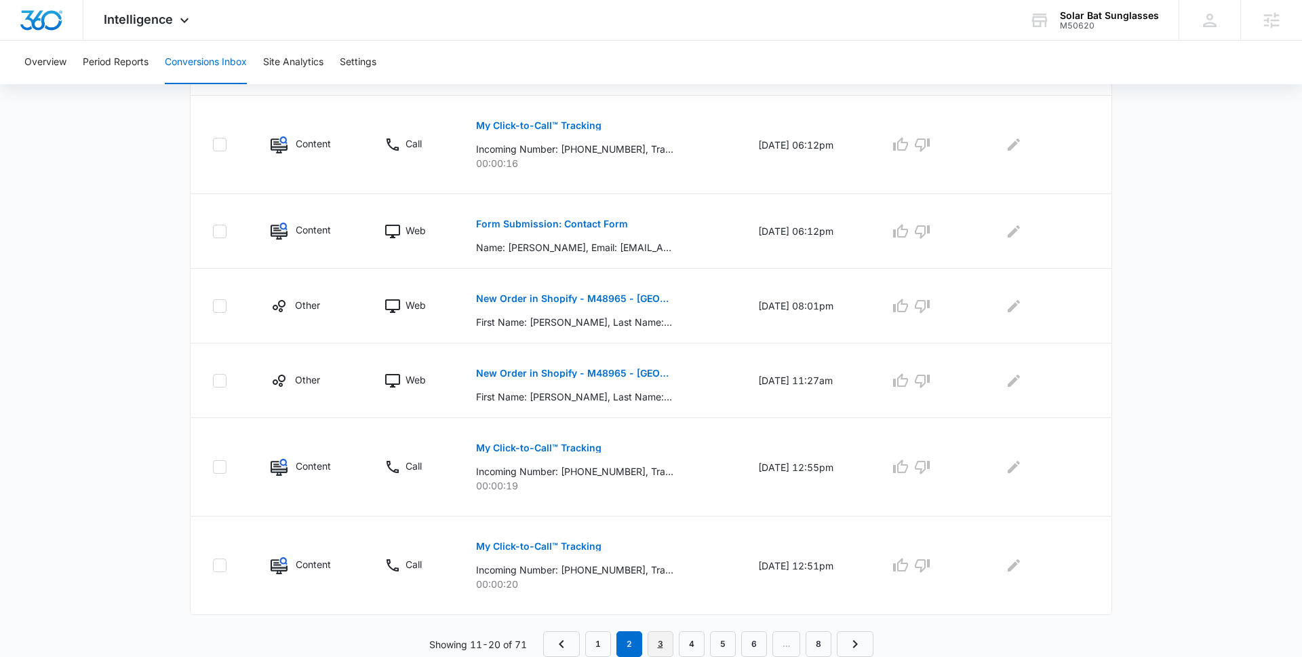
click at [663, 646] on link "3" at bounding box center [661, 644] width 26 height 26
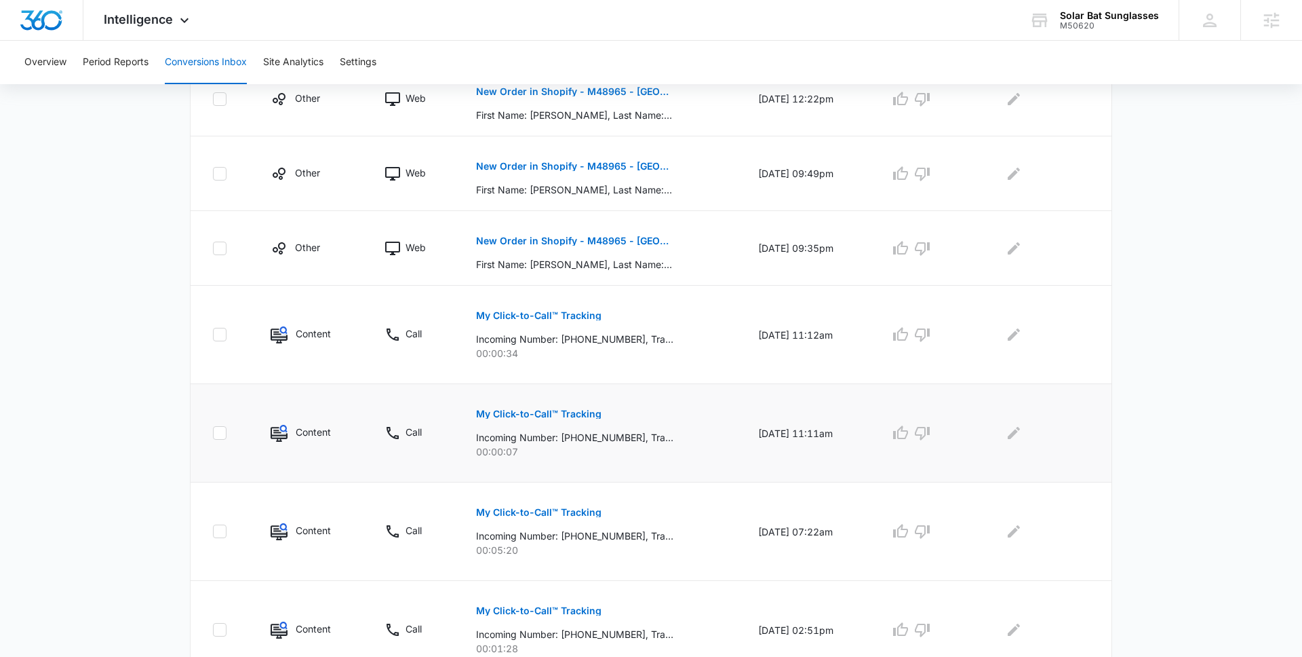
scroll to position [701, 0]
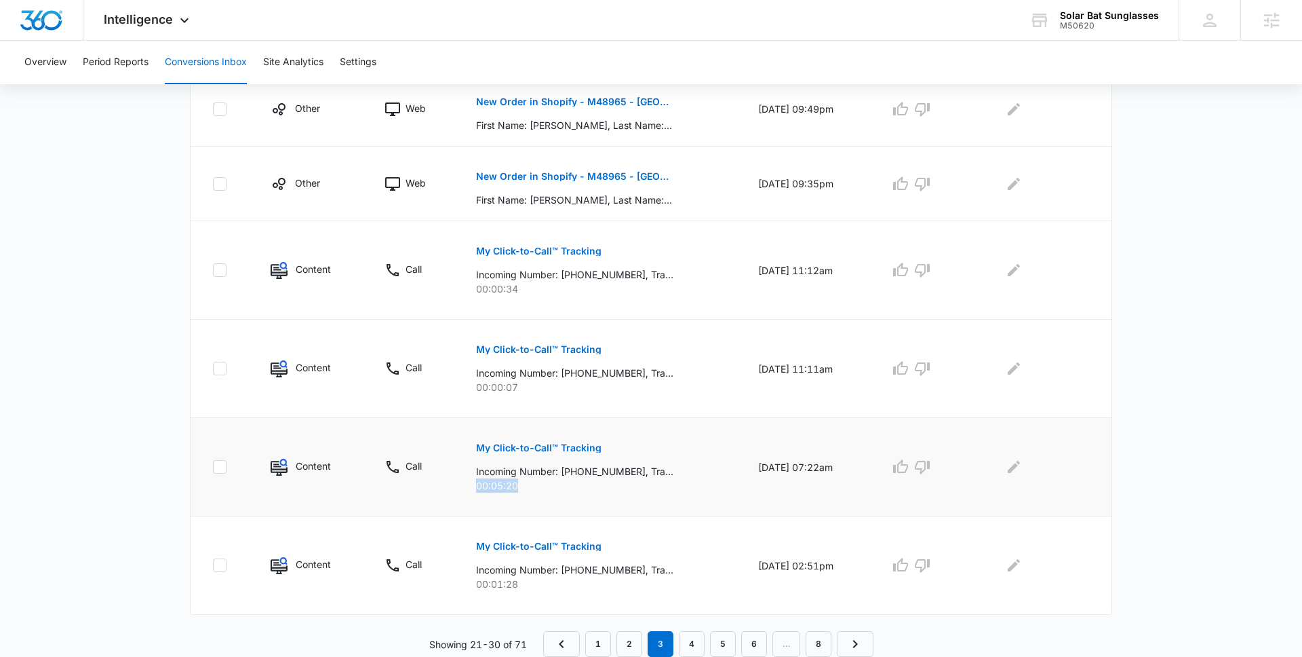
drag, startPoint x: 519, startPoint y: 485, endPoint x: 472, endPoint y: 485, distance: 46.8
type textarea "00:05:20"
click at [476, 485] on p "00:05:20" at bounding box center [600, 485] width 249 height 14
click at [541, 497] on td "My Click-to-Call™ Tracking Incoming Number: +12246293602, Tracking Number: +183…" at bounding box center [600, 467] width 281 height 98
click at [689, 638] on link "4" at bounding box center [692, 644] width 26 height 26
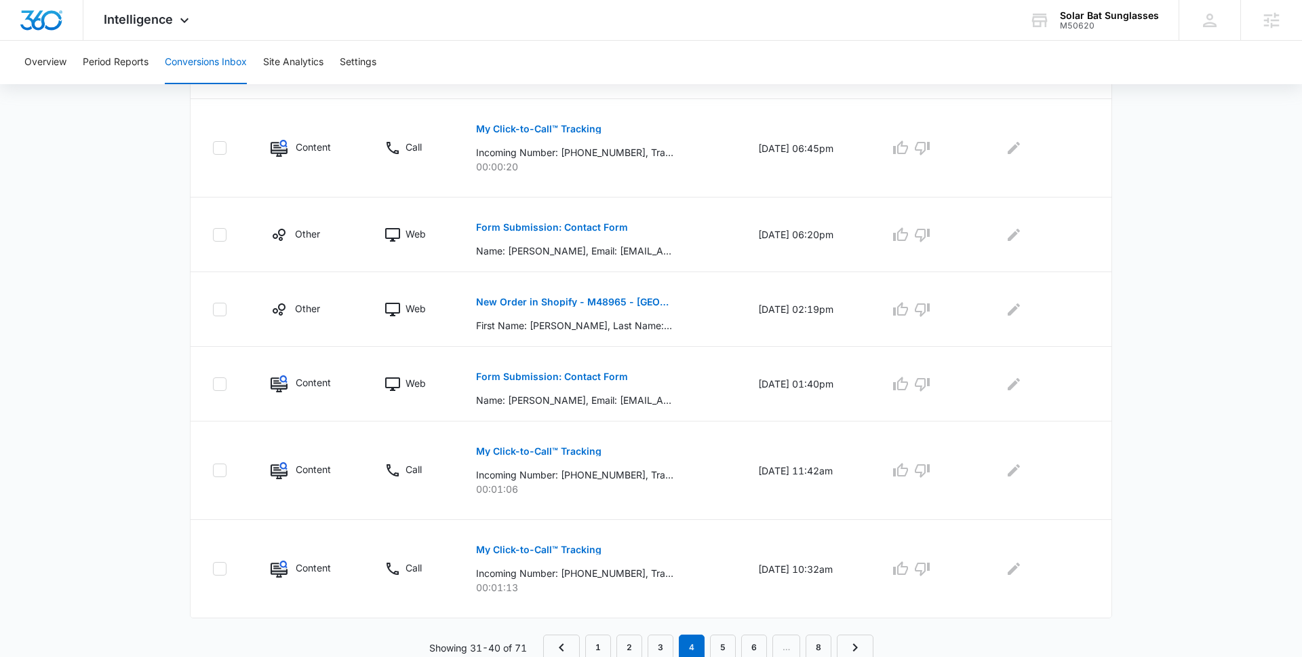
scroll to position [678, 0]
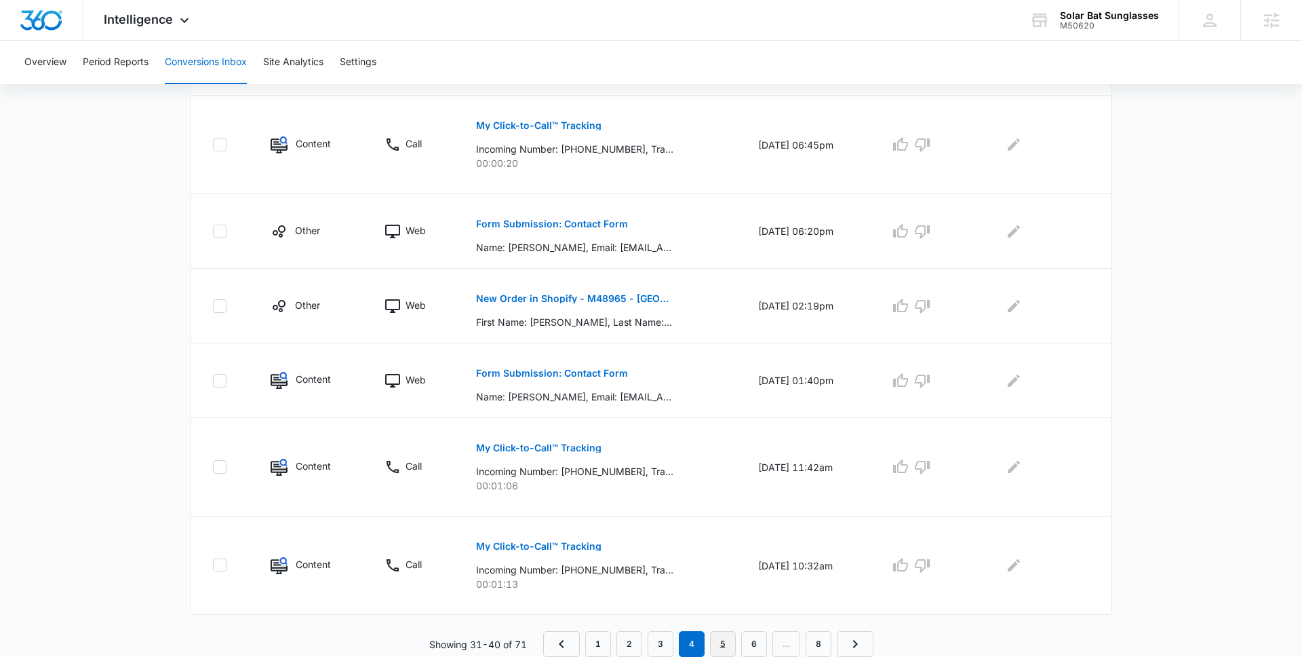
click at [730, 646] on link "5" at bounding box center [723, 644] width 26 height 26
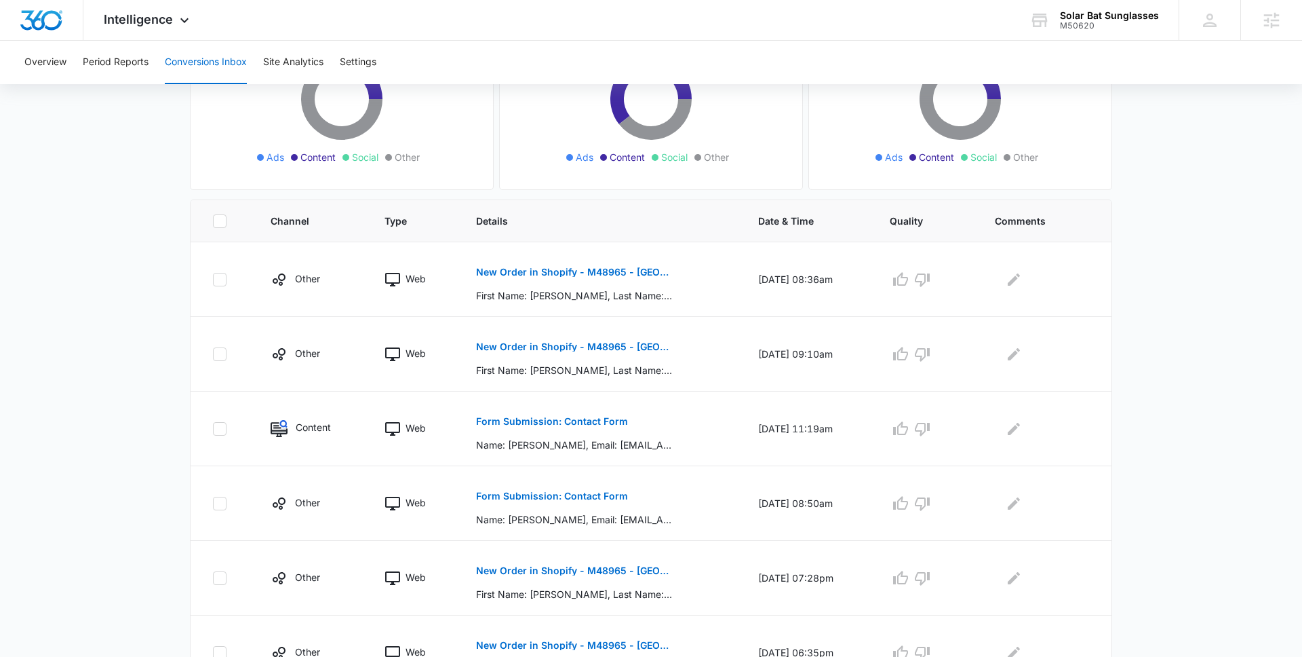
scroll to position [0, 0]
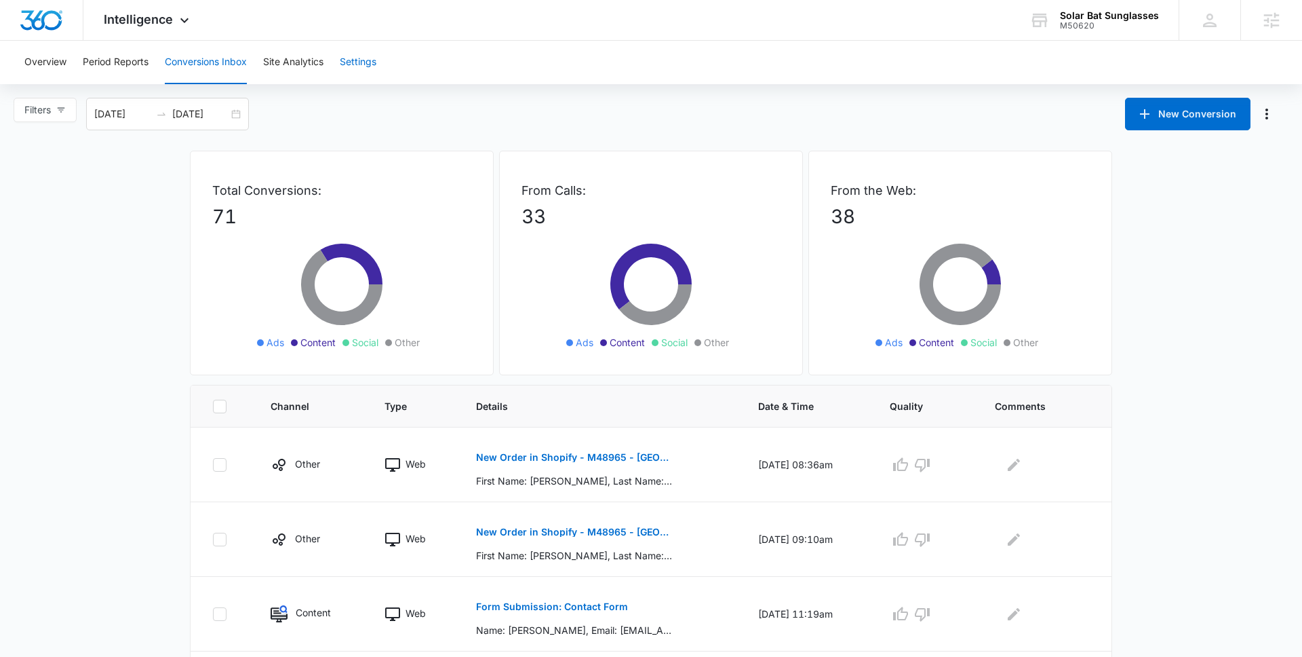
click at [363, 66] on button "Settings" at bounding box center [358, 62] width 37 height 43
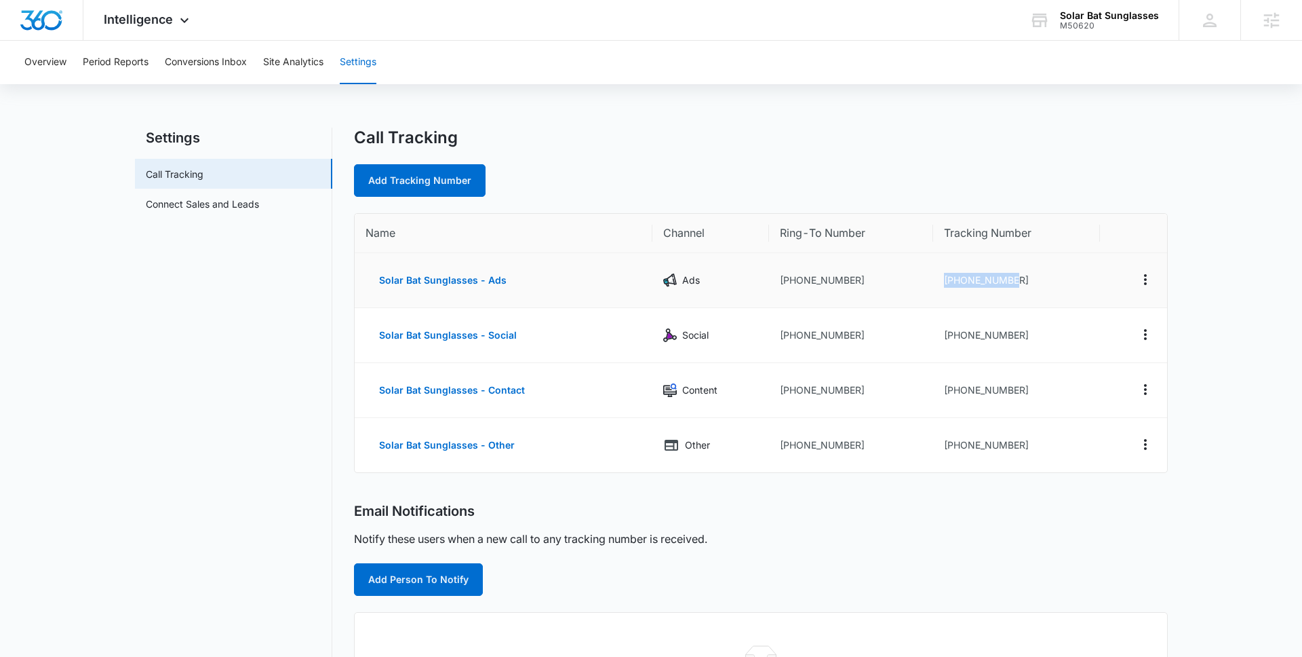
drag, startPoint x: 939, startPoint y: 279, endPoint x: 1055, endPoint y: 276, distance: 116.7
click at [1057, 277] on td "+18332355023" at bounding box center [1017, 280] width 168 height 55
drag, startPoint x: 943, startPoint y: 334, endPoint x: 1087, endPoint y: 331, distance: 143.1
click at [1089, 332] on td "+18332355027" at bounding box center [1017, 335] width 168 height 55
click at [1087, 331] on td "+18332355027" at bounding box center [1017, 335] width 168 height 55
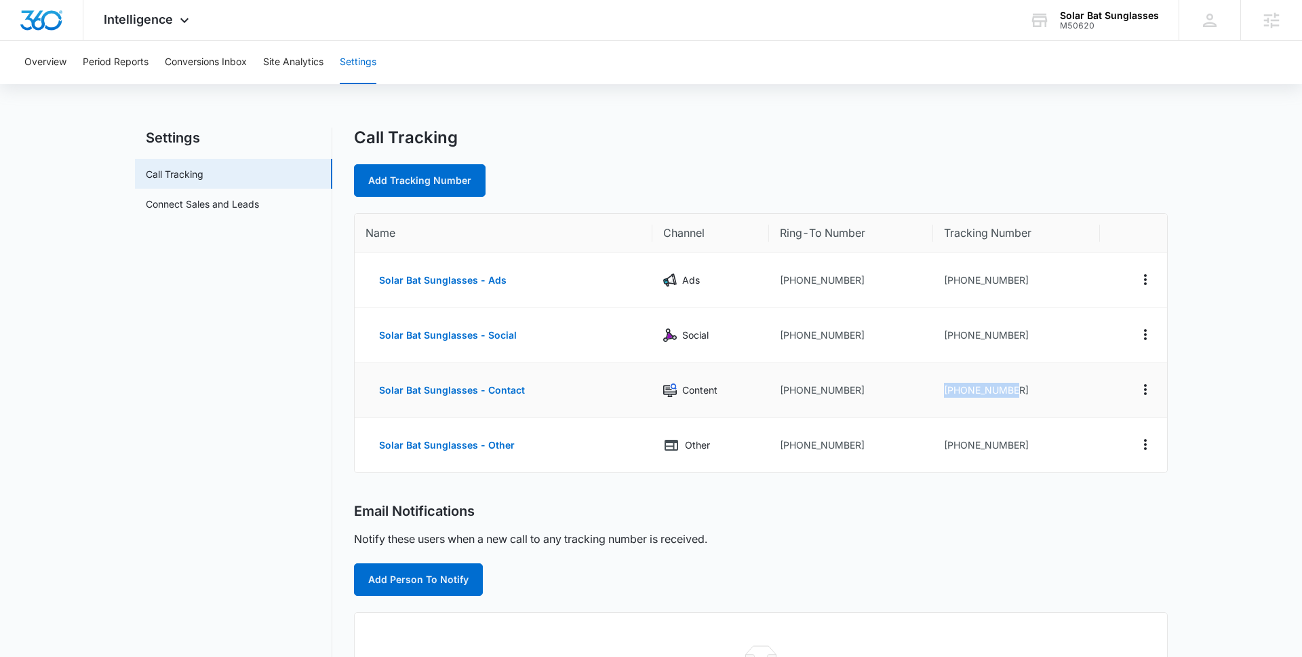
drag, startPoint x: 937, startPoint y: 388, endPoint x: 1056, endPoint y: 387, distance: 119.4
click at [1057, 387] on td "+18332355032" at bounding box center [1017, 390] width 168 height 55
click at [940, 416] on td "+18332355032" at bounding box center [1017, 390] width 168 height 55
click at [857, 404] on td "+18129863551" at bounding box center [851, 390] width 164 height 55
click at [1068, 22] on div "M50620" at bounding box center [1109, 25] width 99 height 9
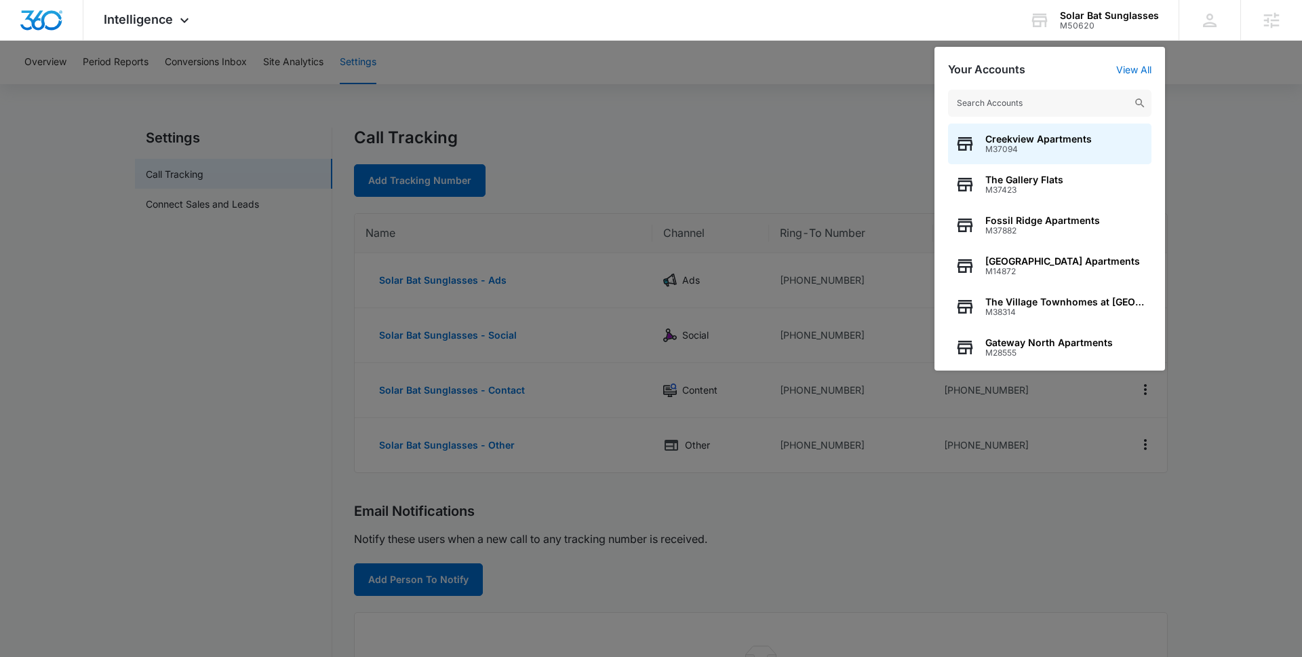
drag, startPoint x: 939, startPoint y: 93, endPoint x: 903, endPoint y: 122, distance: 46.3
click at [903, 41] on nav "Intelligence Apps Reputation Forms CRM Email Social Payments POS Content Ads In…" at bounding box center [651, 20] width 1302 height 41
click at [903, 123] on div at bounding box center [651, 328] width 1302 height 657
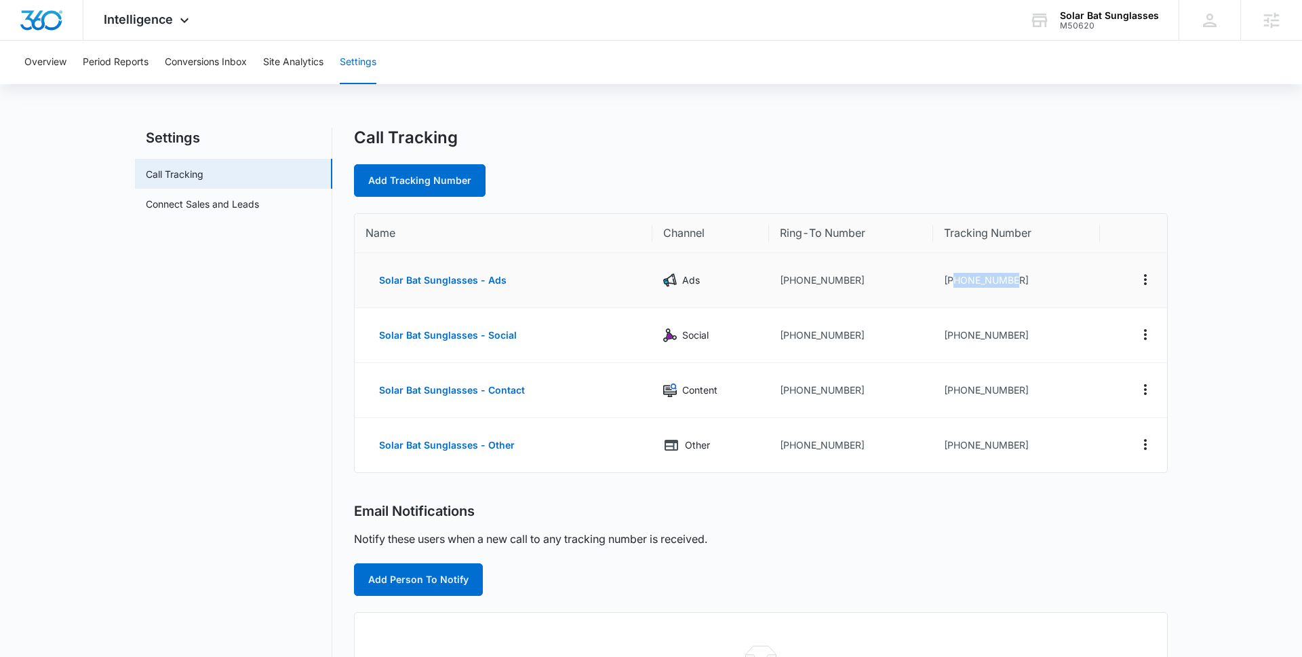
drag, startPoint x: 1026, startPoint y: 281, endPoint x: 947, endPoint y: 278, distance: 78.8
click at [948, 279] on td "+18332355023" at bounding box center [1017, 280] width 168 height 55
copy td "18332355023"
drag, startPoint x: 1018, startPoint y: 335, endPoint x: 954, endPoint y: 335, distance: 63.8
click at [954, 335] on td "+18332355027" at bounding box center [1017, 335] width 168 height 55
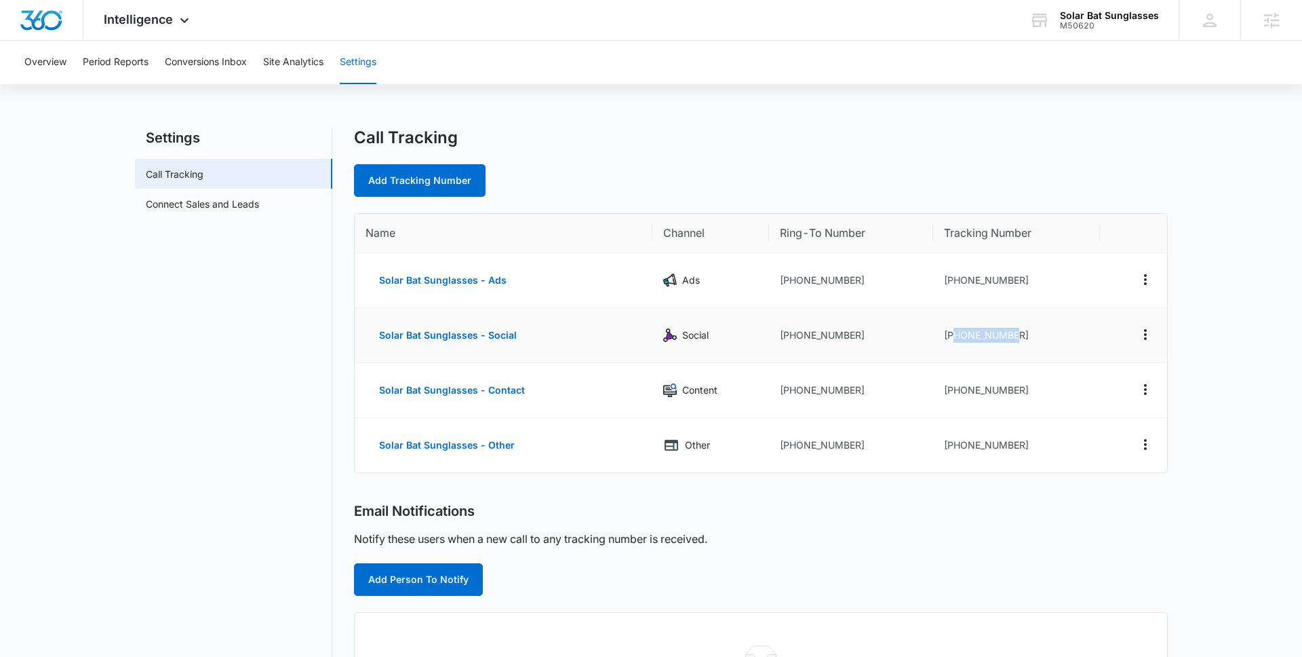
copy td "8332355027"
click at [1033, 333] on td "+18332355027" at bounding box center [1017, 335] width 168 height 55
click at [1022, 278] on td "+18332355023" at bounding box center [1017, 280] width 168 height 55
drag, startPoint x: 1022, startPoint y: 278, endPoint x: 951, endPoint y: 281, distance: 71.3
click at [951, 281] on td "+18332355023" at bounding box center [1017, 280] width 168 height 55
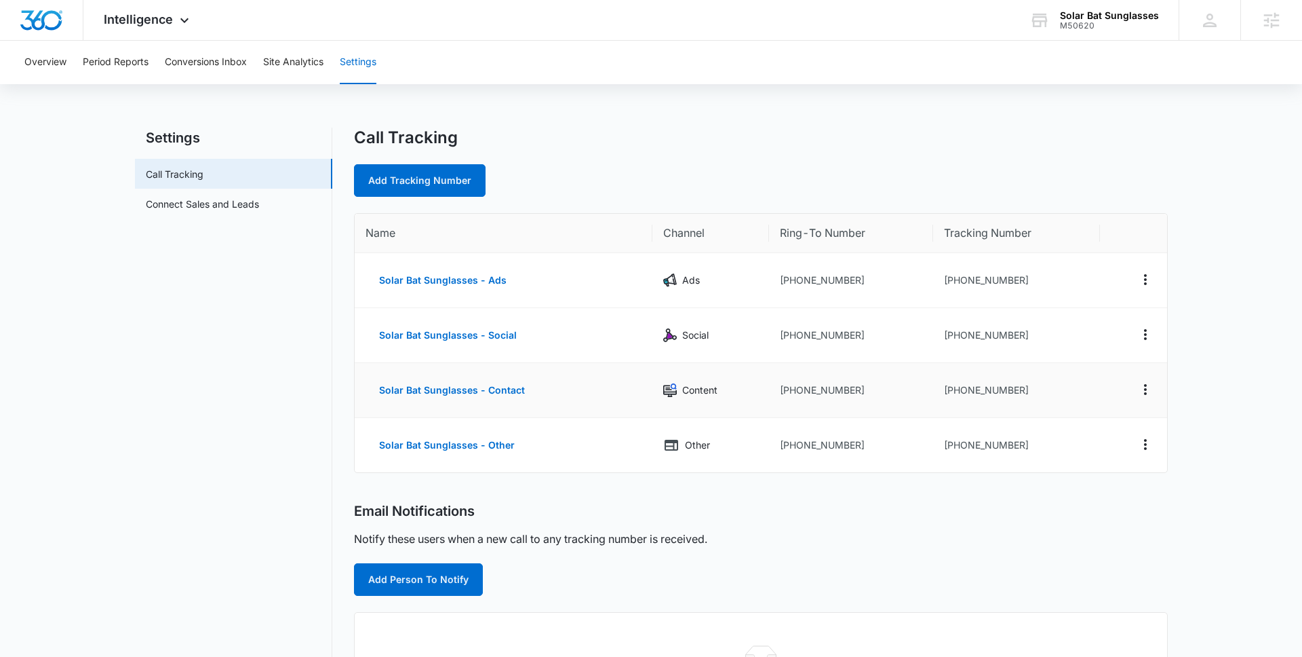
click at [1024, 387] on td "+18332355032" at bounding box center [1017, 390] width 168 height 55
drag, startPoint x: 1023, startPoint y: 387, endPoint x: 948, endPoint y: 388, distance: 74.6
click at [948, 388] on td "+18332355032" at bounding box center [1017, 390] width 168 height 55
click at [1016, 386] on td "+18332355032" at bounding box center [1017, 390] width 168 height 55
drag, startPoint x: 1016, startPoint y: 386, endPoint x: 960, endPoint y: 388, distance: 56.3
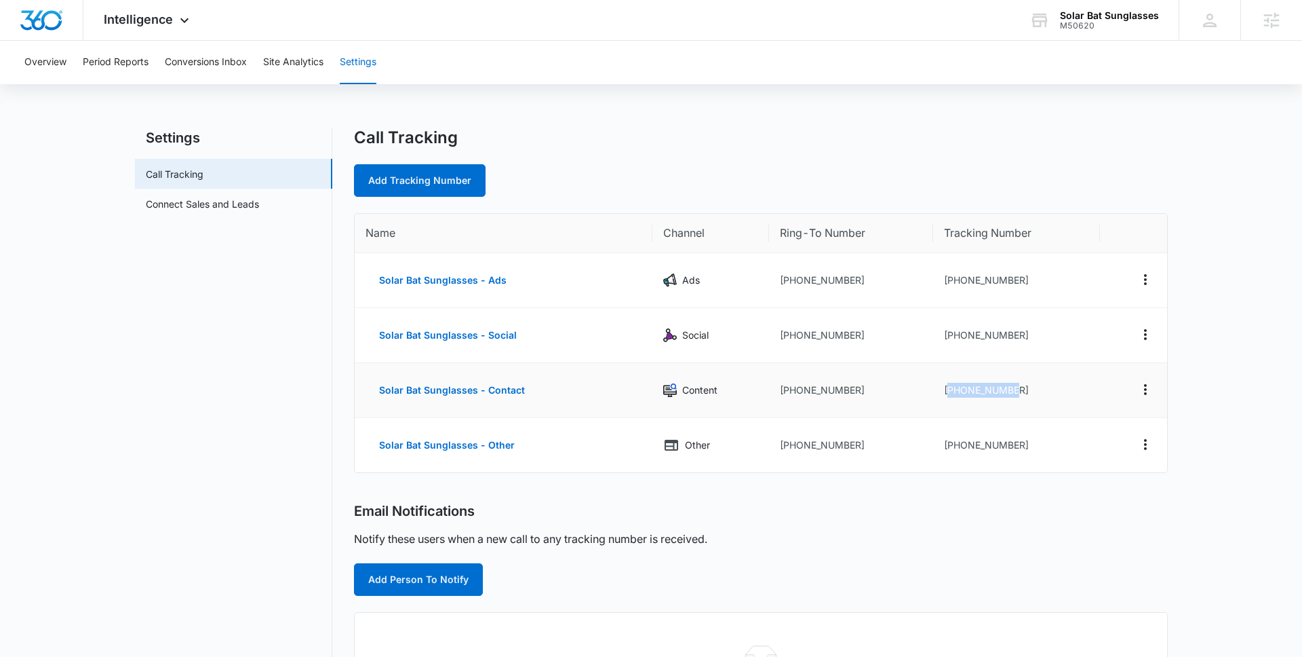
click at [960, 388] on td "+18332355032" at bounding box center [1017, 390] width 168 height 55
drag, startPoint x: 954, startPoint y: 391, endPoint x: 1022, endPoint y: 389, distance: 67.8
click at [1022, 389] on td "+18332355032" at bounding box center [1017, 390] width 168 height 55
copy td "8332355032"
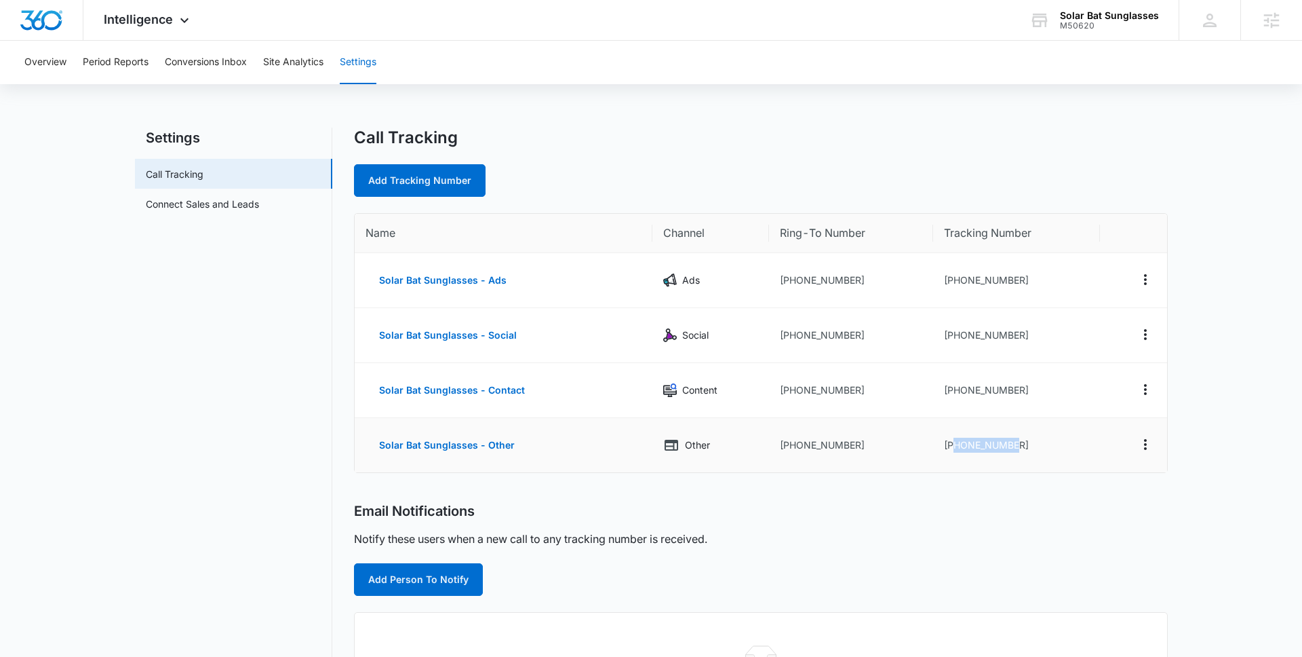
drag, startPoint x: 1023, startPoint y: 448, endPoint x: 953, endPoint y: 449, distance: 70.6
click at [953, 449] on td "+18332355073" at bounding box center [1017, 445] width 168 height 54
copy td "8332355073"
click at [973, 505] on div "Email Notifications" at bounding box center [761, 511] width 814 height 17
click at [1050, 21] on icon at bounding box center [1040, 20] width 20 height 20
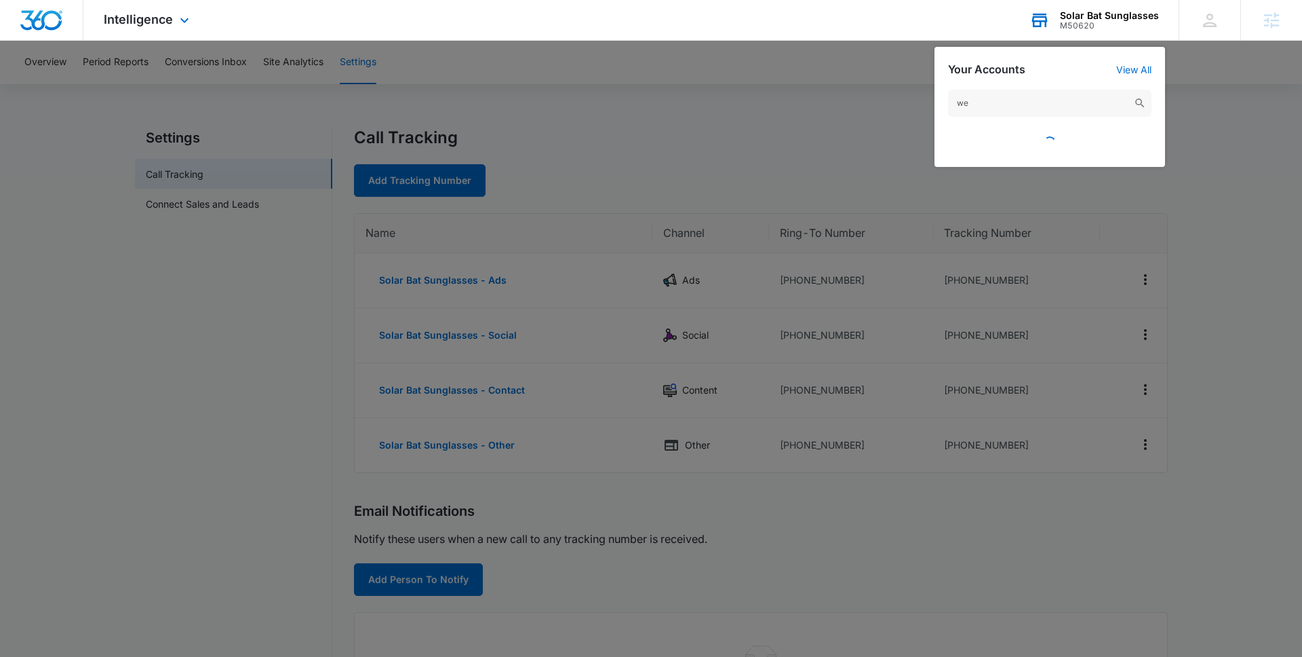
type input "w"
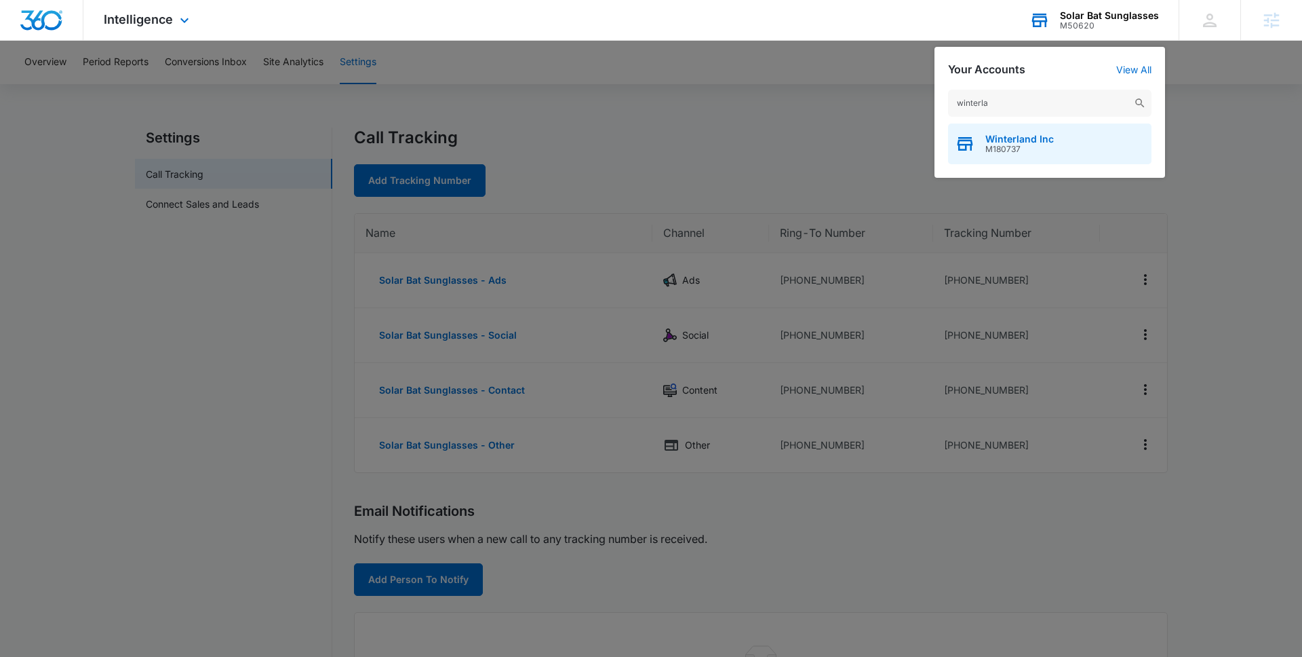
type input "winterla"
click at [1010, 138] on span "Winterland Inc" at bounding box center [1020, 139] width 69 height 11
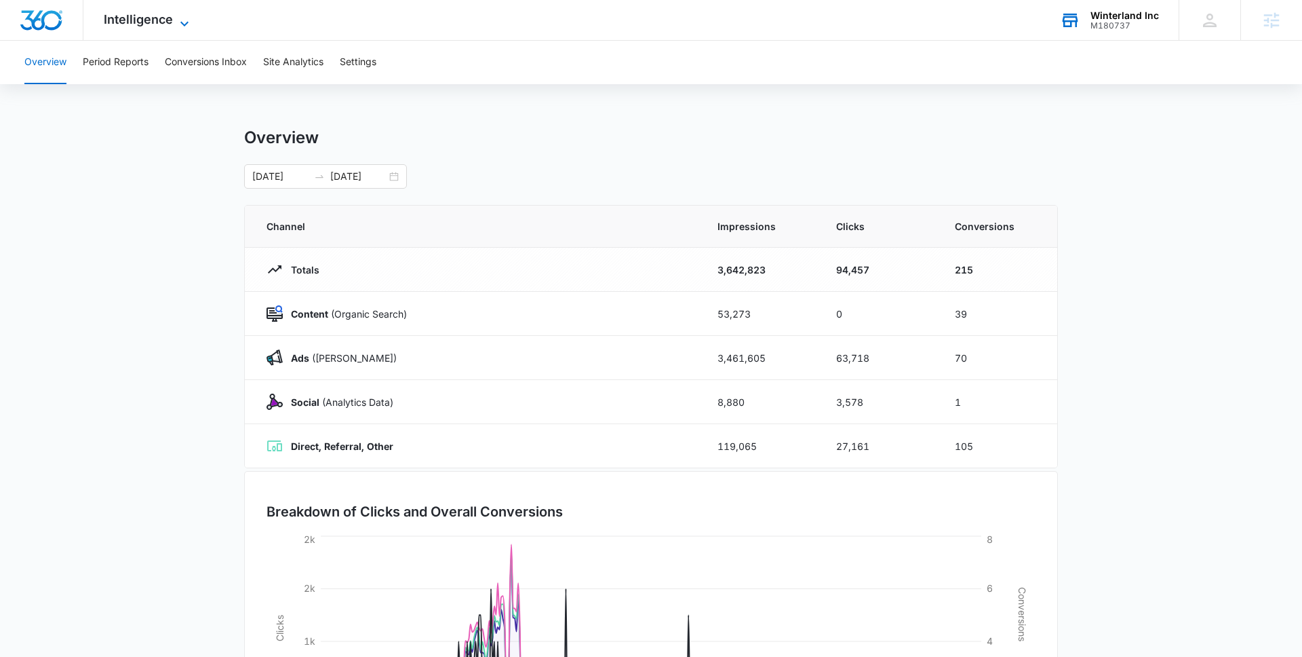
click at [155, 18] on span "Intelligence" at bounding box center [138, 19] width 69 height 14
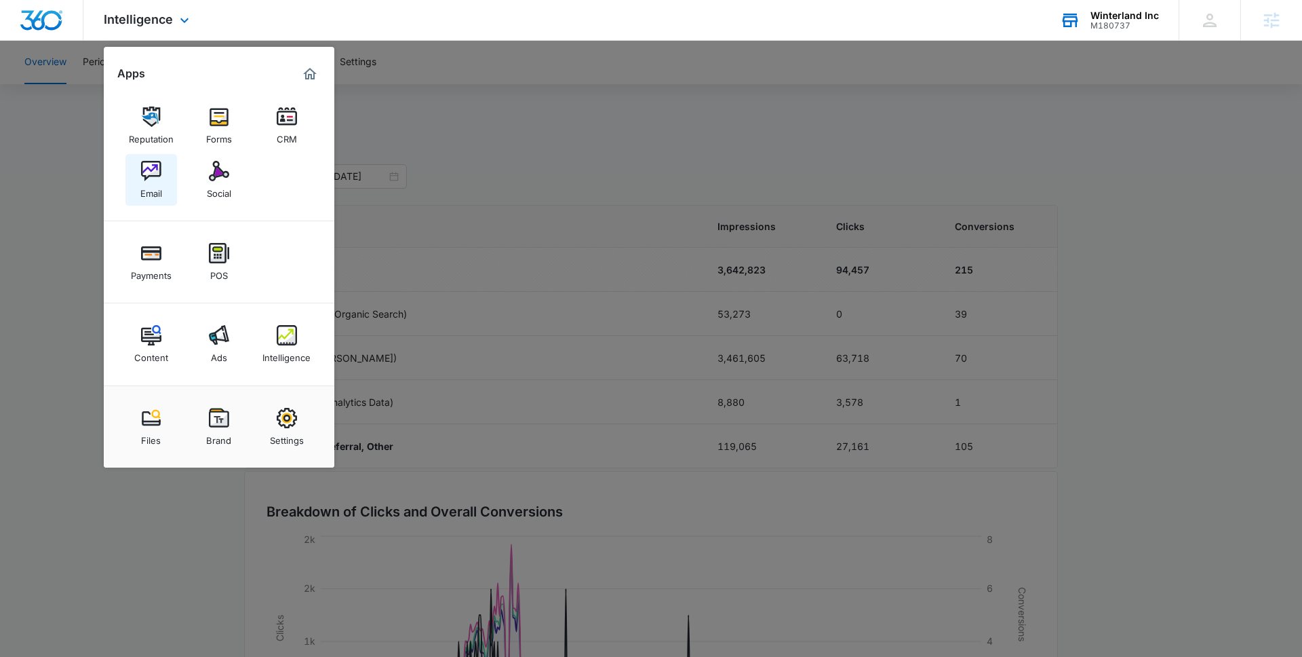
click at [152, 181] on div "Email" at bounding box center [151, 190] width 22 height 18
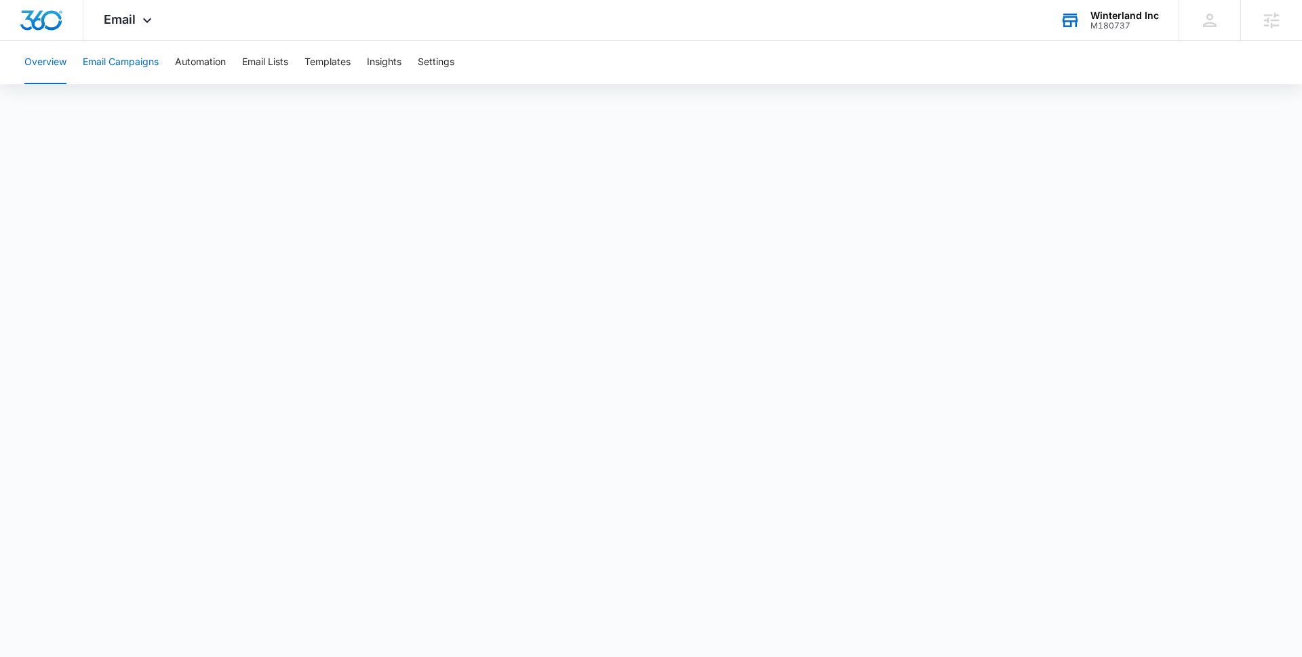
click at [92, 54] on button "Email Campaigns" at bounding box center [121, 62] width 76 height 43
click at [1080, 23] on icon at bounding box center [1070, 20] width 20 height 20
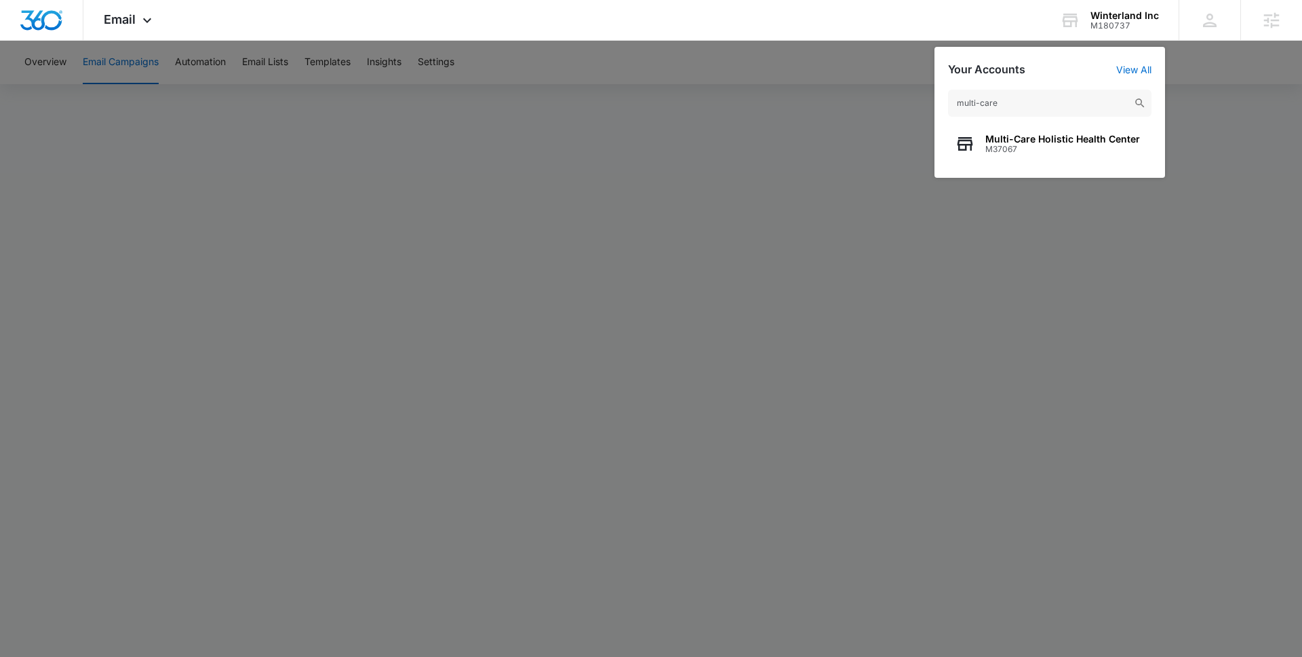
type input "multi-care"
drag, startPoint x: 1023, startPoint y: 145, endPoint x: 1018, endPoint y: 153, distance: 8.8
click at [1018, 153] on span "M37067" at bounding box center [1063, 148] width 155 height 9
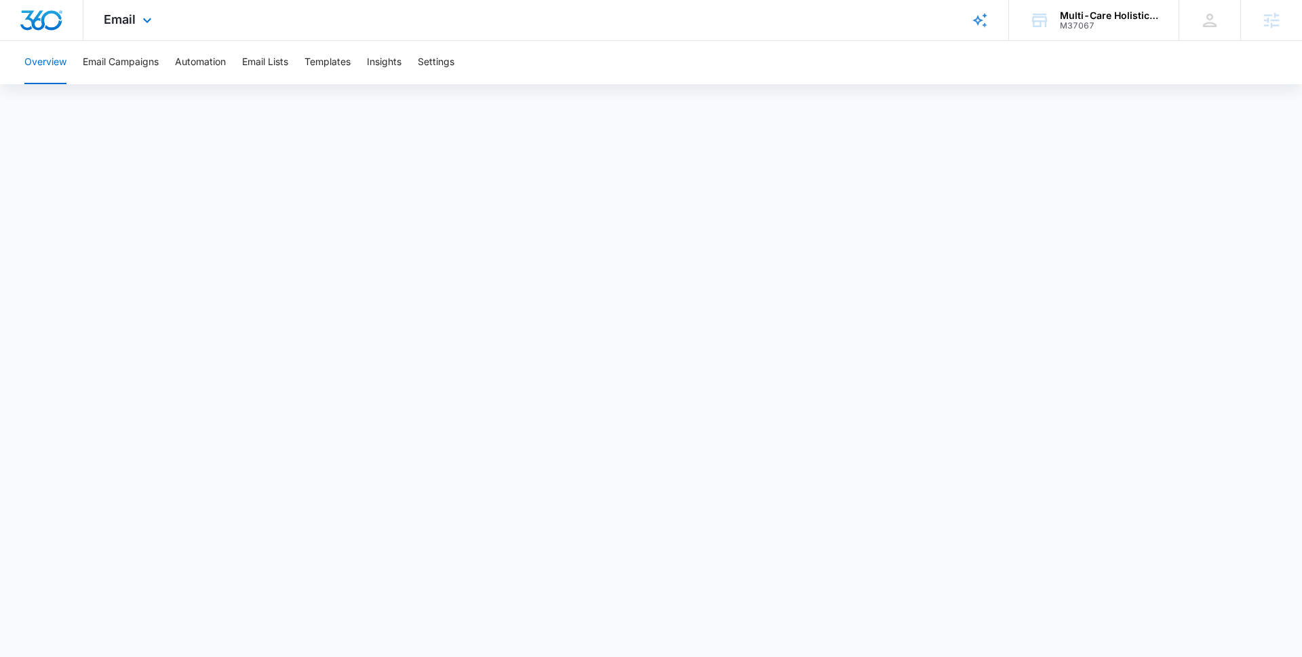
click at [136, 18] on div "Email Apps Reputation Websites Forms CRM Email Social POS Content Ads Intellige…" at bounding box center [129, 20] width 92 height 40
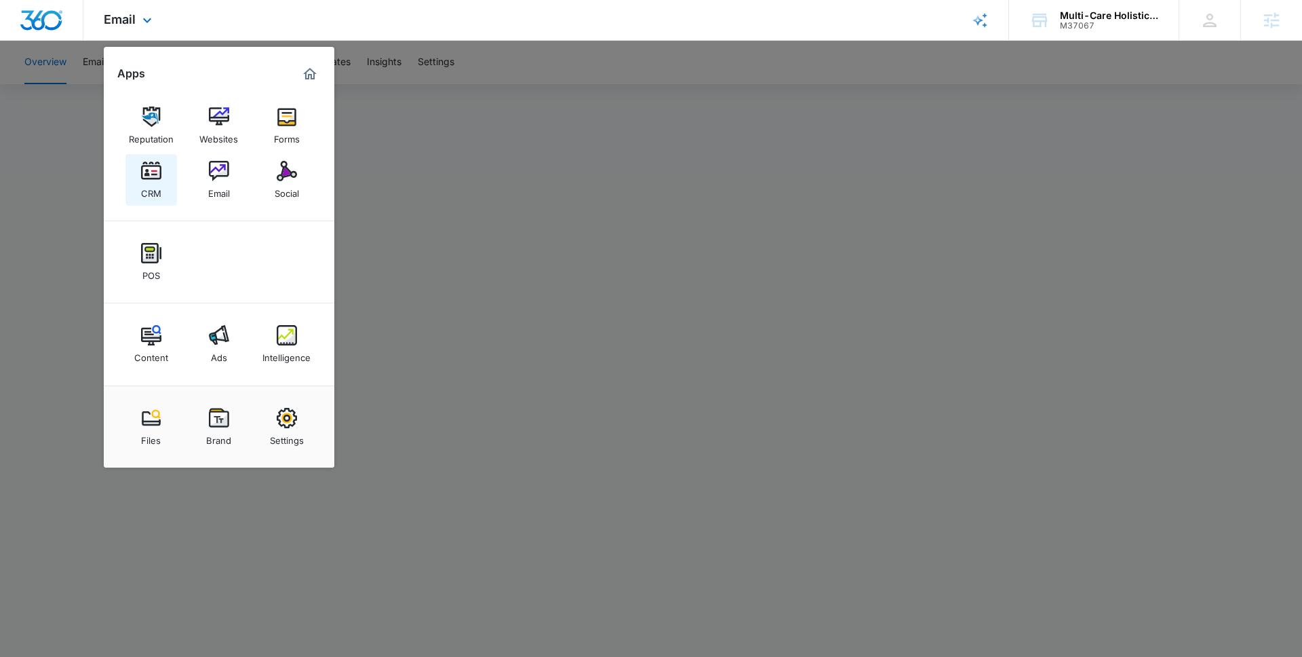
click at [163, 183] on link "CRM" at bounding box center [151, 180] width 52 height 52
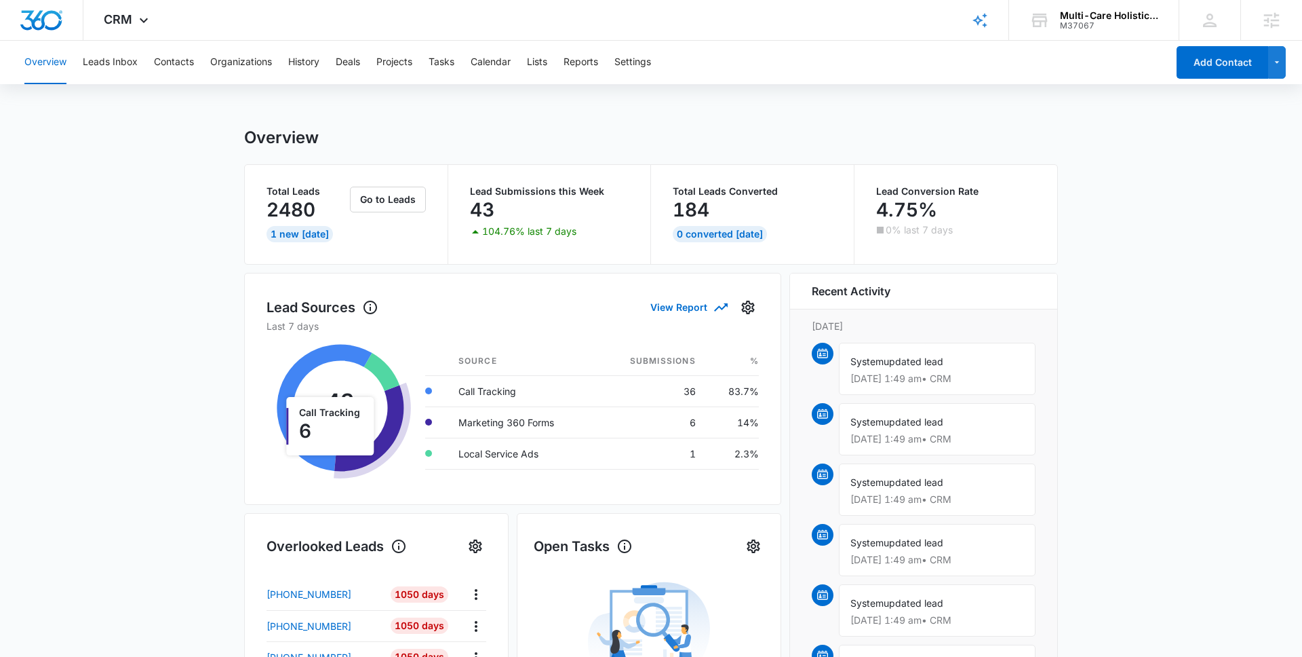
click at [131, 515] on main "Overview Total Leads 2480 1 New Today Go to Leads Lead Submissions this Week 43…" at bounding box center [651, 650] width 1302 height 1044
click at [101, 464] on main "Overview Total Leads 2480 1 New Today Go to Leads Lead Submissions this Week 43…" at bounding box center [651, 650] width 1302 height 1044
click at [1188, 381] on main "Overview Total Leads 2480 1 New Today Go to Leads Lead Submissions this Week 43…" at bounding box center [651, 650] width 1302 height 1044
click at [1118, 453] on main "Overview Total Leads 2480 1 New Today Go to Leads Lead Submissions this Week 43…" at bounding box center [651, 650] width 1302 height 1044
click at [1012, 133] on div "Overview" at bounding box center [651, 138] width 814 height 20
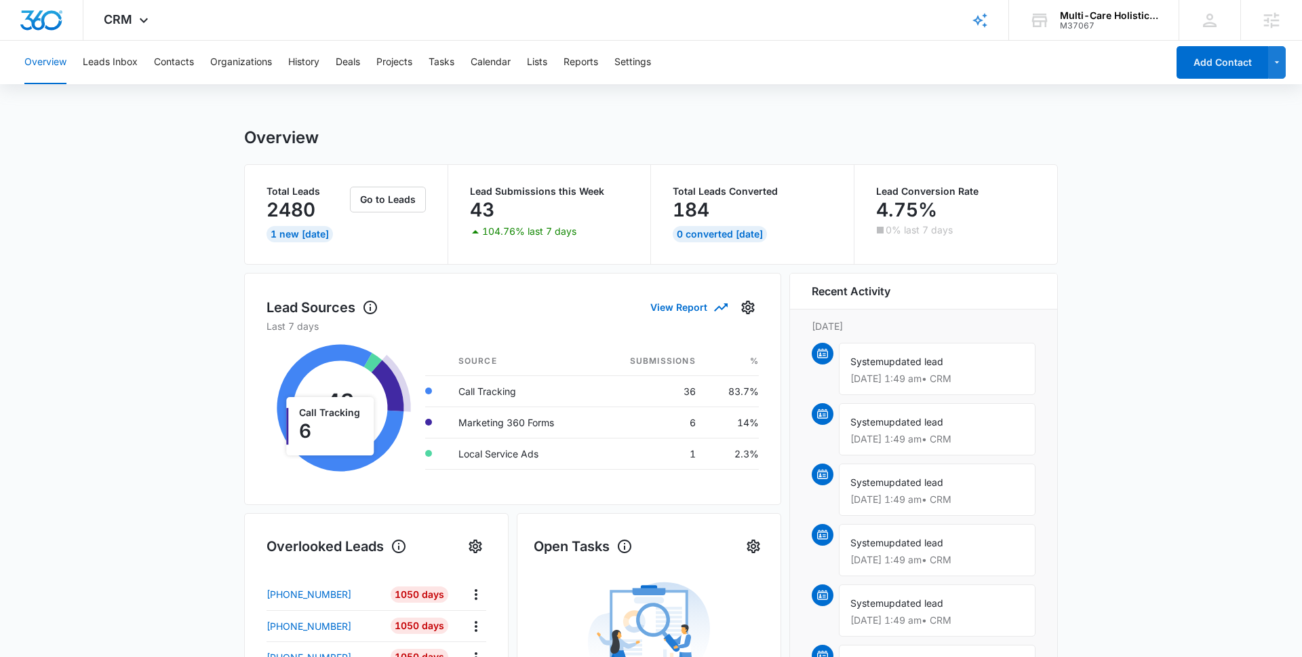
scroll to position [744, 0]
click at [123, 62] on button "Leads Inbox" at bounding box center [110, 62] width 55 height 43
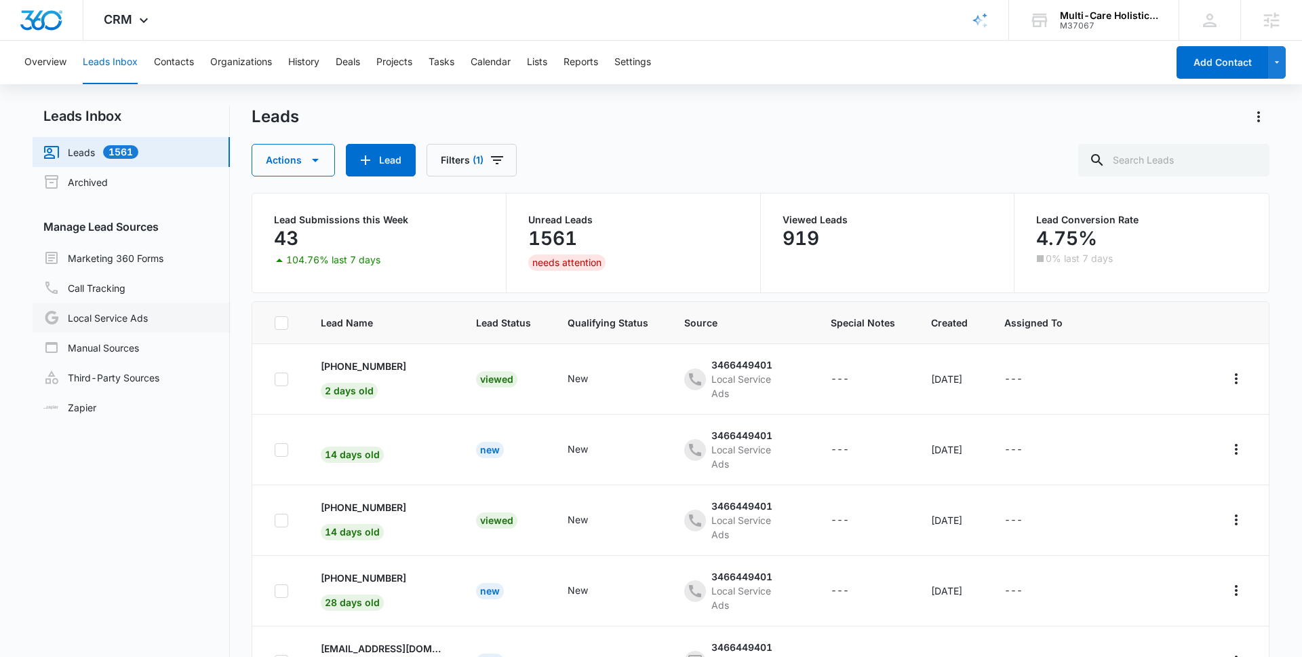
click at [115, 311] on link "Local Service Ads" at bounding box center [95, 317] width 104 height 16
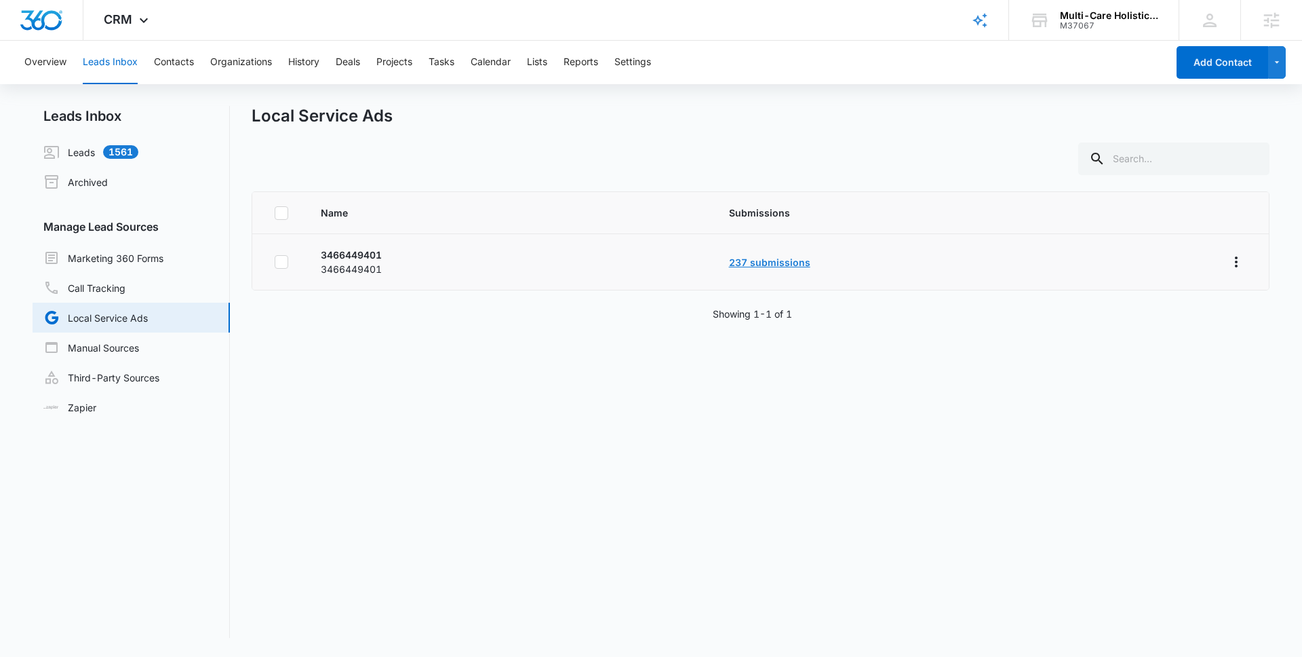
click at [775, 262] on link "237 submissions" at bounding box center [769, 262] width 81 height 12
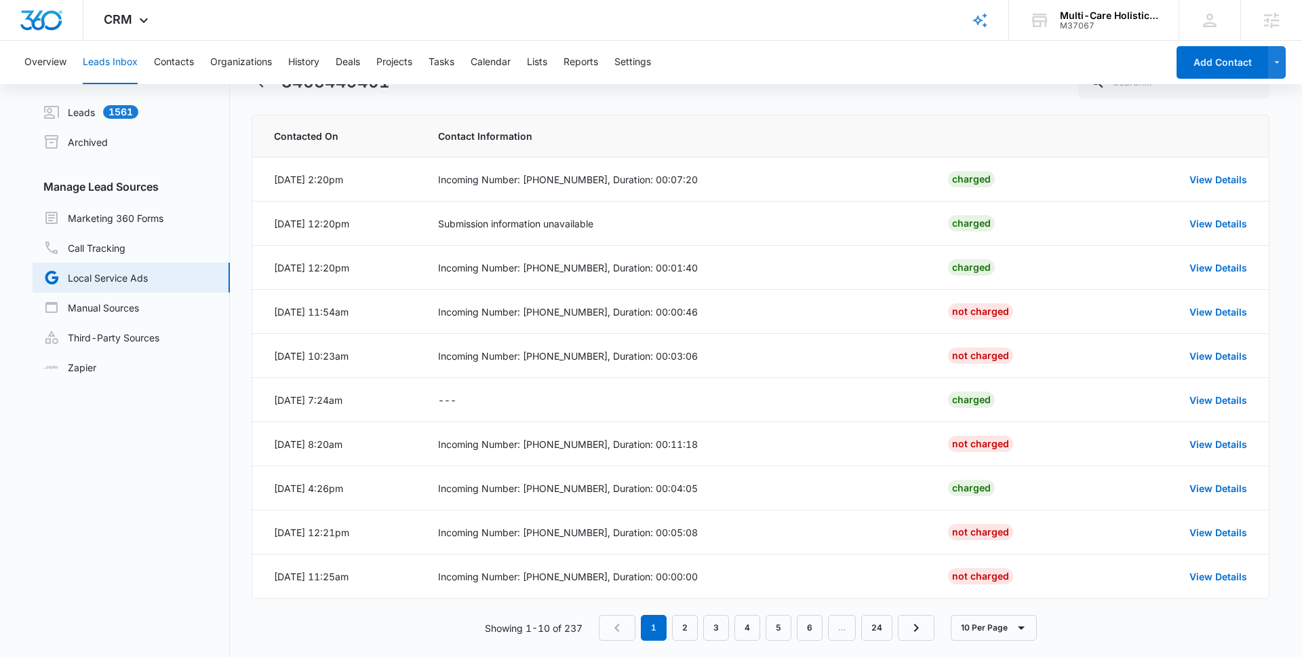
scroll to position [56, 0]
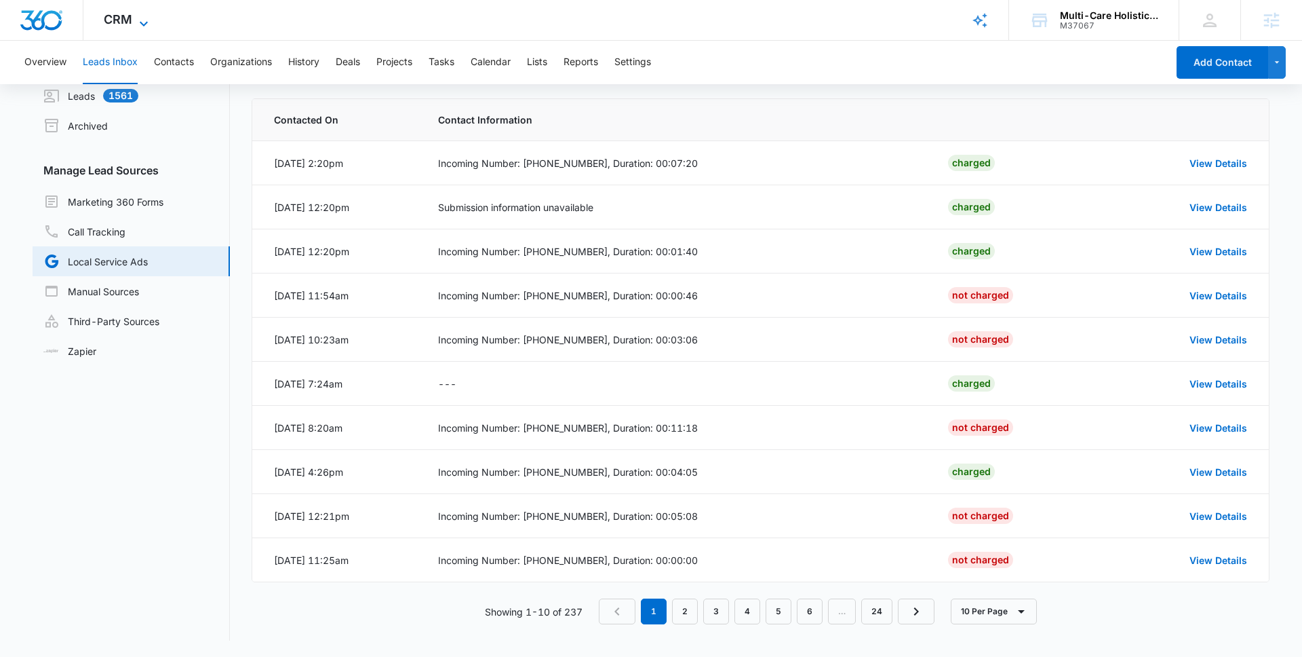
click at [123, 19] on span "CRM" at bounding box center [118, 19] width 28 height 14
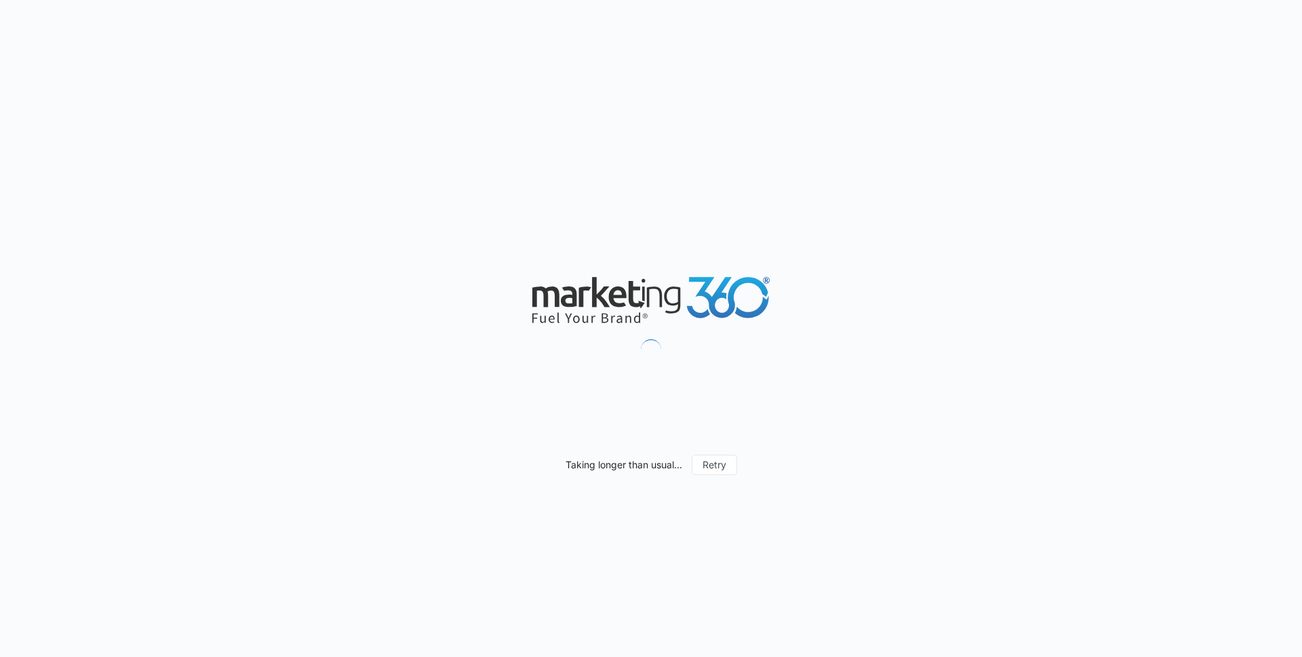
scroll to position [757, 0]
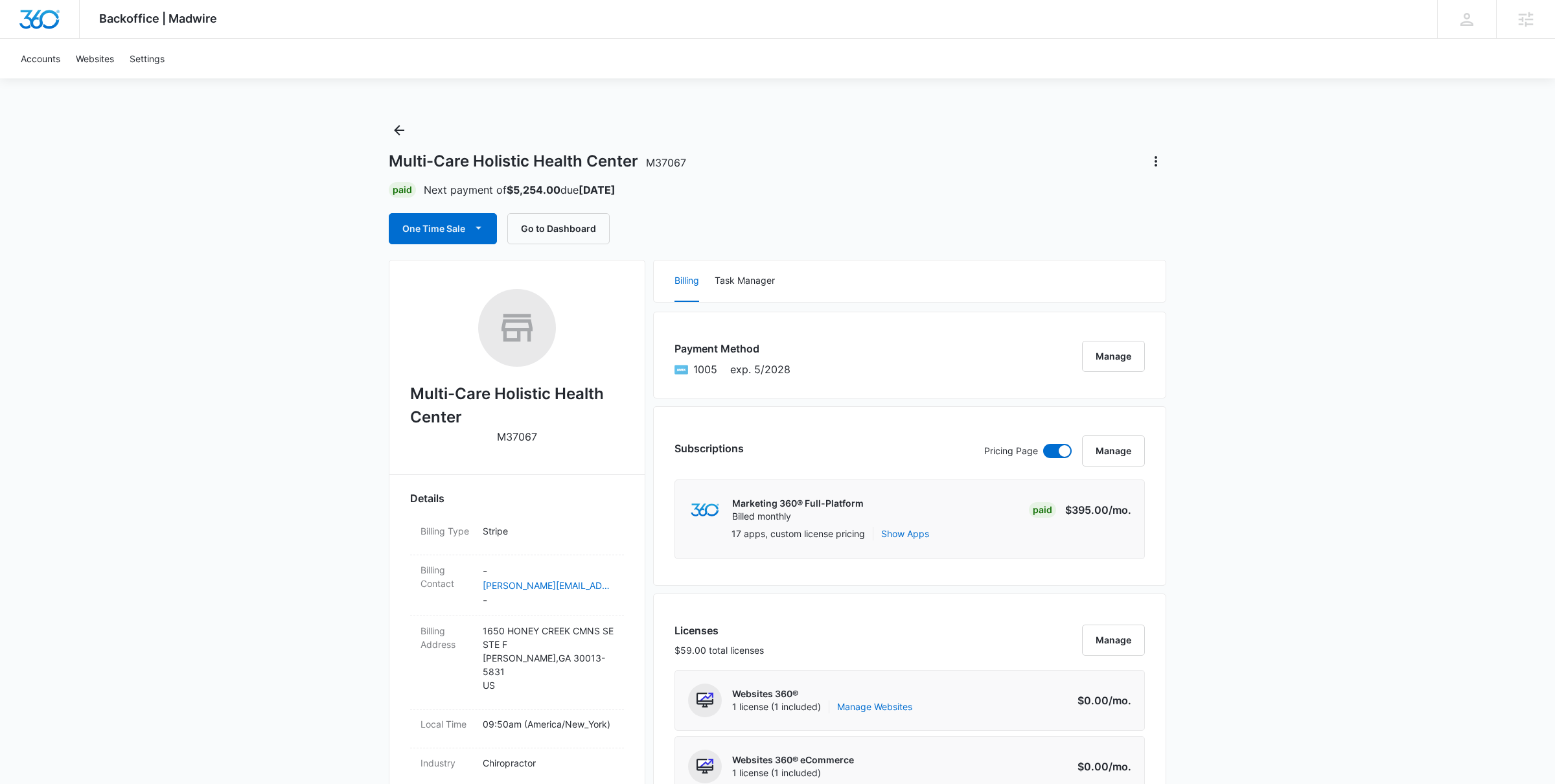
scroll to position [551, 0]
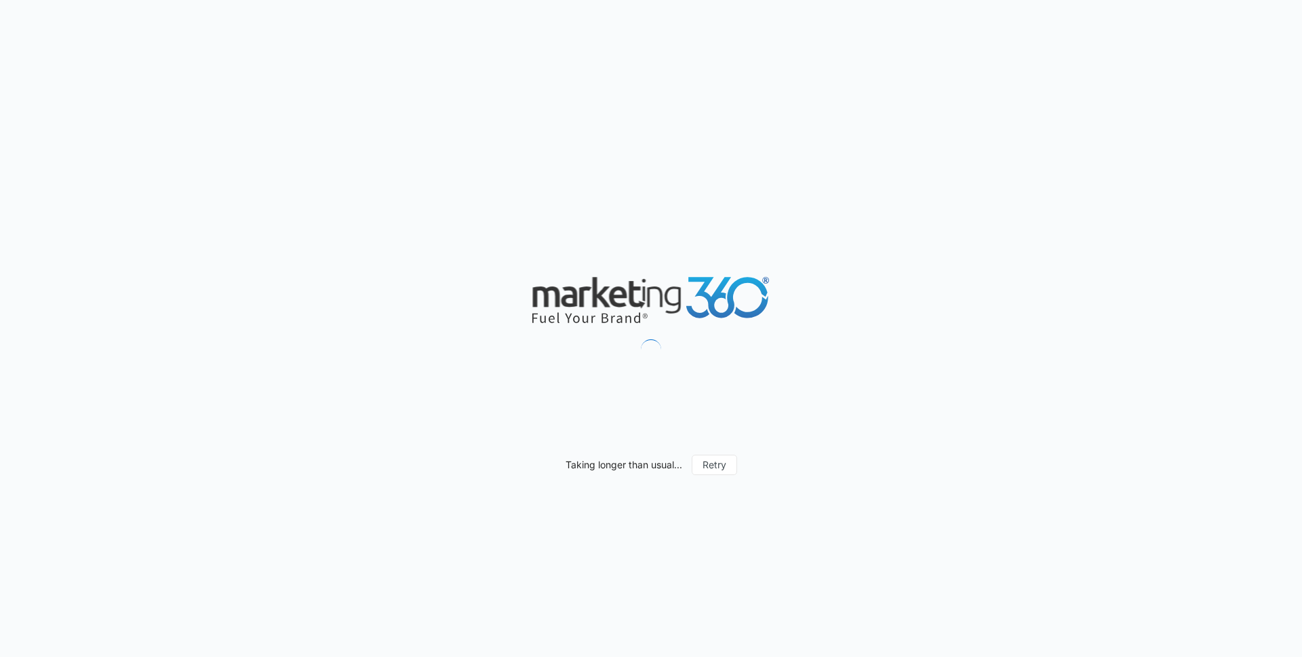
scroll to position [686, 0]
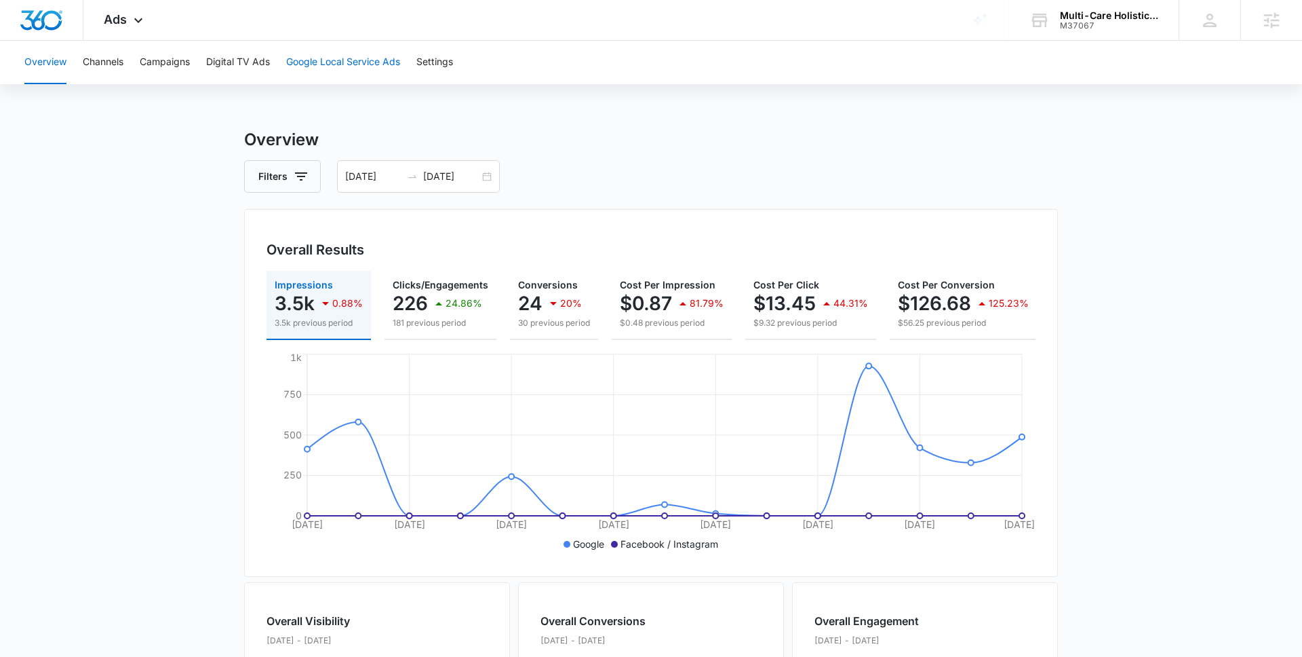
click at [294, 65] on button "Google Local Service Ads" at bounding box center [343, 62] width 114 height 43
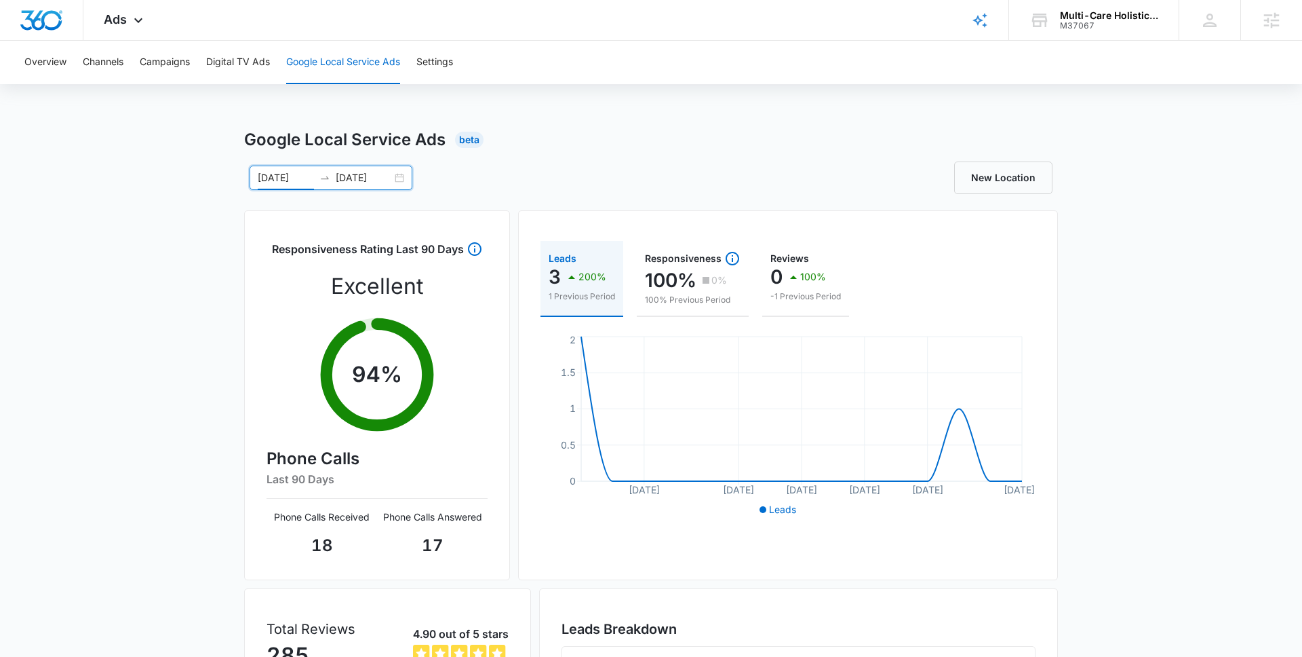
click at [269, 181] on input "[DATE]" at bounding box center [286, 177] width 56 height 15
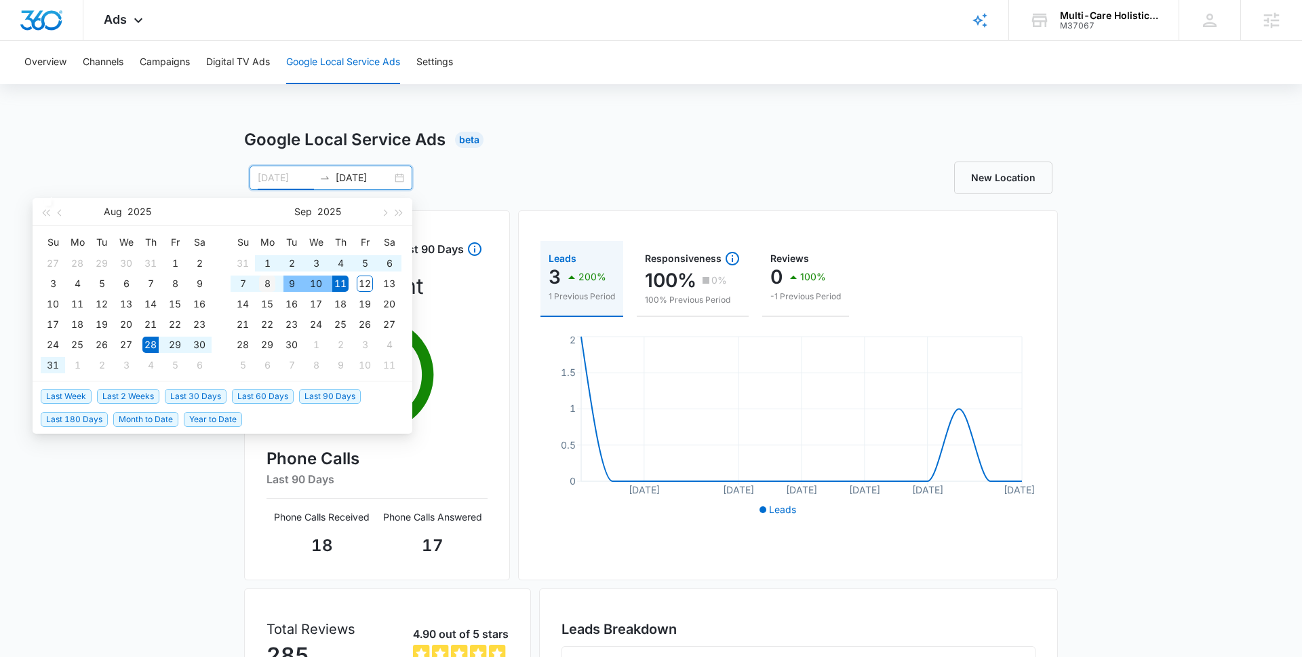
type input "[DATE]"
click at [265, 281] on div "8" at bounding box center [267, 283] width 16 height 16
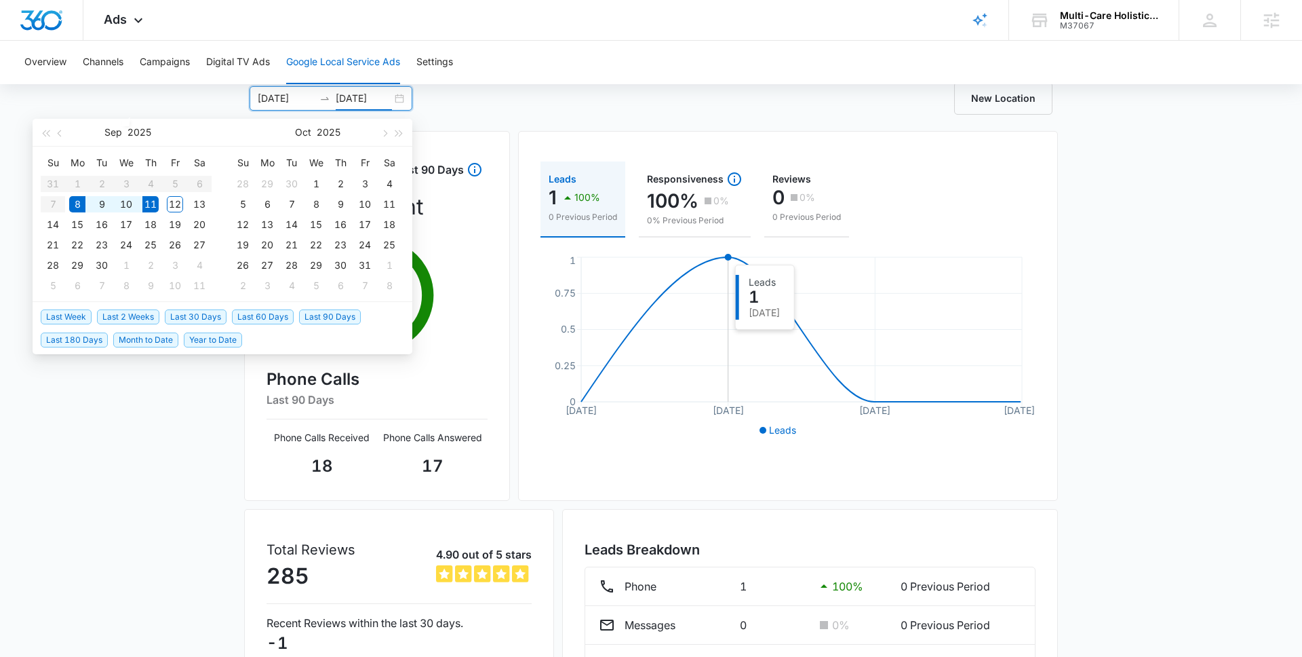
scroll to position [177, 0]
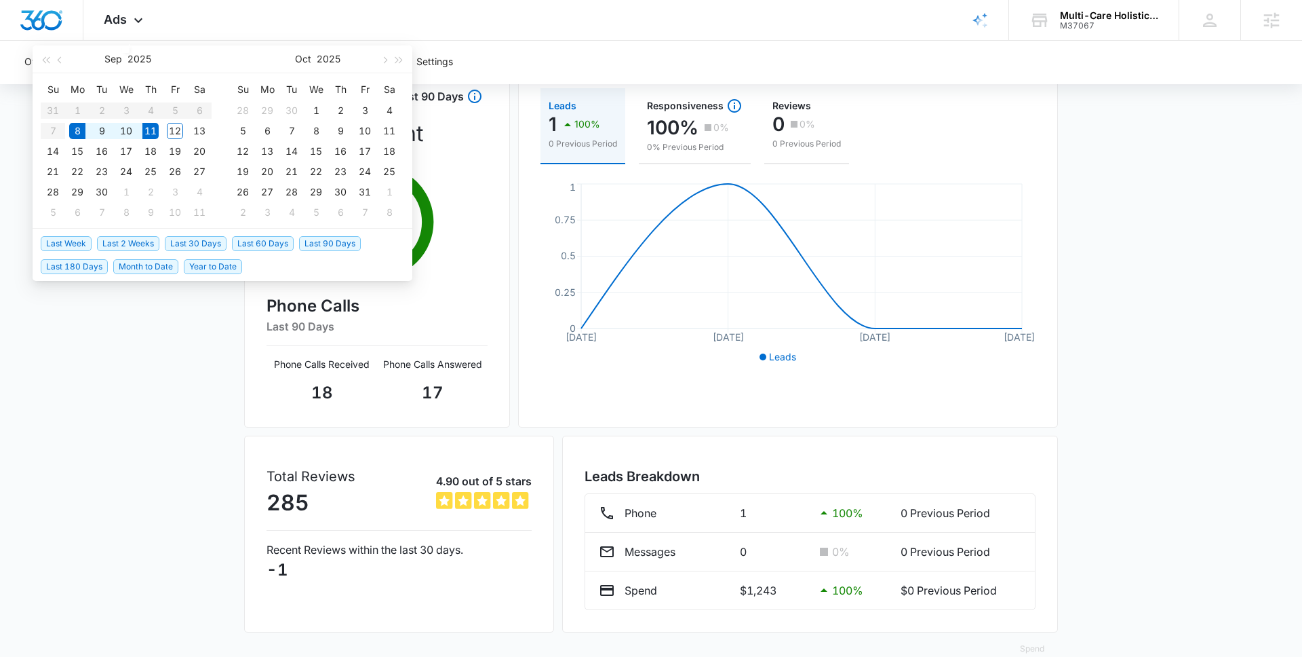
type input "[DATE]"
click at [153, 418] on div "Google Local Service Ads Beta [DATE] [DATE] [DATE] Su Mo Tu We Th Fr Sa 31 1 2 …" at bounding box center [651, 330] width 1302 height 706
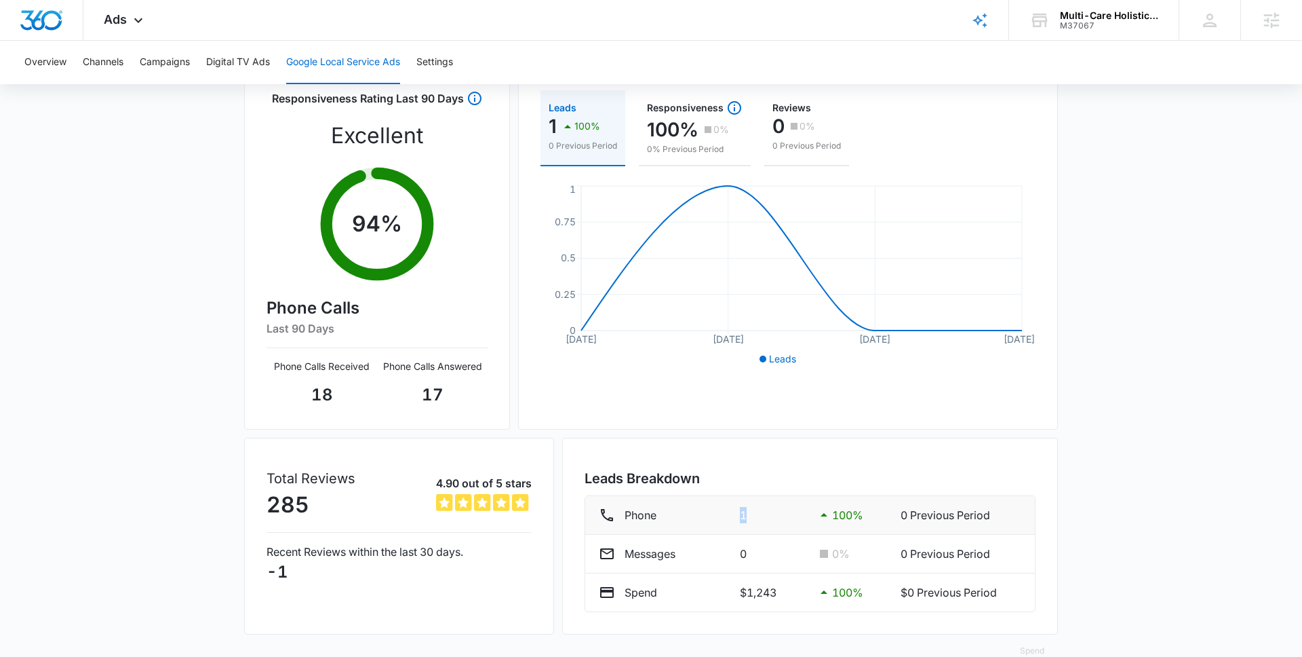
drag, startPoint x: 736, startPoint y: 511, endPoint x: 766, endPoint y: 511, distance: 30.5
type textarea "1"
click at [766, 511] on div "Phone 1 100 % 0 Previous Period" at bounding box center [810, 515] width 423 height 16
click at [766, 511] on p "1" at bounding box center [772, 515] width 65 height 16
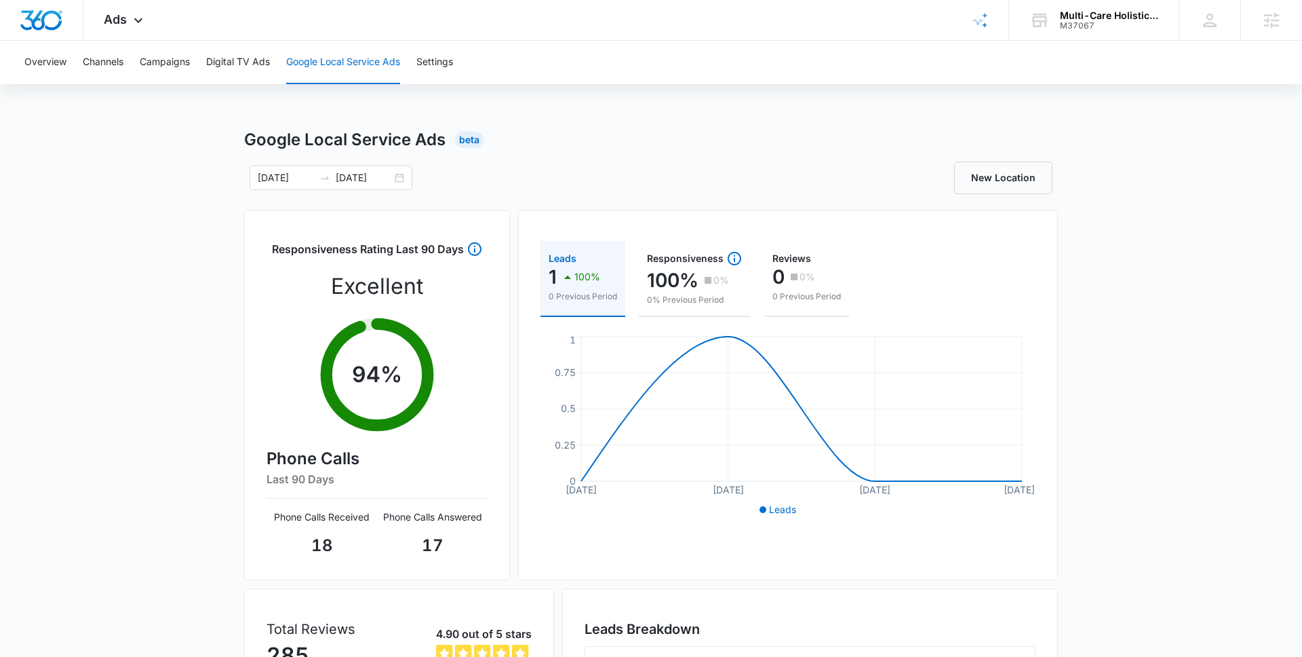
scroll to position [177, 0]
